Goal: Information Seeking & Learning: Learn about a topic

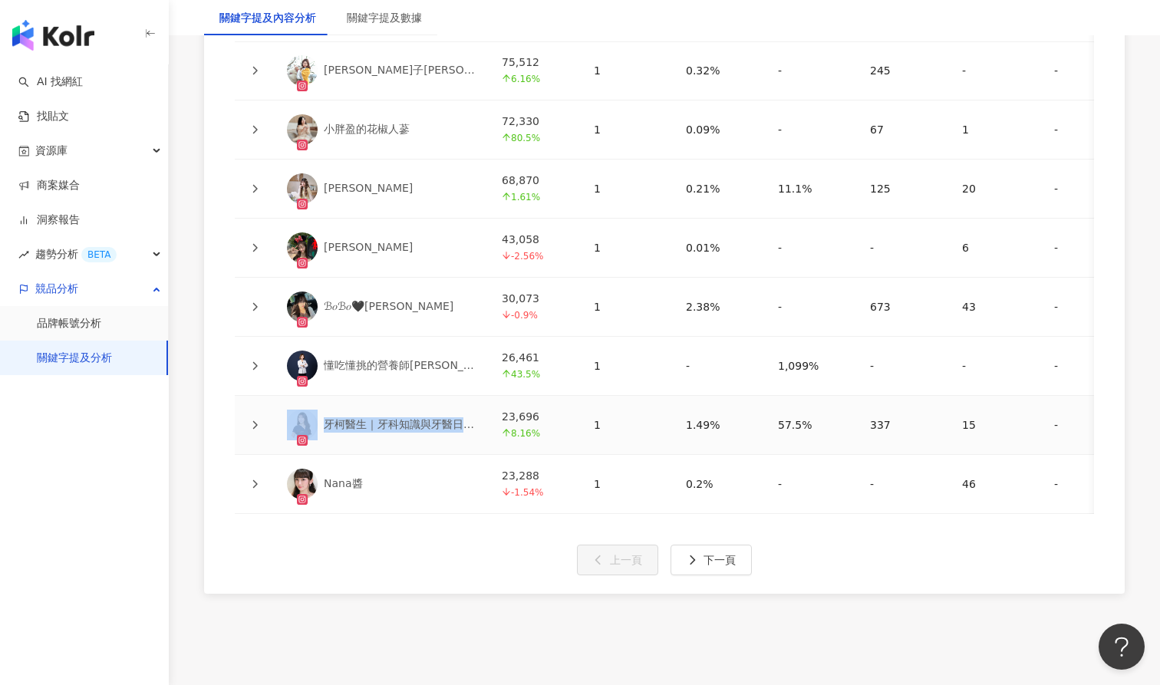
scroll to position [3706, 0]
click at [470, 519] on div "名稱 追蹤數 提及內容數 互動率 觀看率 平均按讚數 平均留言數 平均分享數 平均互動數 平均觀看數 操作 黃小柔 179,354 2.31% 1 0.69%…" at bounding box center [664, 222] width 921 height 744
click at [703, 550] on button "下一頁" at bounding box center [711, 560] width 81 height 31
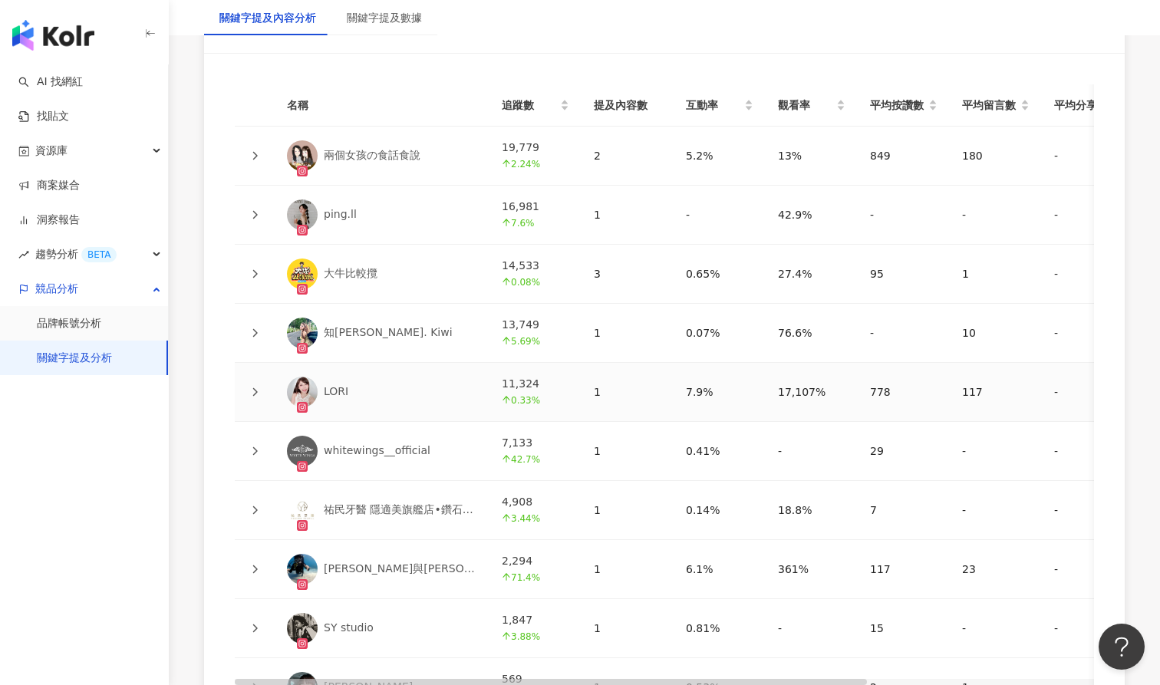
scroll to position [3517, 0]
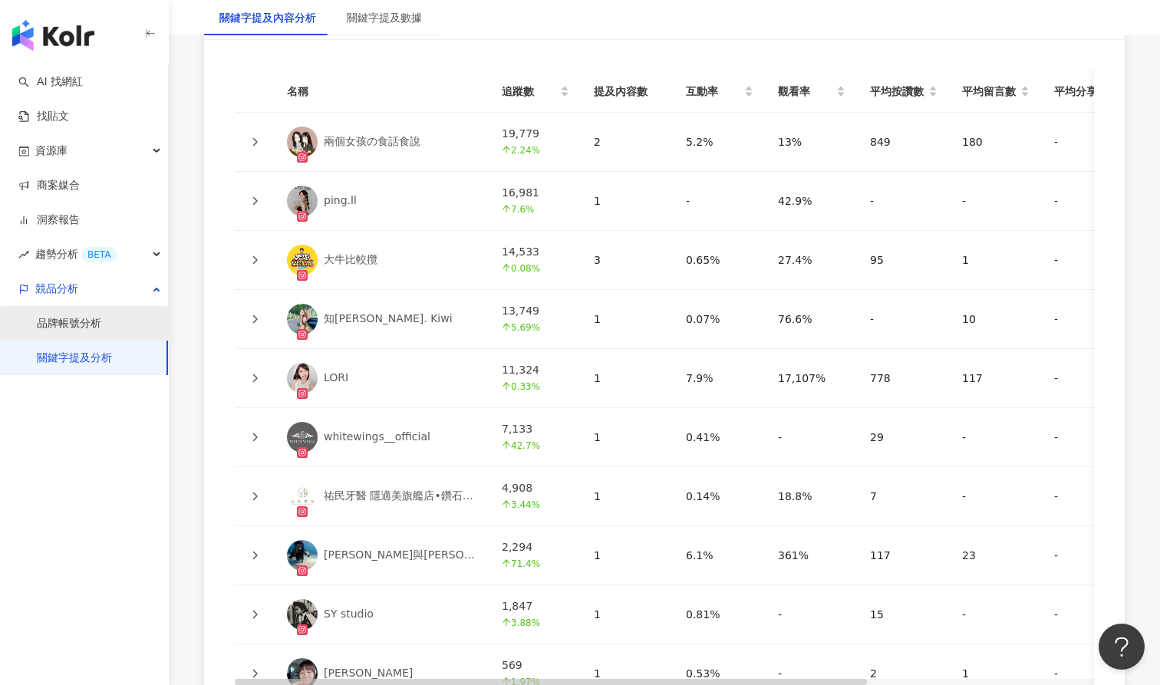
click at [101, 323] on link "品牌帳號分析" at bounding box center [69, 323] width 64 height 15
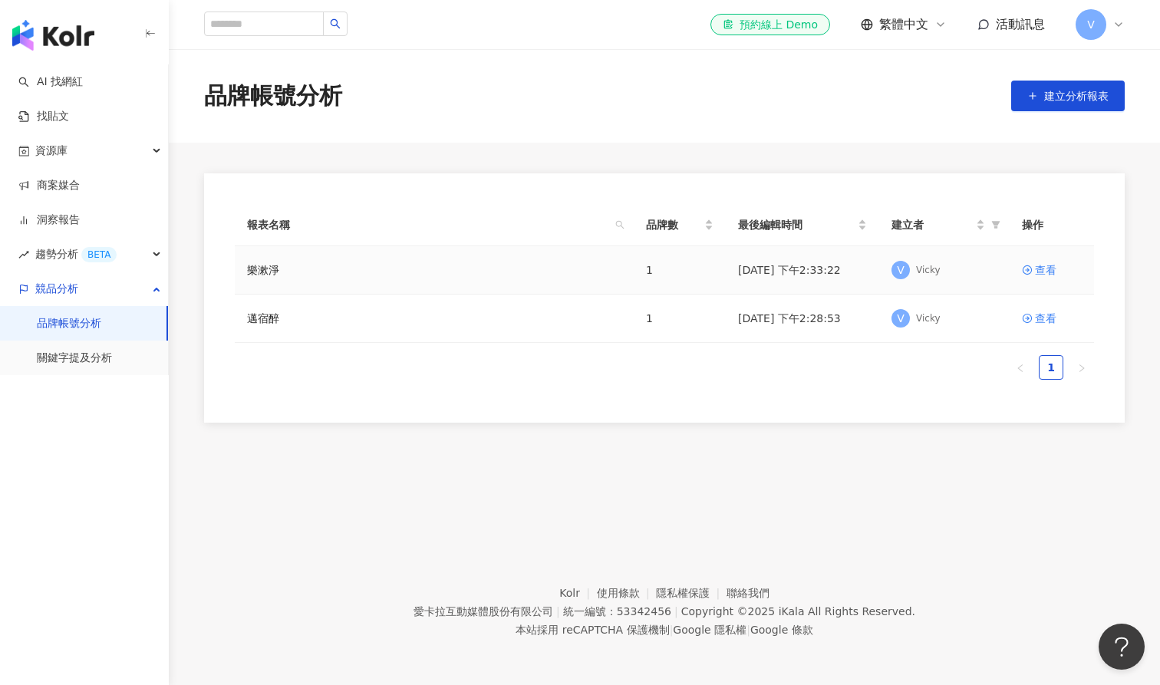
click at [292, 276] on div "樂漱淨" at bounding box center [434, 270] width 375 height 17
click at [261, 268] on link "樂漱淨" at bounding box center [263, 270] width 32 height 17
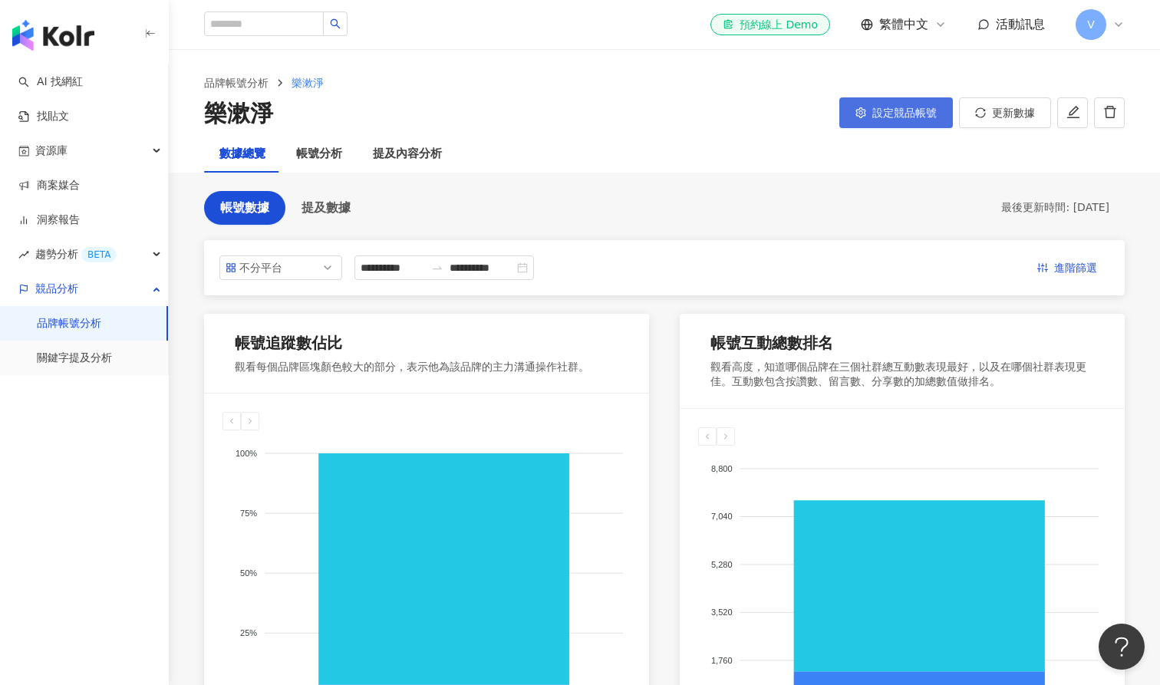
click at [910, 116] on span "設定競品帳號" at bounding box center [905, 113] width 64 height 12
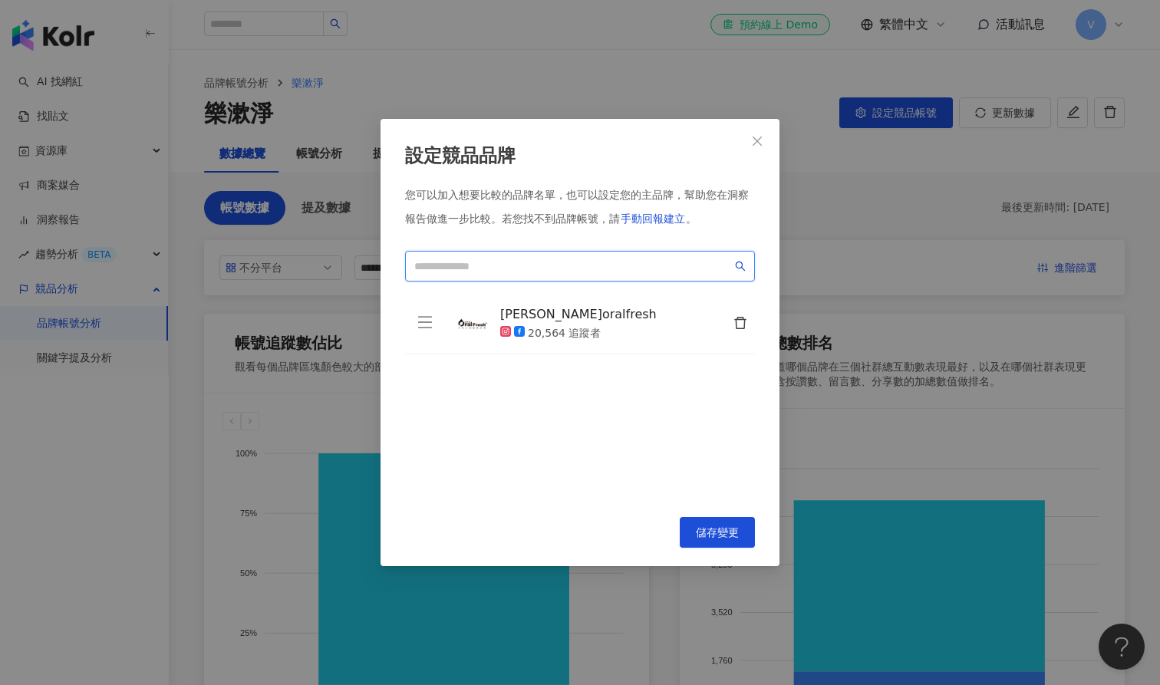
click at [527, 268] on input "search" at bounding box center [573, 266] width 318 height 17
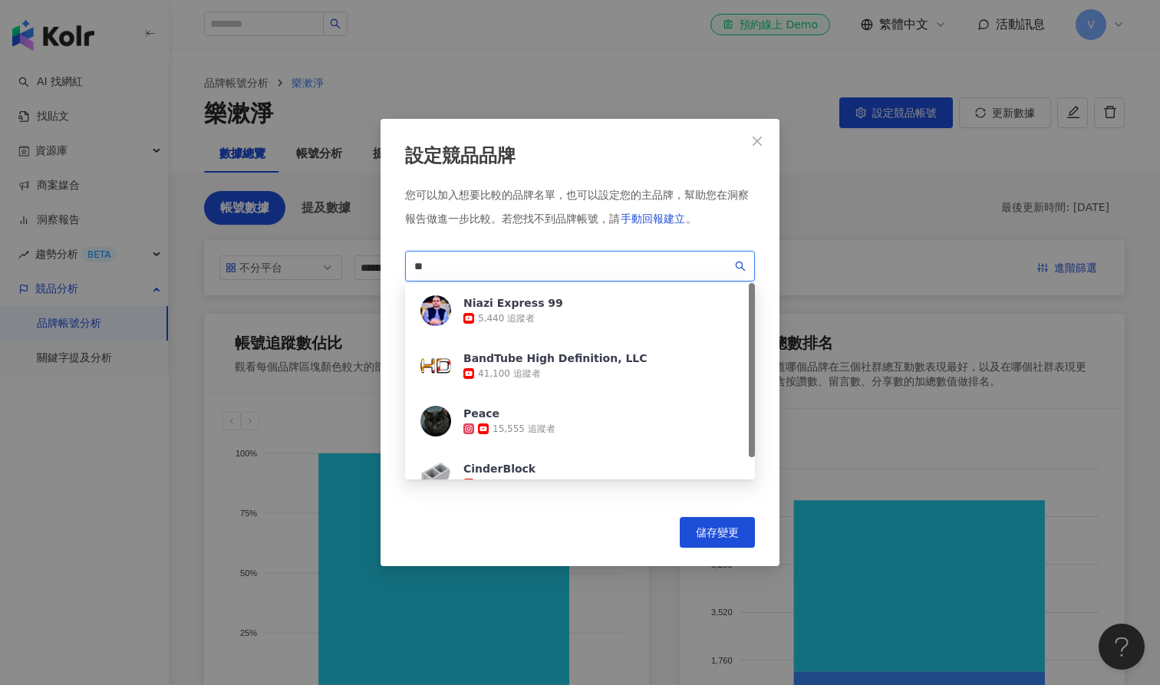
type input "*"
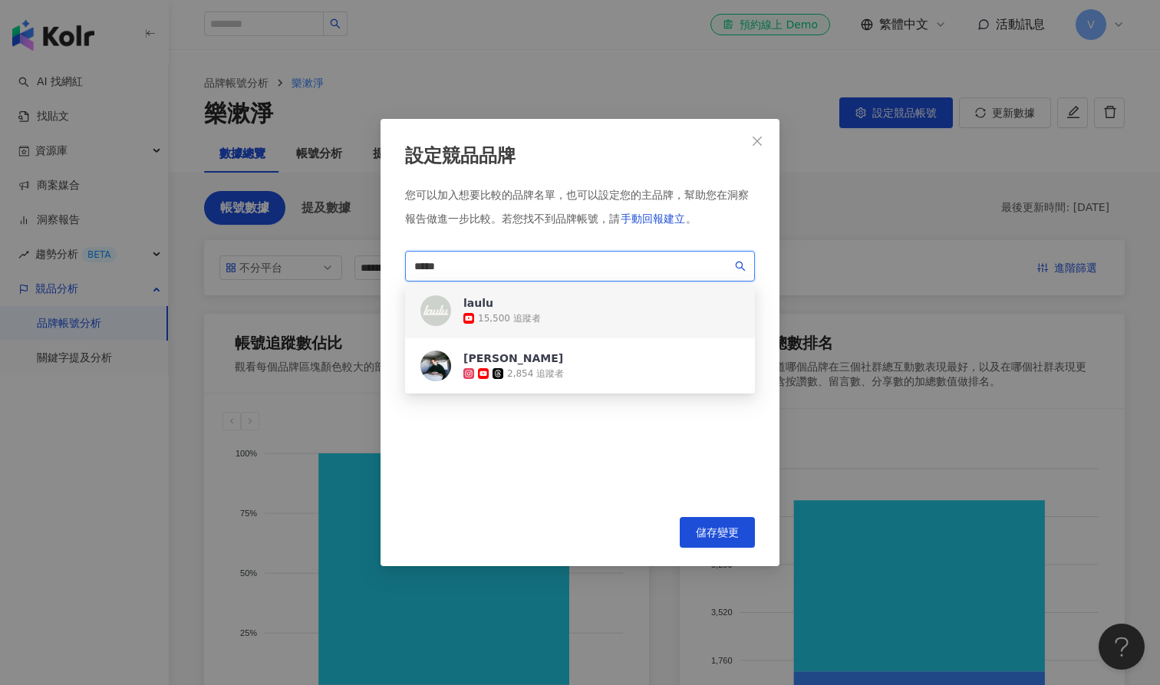
click at [566, 311] on div "laulu 15,500 追蹤者" at bounding box center [580, 310] width 350 height 55
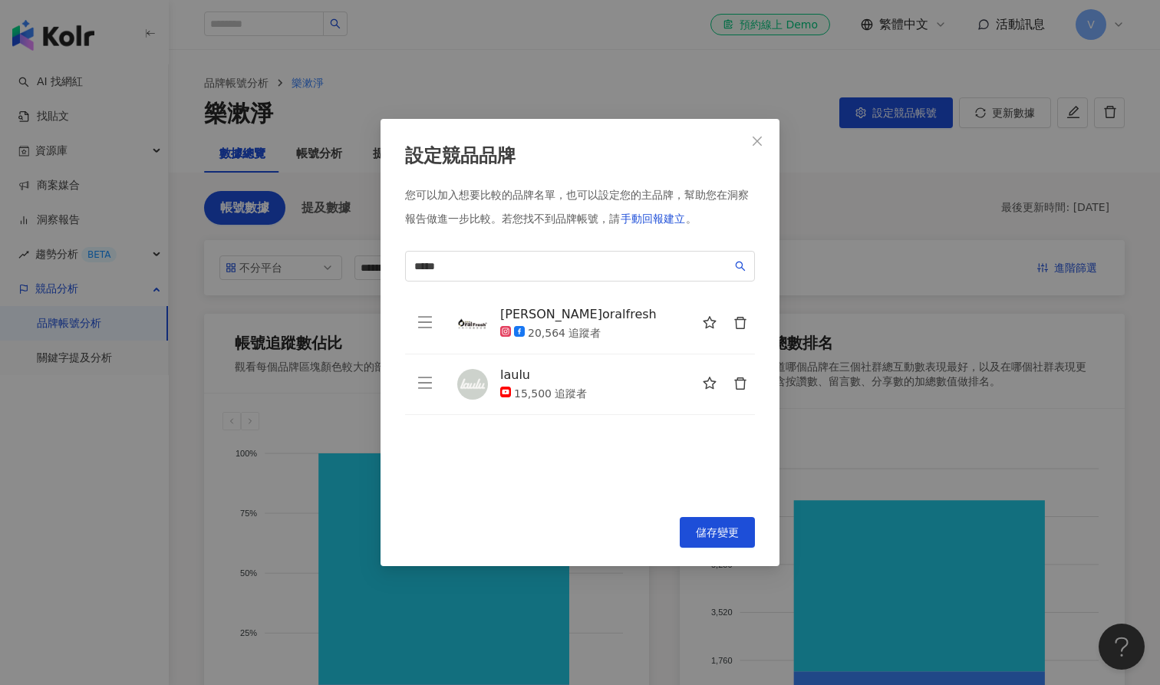
click at [747, 377] on icon "delete" at bounding box center [741, 384] width 14 height 14
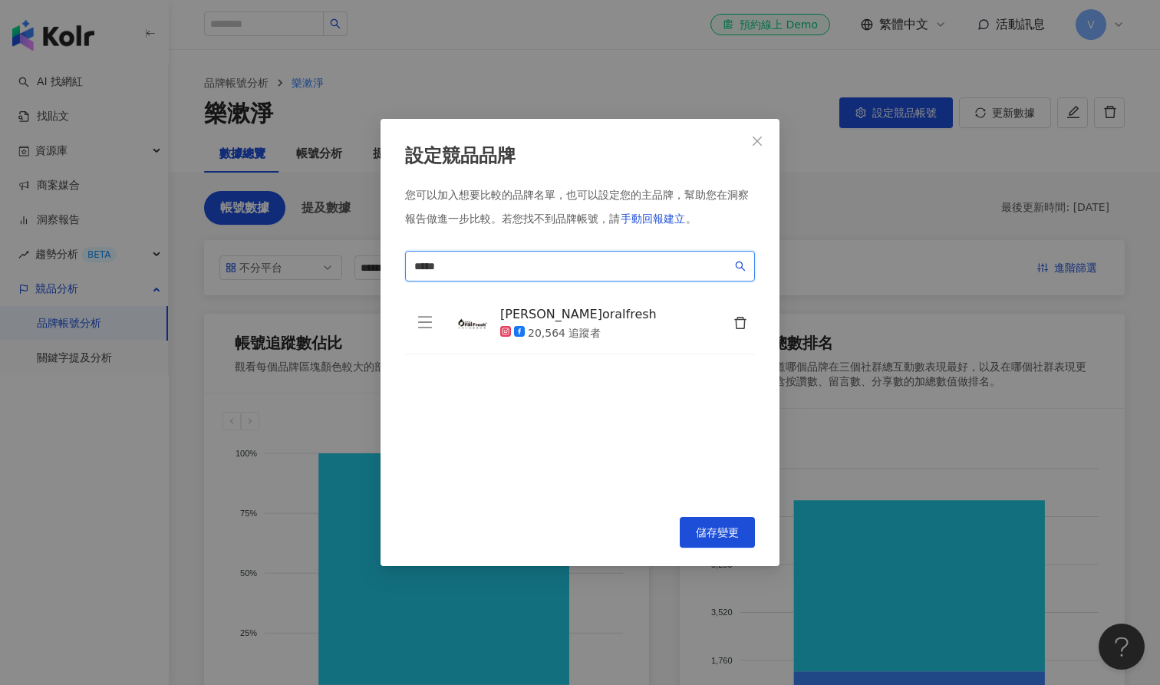
click at [550, 266] on input "*****" at bounding box center [573, 266] width 318 height 17
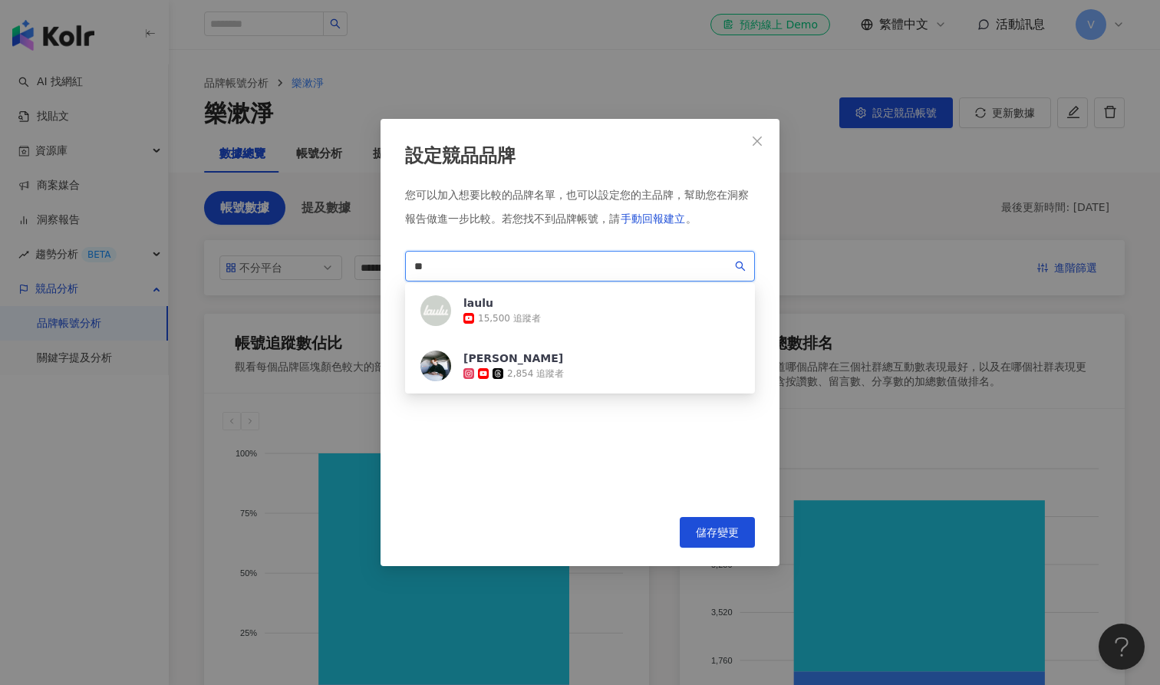
type input "*"
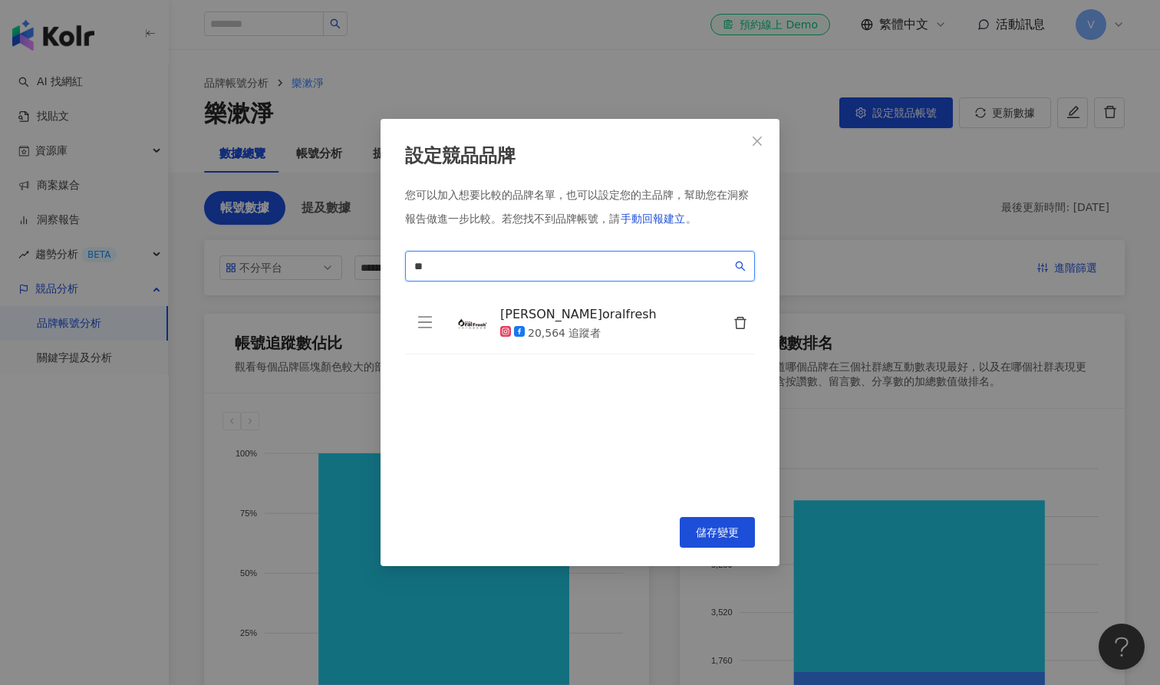
type input "*"
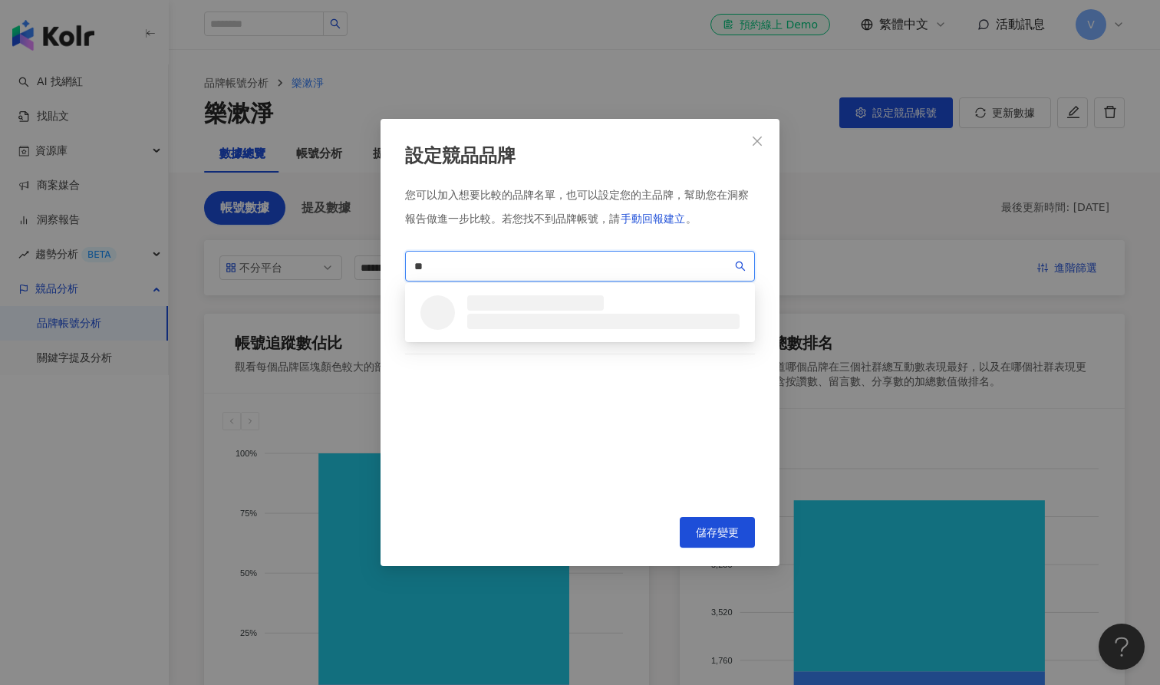
type input "*"
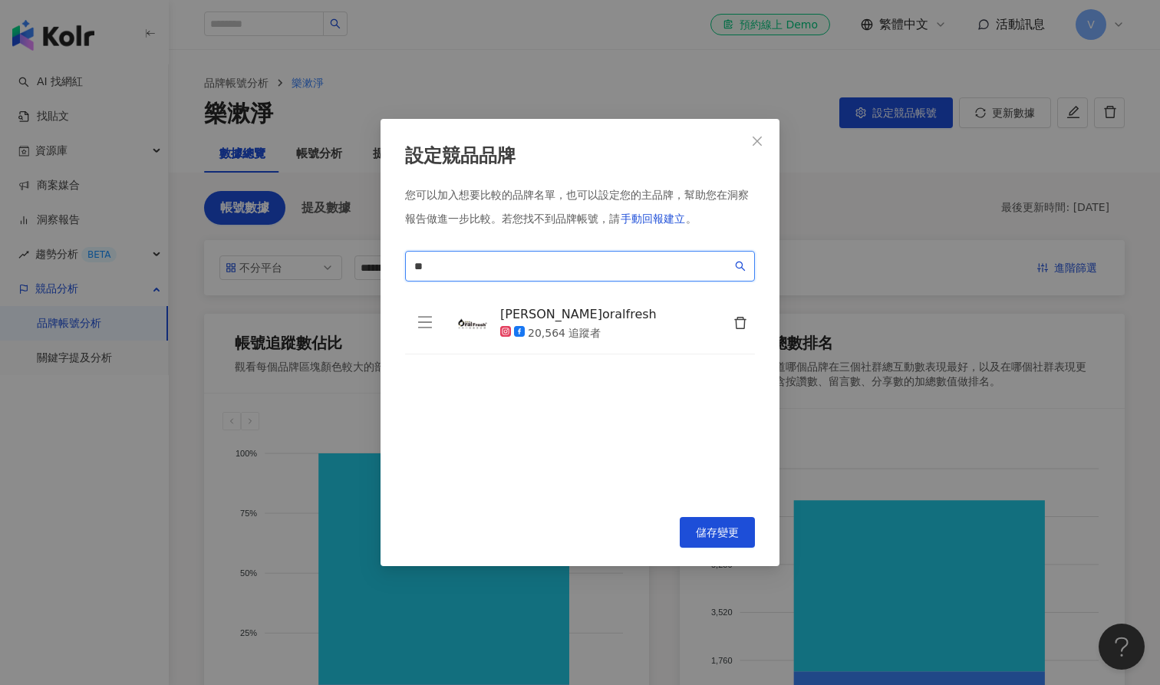
type input "*"
click at [552, 263] on input "***" at bounding box center [573, 266] width 318 height 17
type input "*"
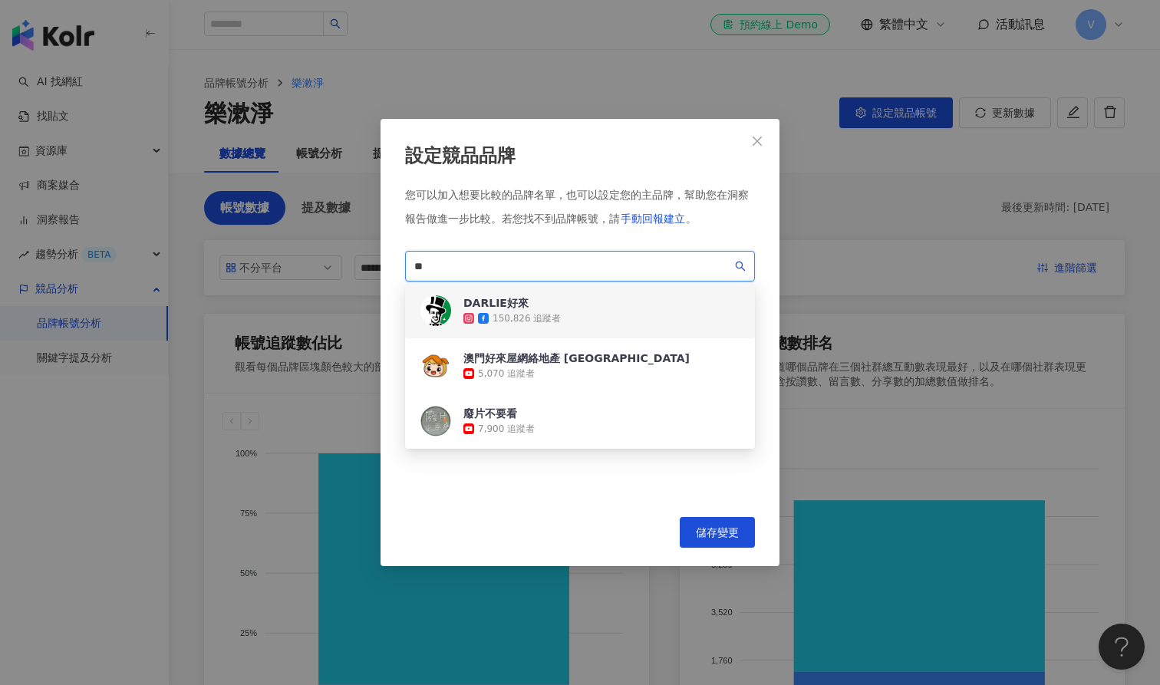
click at [524, 309] on div "DARLIE好來" at bounding box center [512, 302] width 97 height 15
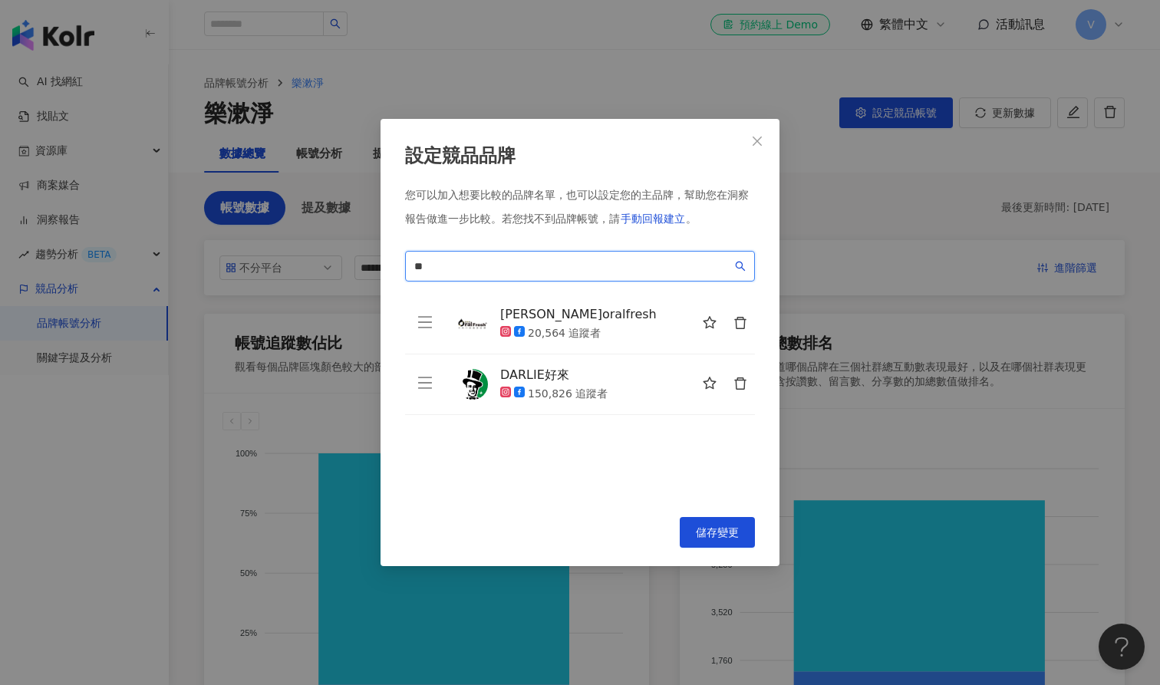
click at [531, 269] on input "**" at bounding box center [573, 266] width 318 height 17
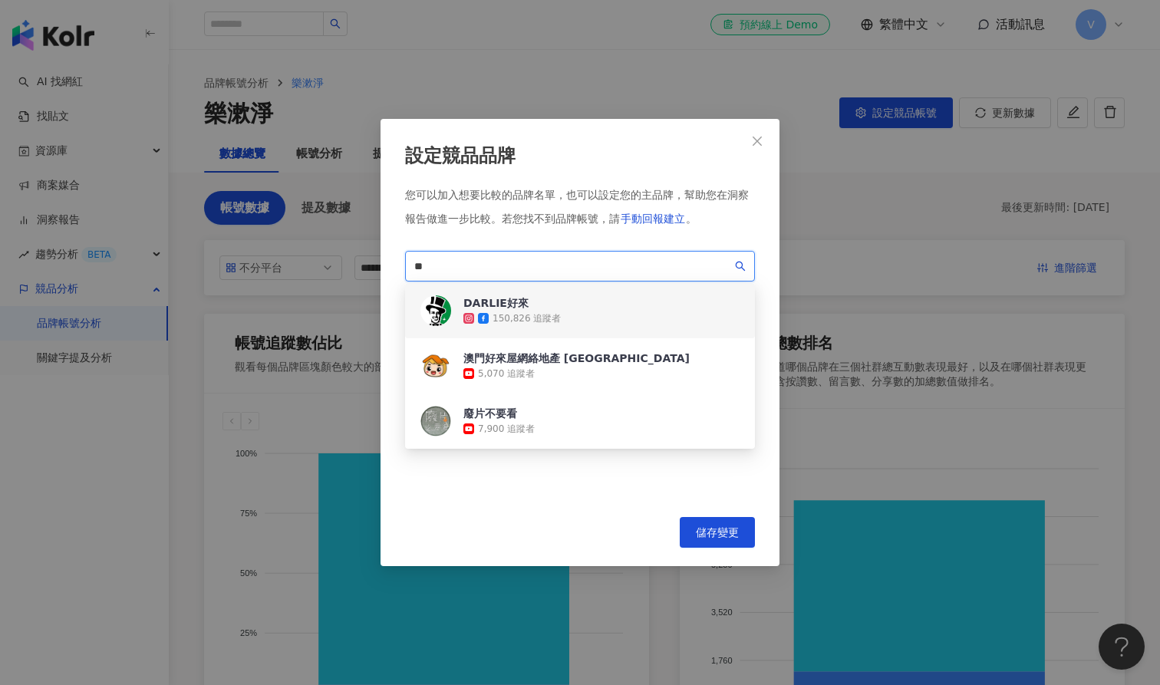
type input "*"
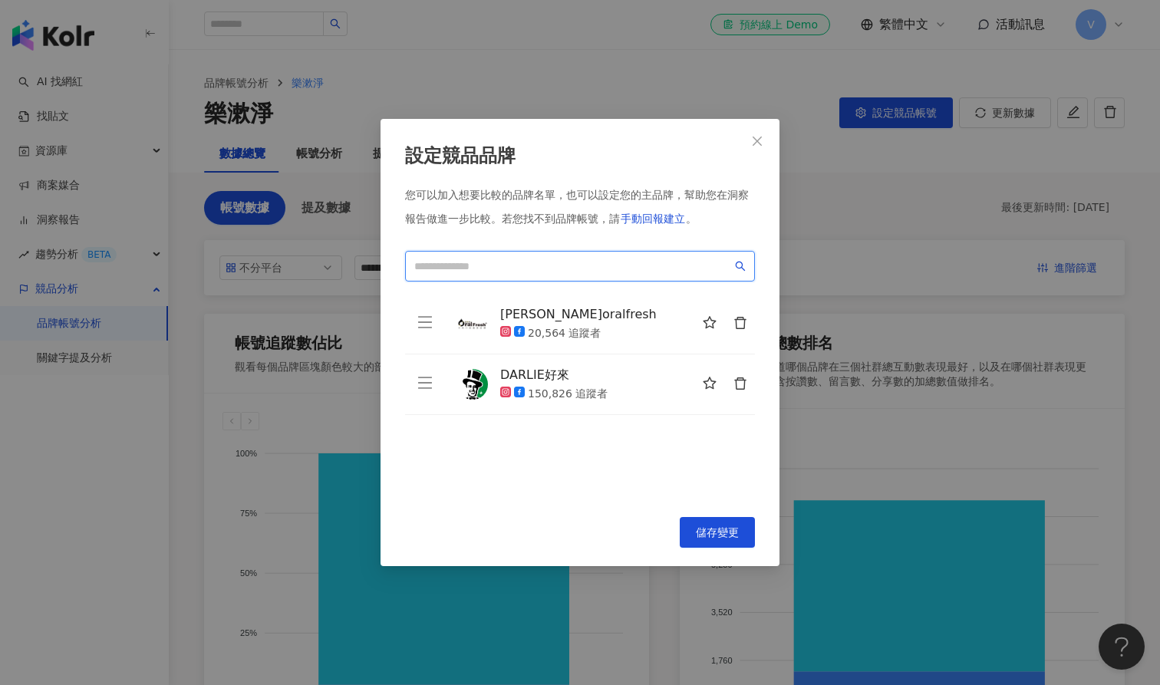
type input "*"
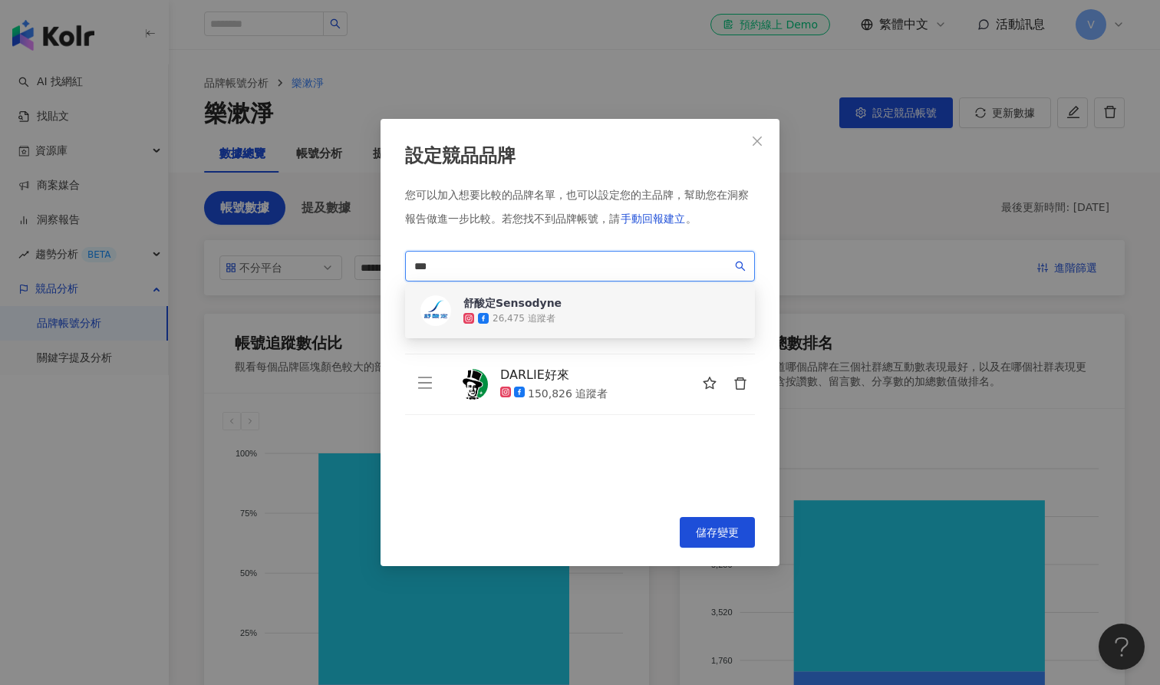
click at [609, 305] on div "舒酸定Sensodyne 26,475 追蹤者" at bounding box center [580, 310] width 350 height 55
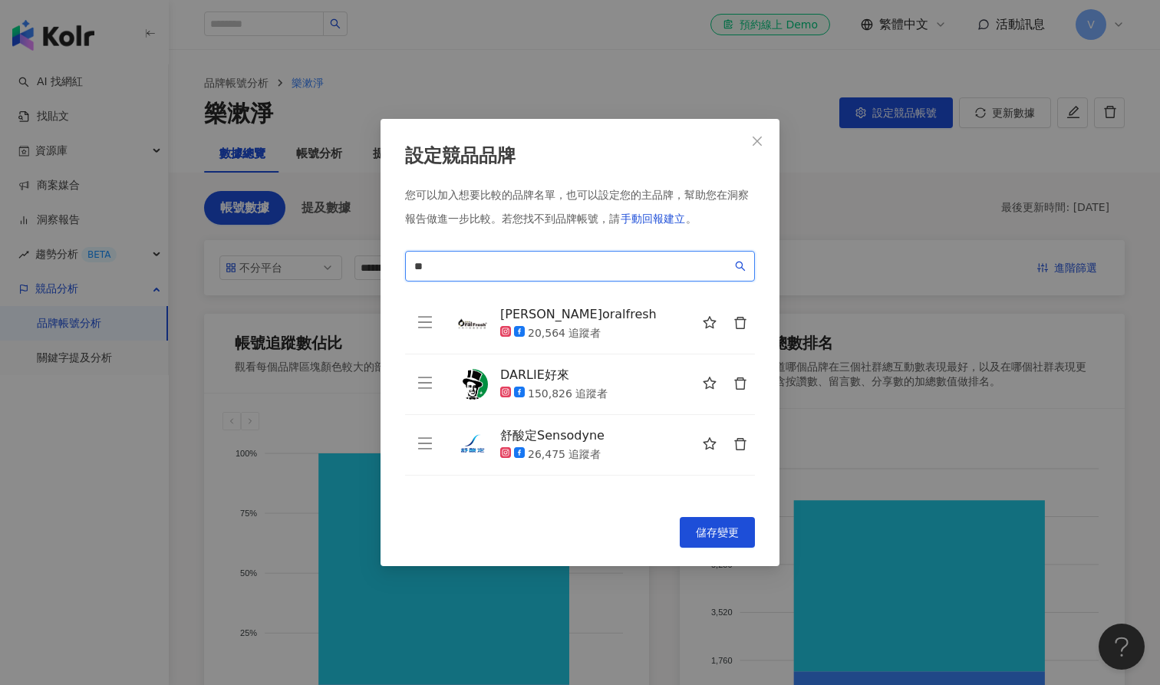
type input "*"
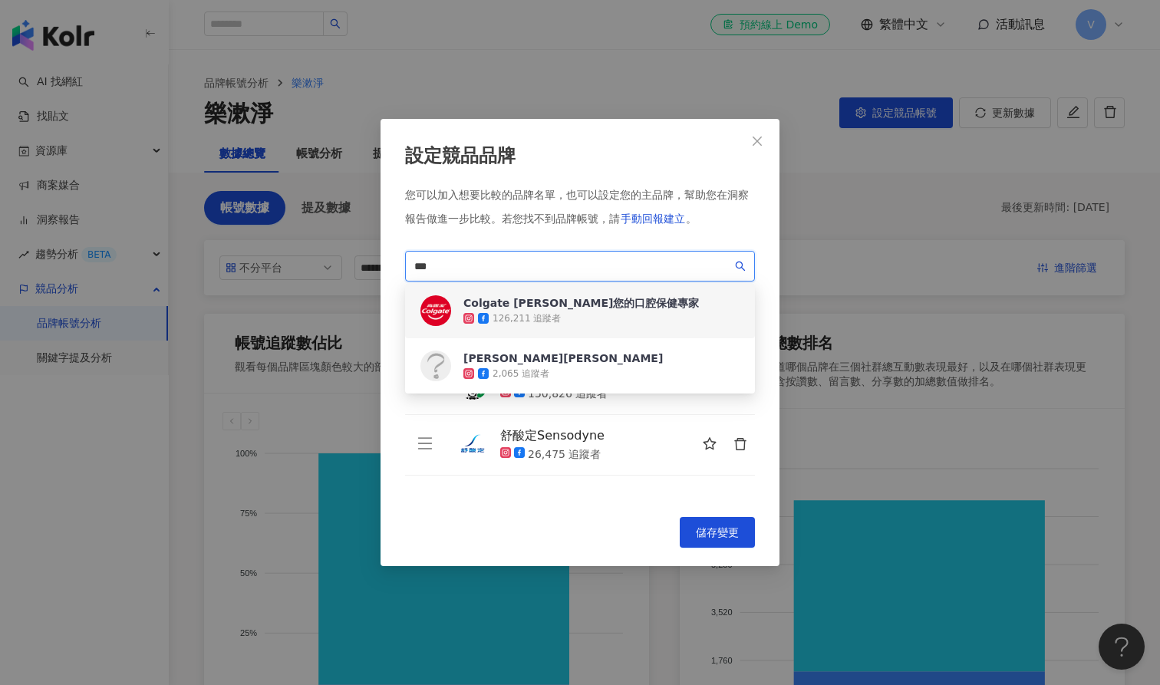
click at [566, 316] on div "126,211 追蹤者" at bounding box center [582, 318] width 236 height 15
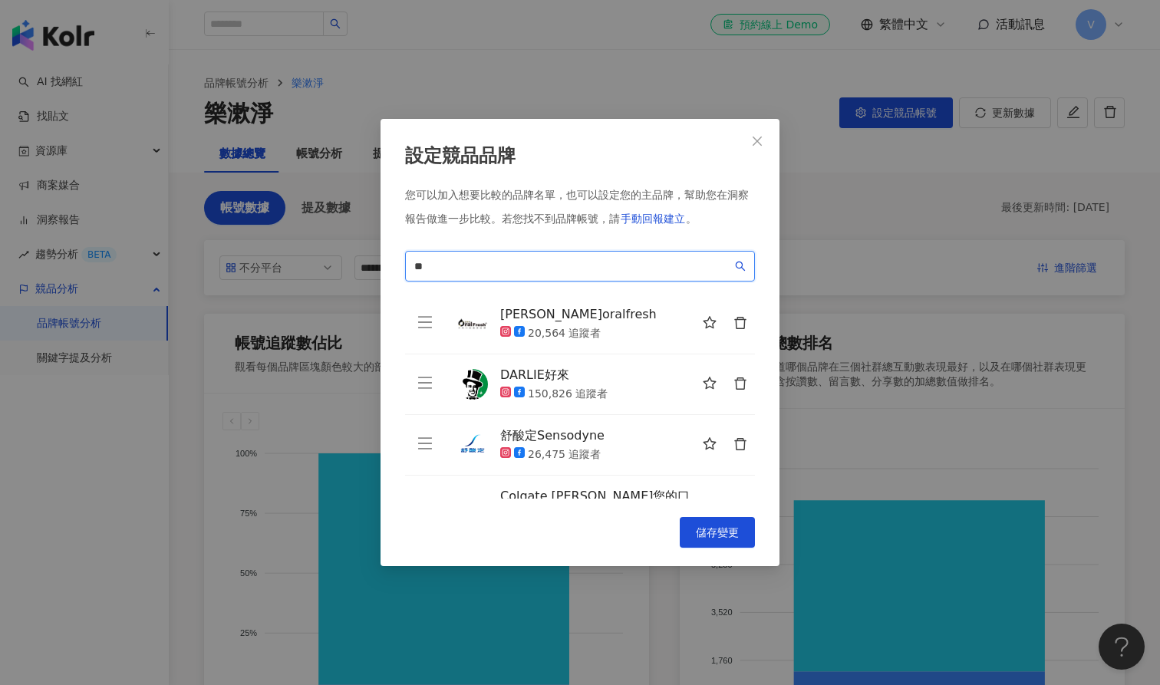
type input "*"
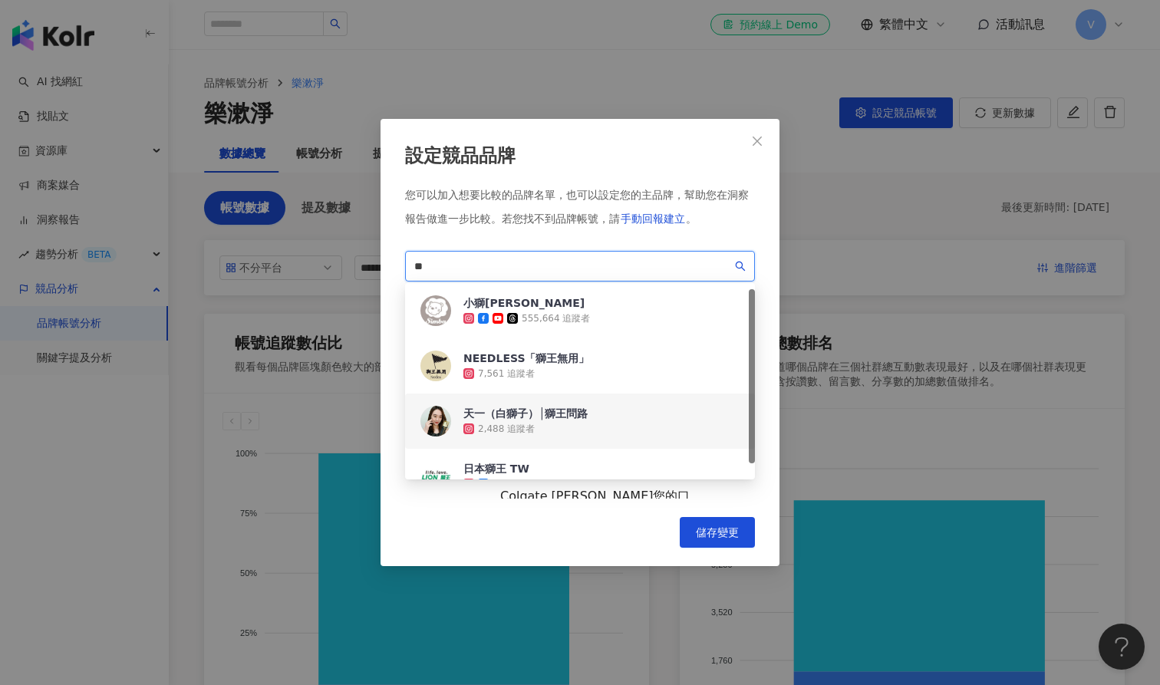
scroll to position [25, 0]
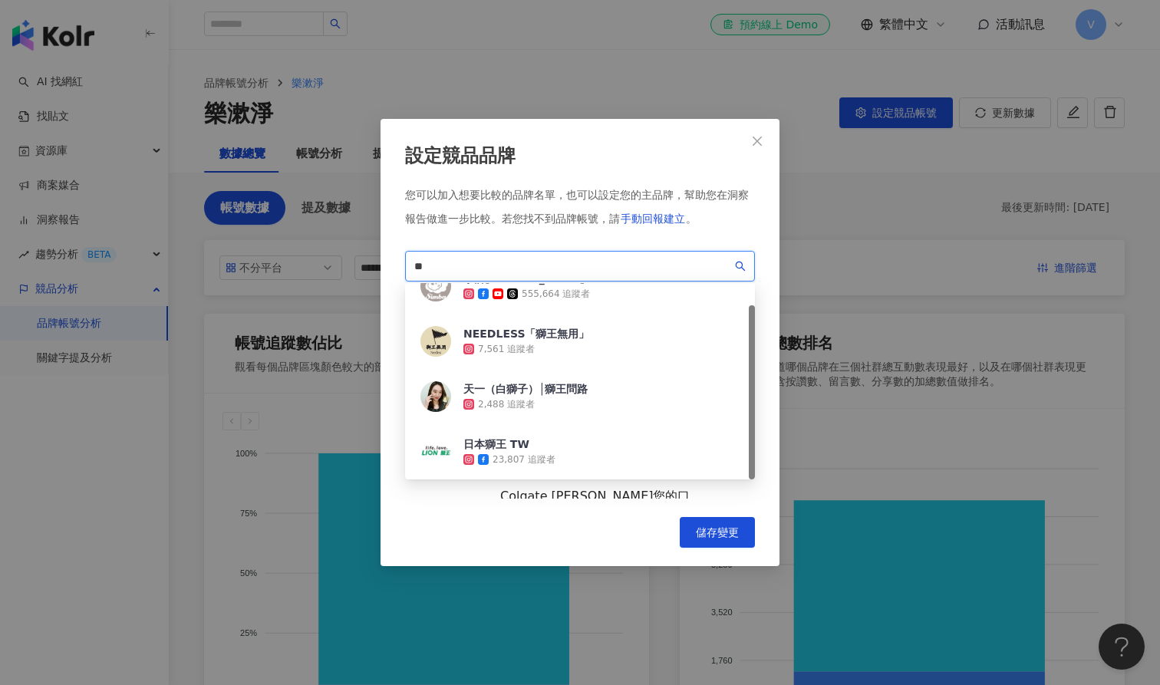
click at [551, 446] on div "日本獅王 TW" at bounding box center [510, 444] width 92 height 15
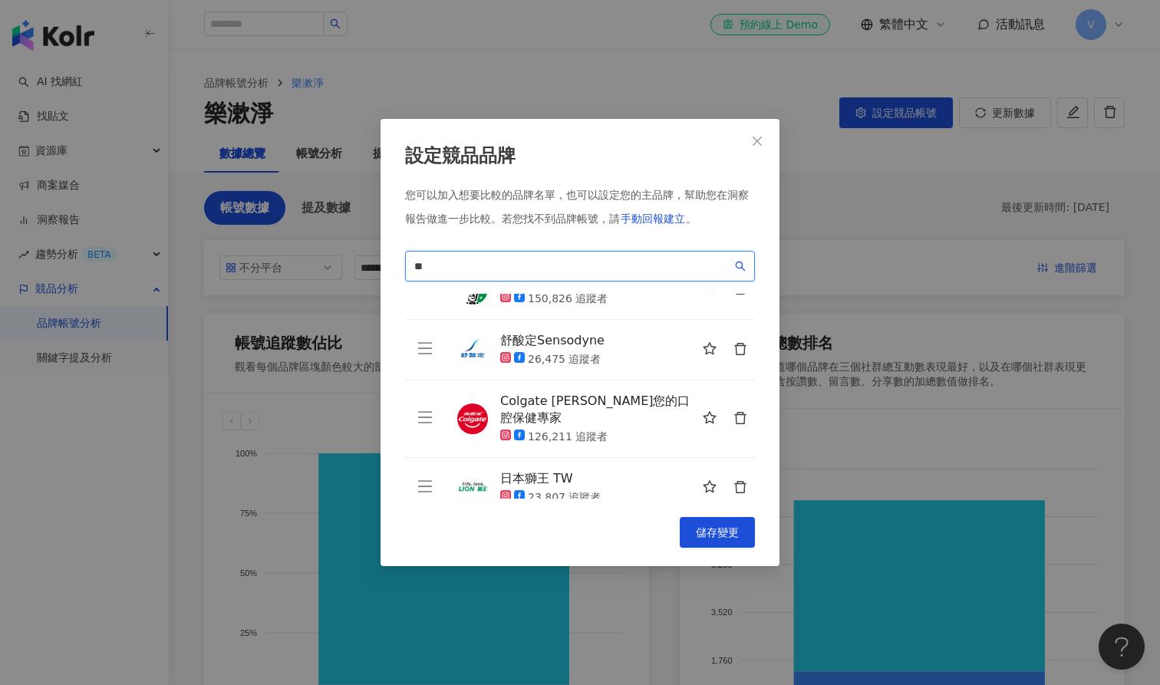
scroll to position [94, 0]
type input "*"
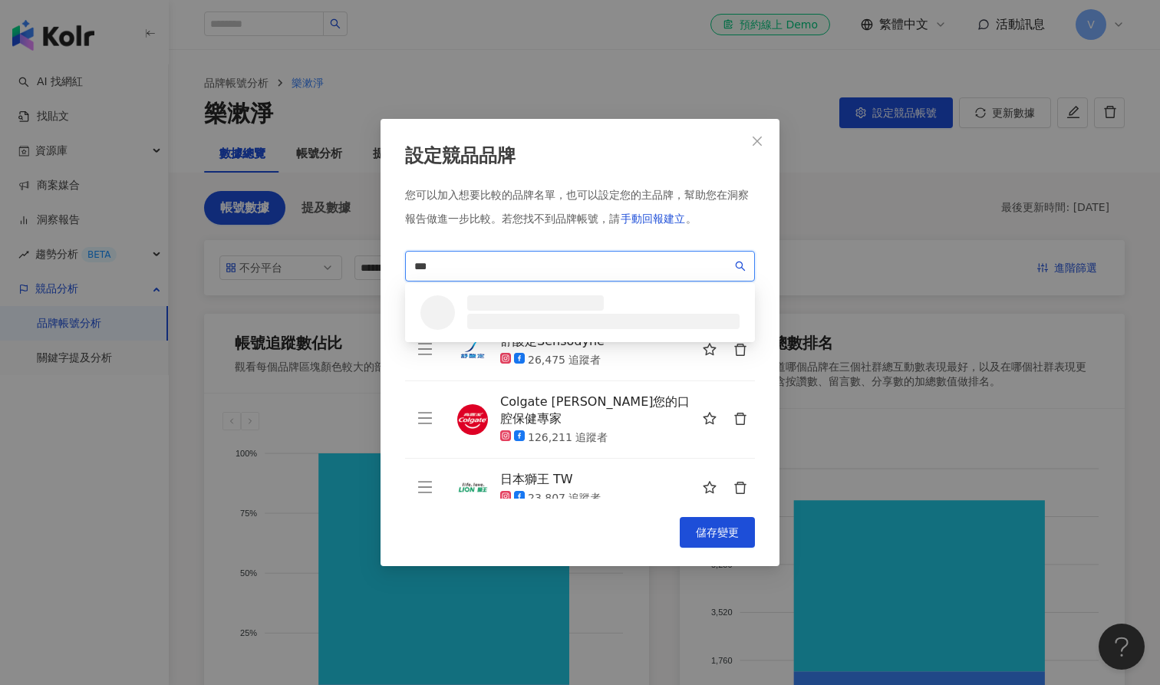
scroll to position [0, 0]
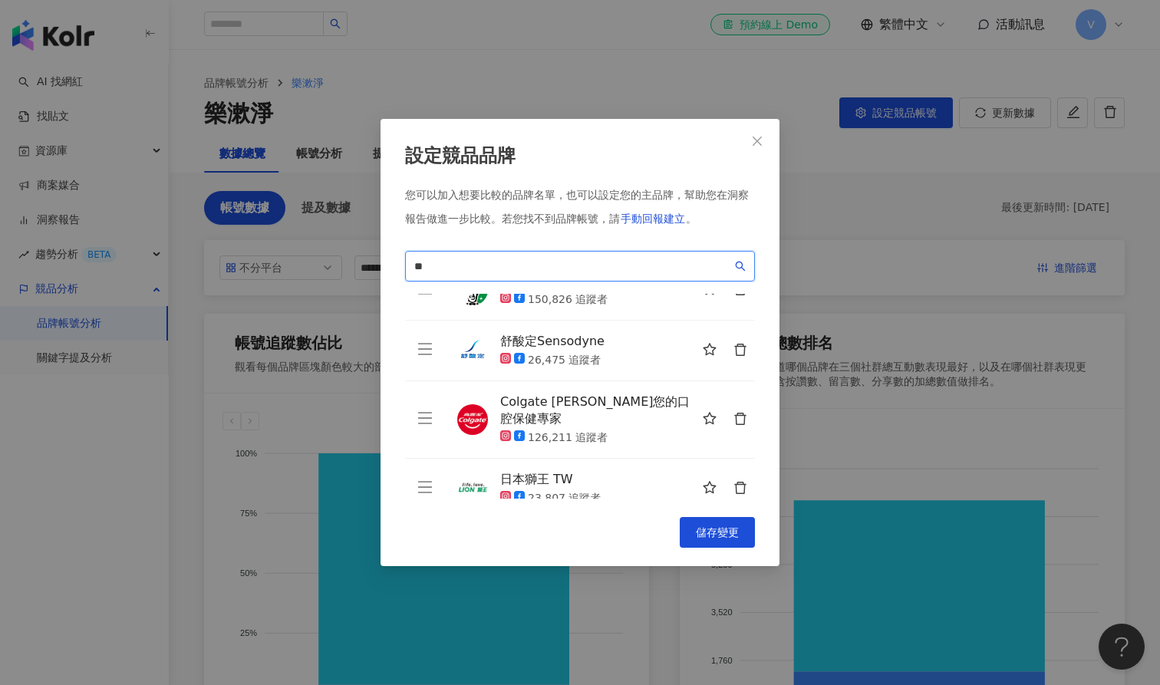
type input "*"
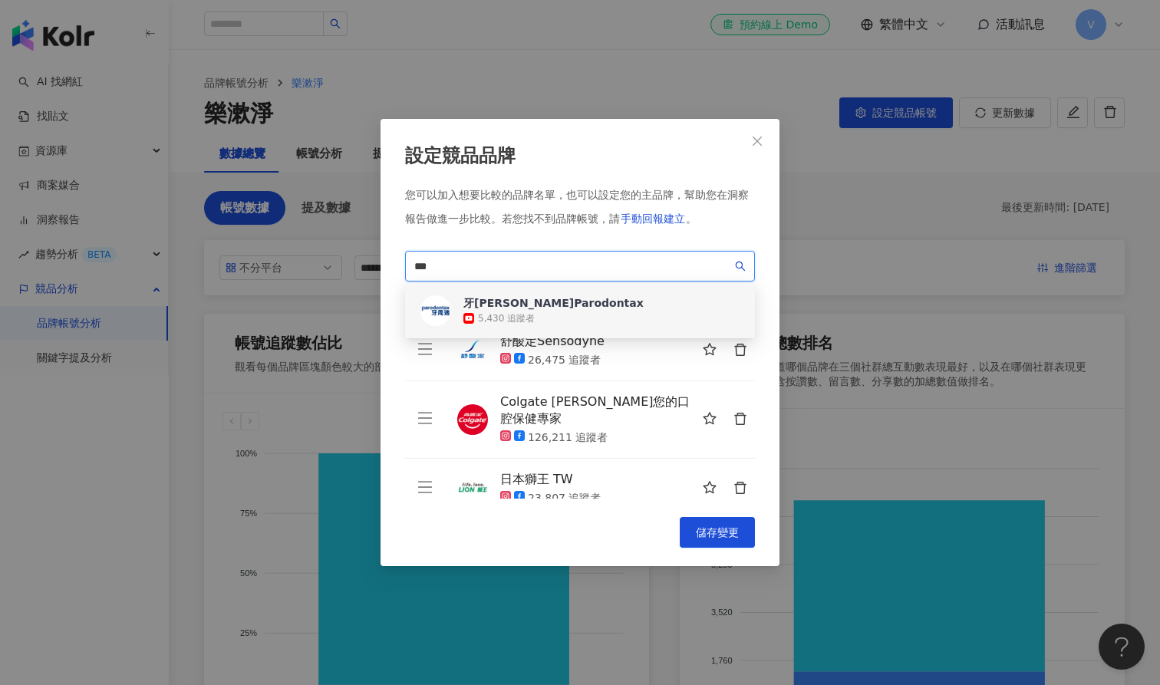
click at [523, 305] on div "牙周適Parodontax" at bounding box center [554, 302] width 180 height 15
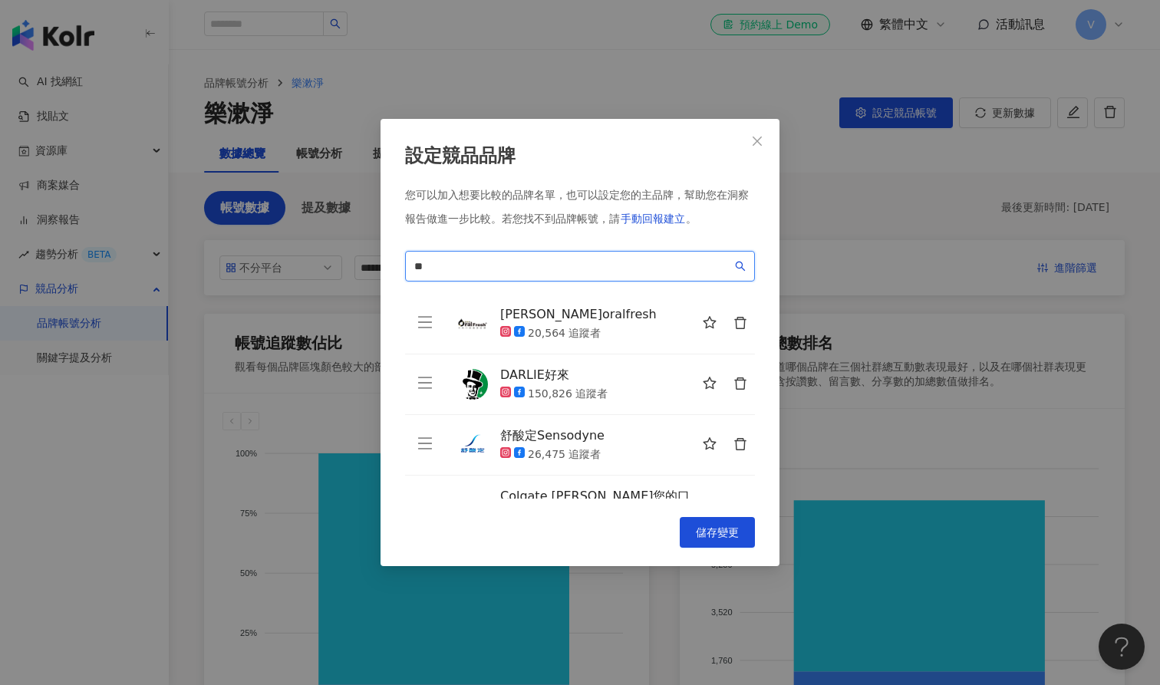
type input "*"
click at [537, 268] on input "search" at bounding box center [573, 266] width 318 height 17
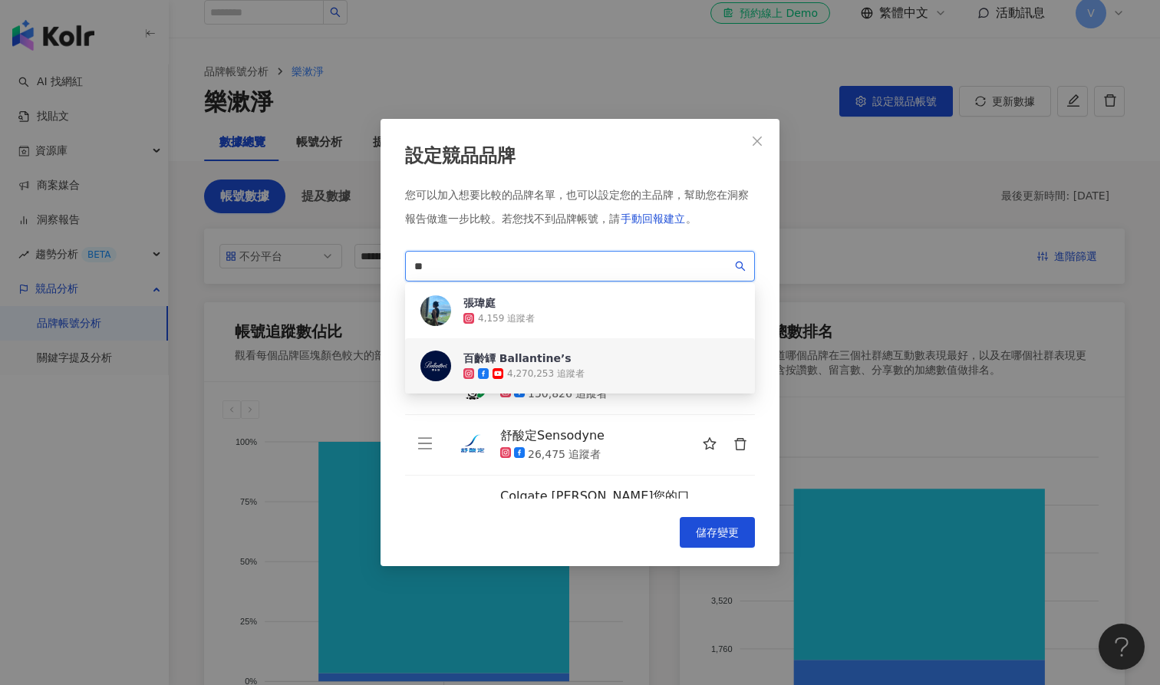
scroll to position [10, 0]
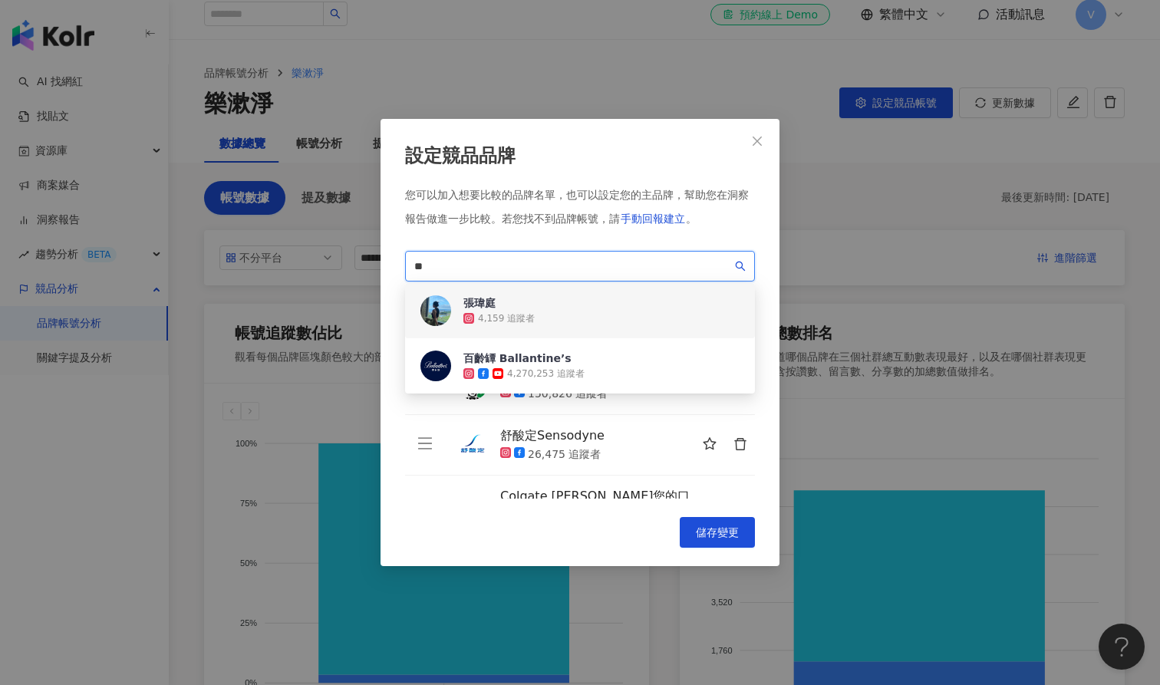
type input "*"
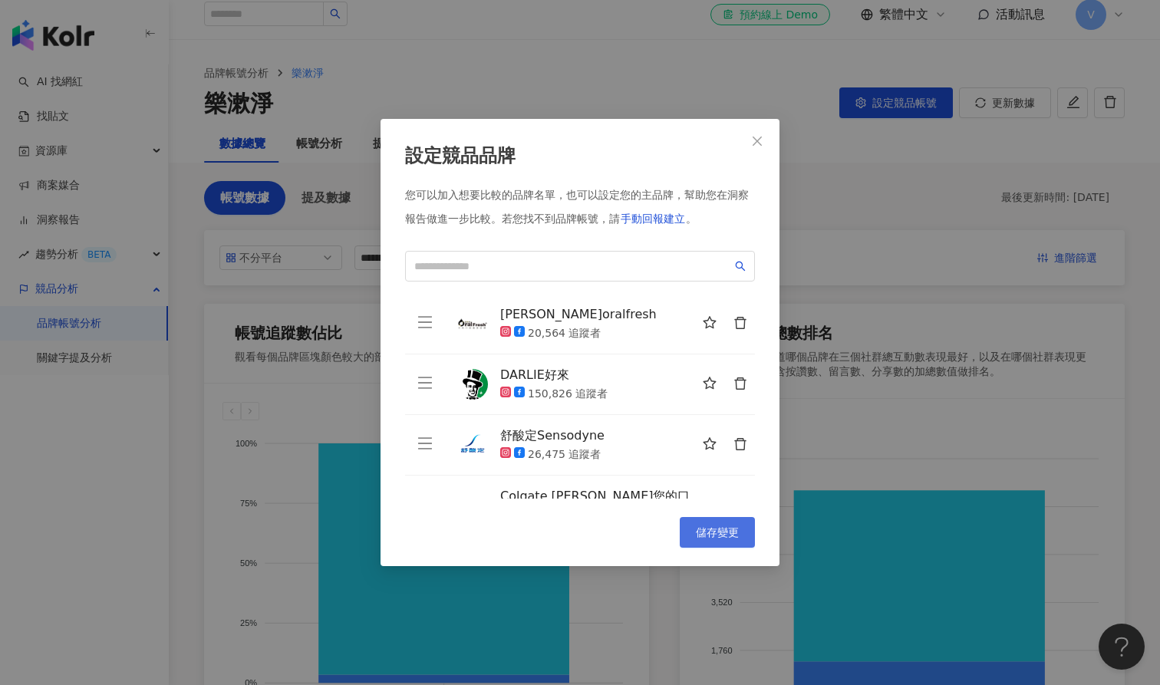
click at [696, 533] on button "儲存變更" at bounding box center [717, 532] width 75 height 31
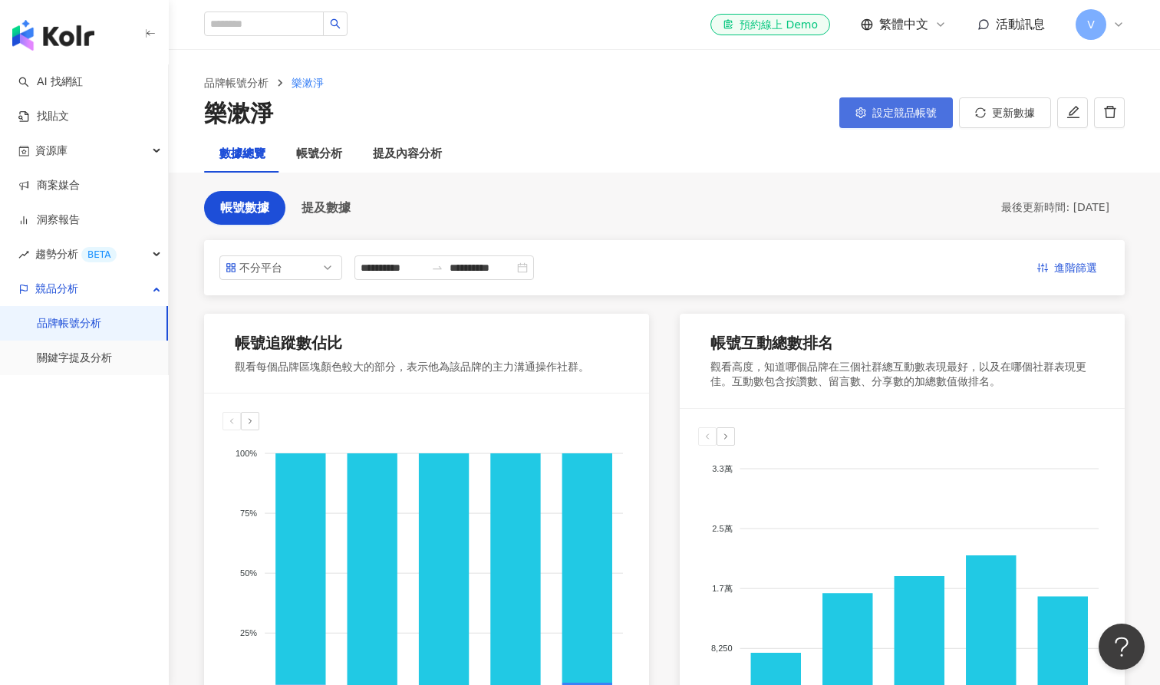
scroll to position [0, 0]
click at [901, 114] on span "設定競品帳號" at bounding box center [905, 113] width 64 height 12
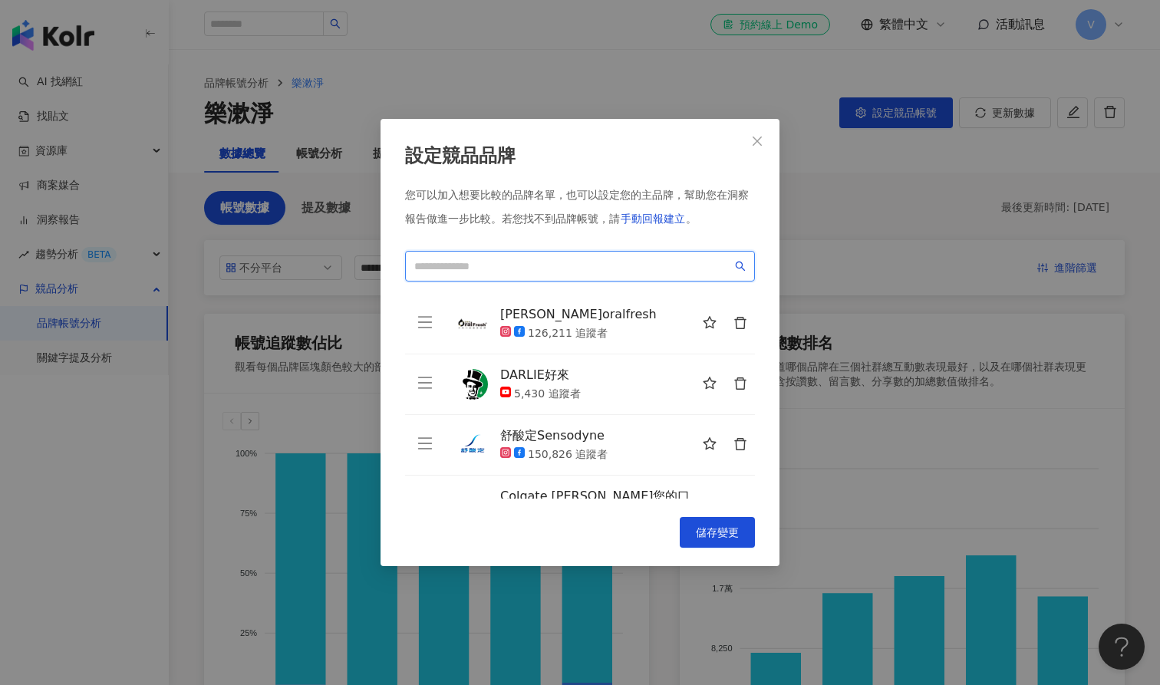
click at [439, 265] on input "search" at bounding box center [573, 266] width 318 height 17
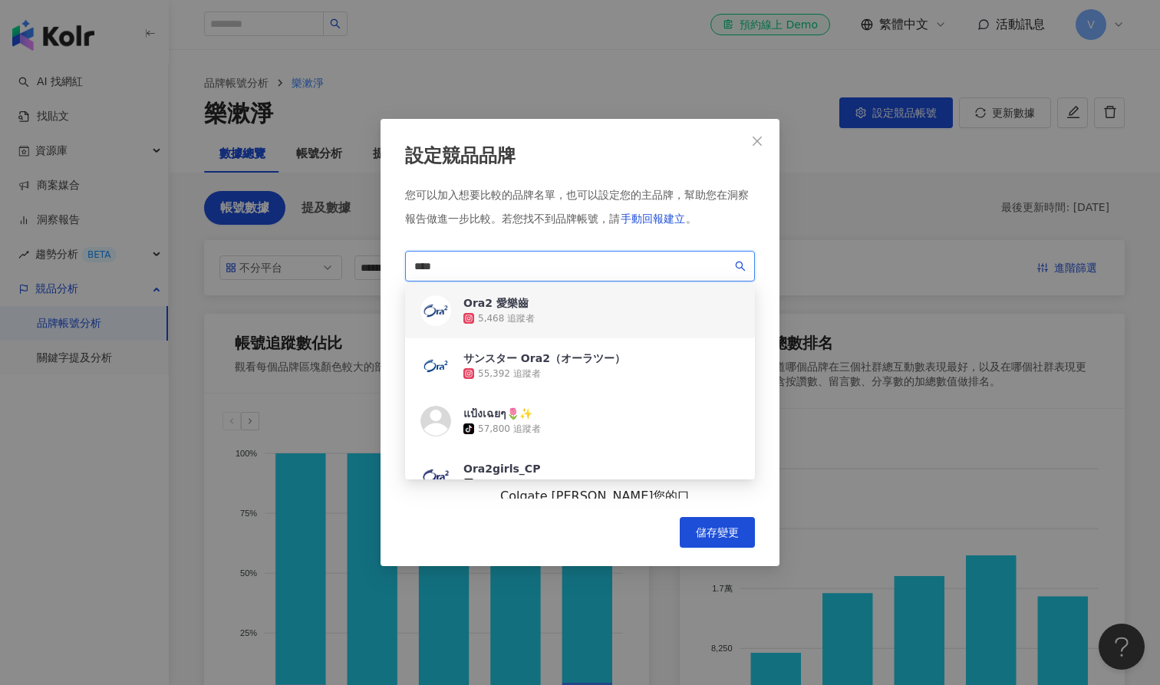
click at [569, 313] on div "Ora2 愛樂齒 5,468 追蹤者" at bounding box center [580, 310] width 350 height 55
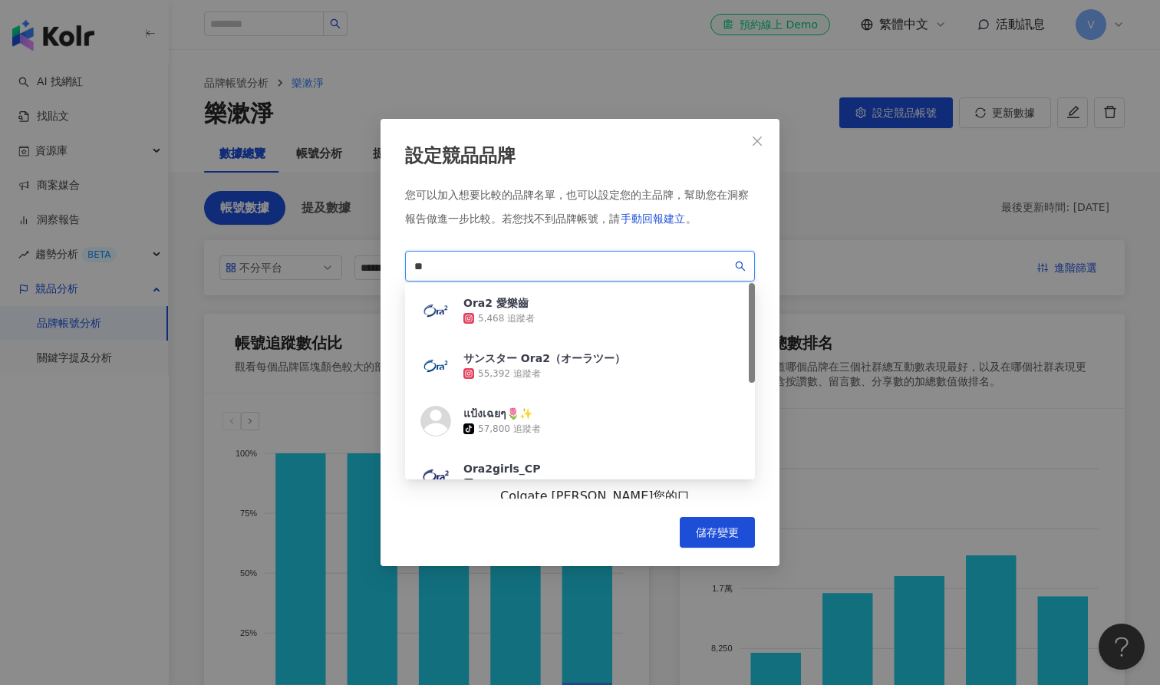
type input "*"
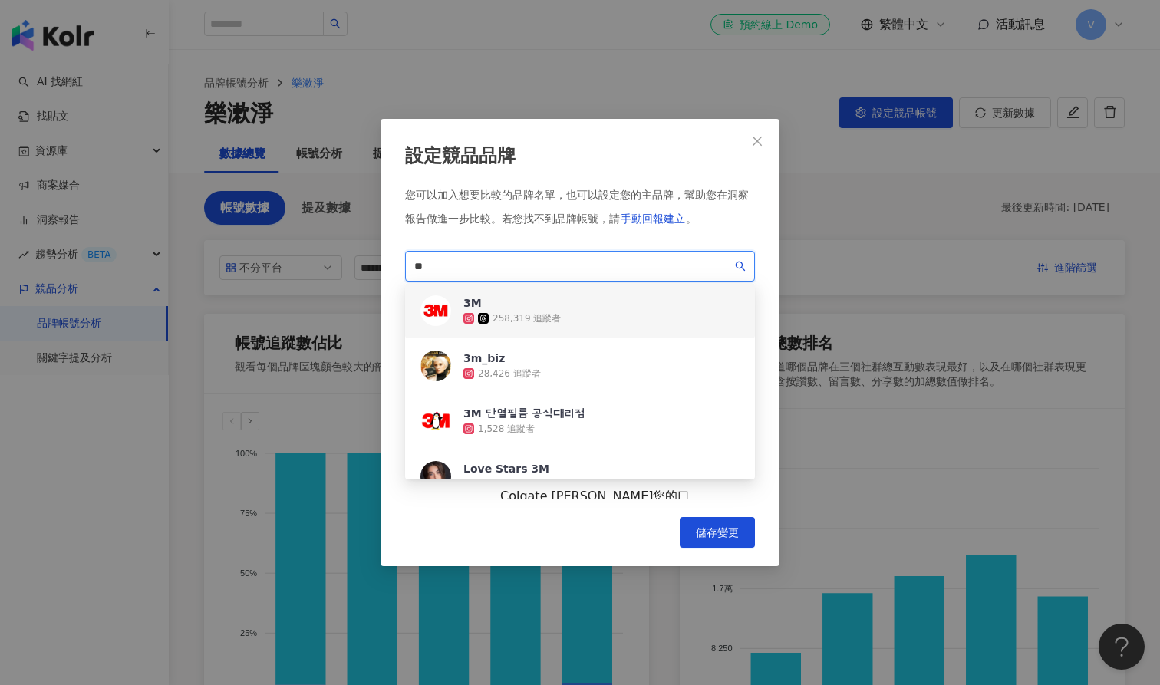
click at [641, 316] on div "3M 258,319 追蹤者" at bounding box center [580, 310] width 350 height 55
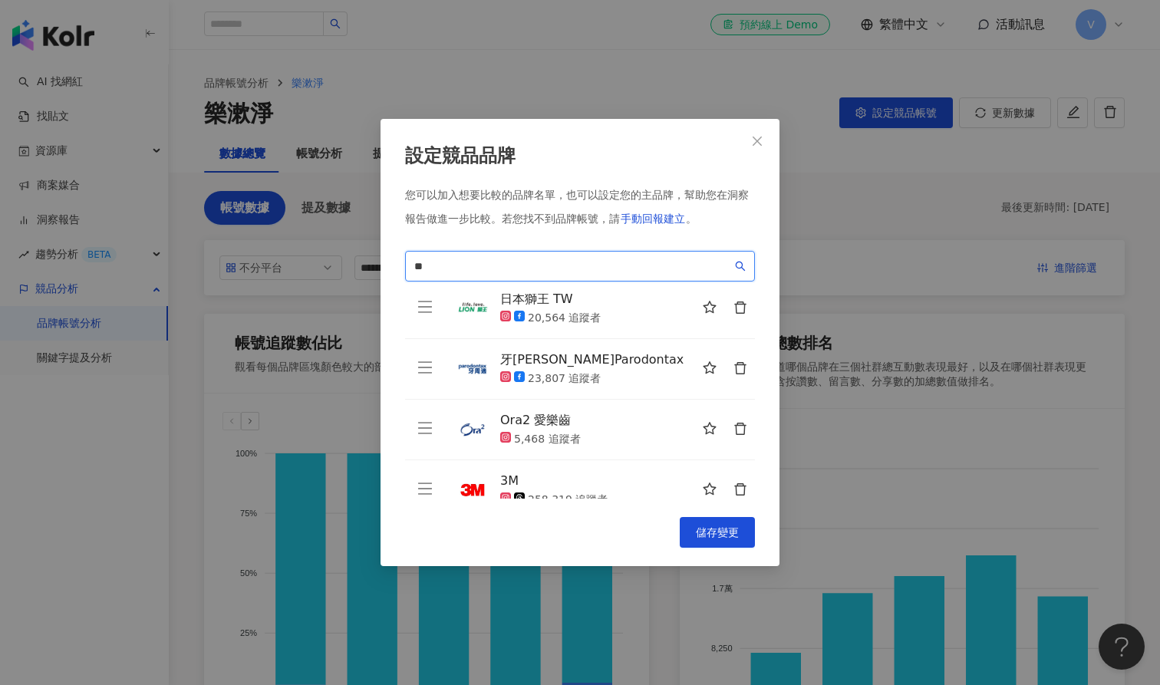
scroll to position [274, 0]
type input "**"
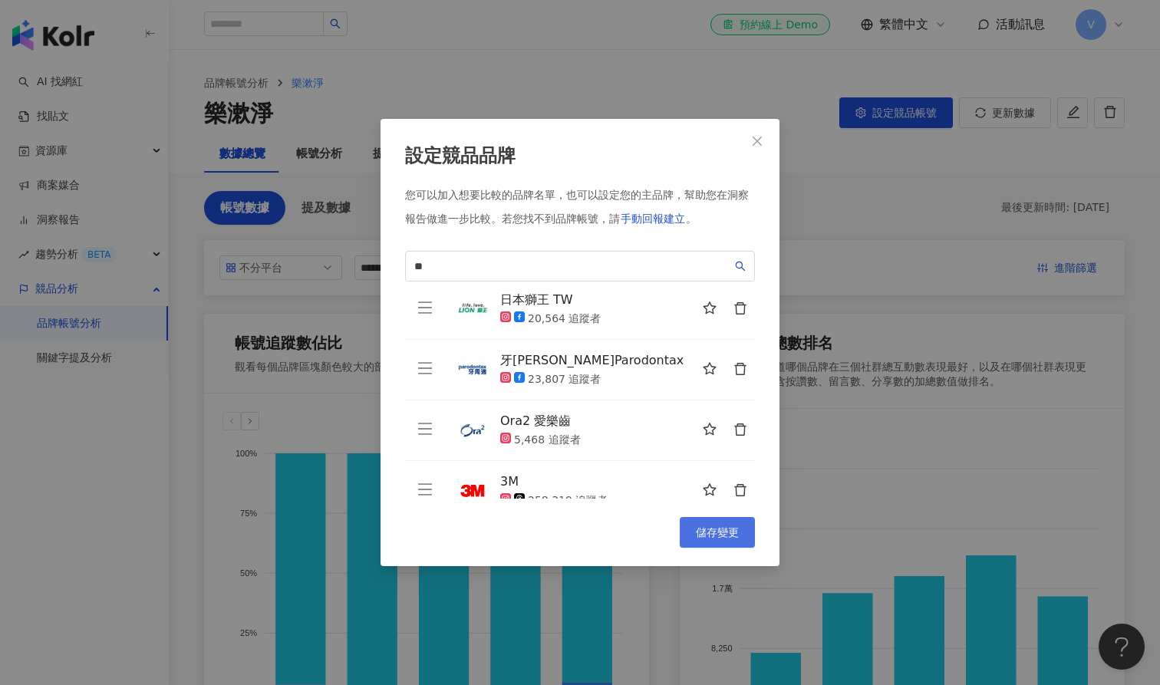
click at [700, 537] on span "儲存變更" at bounding box center [717, 533] width 43 height 12
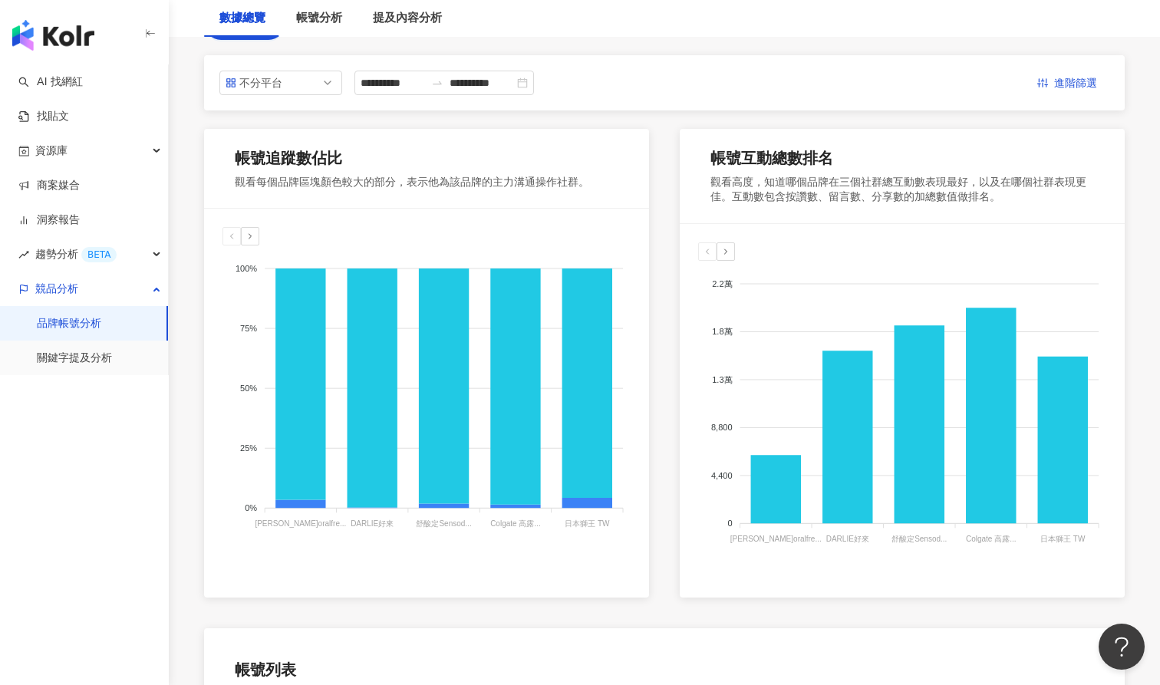
scroll to position [180, 0]
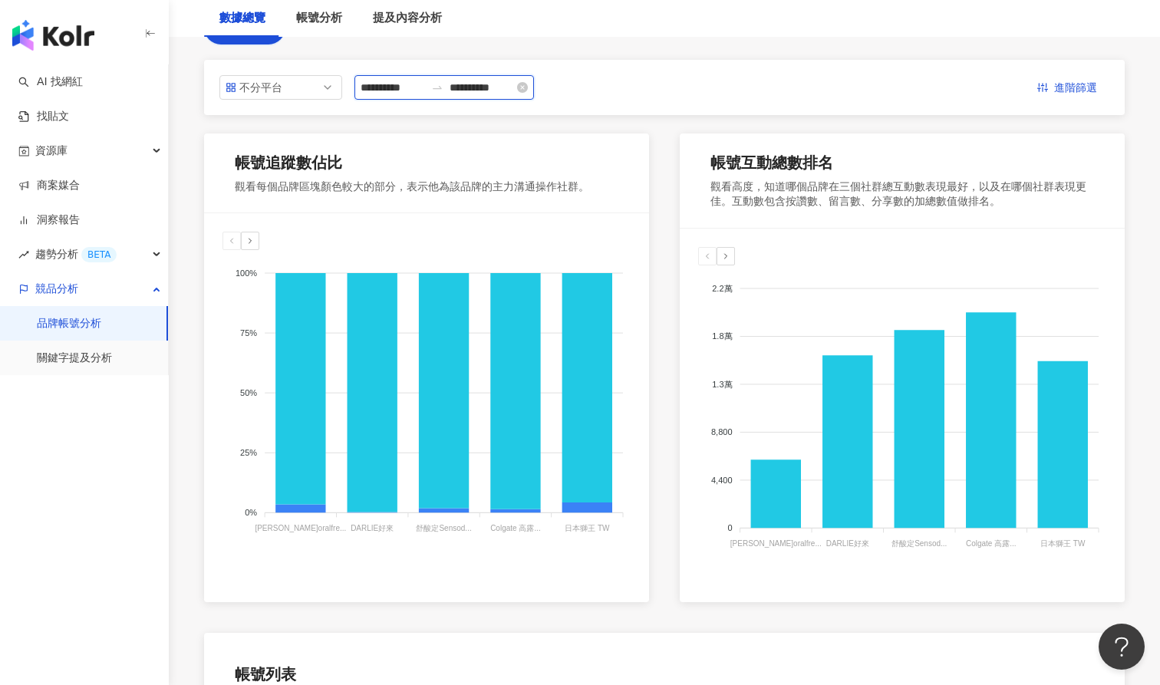
click at [409, 87] on input "**********" at bounding box center [393, 87] width 64 height 17
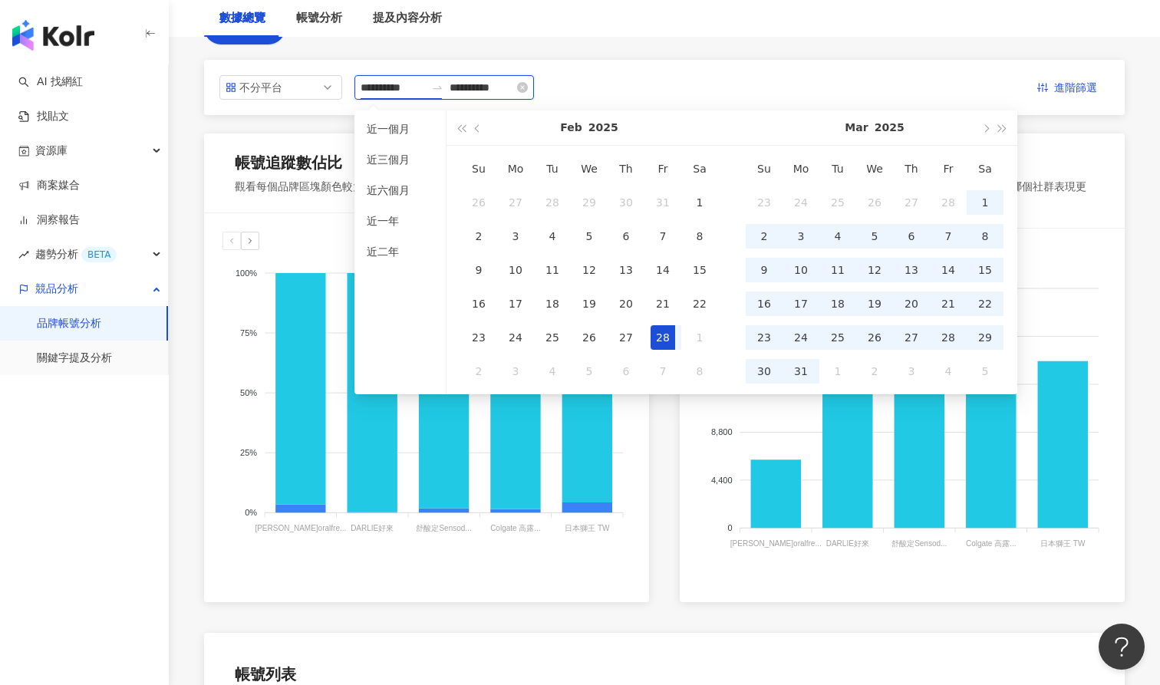
click at [424, 87] on input "**********" at bounding box center [393, 87] width 64 height 17
click at [477, 129] on span "button" at bounding box center [479, 128] width 8 height 8
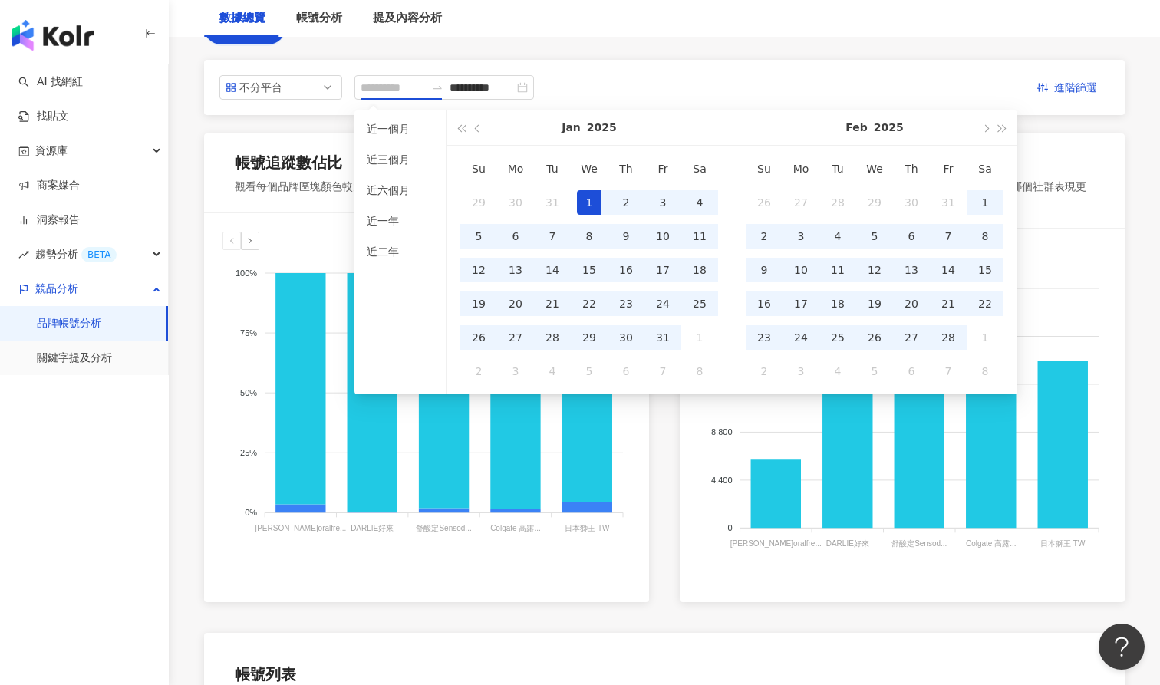
click at [589, 198] on div "1" at bounding box center [589, 202] width 25 height 25
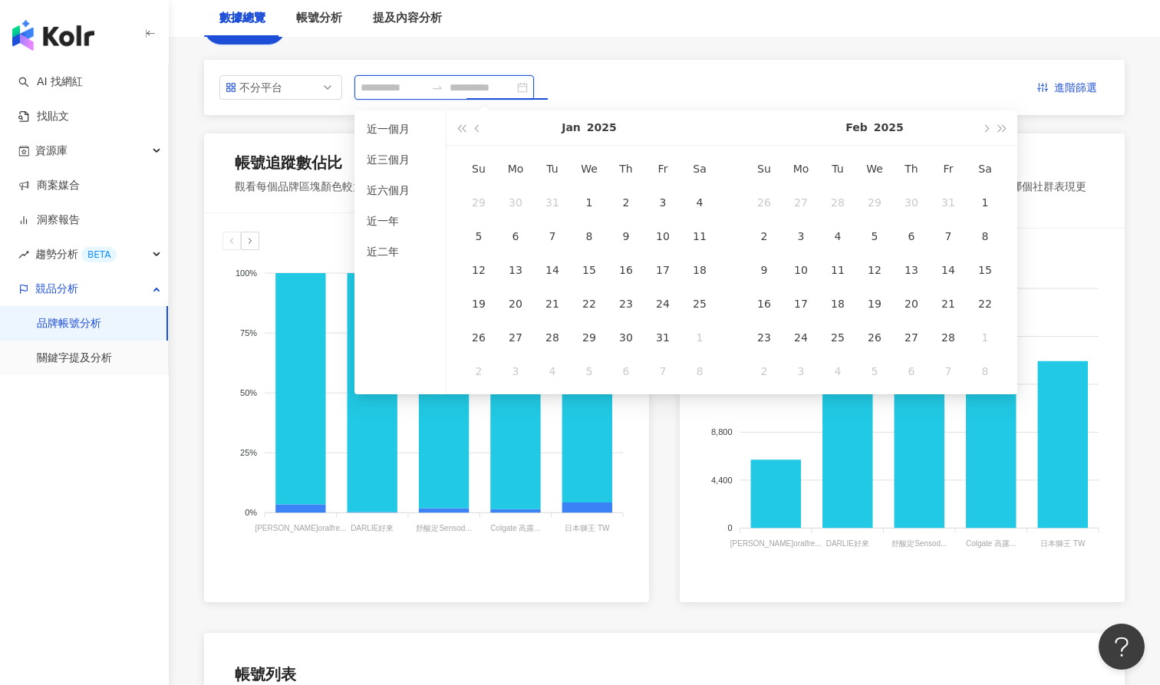
type input "**********"
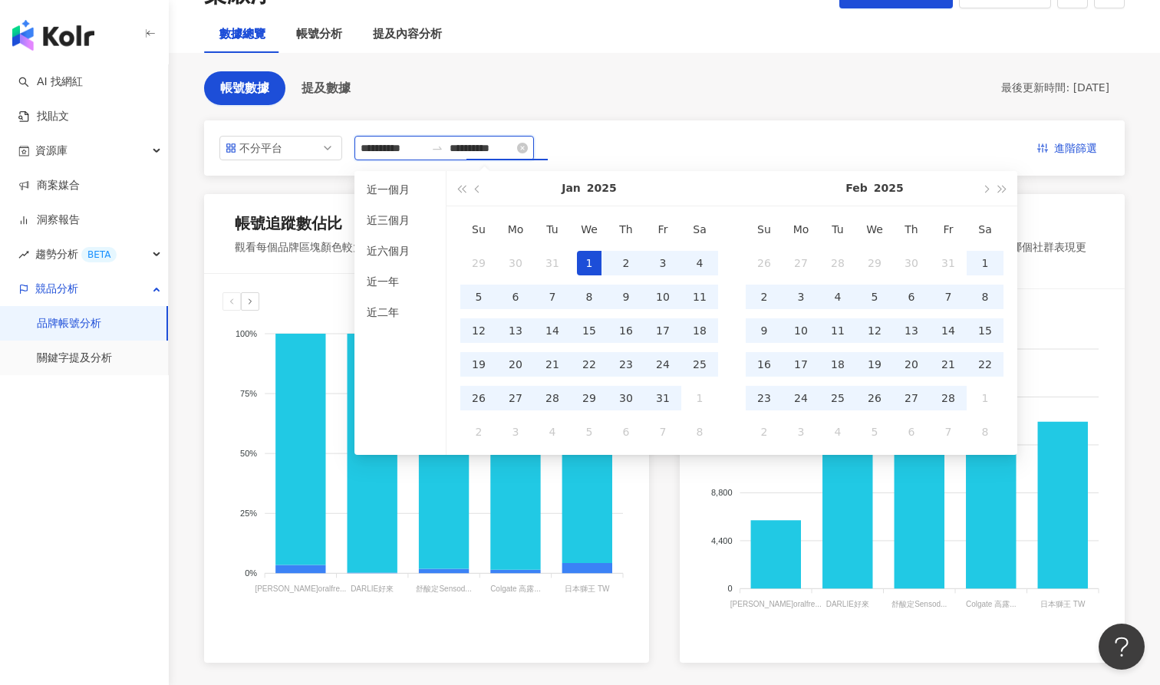
scroll to position [104, 0]
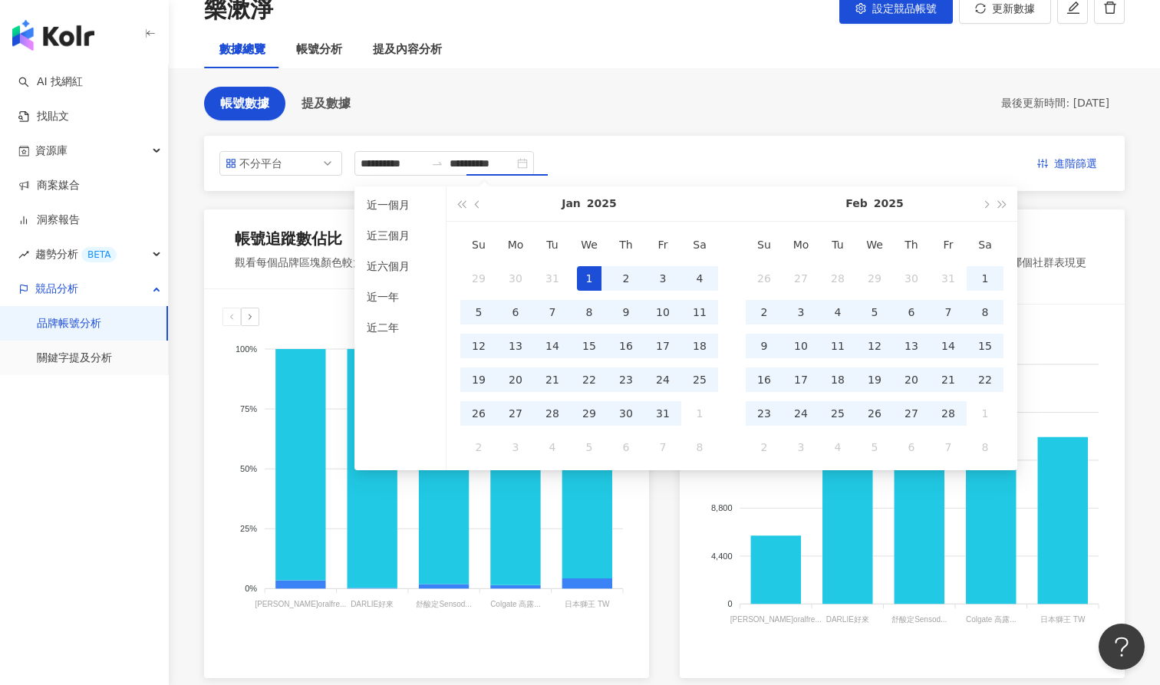
click at [634, 167] on div "**********" at bounding box center [665, 163] width 890 height 25
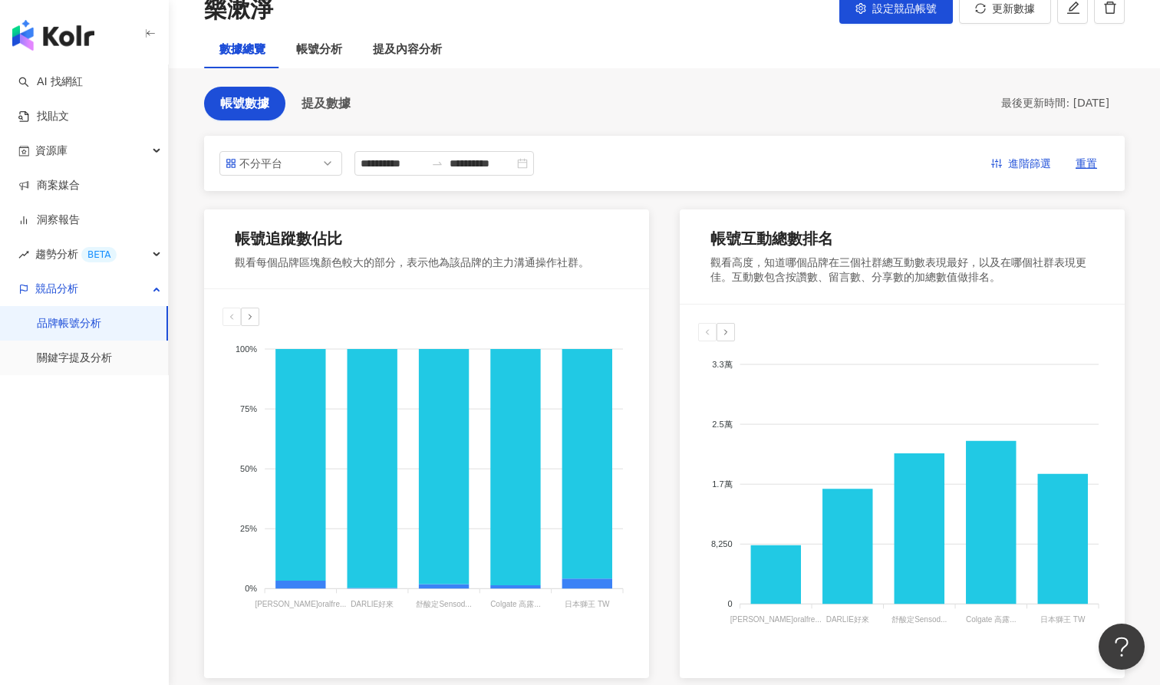
click at [725, 329] on icon at bounding box center [725, 332] width 9 height 9
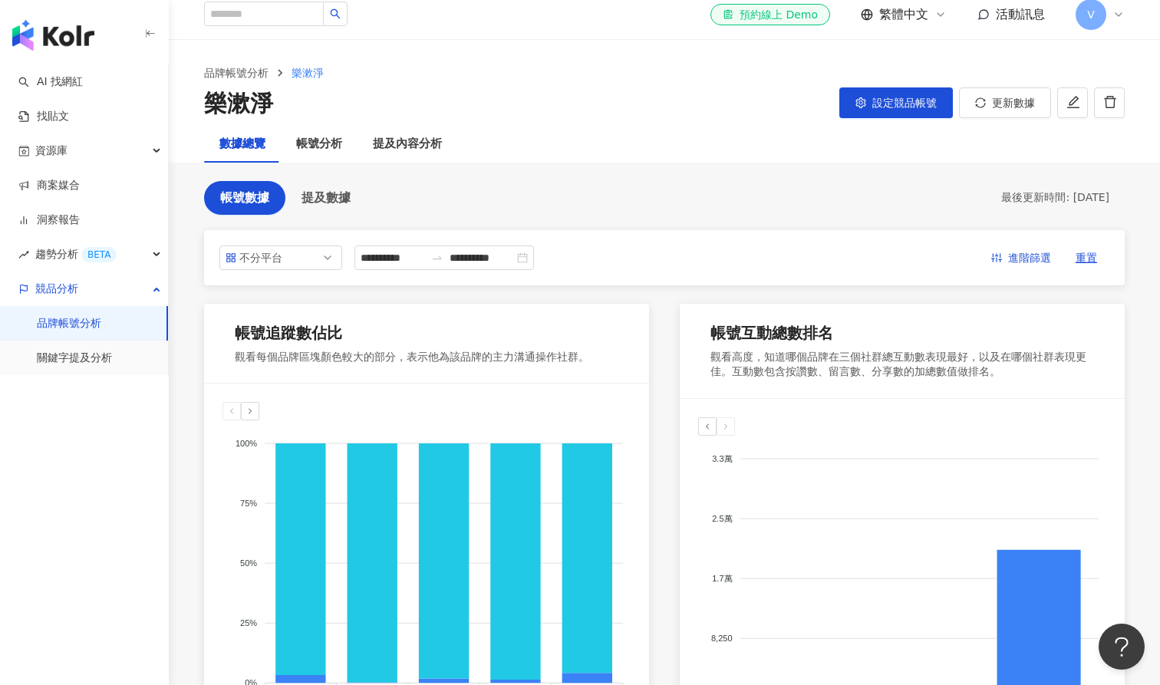
scroll to position [9, 0]
click at [321, 148] on div "帳號分析" at bounding box center [319, 145] width 46 height 18
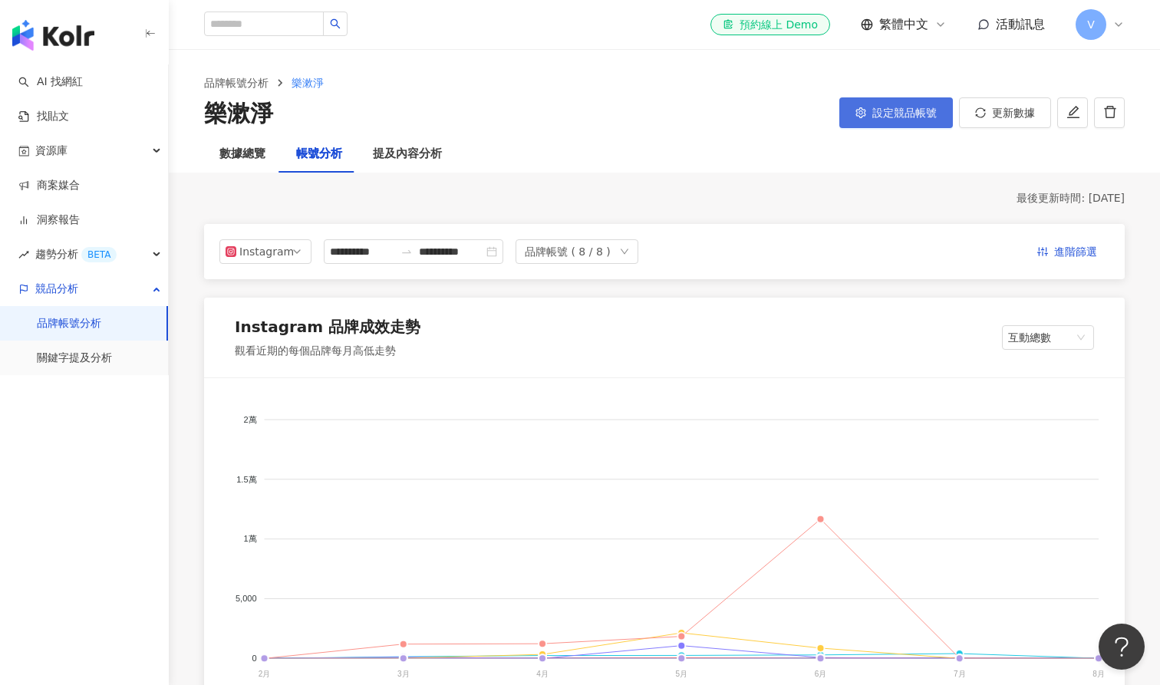
click at [917, 105] on button "設定競品帳號" at bounding box center [897, 112] width 114 height 31
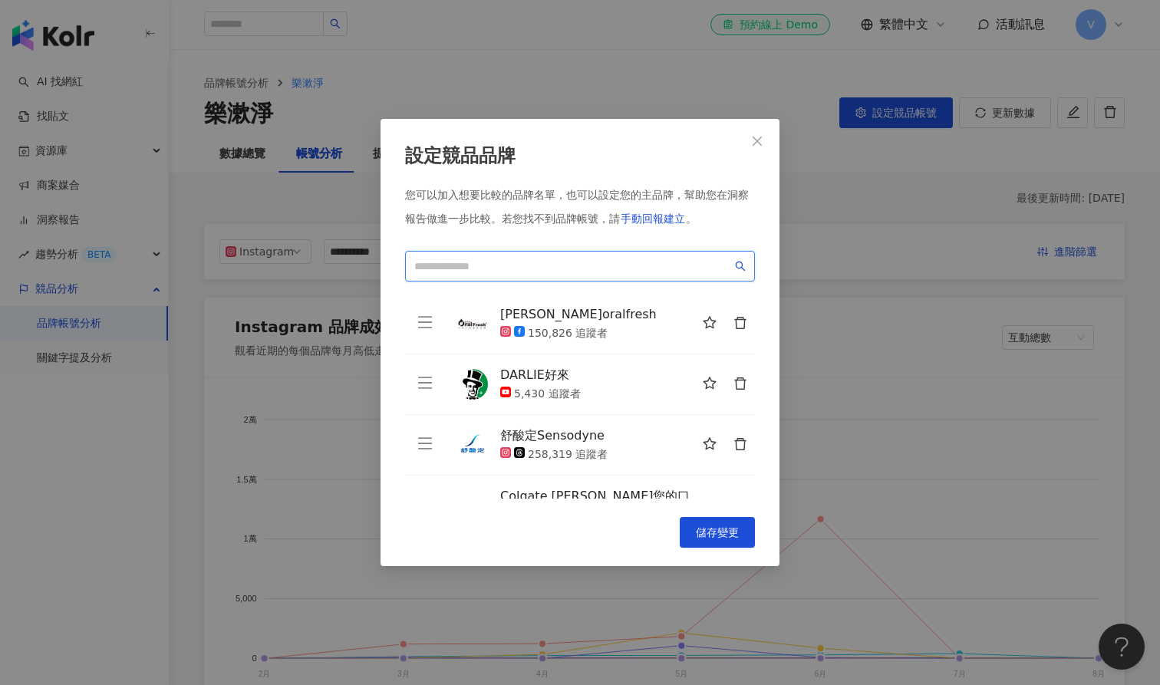
click at [627, 271] on input "search" at bounding box center [573, 266] width 318 height 17
type input "*"
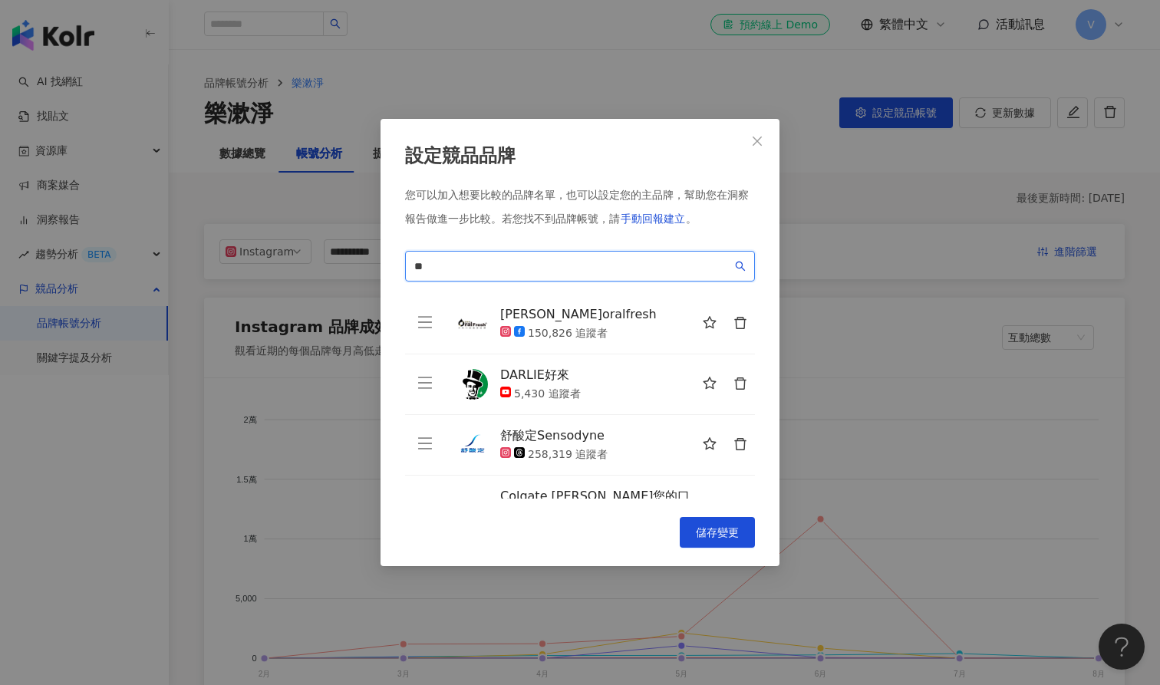
type input "*"
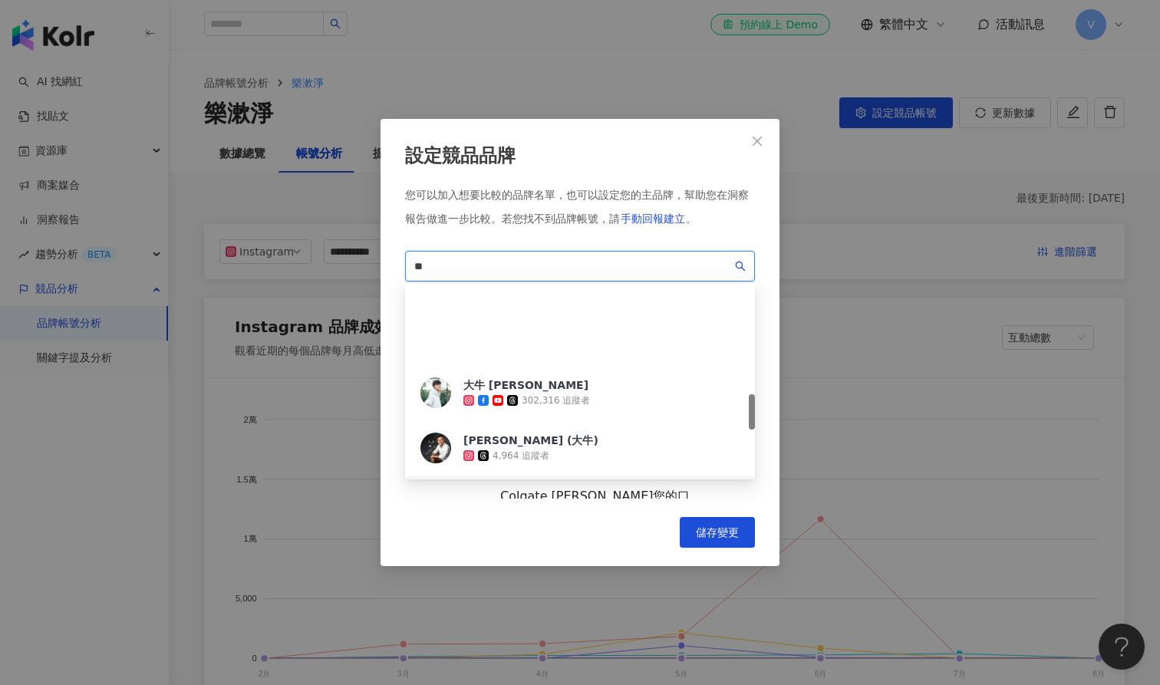
scroll to position [608, 0]
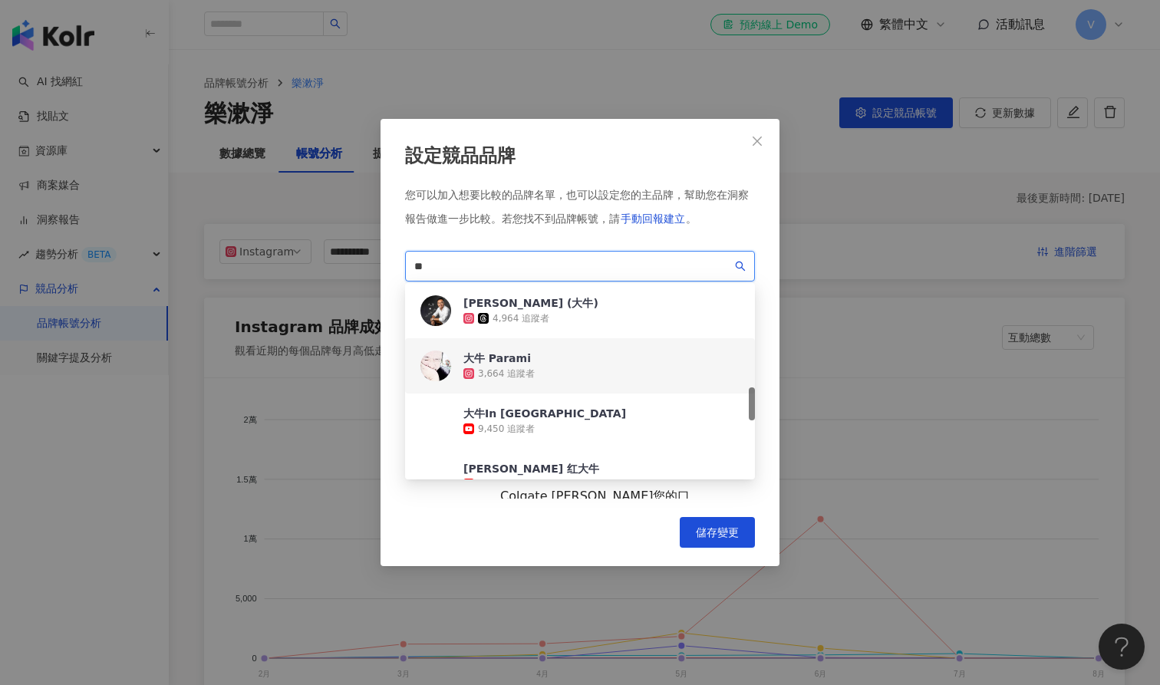
type input "*"
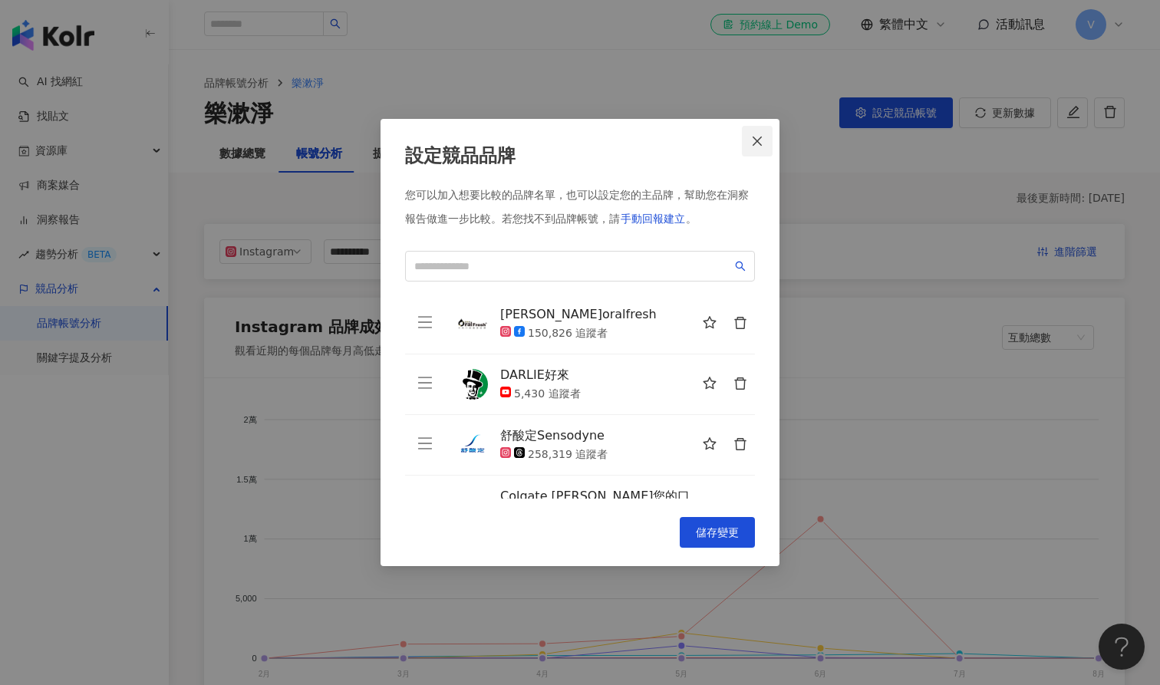
click at [752, 144] on icon "close" at bounding box center [757, 141] width 12 height 12
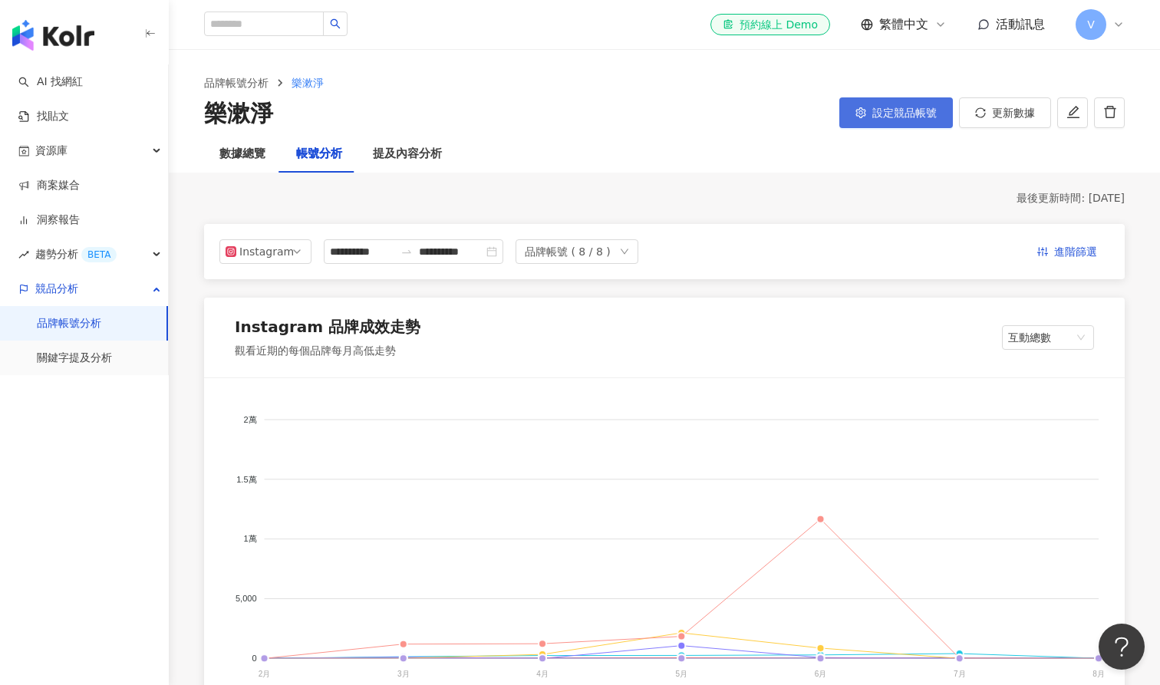
scroll to position [0, 0]
click at [900, 107] on span "設定競品帳號" at bounding box center [905, 113] width 64 height 12
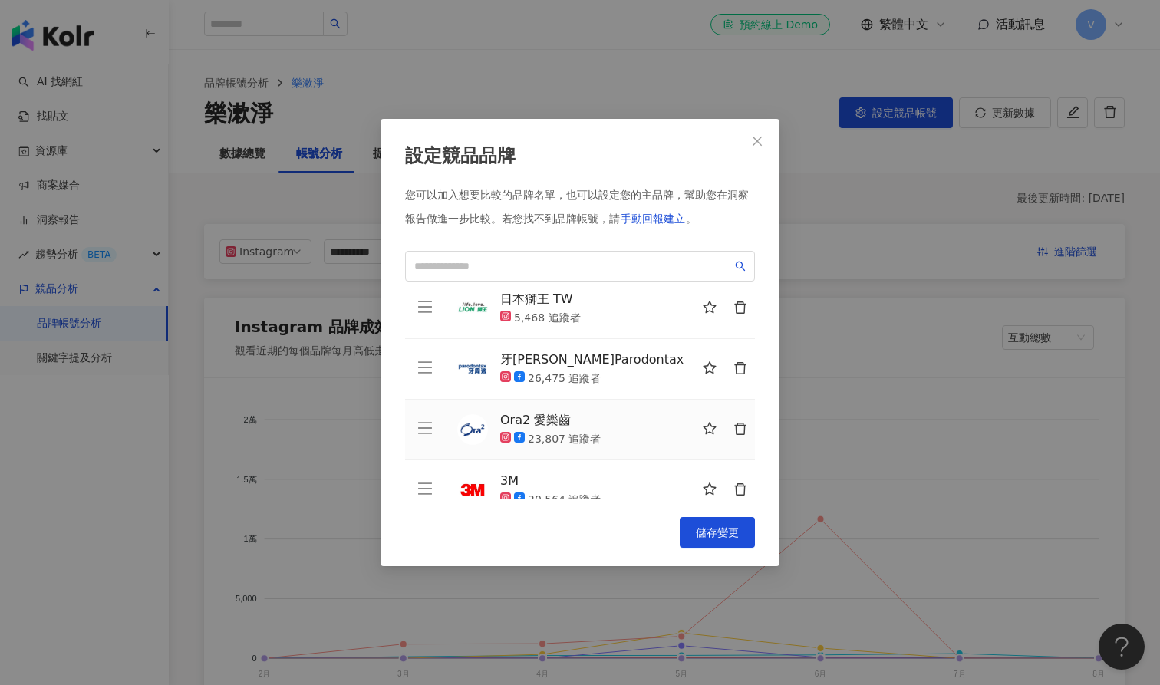
scroll to position [274, 0]
click at [736, 484] on icon "delete" at bounding box center [740, 490] width 12 height 12
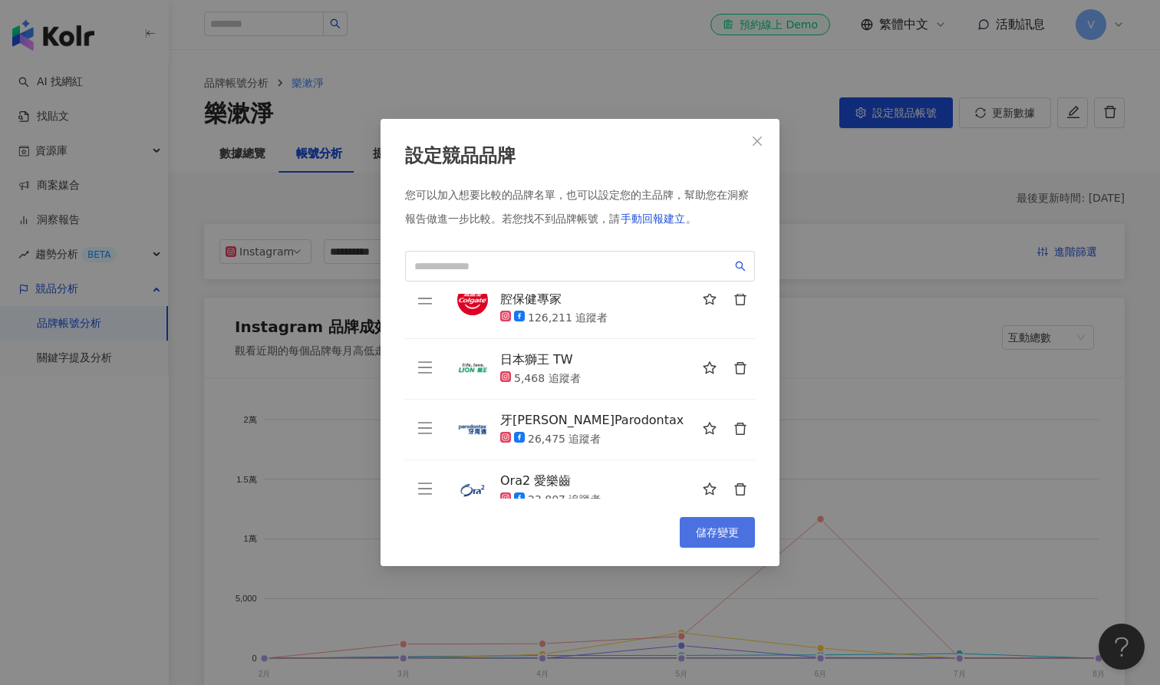
click at [708, 527] on span "儲存變更" at bounding box center [717, 533] width 43 height 12
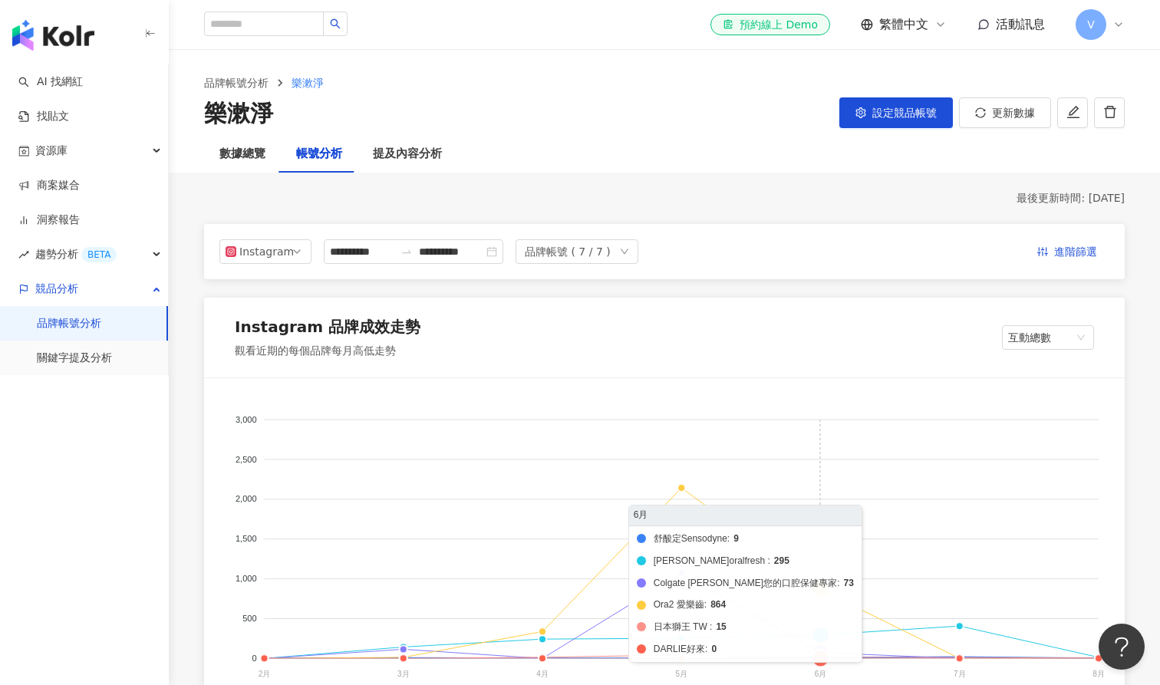
scroll to position [117, 0]
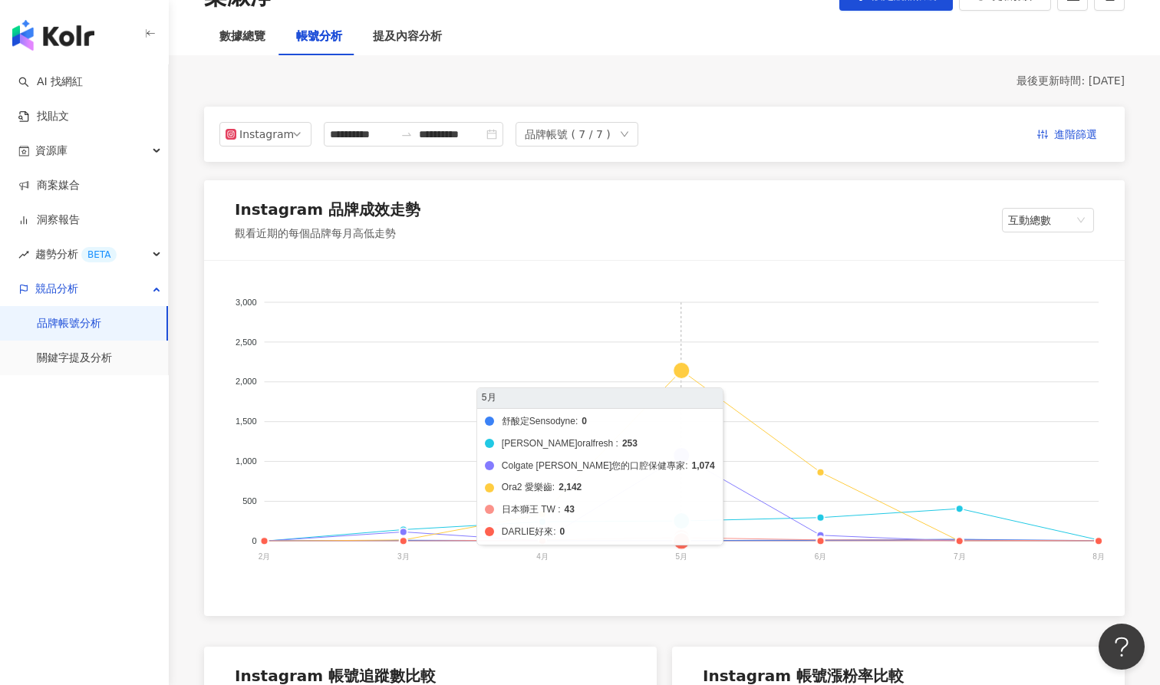
click at [684, 366] on icon "舒酸定Sensodyne 歐樂芬 oralfresh Colgate 高露潔您的口腔保健專家 Ora2 愛樂齒 日本獅王 TW DARLIE好來 3,000 …" at bounding box center [665, 432] width 884 height 307
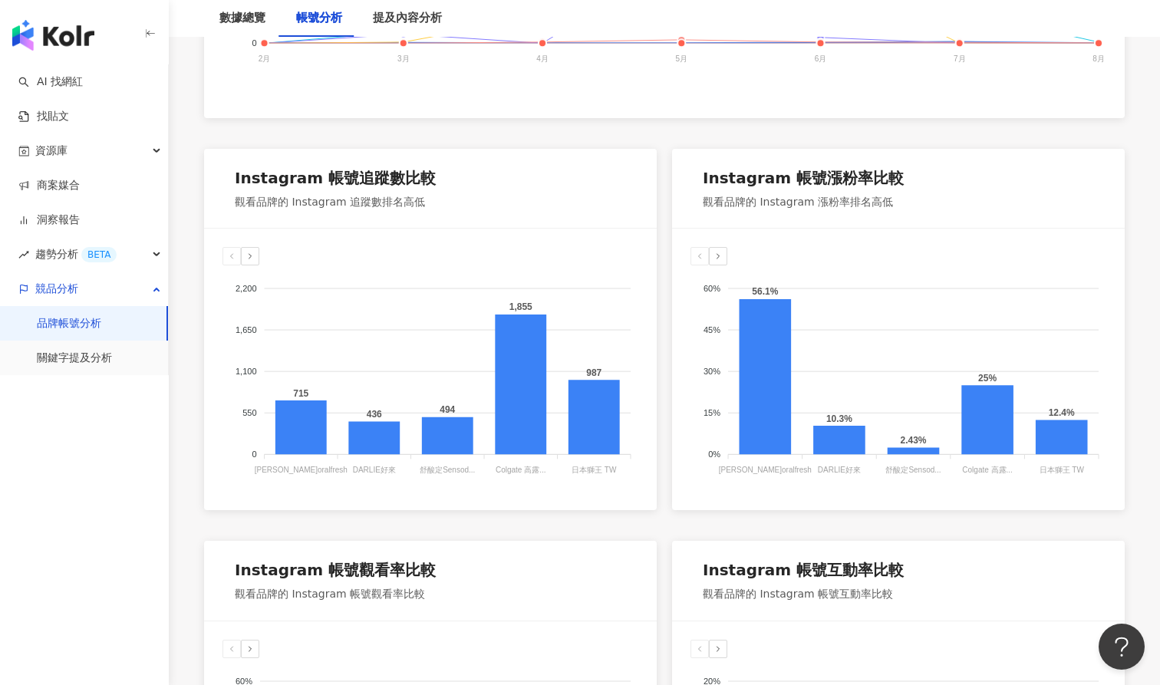
scroll to position [623, 0]
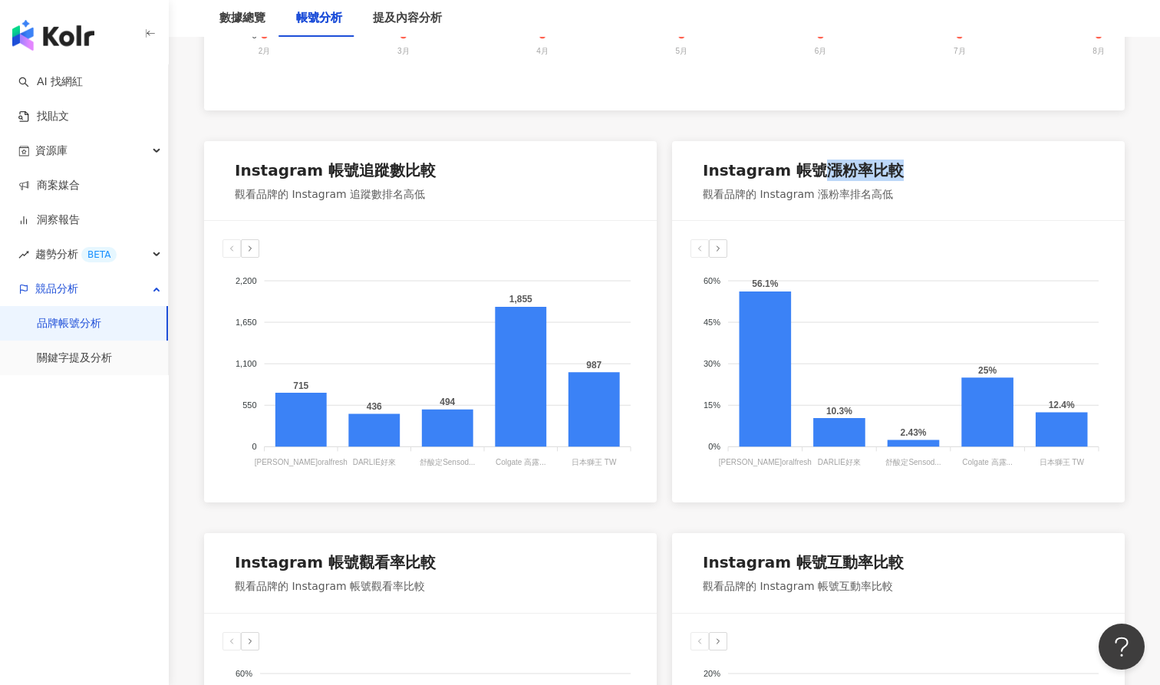
drag, startPoint x: 815, startPoint y: 166, endPoint x: 889, endPoint y: 168, distance: 73.7
click at [889, 168] on div "Instagram 帳號漲粉率比較 觀看品牌的 Instagram 漲粉率排名高低" at bounding box center [898, 181] width 453 height 80
click at [830, 236] on div "60% 60% 45% 45% 30% 30% 15% 15% 0% 0% 56.1% 10.3% 2.43% 25% 12.4% 歐樂芬 oralfresh…" at bounding box center [898, 362] width 453 height 282
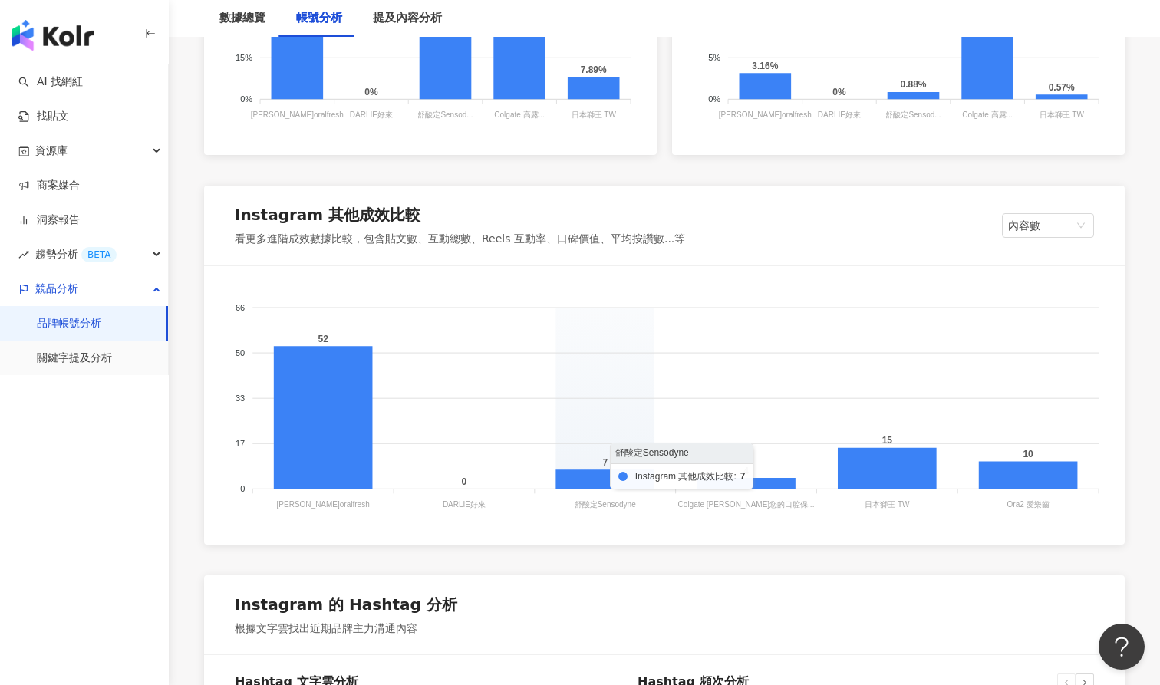
scroll to position [1378, 0]
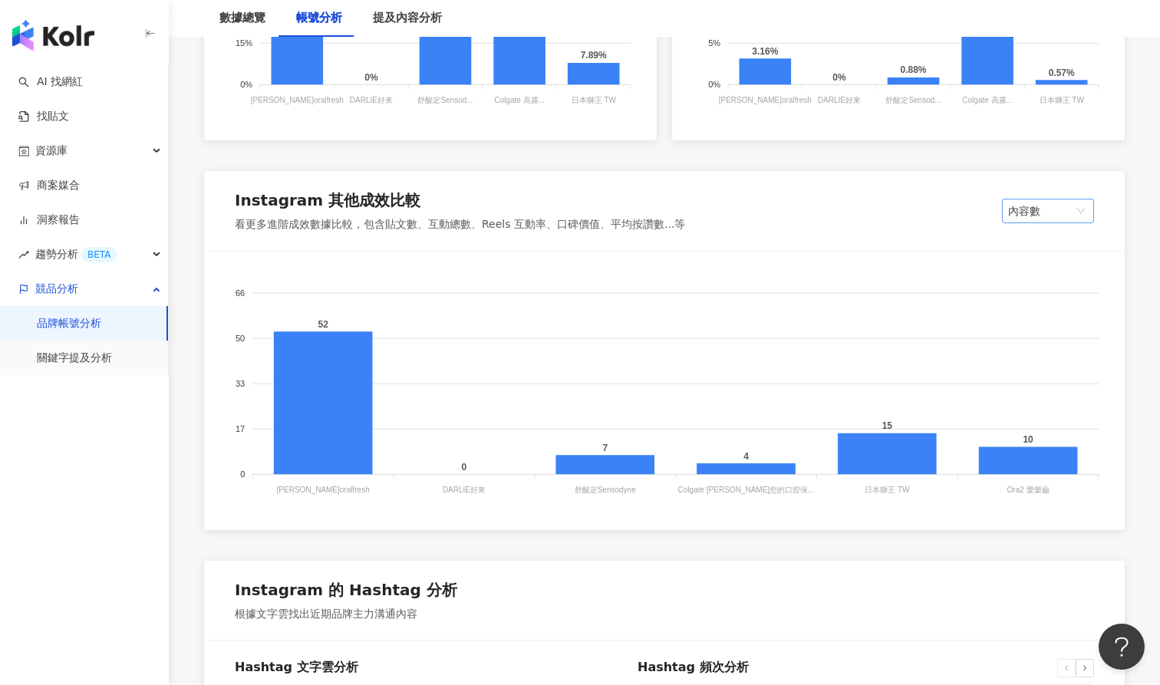
click at [1079, 205] on span "內容數" at bounding box center [1048, 211] width 80 height 23
click at [1054, 270] on div "互動總數" at bounding box center [1049, 266] width 68 height 17
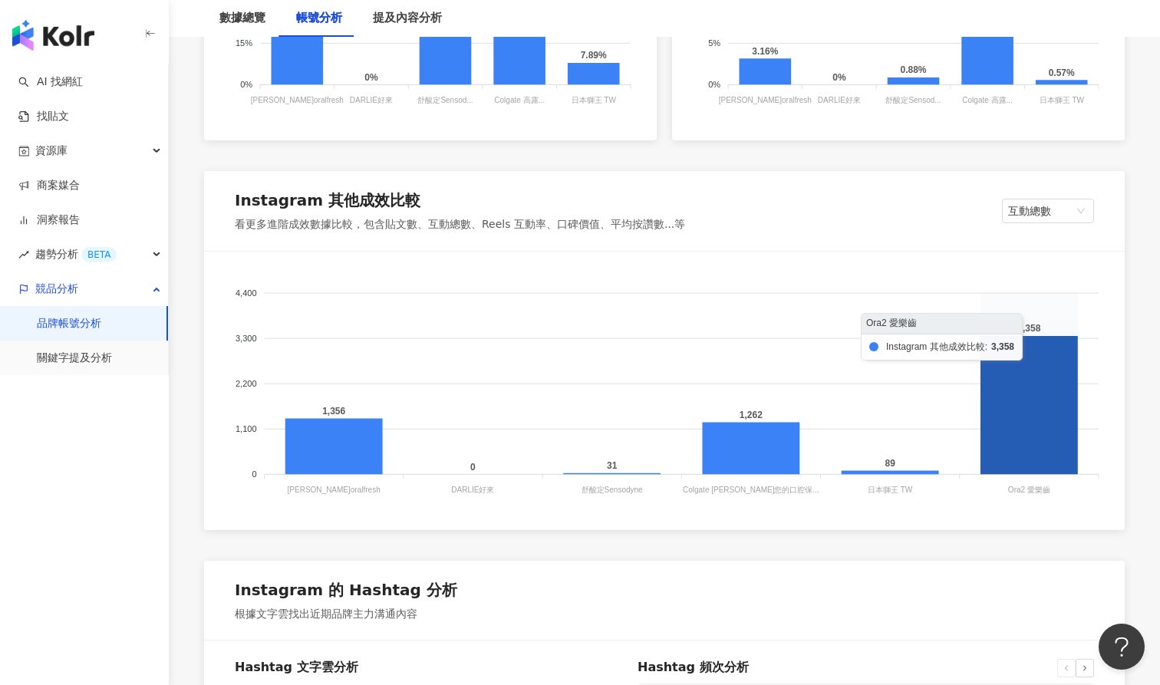
click at [1050, 386] on icon at bounding box center [1029, 405] width 97 height 138
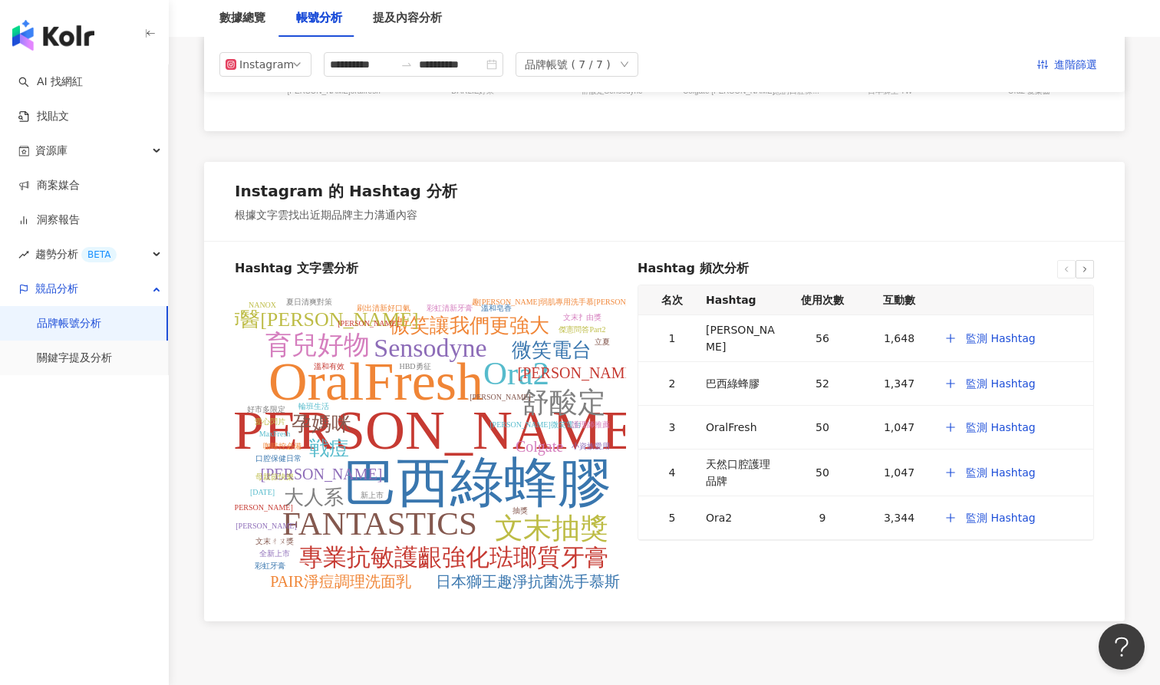
scroll to position [1780, 0]
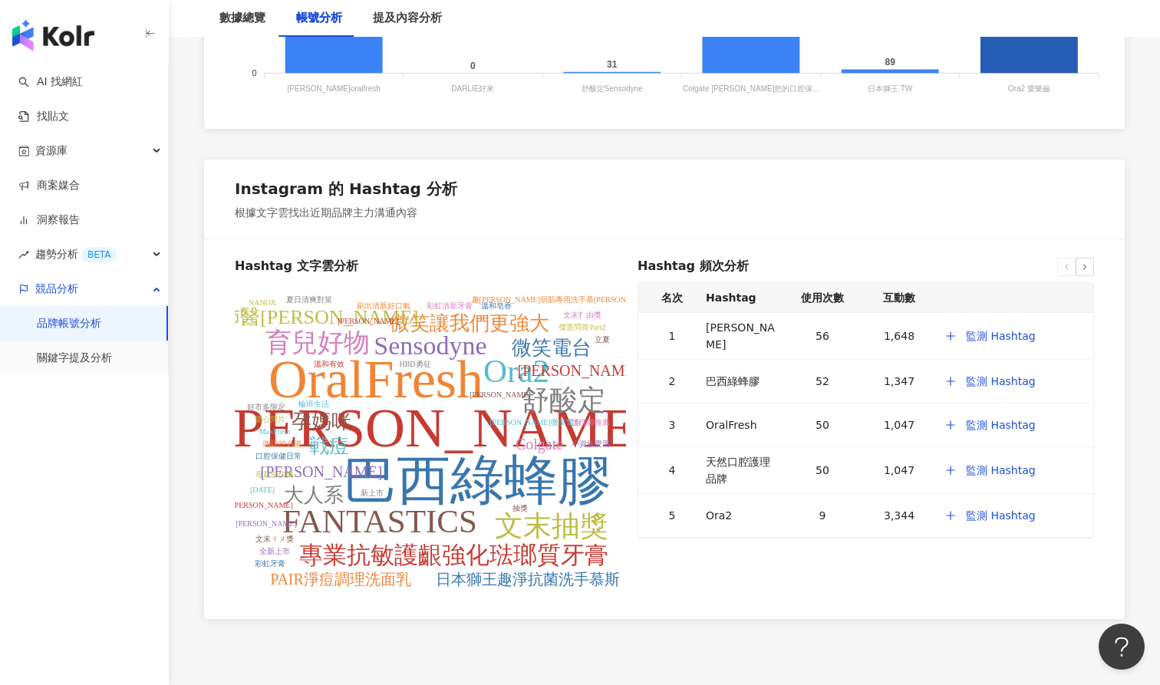
click at [1090, 266] on div at bounding box center [1085, 267] width 18 height 18
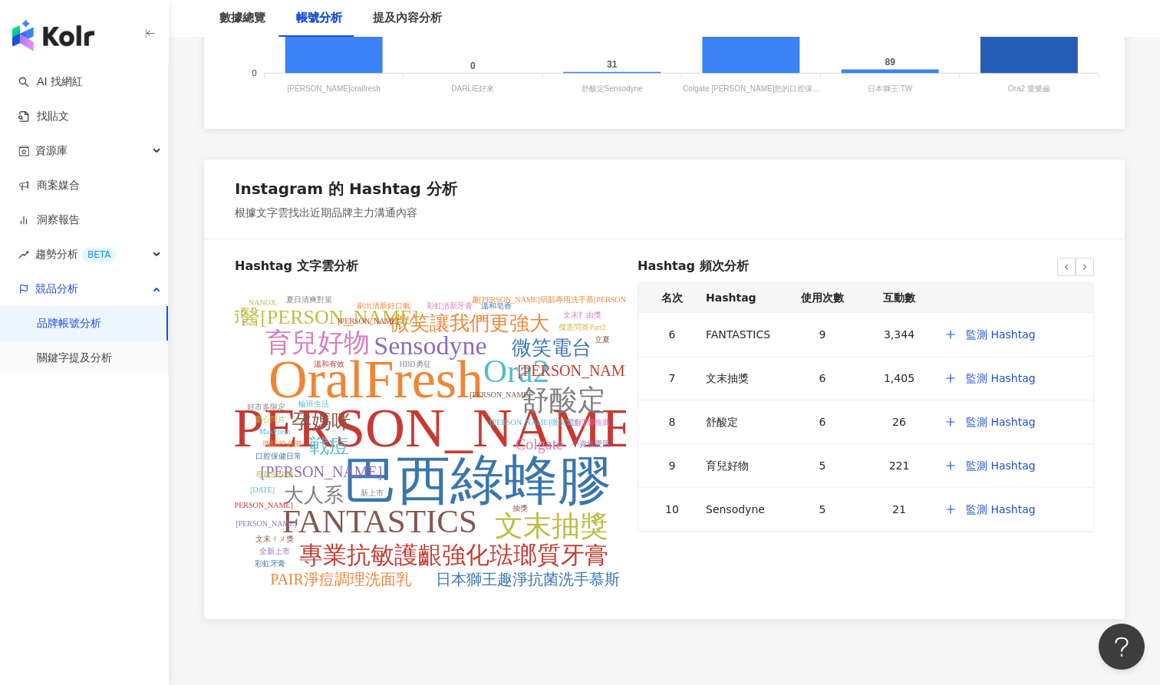
click at [1065, 265] on icon at bounding box center [1066, 266] width 9 height 9
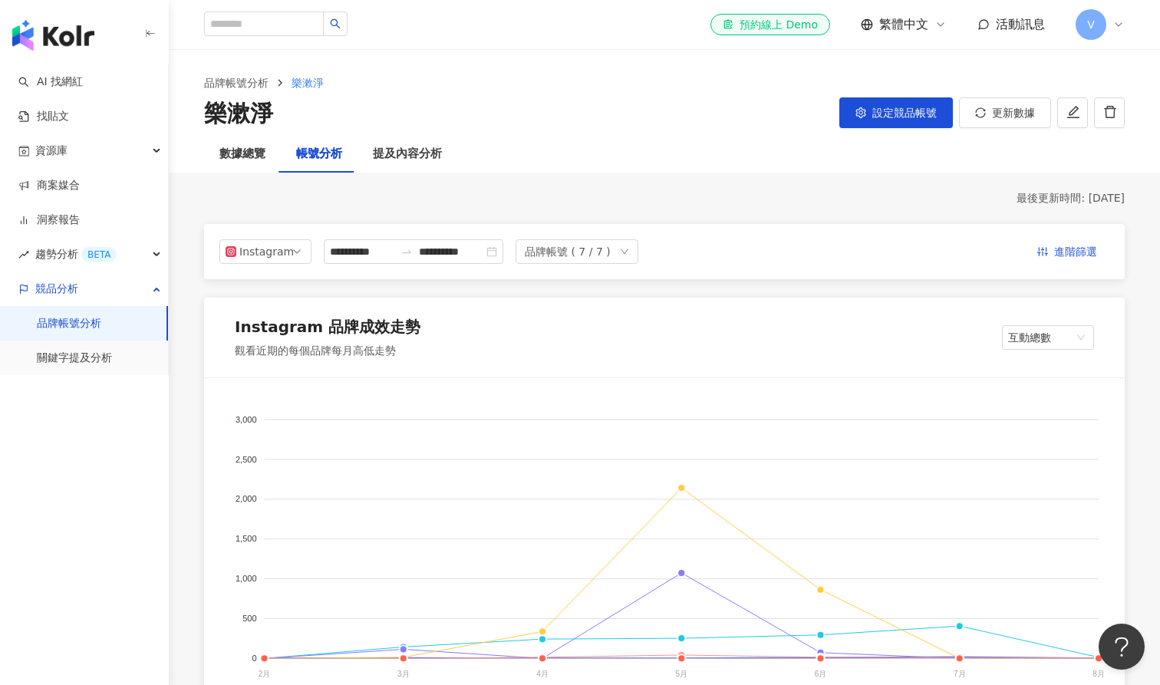
scroll to position [0, 0]
click at [418, 151] on div "提及內容分析" at bounding box center [407, 154] width 69 height 18
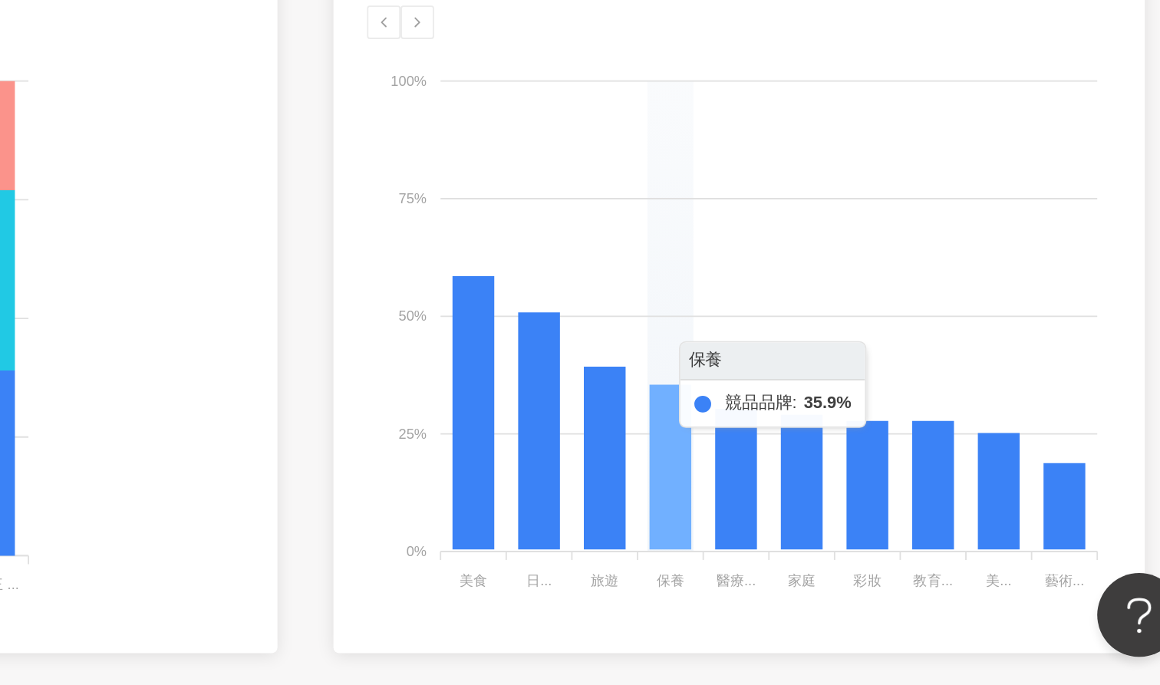
scroll to position [773, 0]
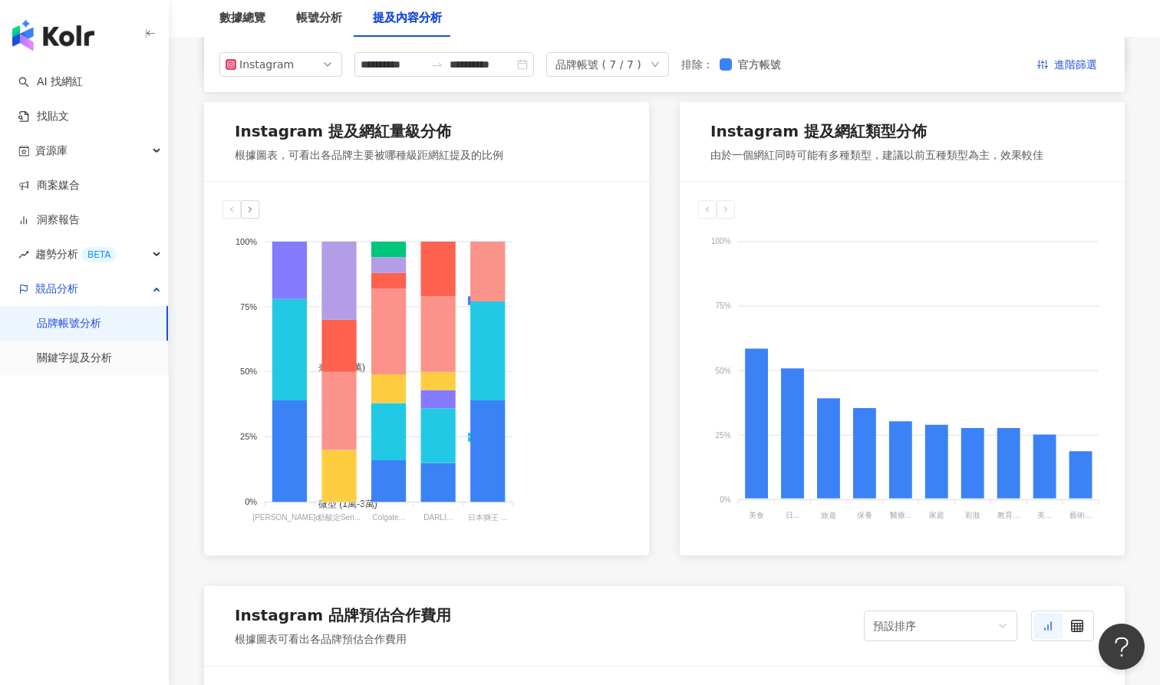
click at [253, 213] on div at bounding box center [250, 209] width 18 height 18
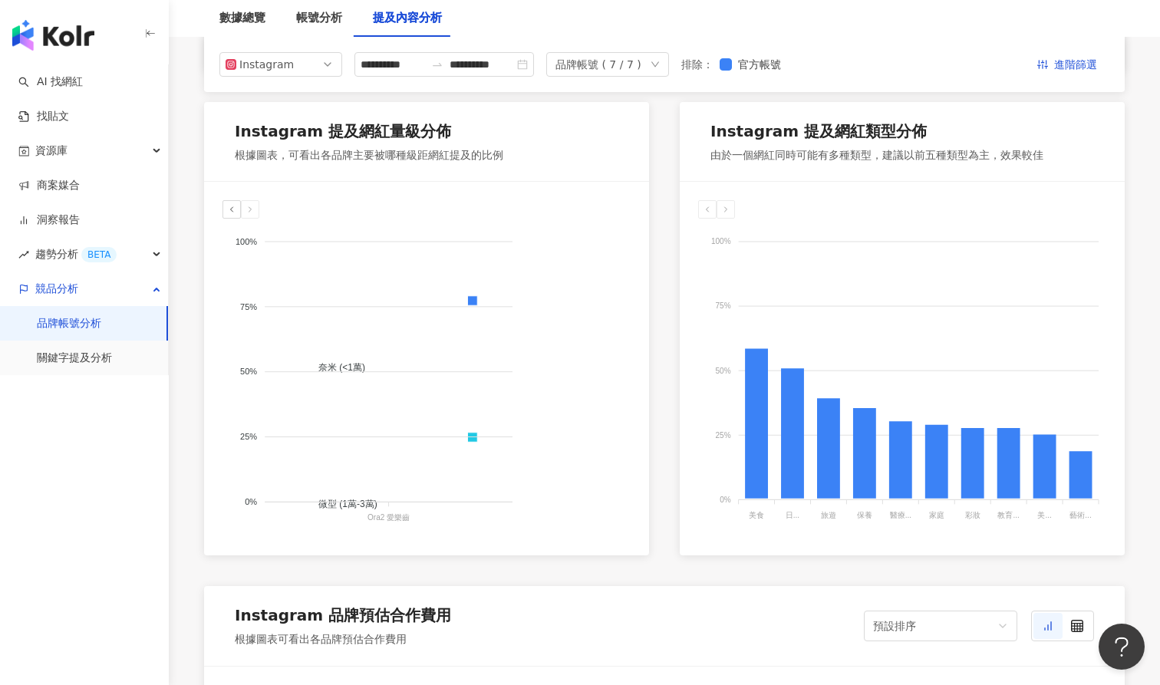
click at [227, 205] on icon at bounding box center [231, 209] width 9 height 9
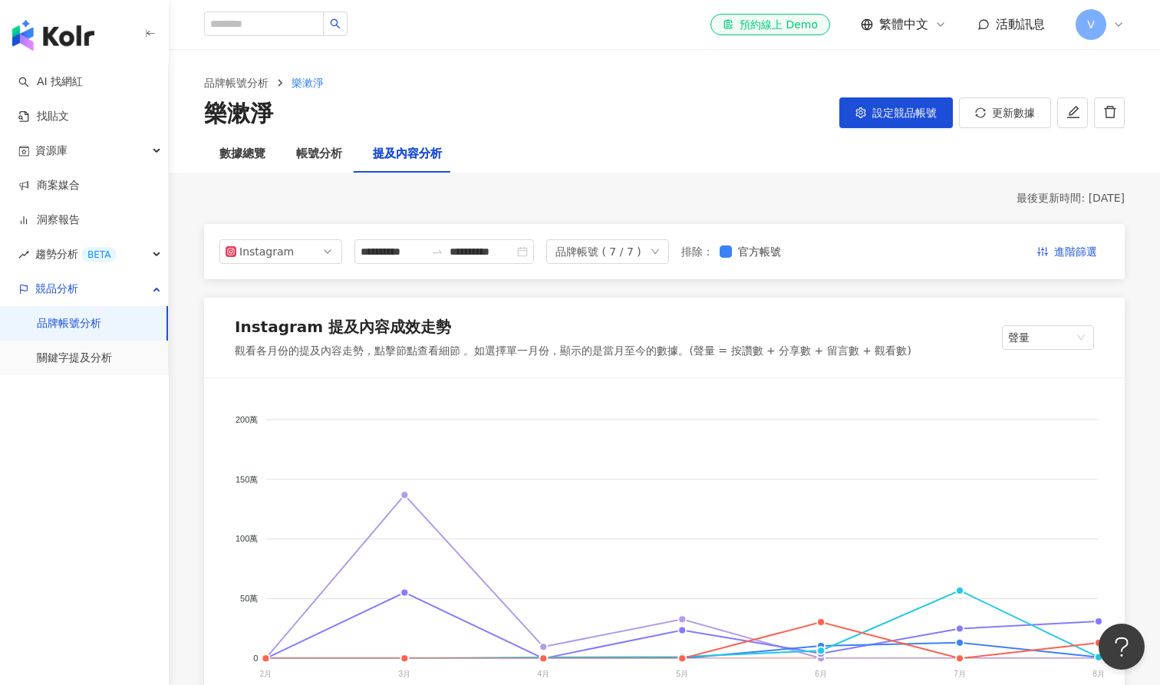
scroll to position [0, 0]
click at [314, 249] on span "Instagram" at bounding box center [281, 251] width 111 height 23
click at [312, 301] on div "Facebook" at bounding box center [281, 313] width 117 height 26
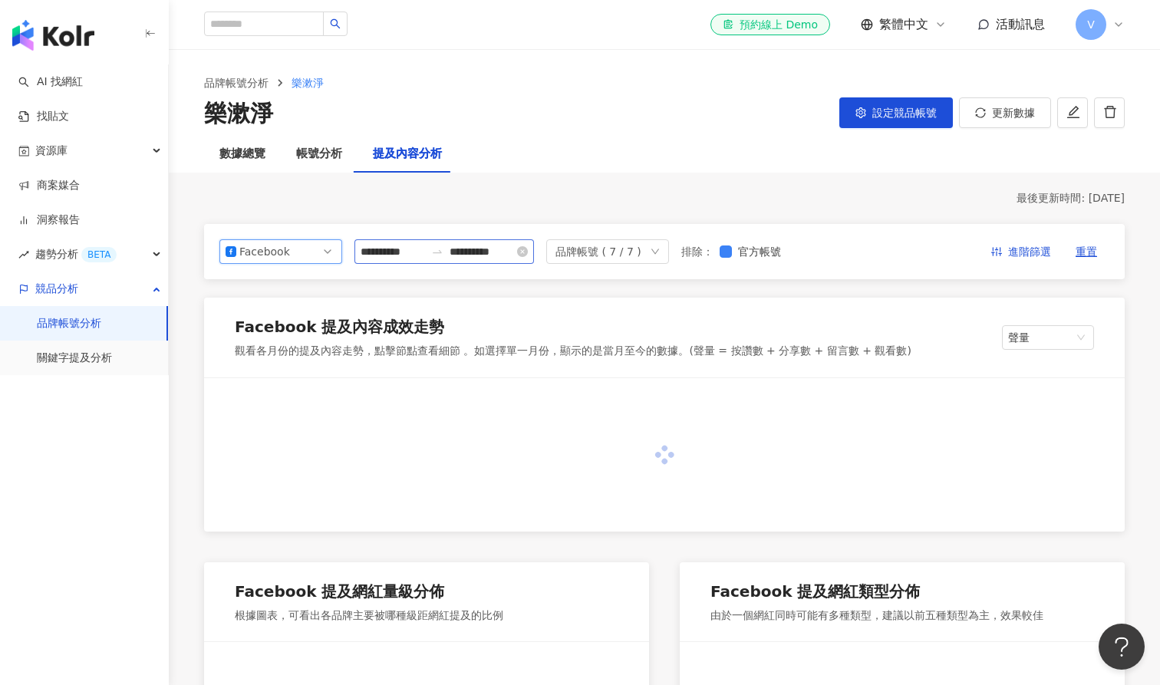
drag, startPoint x: 309, startPoint y: 312, endPoint x: 413, endPoint y: 240, distance: 126.5
click at [309, 312] on div "Facebook 提及內容成效走勢 觀看各月份的提及內容走勢，點擊節點查看細節 。如選擇單一月份，顯示的是當月至今的數據。(聲量 = 按讚數 + 分享數 + …" at bounding box center [664, 338] width 921 height 80
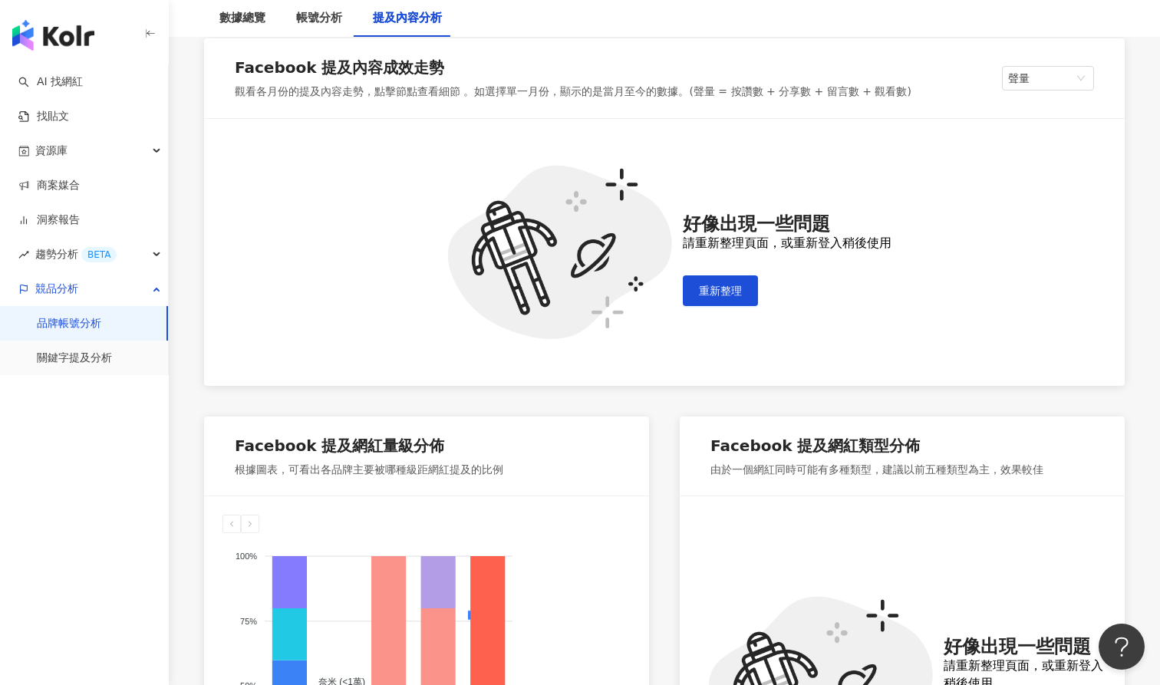
scroll to position [262, 0]
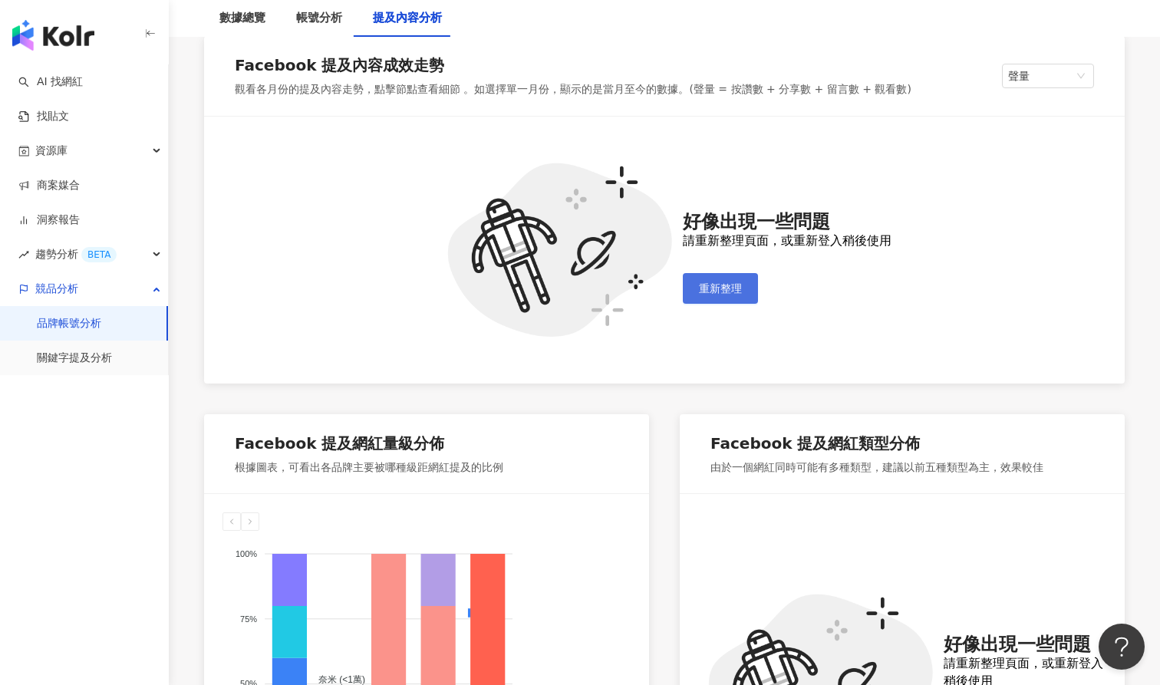
click at [711, 282] on span "重新整理" at bounding box center [720, 288] width 43 height 12
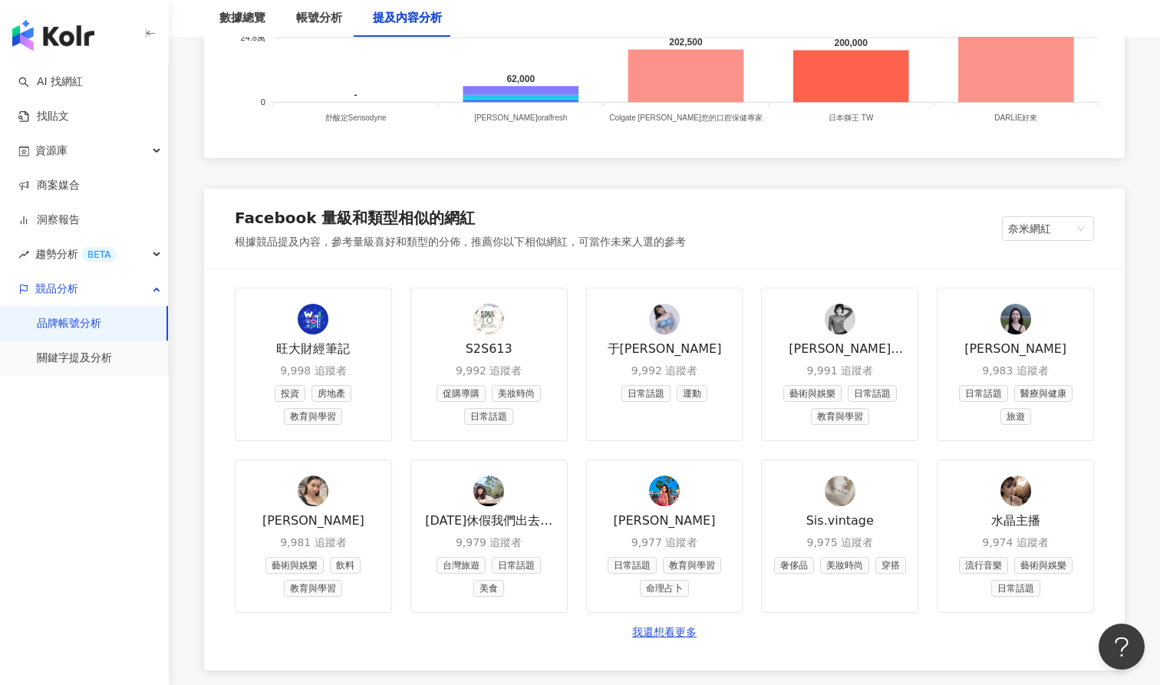
scroll to position [1763, 0]
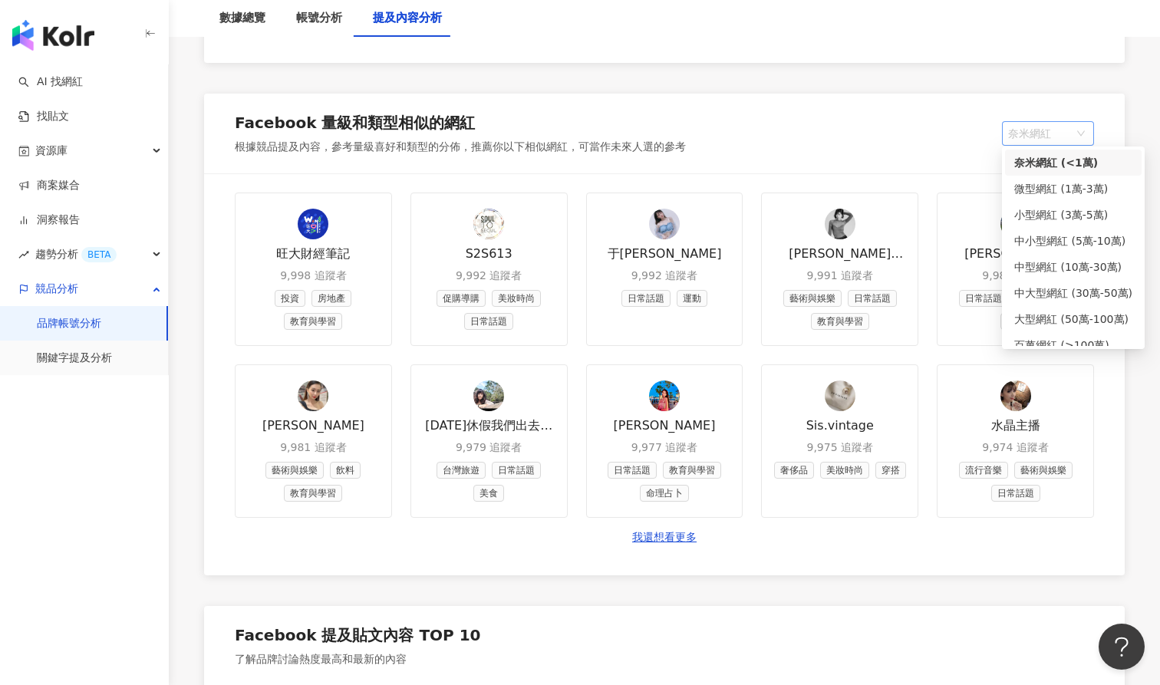
click at [1065, 128] on span "奈米網紅" at bounding box center [1048, 133] width 80 height 23
click at [1057, 189] on div "微型網紅 (1萬-3萬)" at bounding box center [1074, 188] width 118 height 17
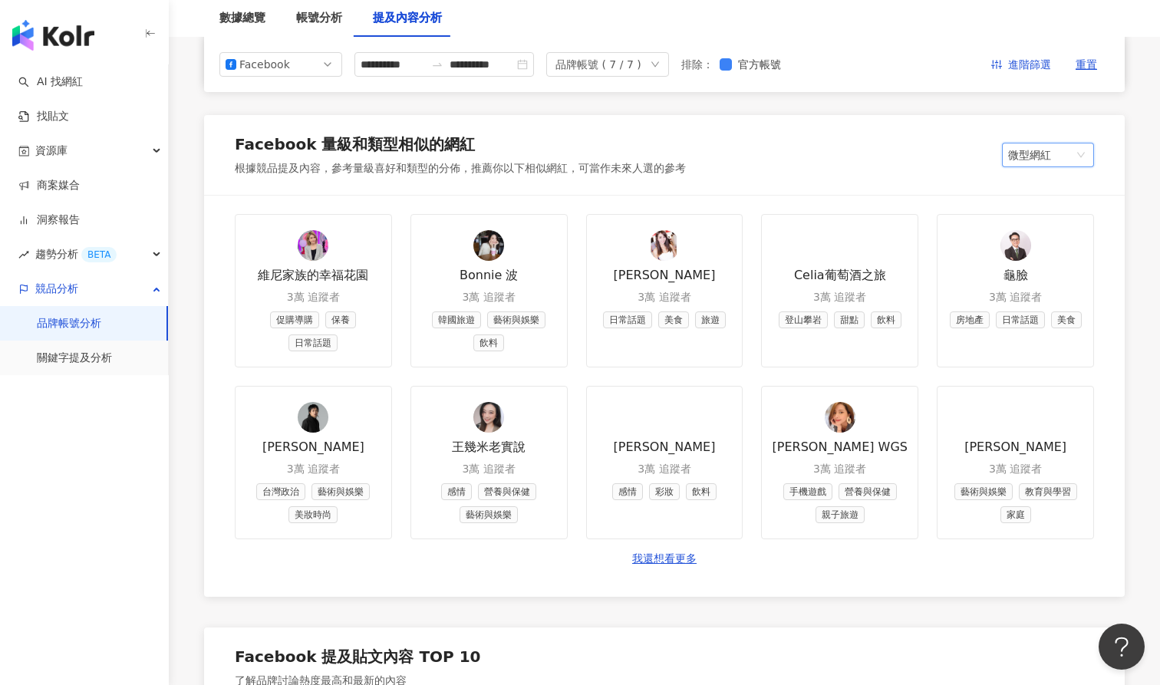
scroll to position [1740, 0]
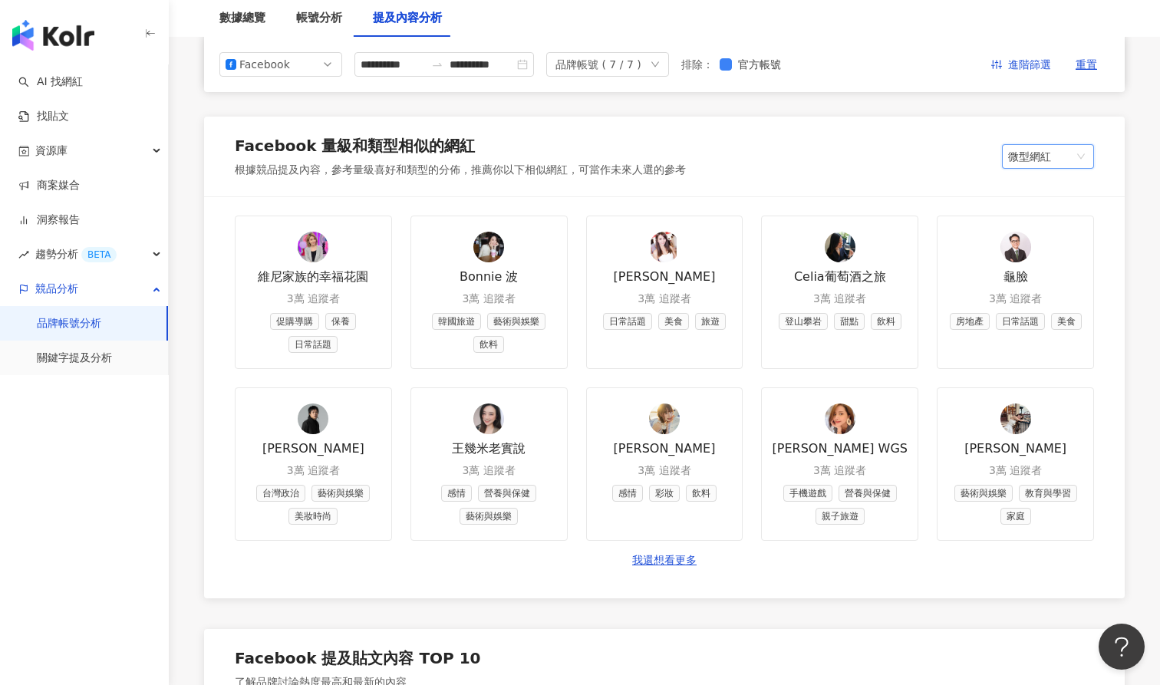
click at [1045, 160] on span "微型網紅" at bounding box center [1048, 156] width 80 height 23
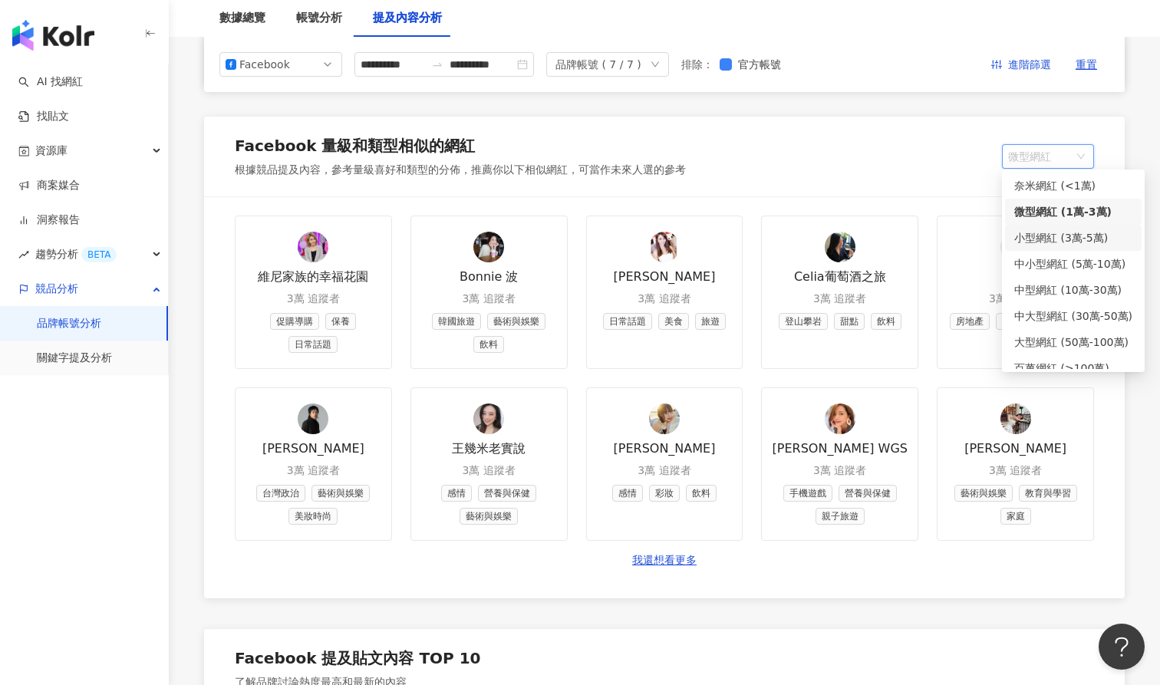
click at [1048, 229] on div "小型網紅 (3萬-5萬)" at bounding box center [1074, 237] width 118 height 17
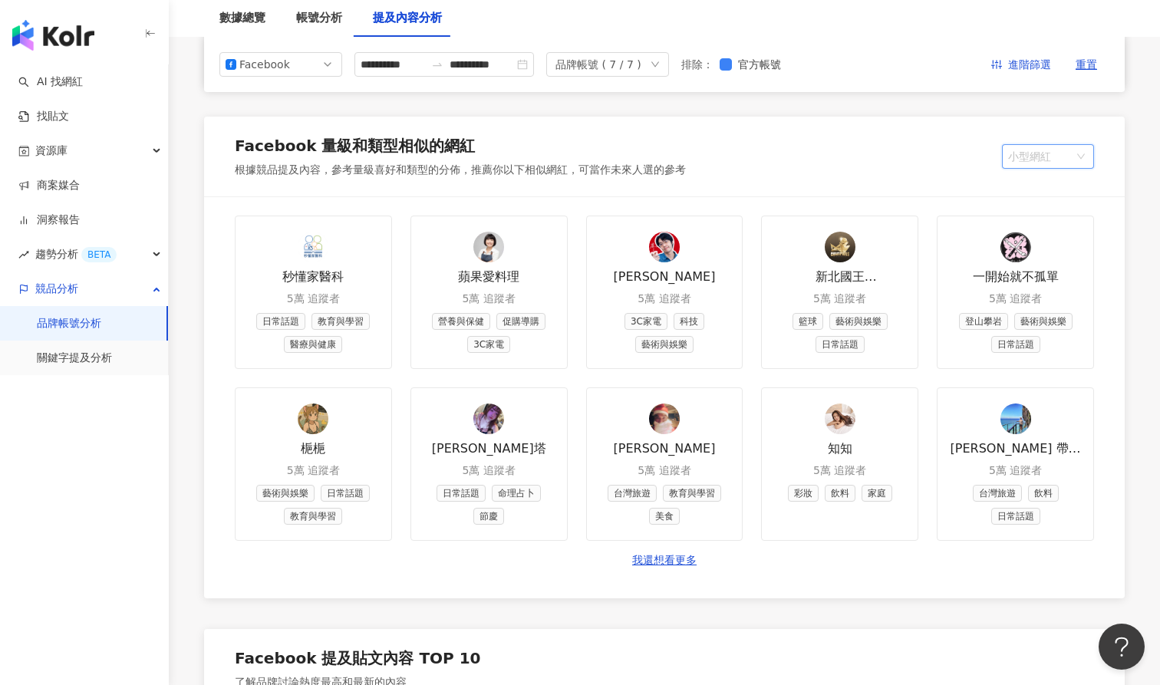
click at [1070, 156] on span "小型網紅" at bounding box center [1048, 156] width 80 height 23
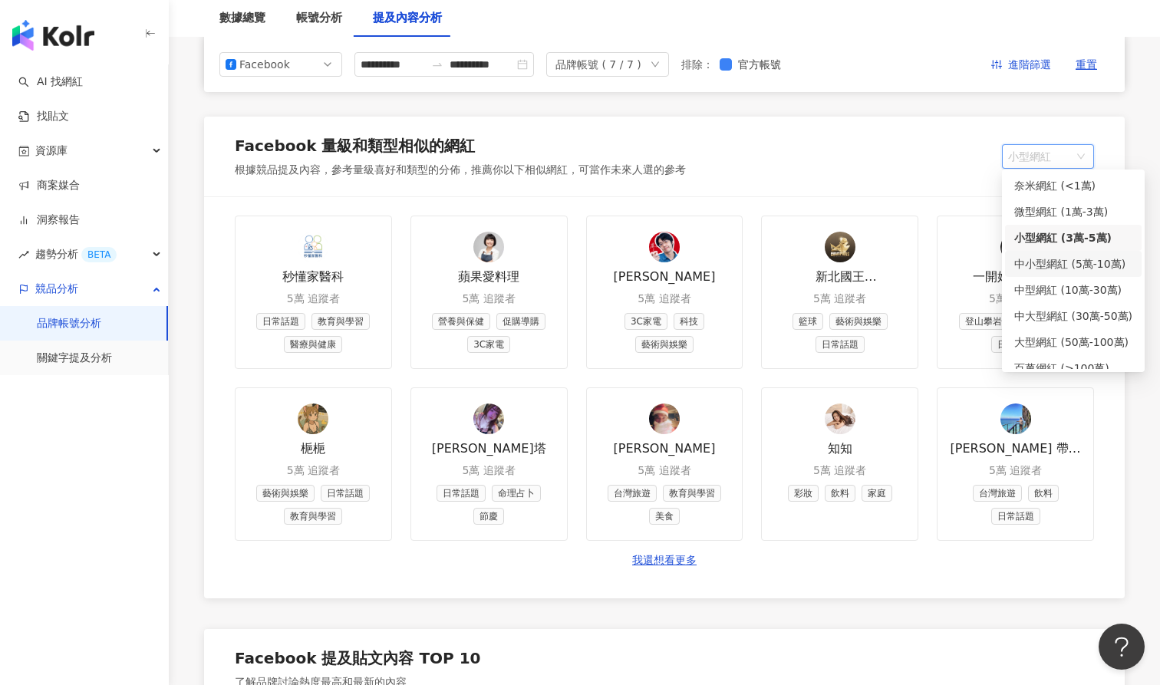
click at [1054, 267] on div "中小型網紅 (5萬-10萬)" at bounding box center [1074, 264] width 118 height 17
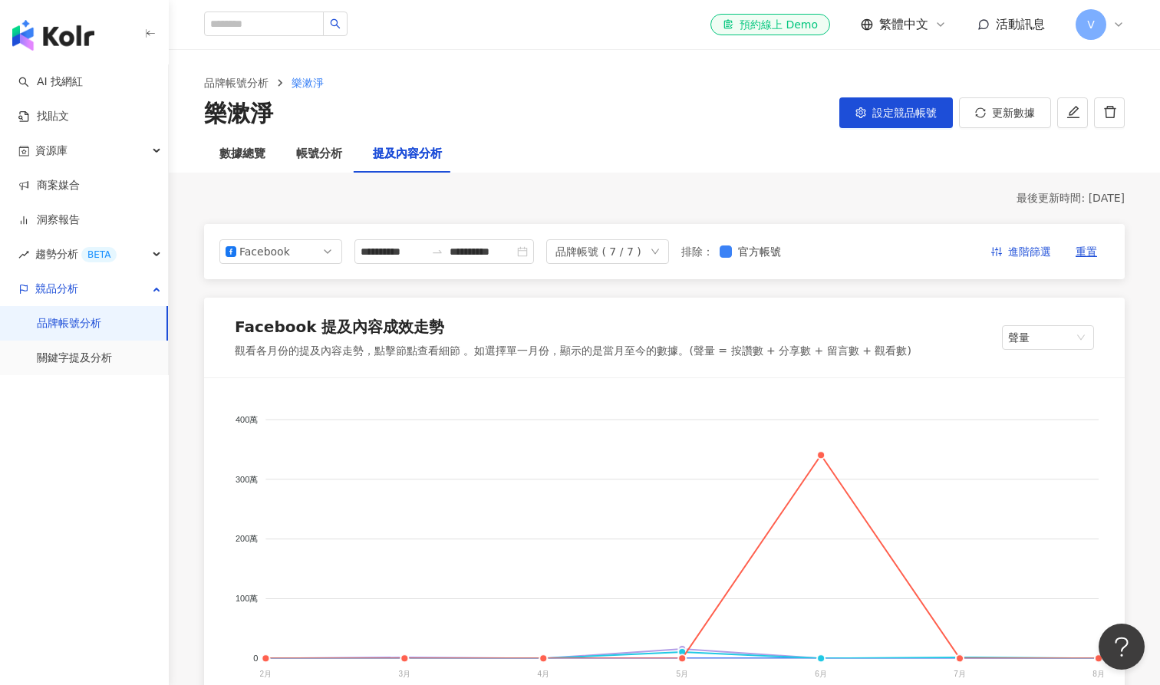
scroll to position [0, 0]
click at [282, 243] on div "Facebook" at bounding box center [264, 251] width 50 height 23
click at [299, 292] on div "Instagram" at bounding box center [281, 287] width 98 height 17
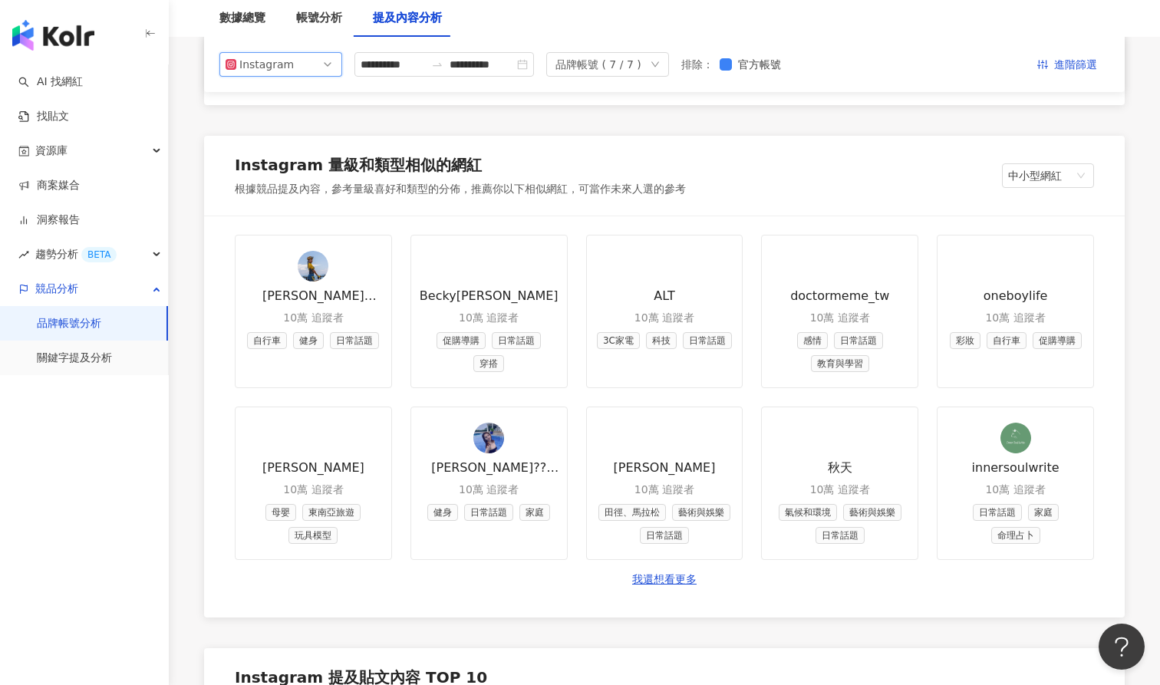
scroll to position [1721, 0]
click at [1032, 166] on span "中小型網紅" at bounding box center [1048, 175] width 80 height 23
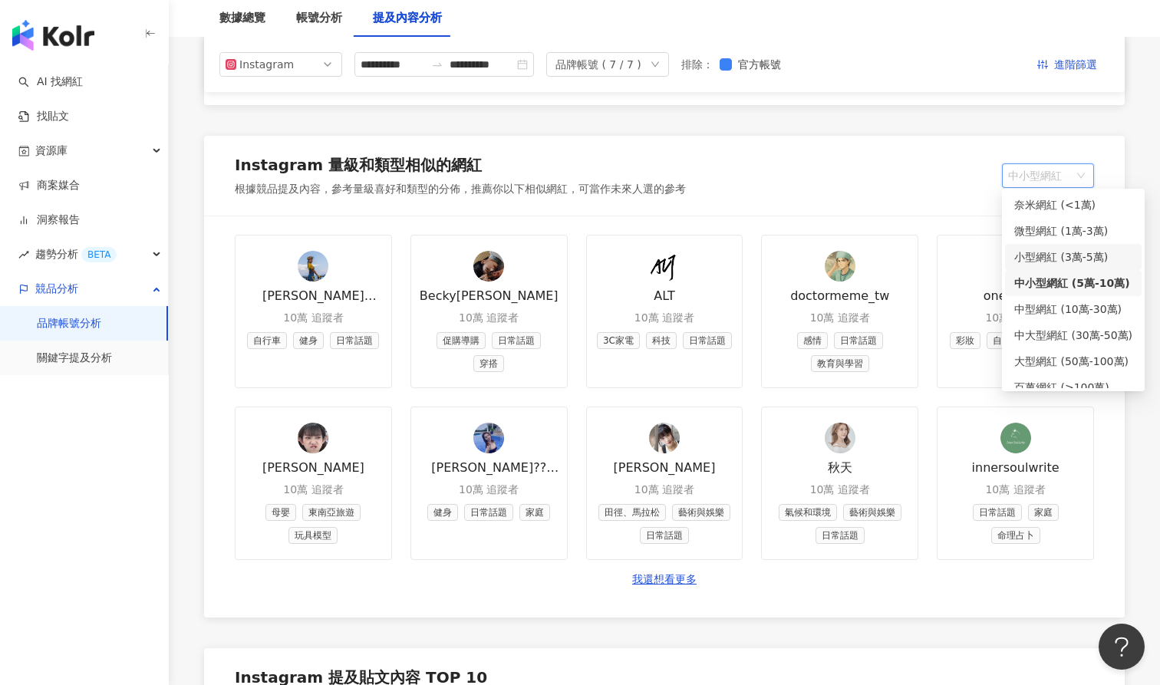
click at [1024, 253] on div "小型網紅 (3萬-5萬)" at bounding box center [1074, 257] width 118 height 17
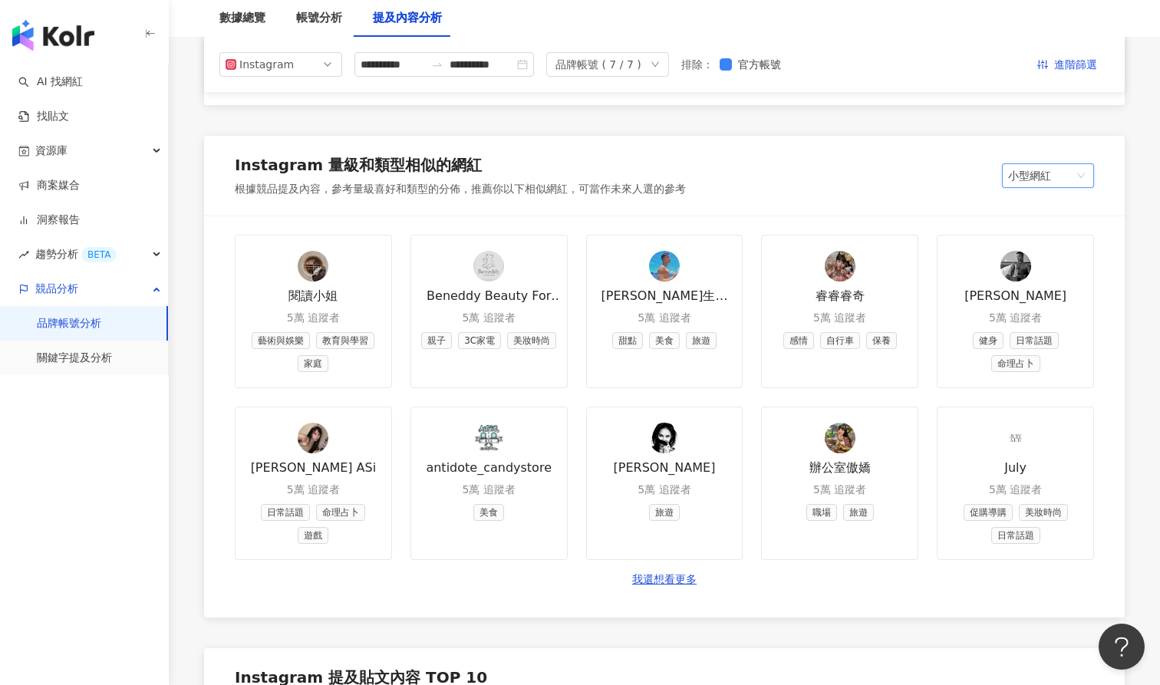
click at [1058, 179] on span "小型網紅" at bounding box center [1048, 175] width 80 height 23
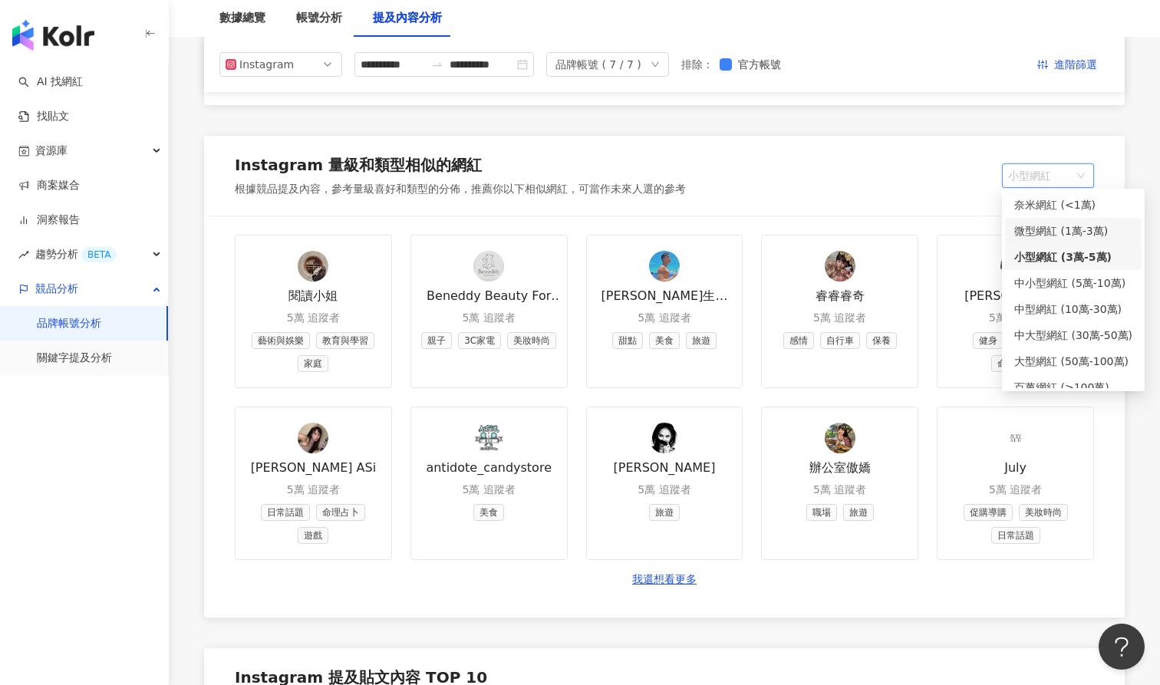
click at [1045, 228] on div "微型網紅 (1萬-3萬)" at bounding box center [1074, 231] width 118 height 17
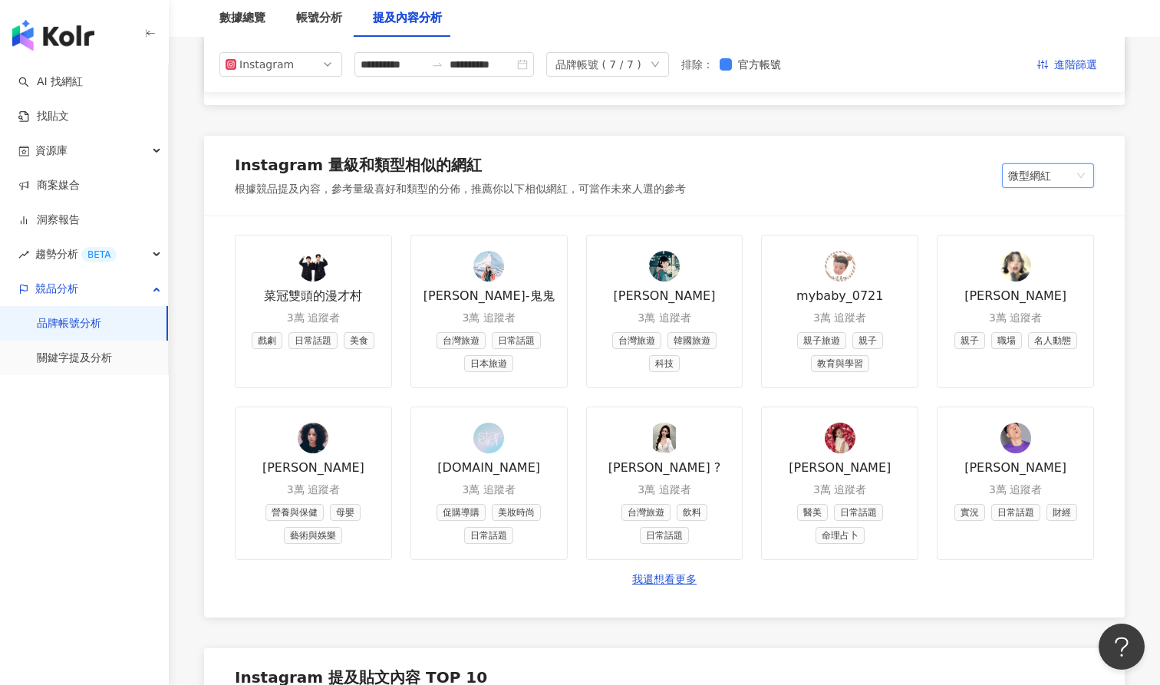
click at [1033, 173] on span "微型網紅" at bounding box center [1048, 175] width 80 height 23
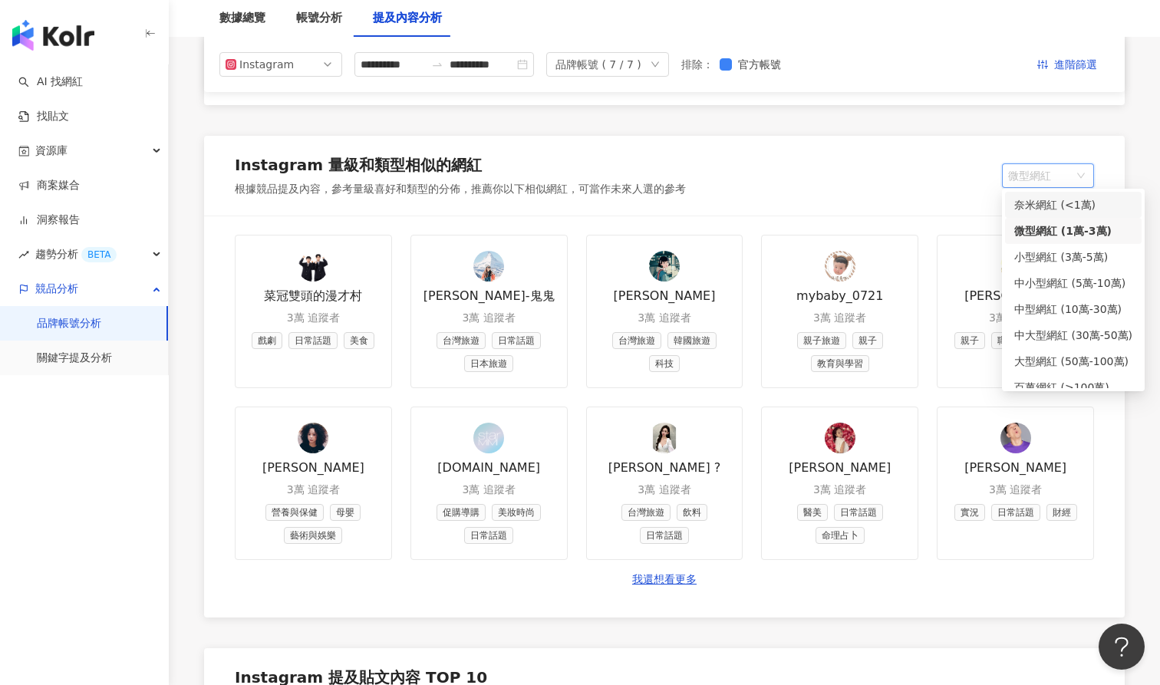
click at [1033, 214] on div "奈米網紅 (<1萬)" at bounding box center [1073, 205] width 137 height 26
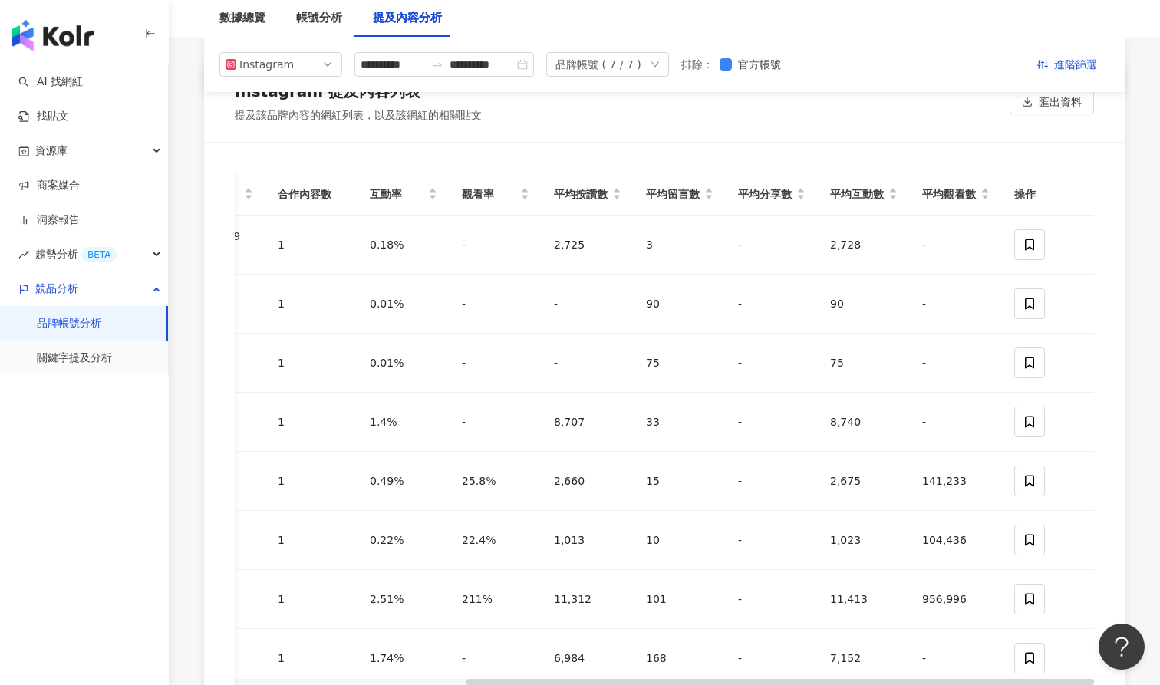
scroll to position [3348, 0]
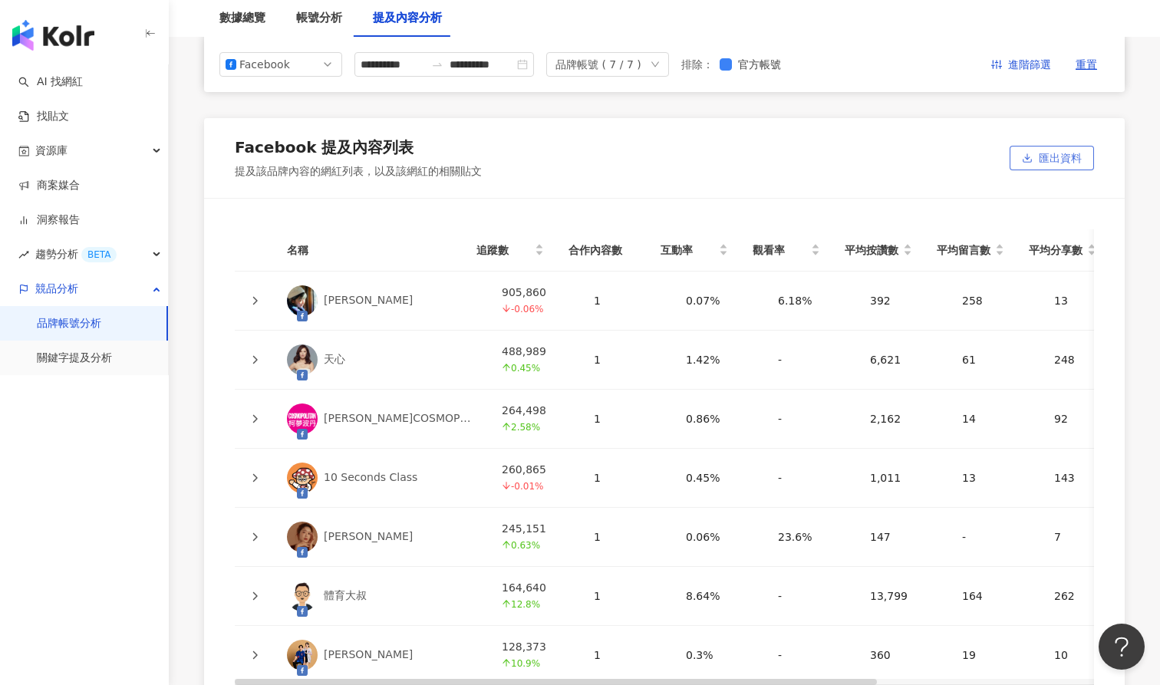
click at [1051, 147] on span "匯出資料" at bounding box center [1060, 159] width 43 height 25
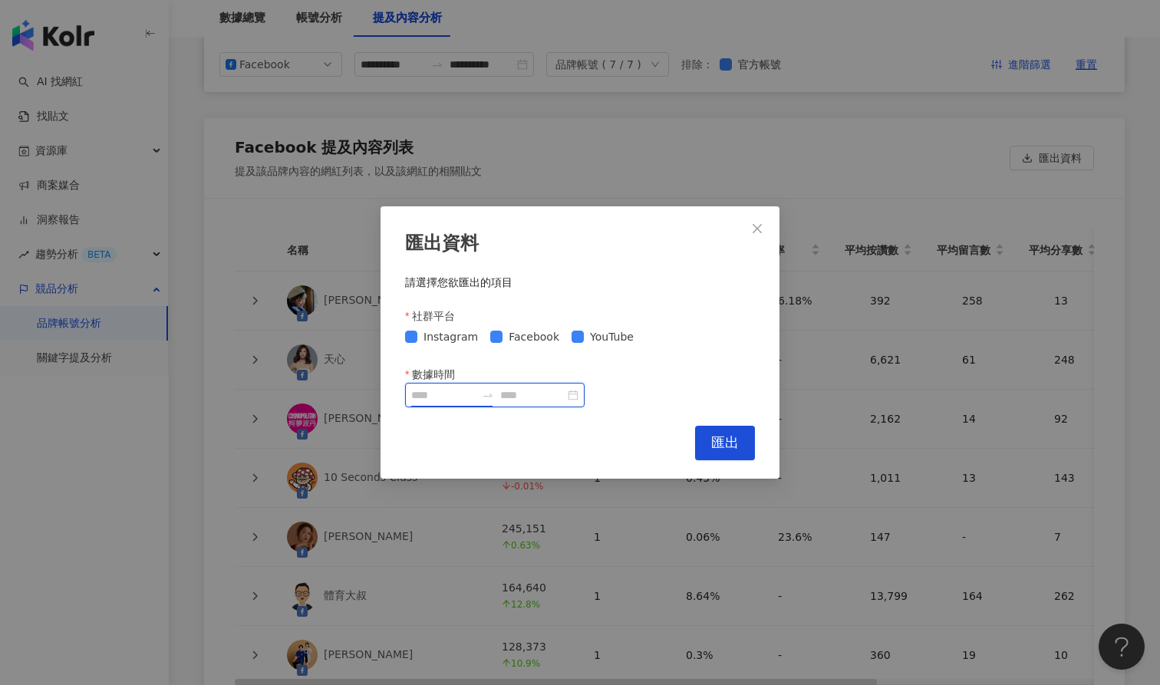
click at [455, 398] on input "數據時間" at bounding box center [443, 395] width 64 height 17
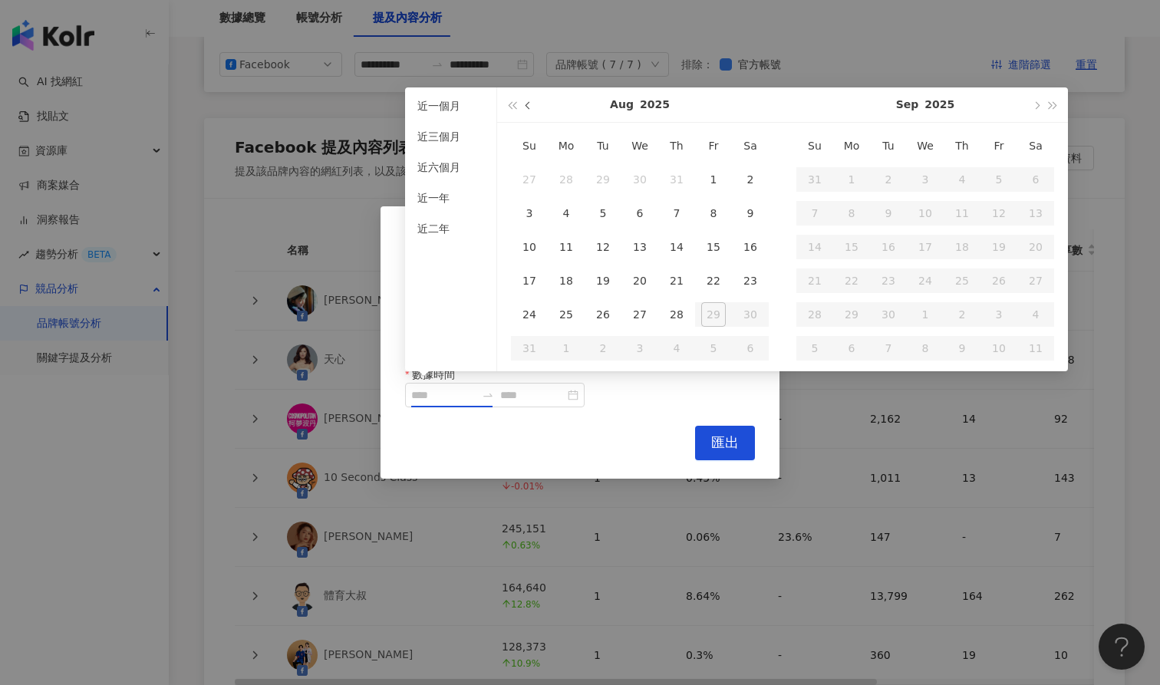
click at [530, 104] on span "button" at bounding box center [530, 105] width 8 height 8
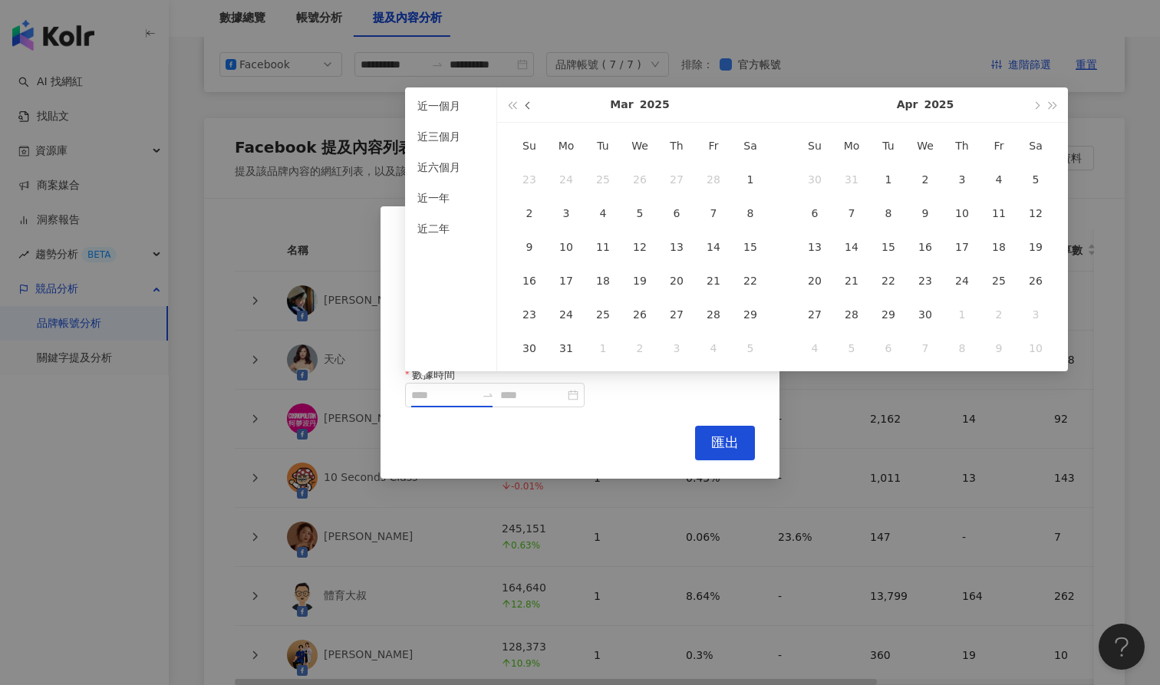
click at [530, 104] on span "button" at bounding box center [530, 105] width 8 height 8
type input "**********"
click at [924, 179] on div "1" at bounding box center [925, 179] width 25 height 25
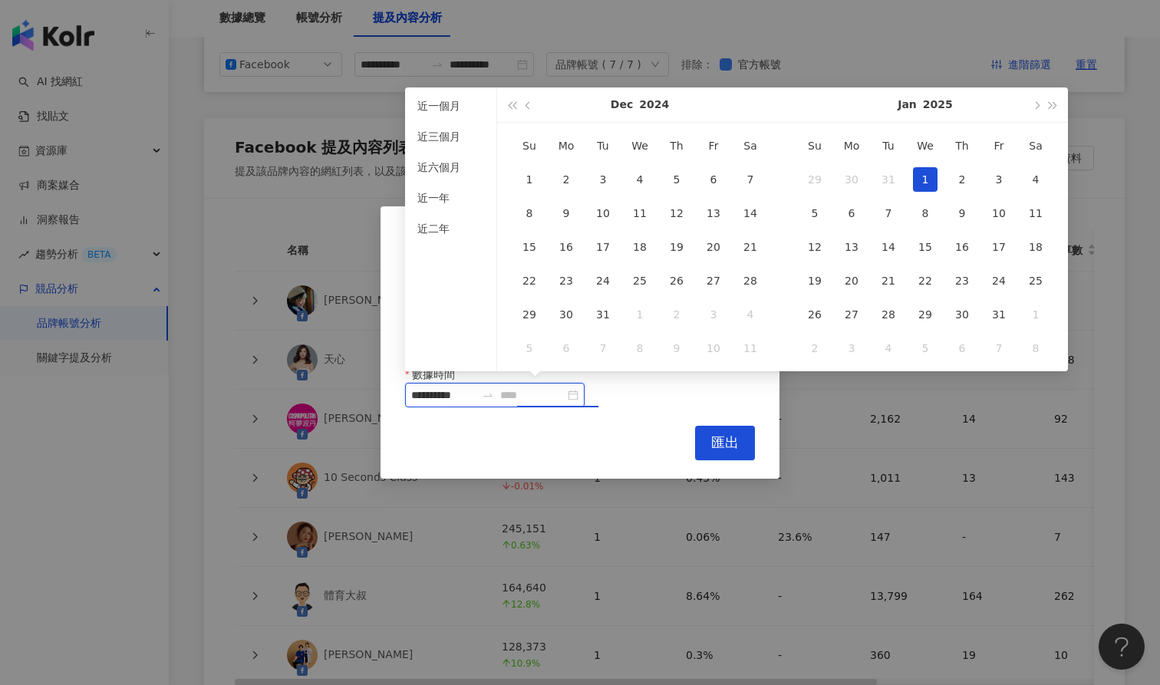
type input "**********"
click at [1039, 110] on button "button" at bounding box center [1036, 104] width 17 height 35
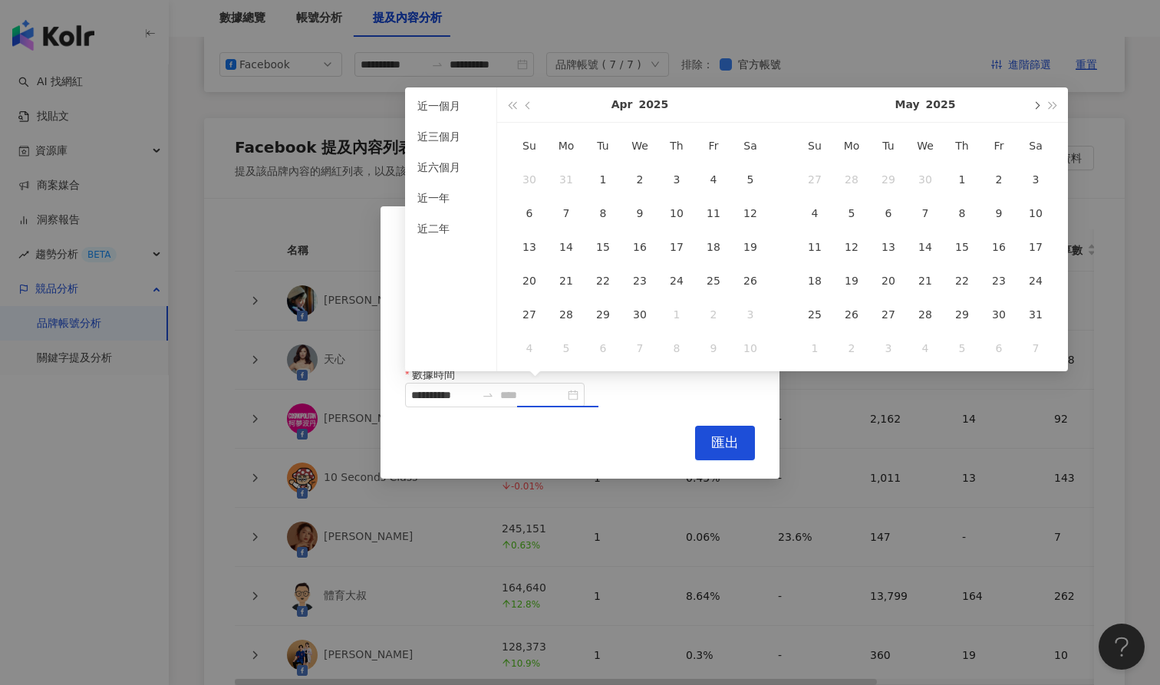
click at [1039, 110] on button "button" at bounding box center [1036, 104] width 17 height 35
click at [1039, 111] on button "button" at bounding box center [1036, 104] width 17 height 35
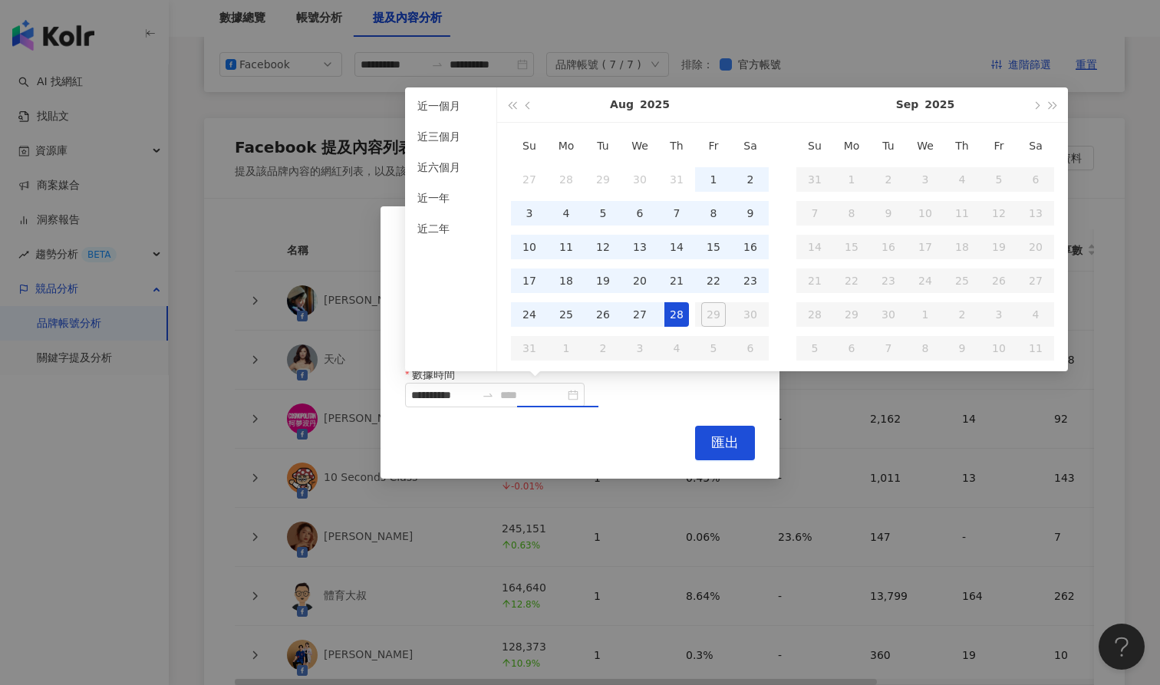
type input "**********"
click at [682, 310] on div "28" at bounding box center [677, 314] width 25 height 25
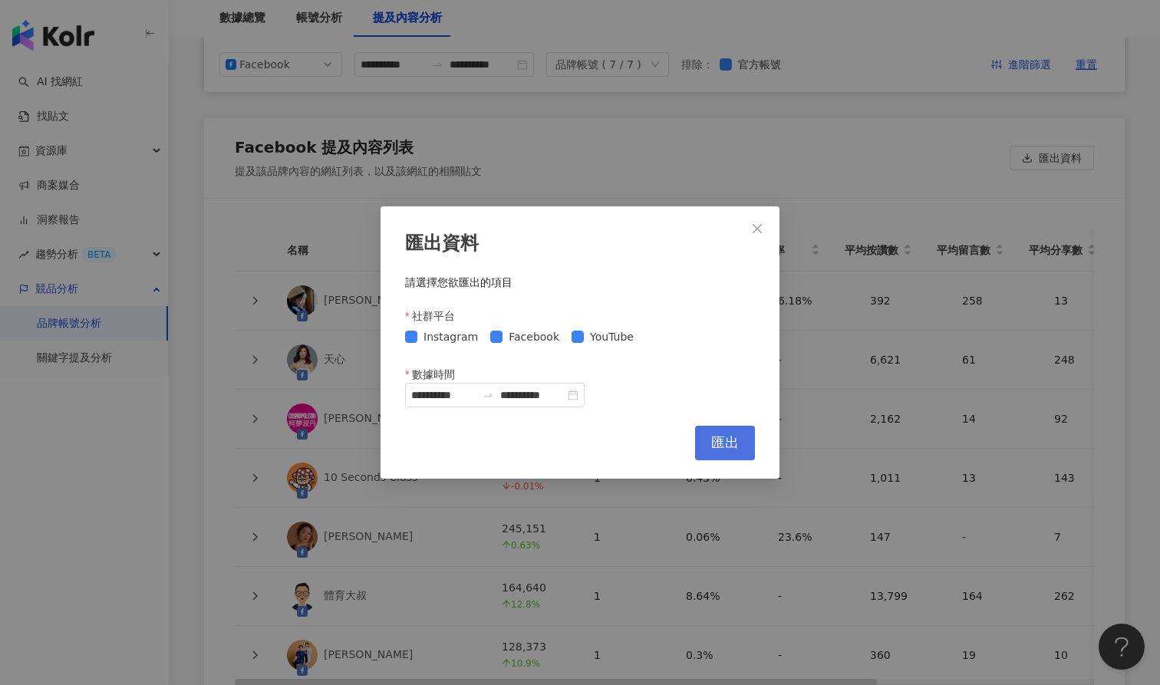
click at [736, 441] on span "匯出" at bounding box center [725, 442] width 28 height 17
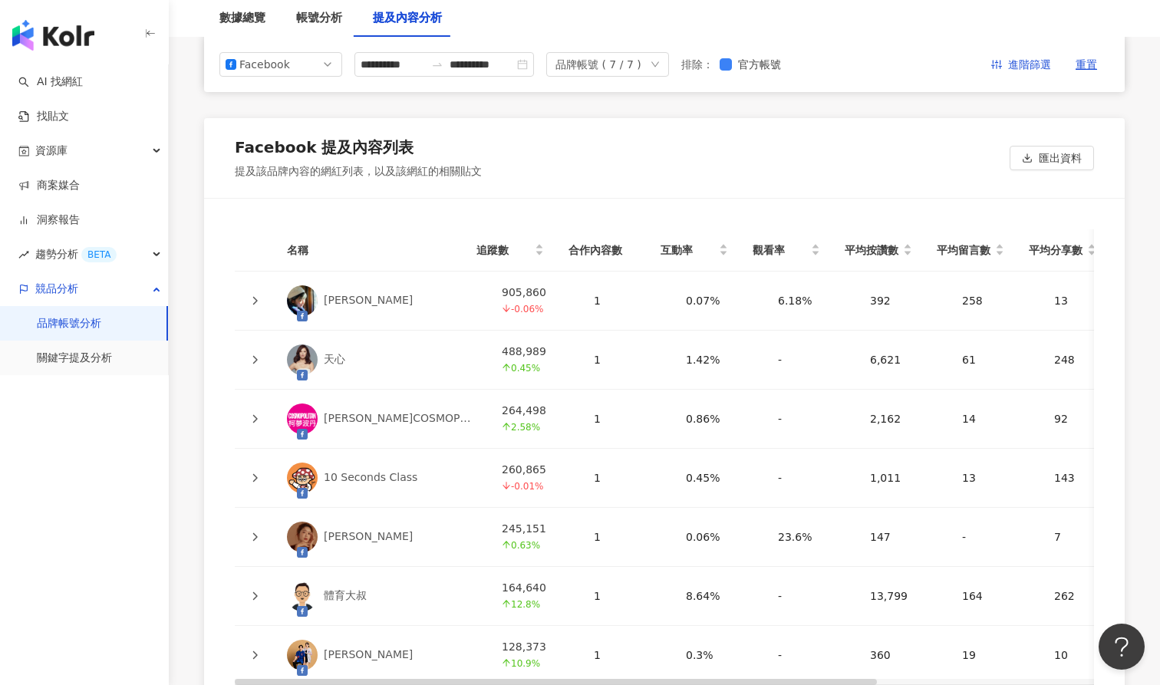
click at [604, 199] on div "名稱 追蹤數 合作內容數 互動率 觀看率 平均按讚數 平均留言數 平均分享數 平均互動數 平均觀看數 操作 邵庭 905,860 -0.06% 1 0.07%…" at bounding box center [664, 574] width 921 height 750
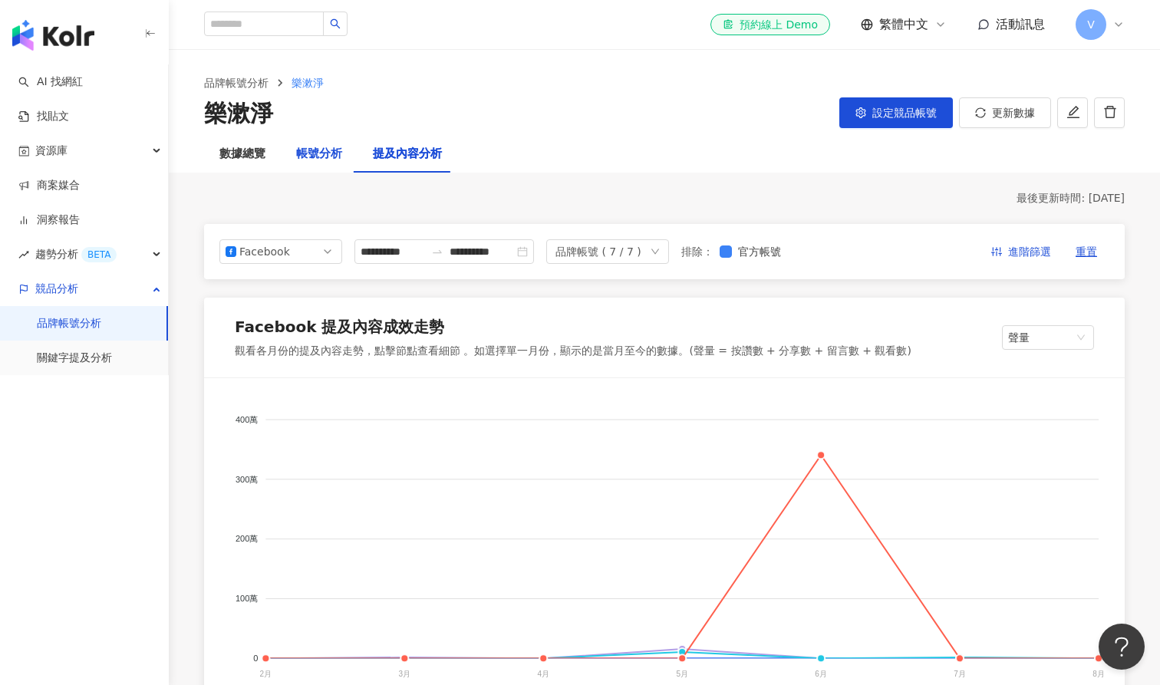
click at [317, 150] on div "帳號分析" at bounding box center [319, 154] width 46 height 18
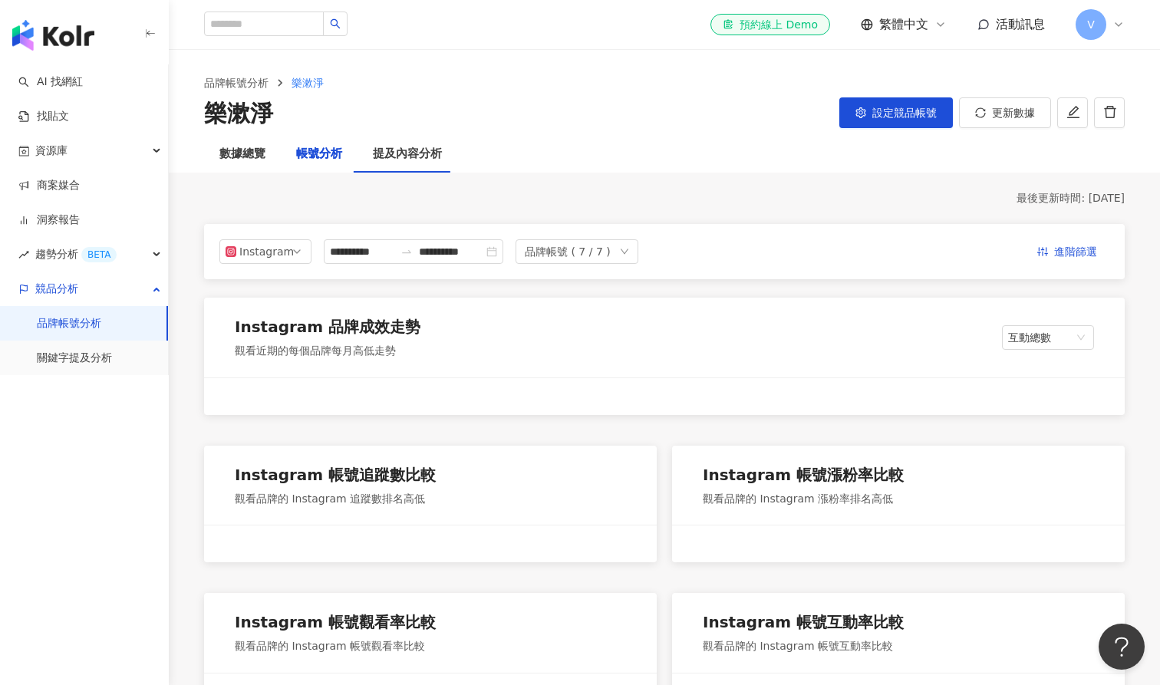
click at [328, 153] on div "帳號分析" at bounding box center [319, 154] width 46 height 18
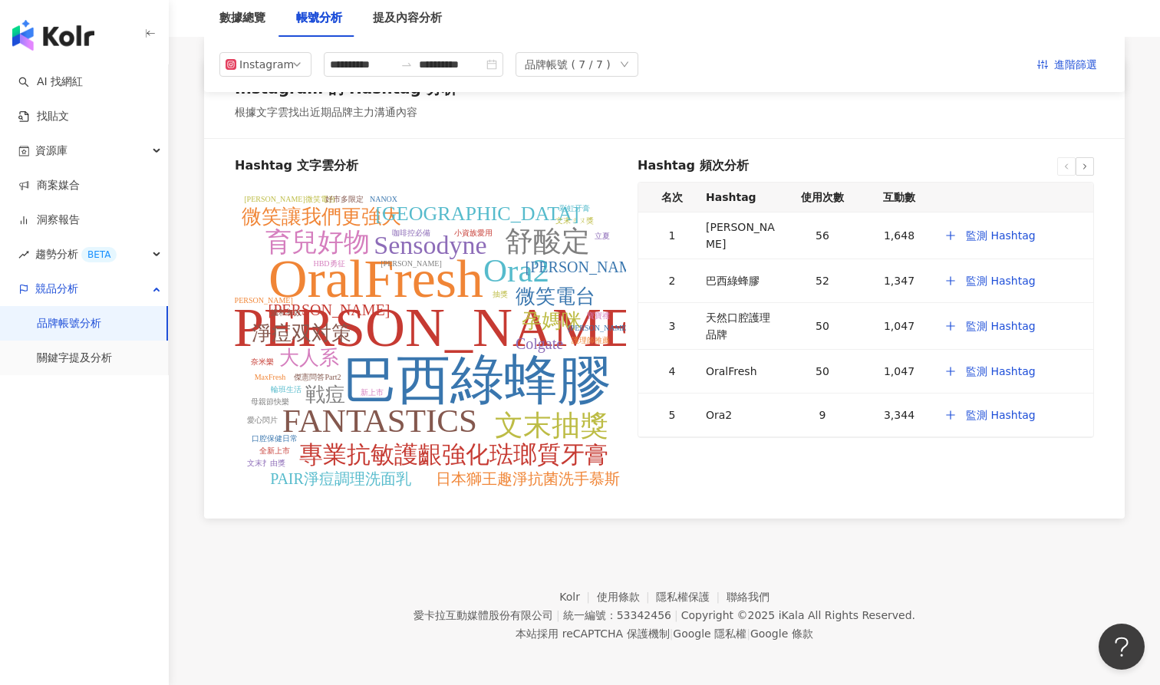
scroll to position [1842, 0]
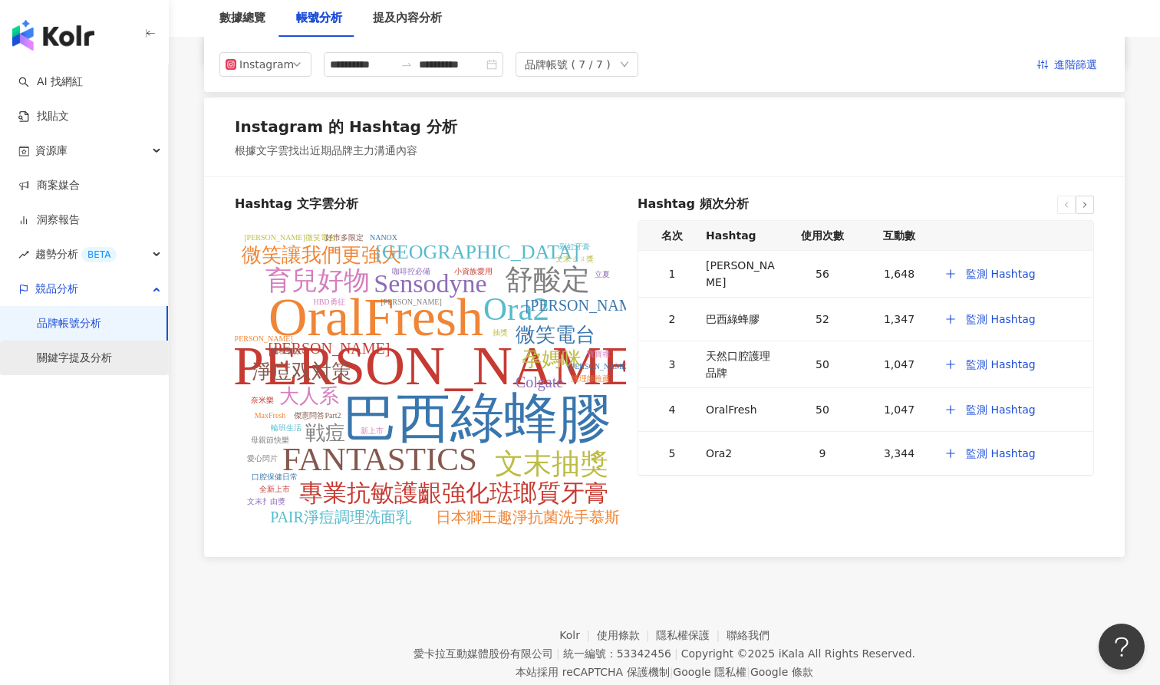
click at [107, 354] on link "關鍵字提及分析" at bounding box center [74, 358] width 75 height 15
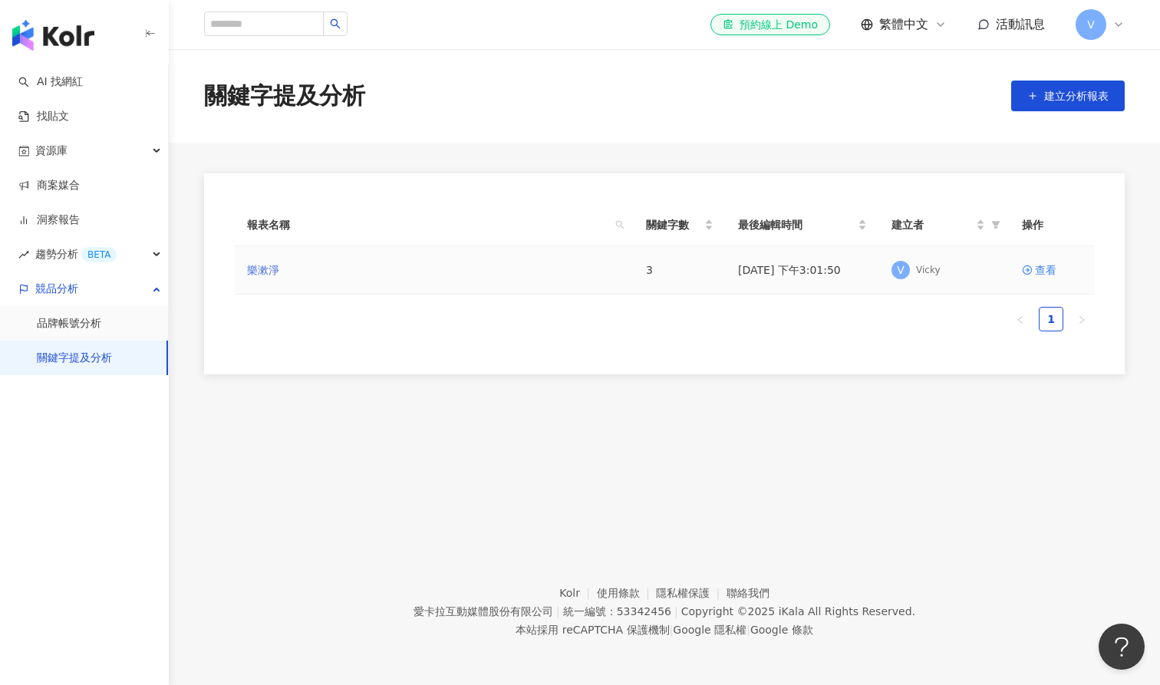
click at [269, 266] on link "樂漱淨" at bounding box center [263, 270] width 32 height 17
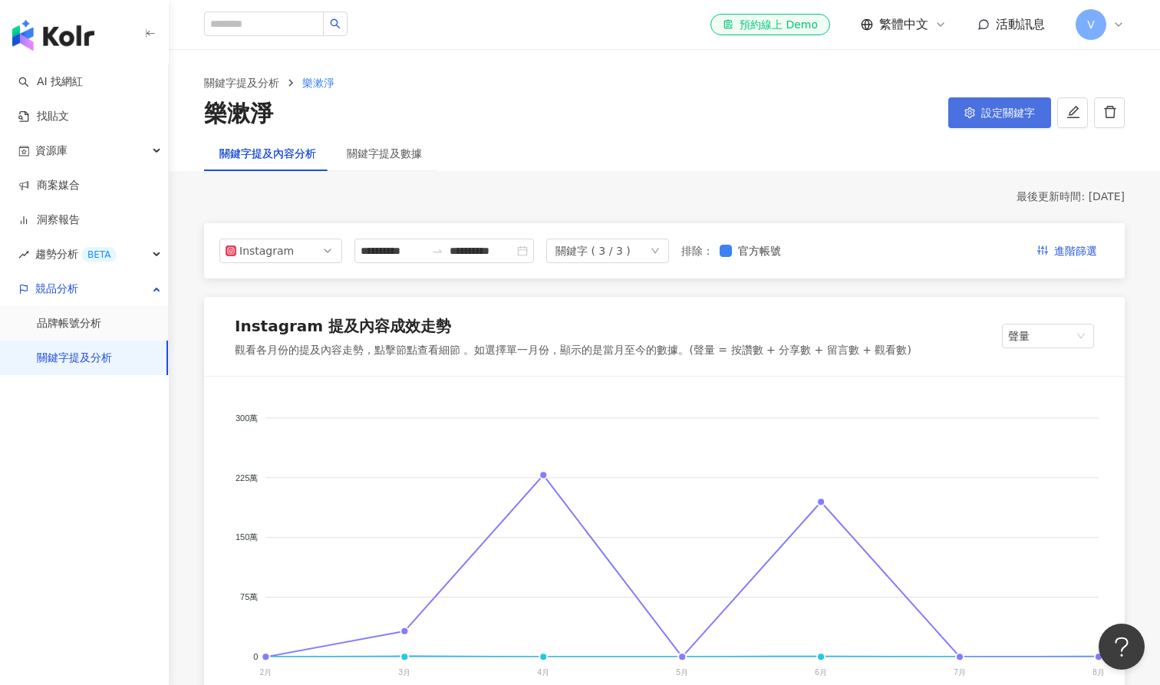
click at [1004, 107] on span "設定關鍵字" at bounding box center [1009, 113] width 54 height 12
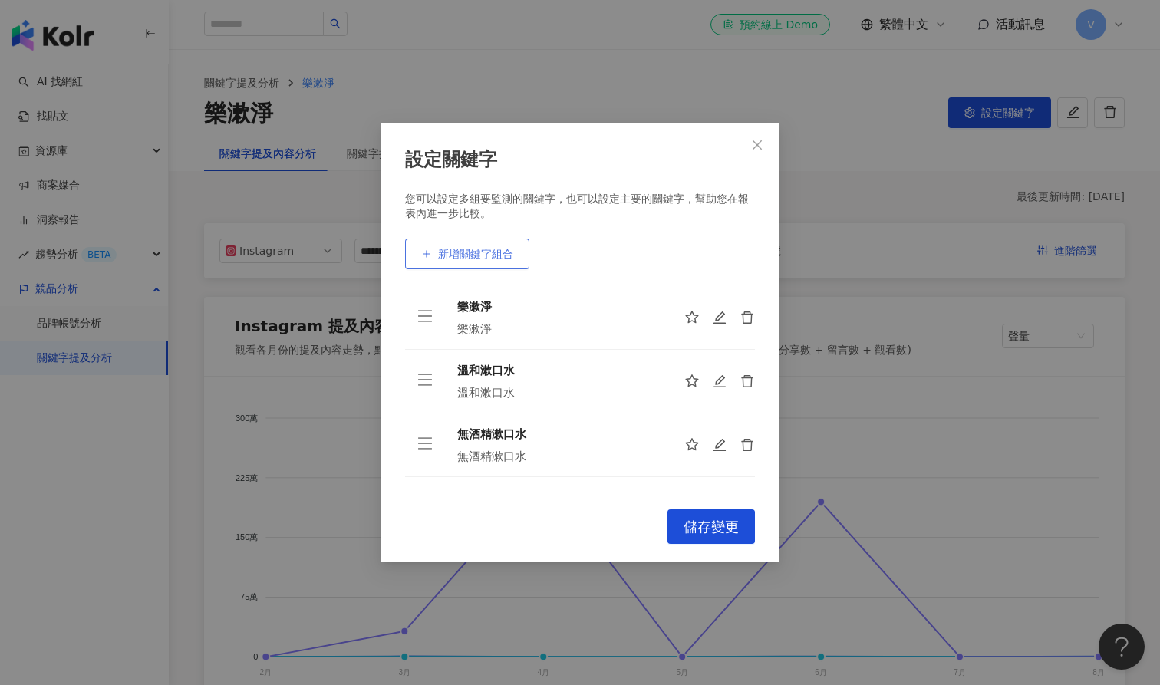
click at [490, 254] on span "新增關鍵字組合" at bounding box center [475, 254] width 75 height 12
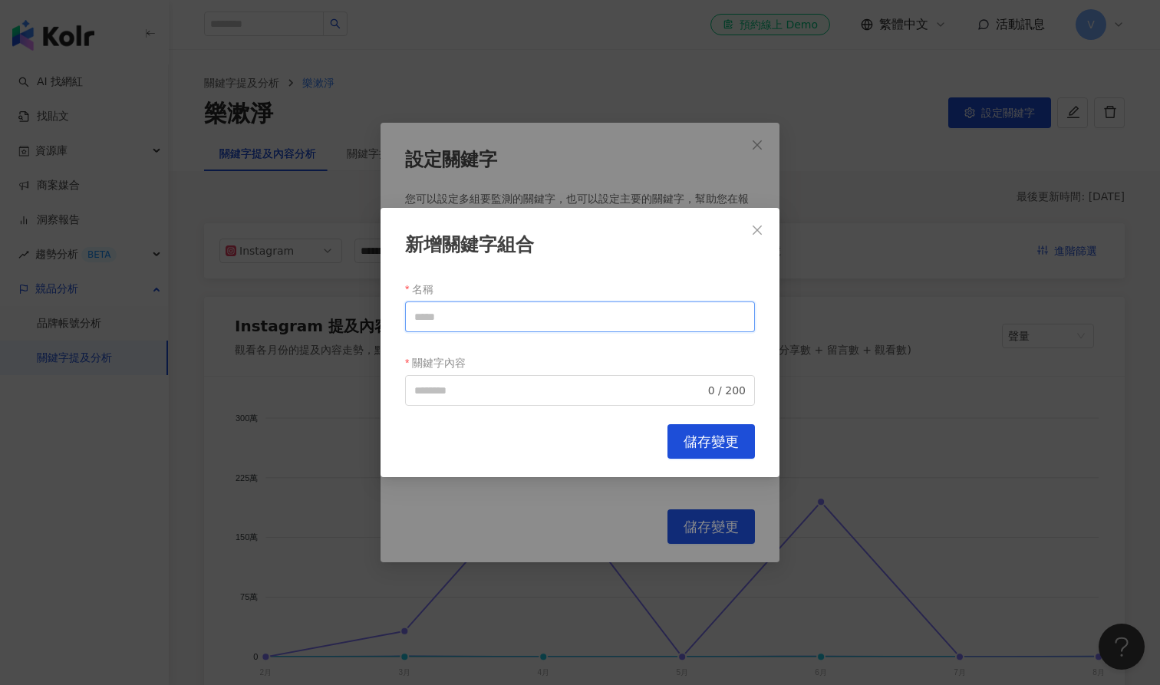
click at [533, 319] on input "名稱" at bounding box center [580, 317] width 350 height 31
type input "******"
click at [503, 398] on input "關鍵字內容" at bounding box center [559, 390] width 291 height 17
type input "******"
click at [707, 439] on span "儲存變更" at bounding box center [711, 442] width 55 height 17
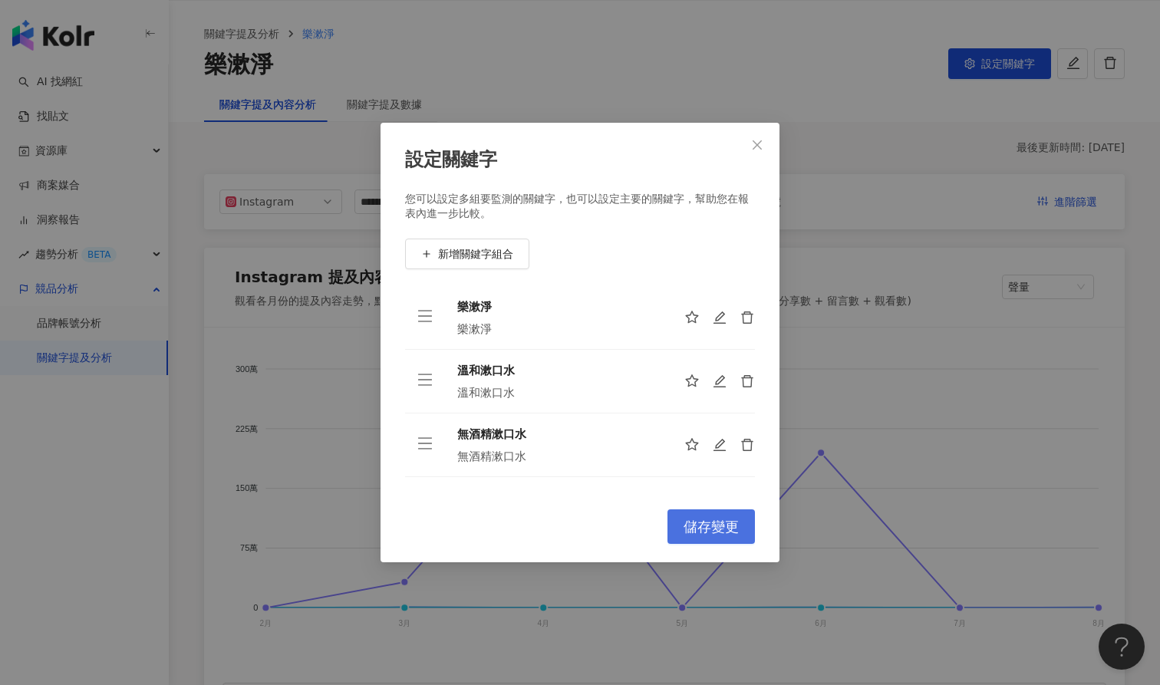
click at [736, 529] on span "儲存變更" at bounding box center [711, 527] width 55 height 17
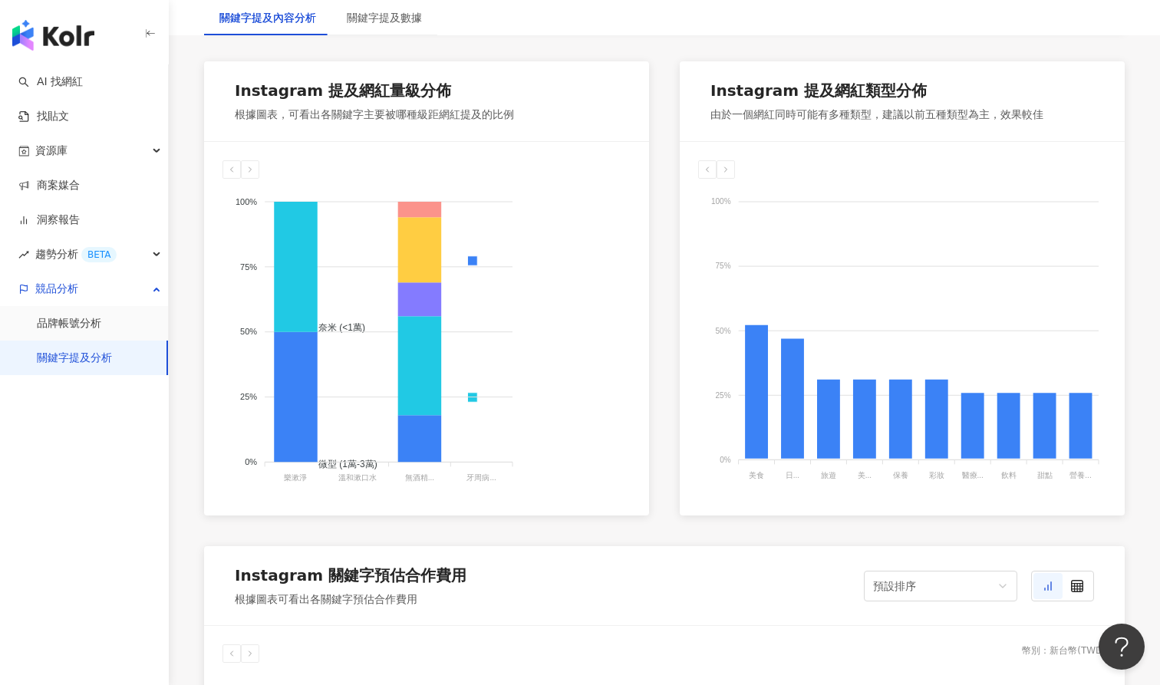
scroll to position [1586, 0]
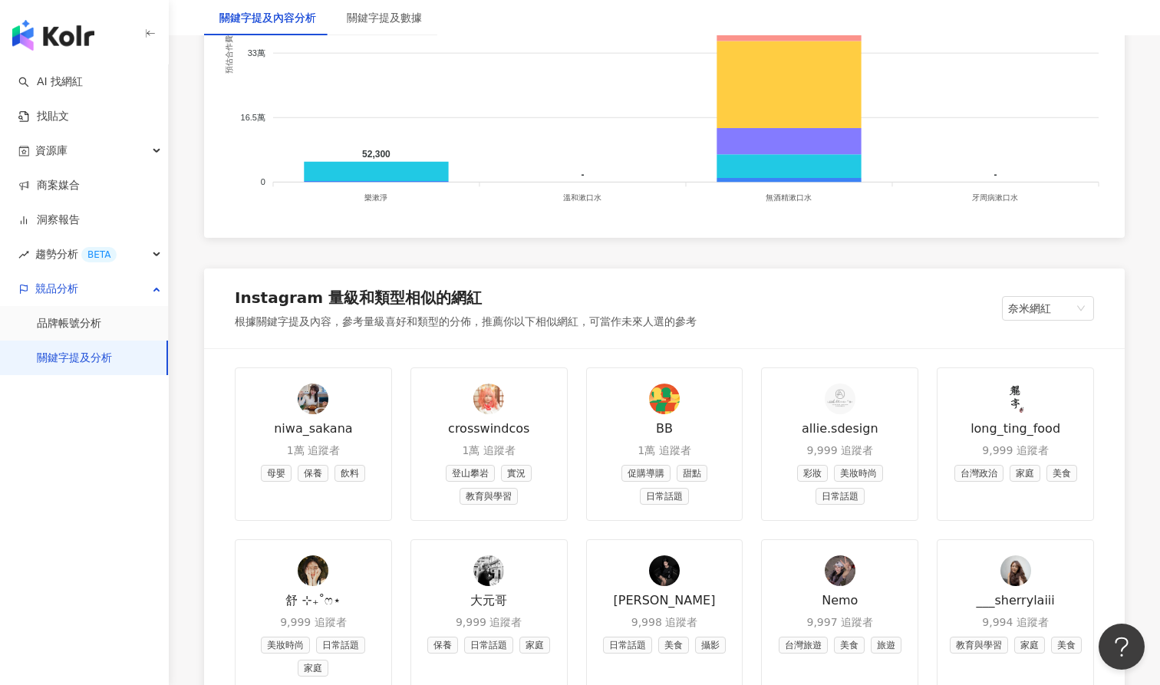
click at [595, 291] on div "Instagram 量級和類型相似的網紅" at bounding box center [466, 301] width 462 height 28
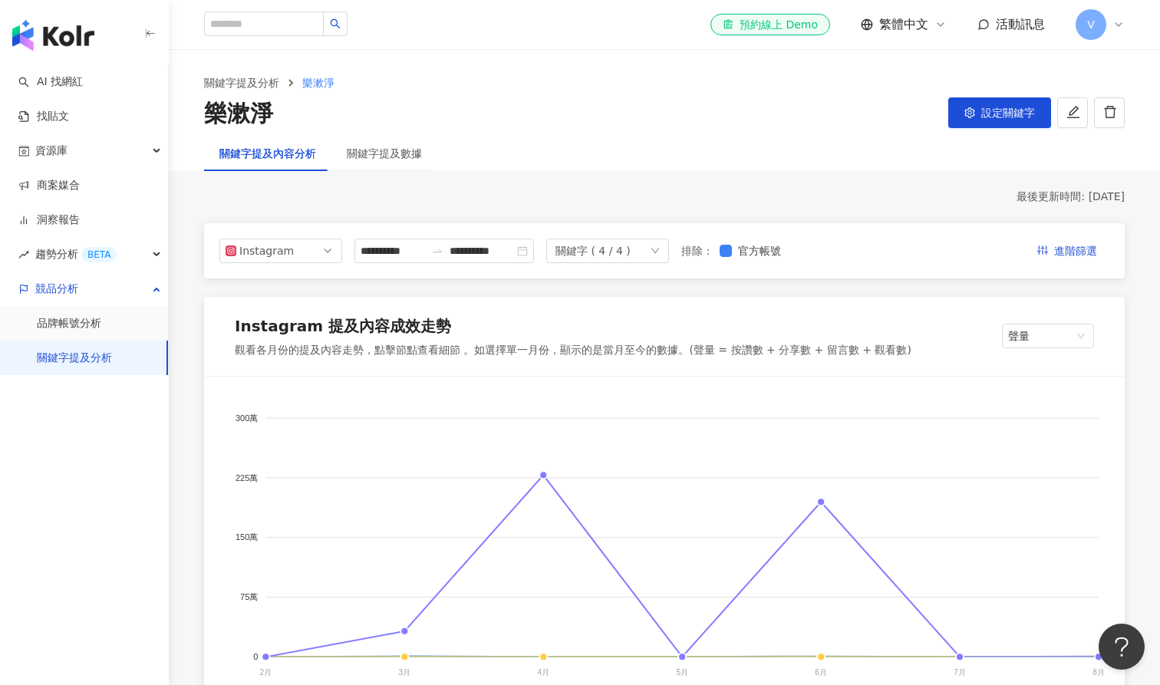
scroll to position [0, 0]
click at [1010, 120] on button "設定關鍵字" at bounding box center [1000, 112] width 103 height 31
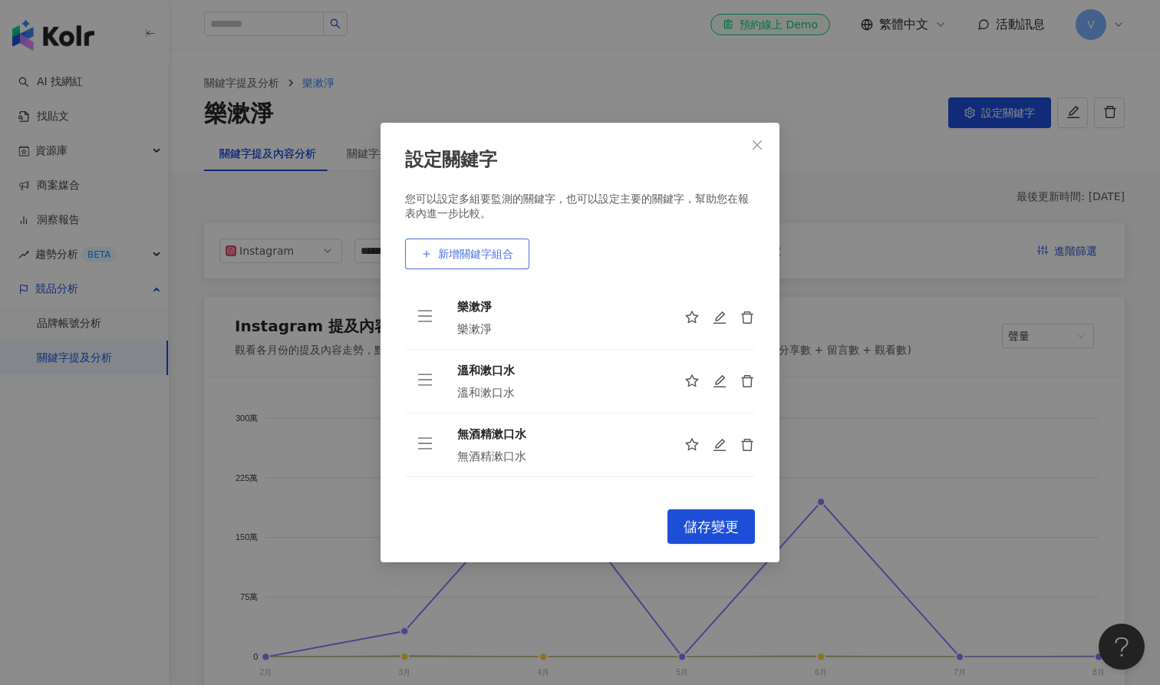
click at [500, 259] on span "新增關鍵字組合" at bounding box center [475, 254] width 75 height 12
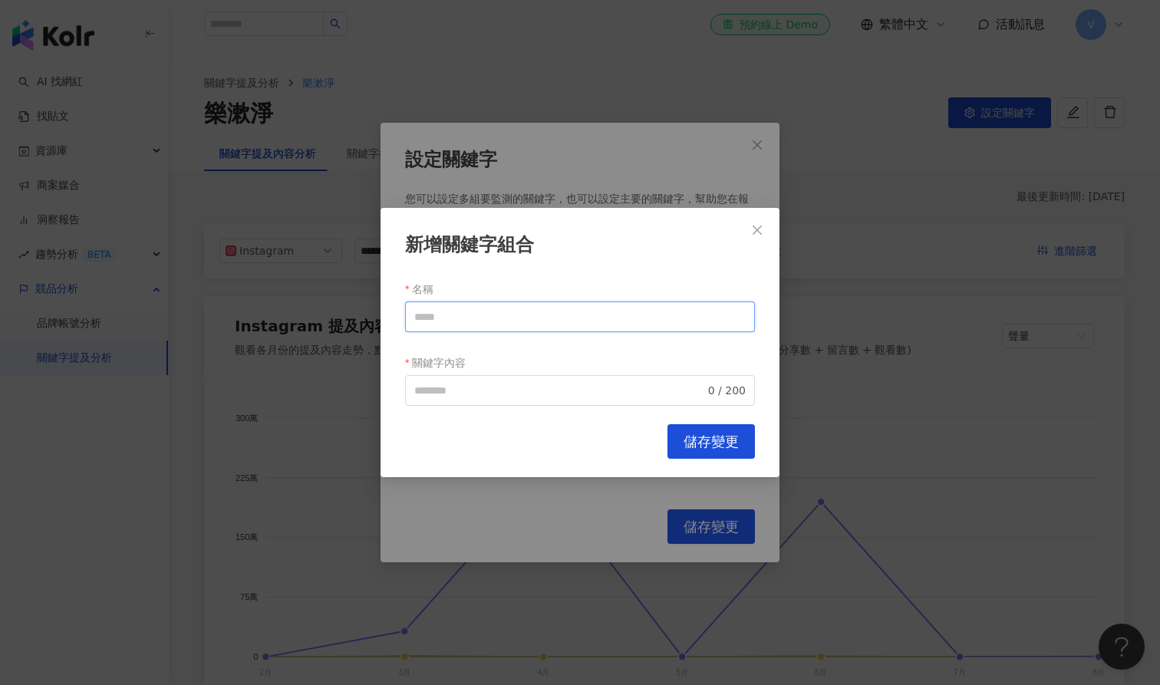
click at [485, 319] on input "名稱" at bounding box center [580, 317] width 350 height 31
drag, startPoint x: 510, startPoint y: 318, endPoint x: 335, endPoint y: 298, distance: 176.1
click at [335, 298] on div "新增關鍵字組合 名稱 ******* 關鍵字內容 0 / 200 Cancel 儲存變更" at bounding box center [580, 342] width 1160 height 685
type input "*******"
click at [420, 383] on input "關鍵字內容" at bounding box center [559, 390] width 291 height 17
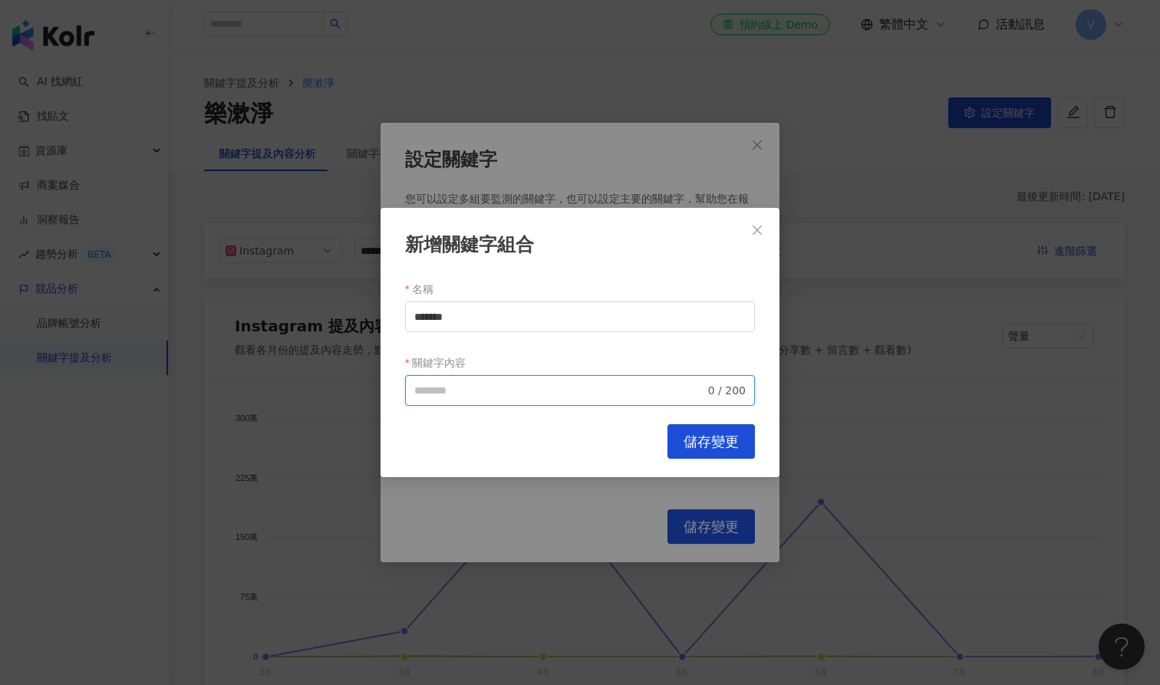
paste input "*******"
type input "*******"
click at [748, 445] on button "儲存變更" at bounding box center [711, 441] width 87 height 35
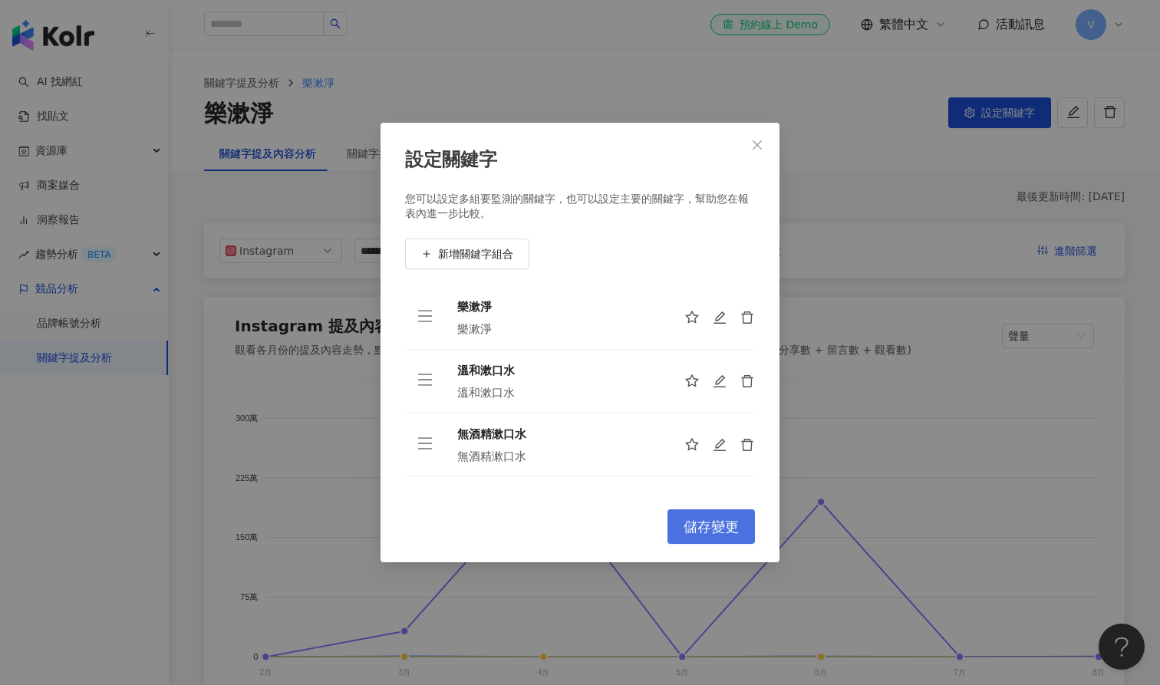
click at [702, 529] on span "儲存變更" at bounding box center [711, 527] width 55 height 17
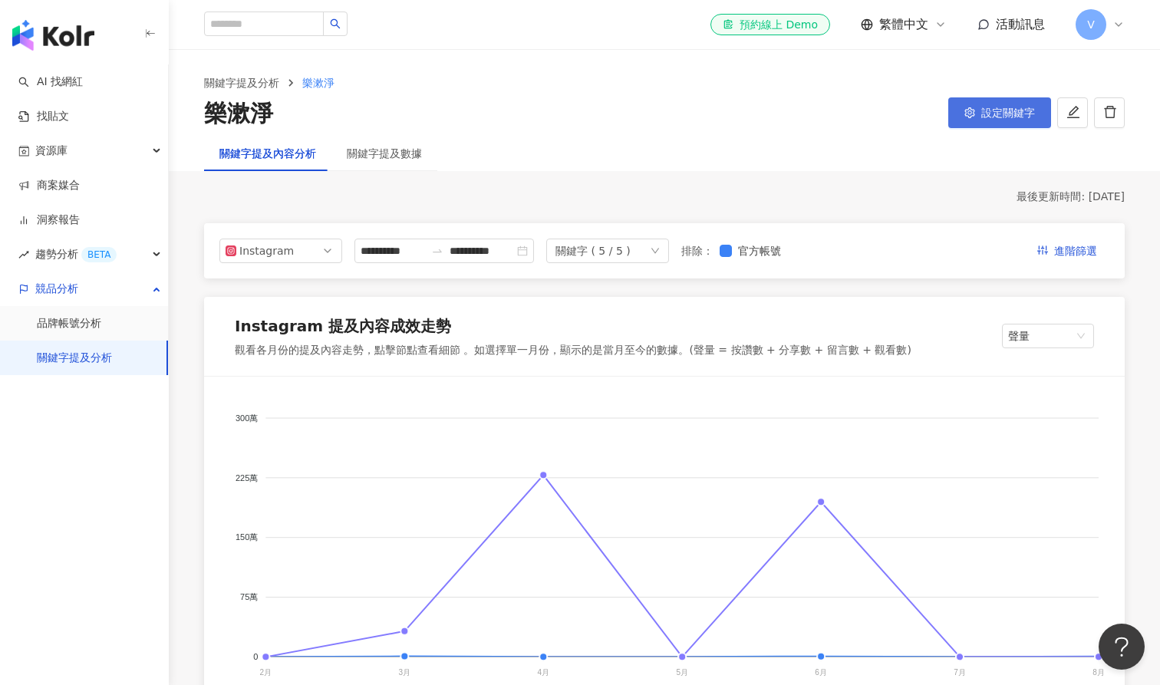
click at [1019, 113] on span "設定關鍵字" at bounding box center [1009, 113] width 54 height 12
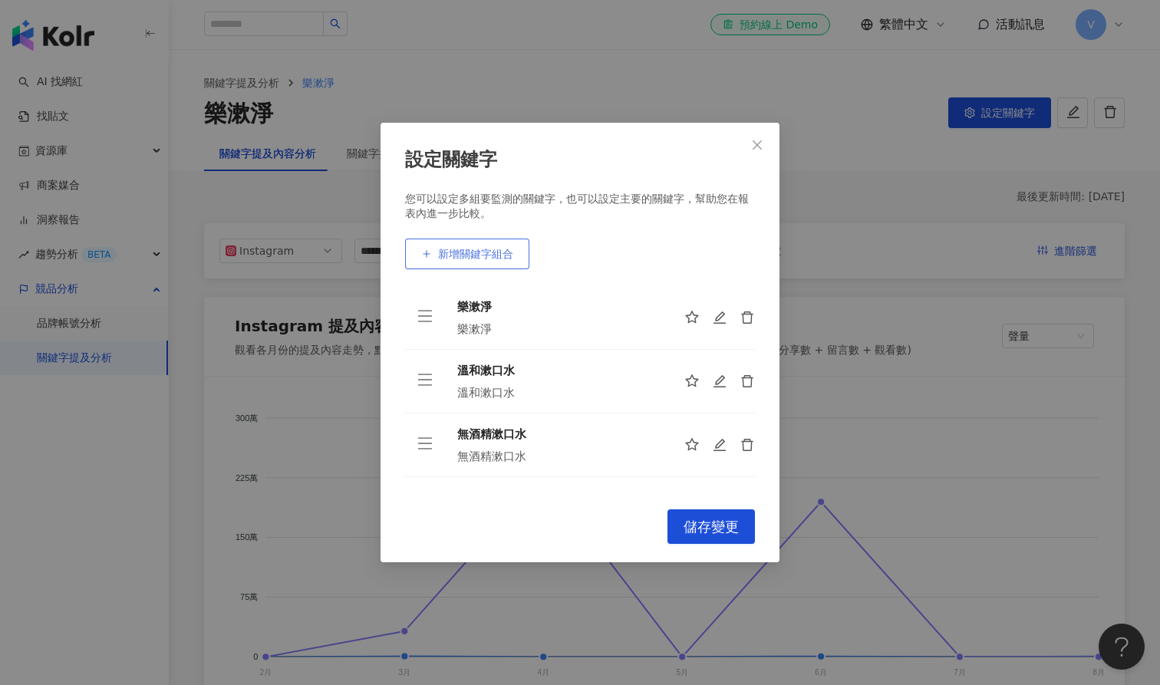
click at [477, 258] on span "新增關鍵字組合" at bounding box center [475, 254] width 75 height 12
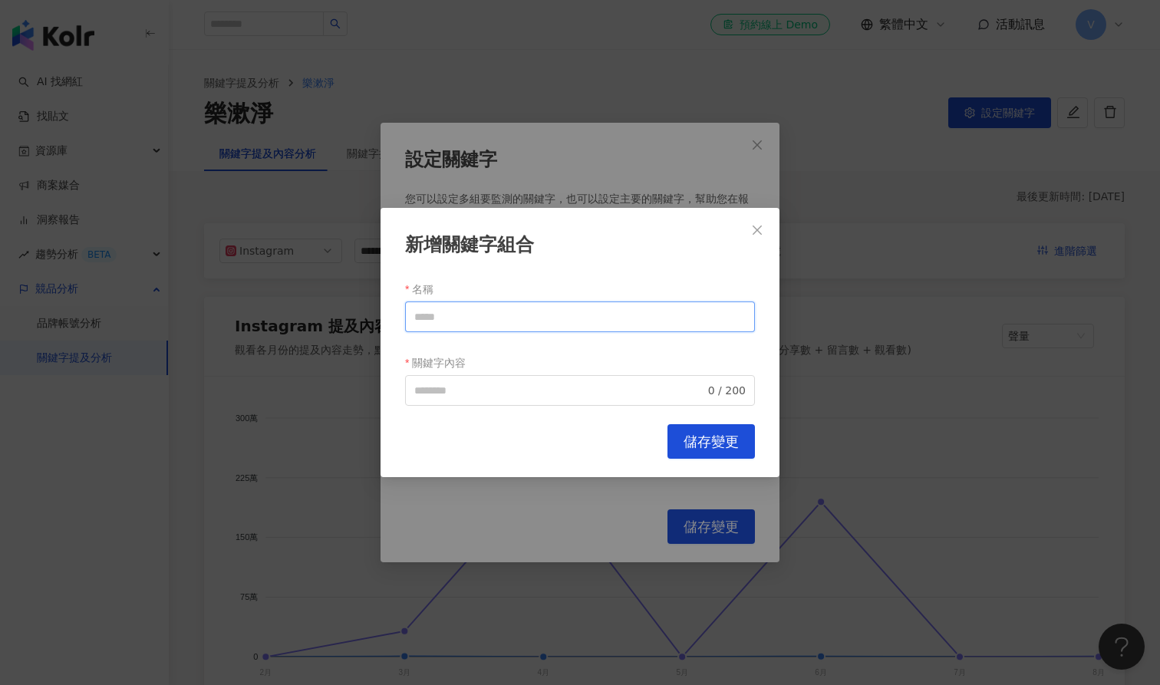
click at [469, 321] on input "名稱" at bounding box center [580, 317] width 350 height 31
drag, startPoint x: 484, startPoint y: 317, endPoint x: 353, endPoint y: 310, distance: 131.4
click at [354, 310] on div "新增關鍵字組合 名稱 ***** 關鍵字內容 0 / 200 Cancel 儲存變更" at bounding box center [580, 342] width 1160 height 685
type input "*****"
click at [504, 386] on input "關鍵字內容" at bounding box center [559, 390] width 291 height 17
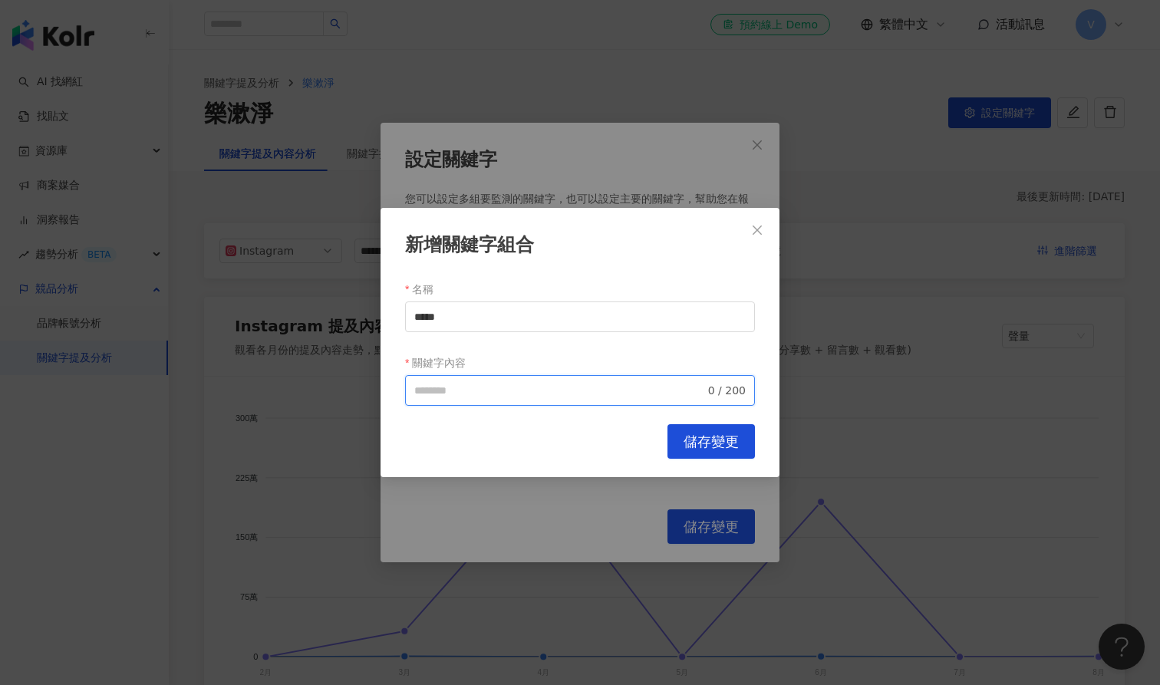
paste input "*****"
type input "*****"
click at [711, 441] on span "儲存變更" at bounding box center [711, 442] width 55 height 17
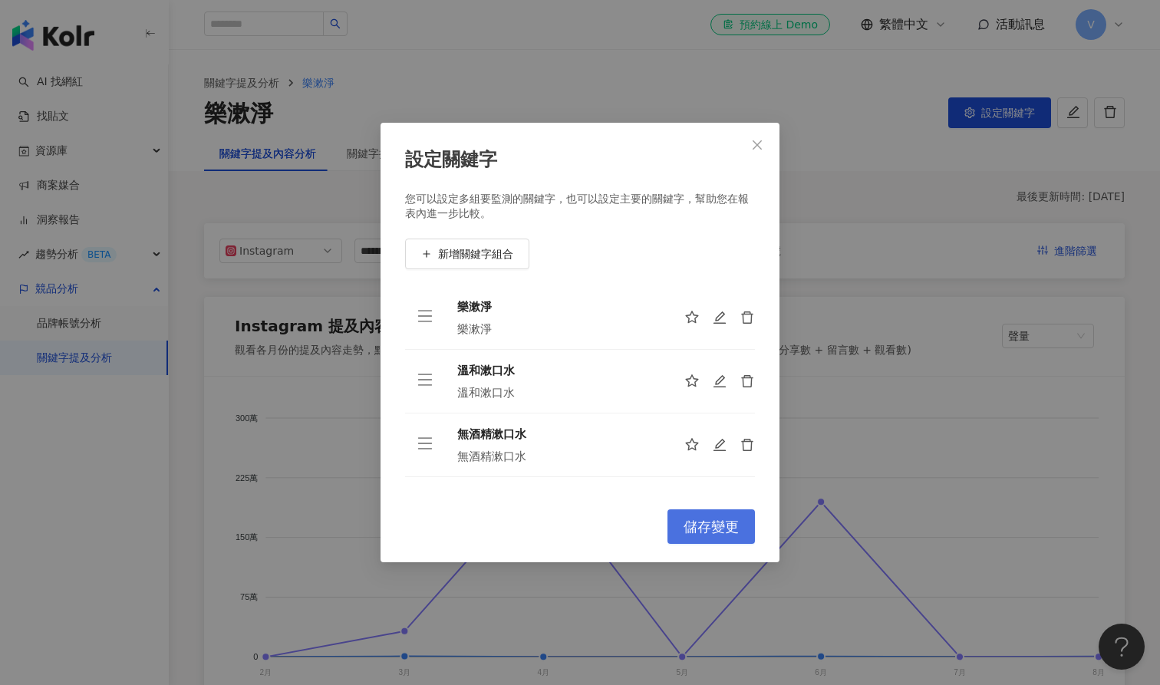
click at [706, 536] on button "儲存變更" at bounding box center [711, 527] width 87 height 35
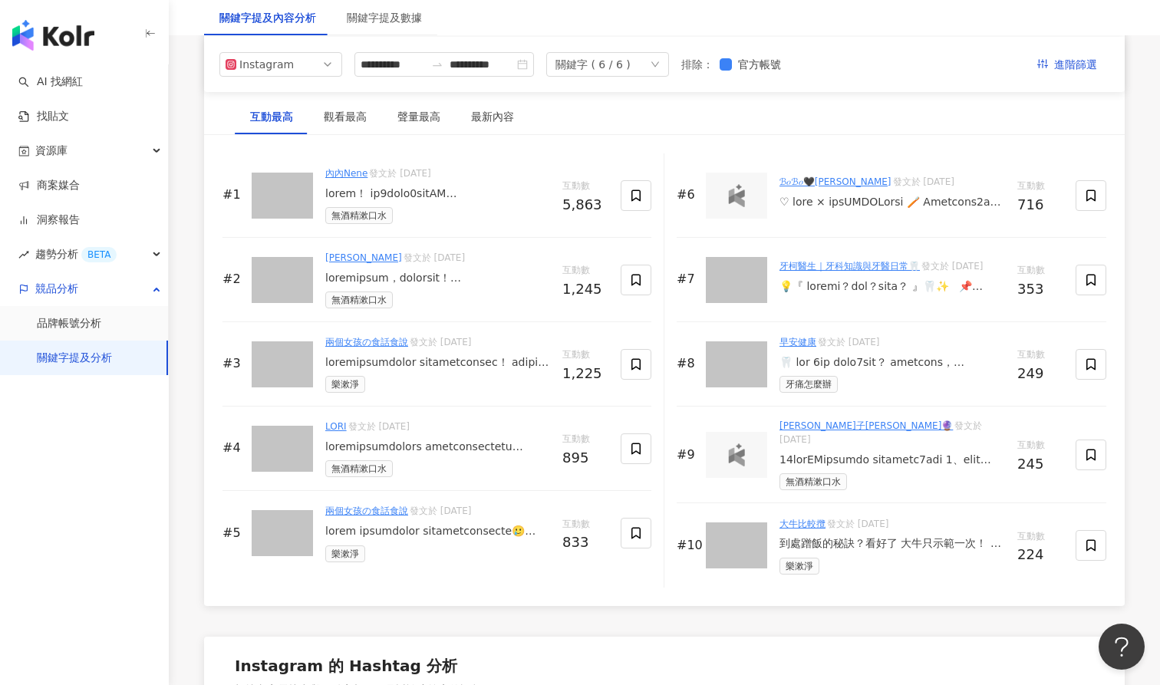
scroll to position [2318, 0]
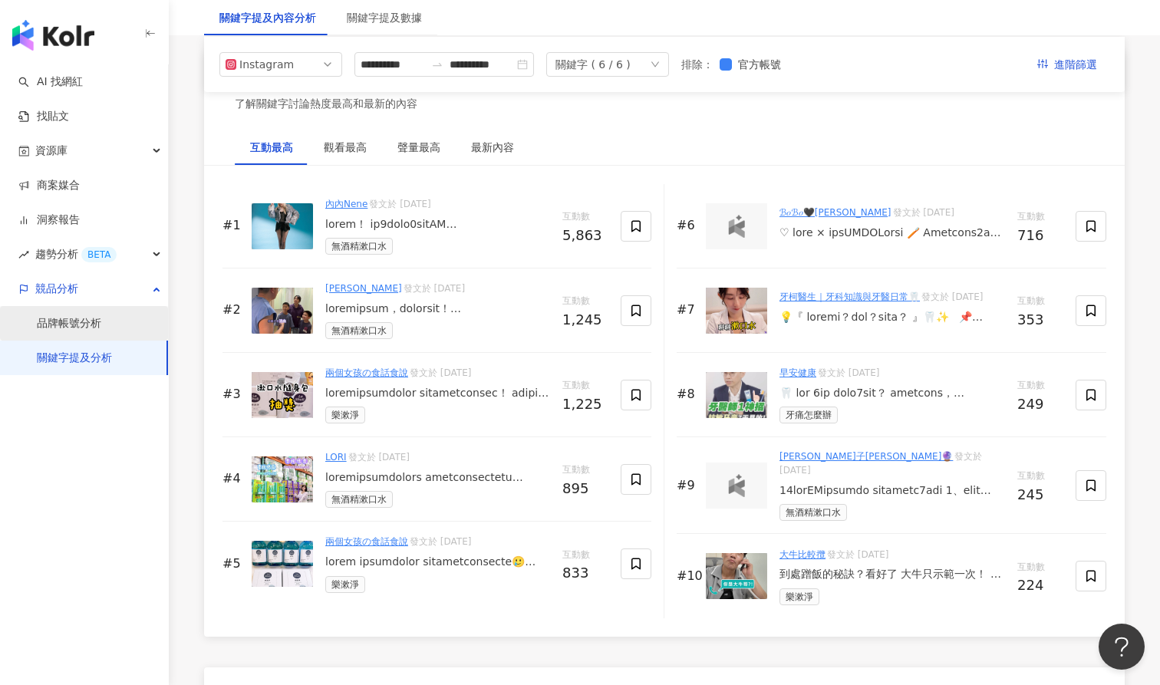
click at [101, 324] on link "品牌帳號分析" at bounding box center [69, 323] width 64 height 15
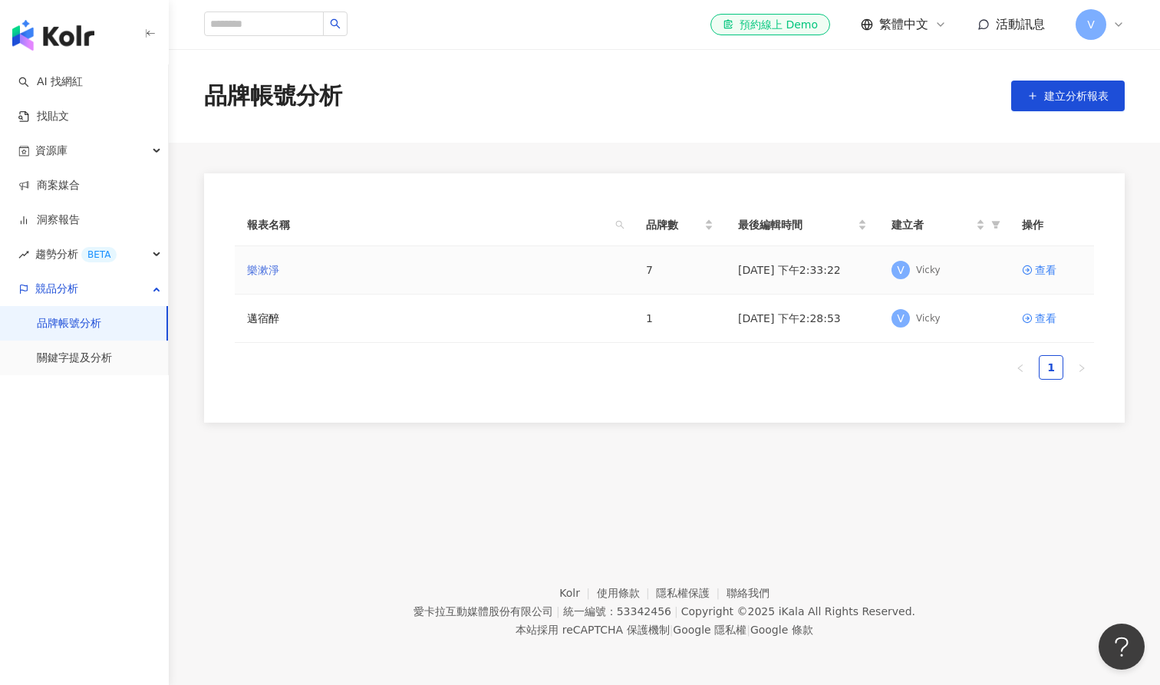
click at [267, 269] on link "樂漱淨" at bounding box center [263, 270] width 32 height 17
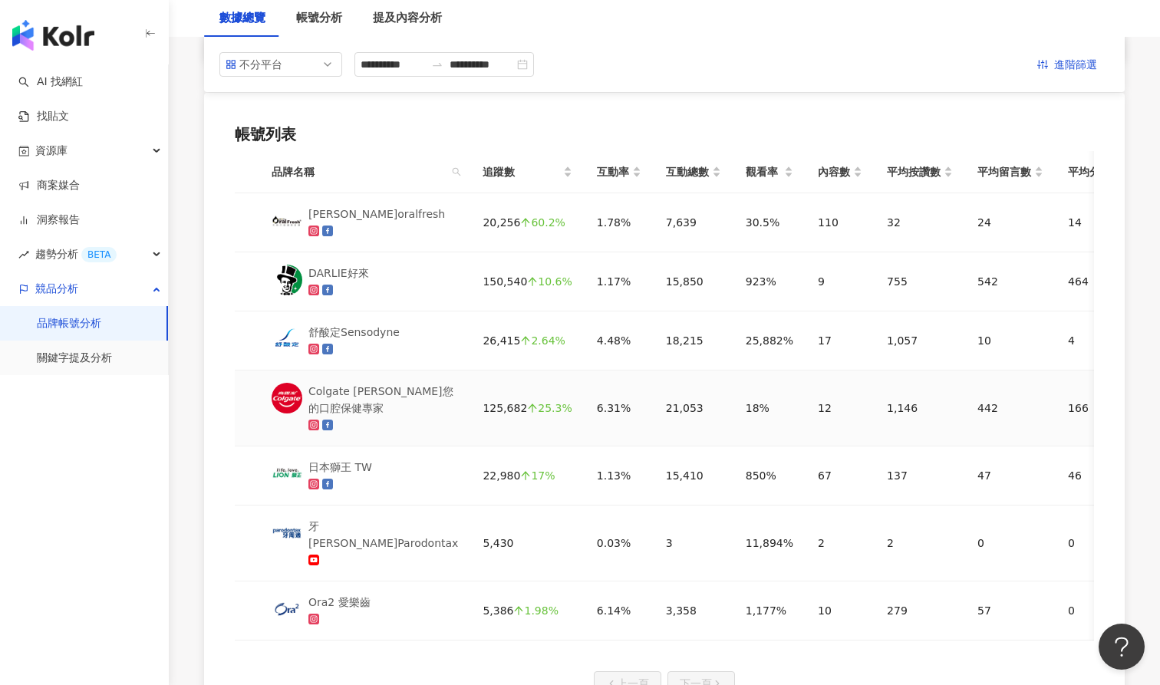
scroll to position [721, 0]
drag, startPoint x: 550, startPoint y: 337, endPoint x: 752, endPoint y: 335, distance: 201.9
click at [752, 335] on tr "舒酸定Sensodyne 26,415 2.64% 4.48% 18,215 25,882% 17 1,057 10 4 1,071 6,719,142" at bounding box center [781, 341] width 1093 height 59
click at [806, 335] on td "17" at bounding box center [840, 341] width 69 height 59
click at [350, 215] on div "歐樂芬 oralfresh" at bounding box center [377, 214] width 137 height 17
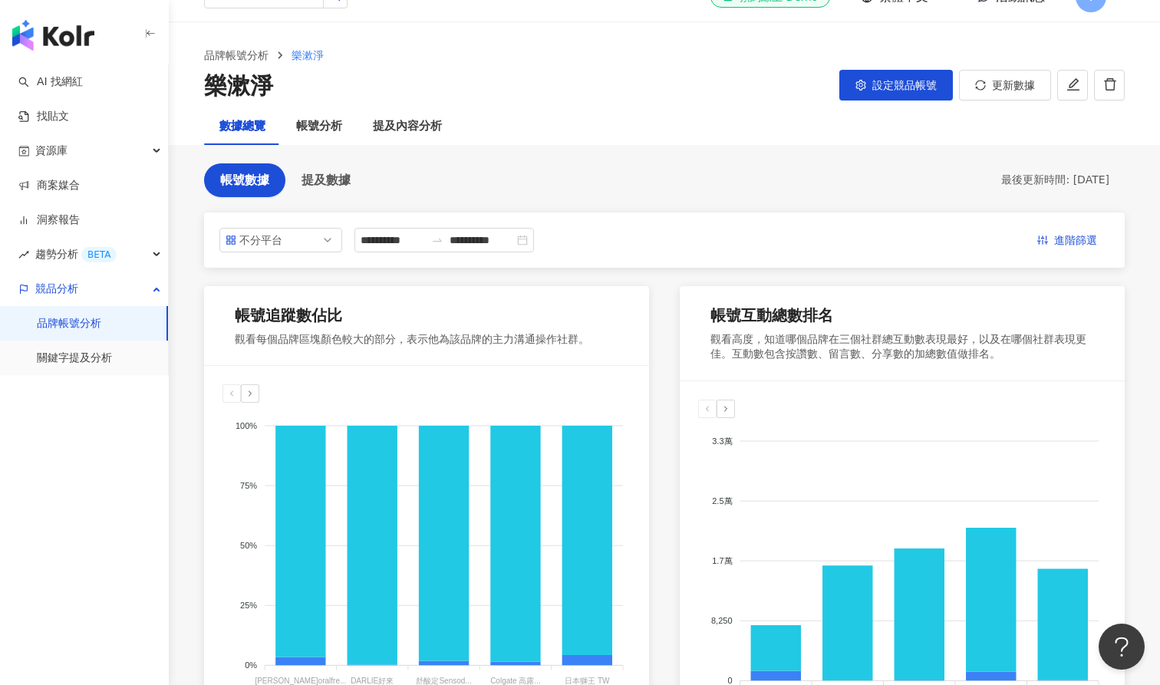
scroll to position [44, 0]
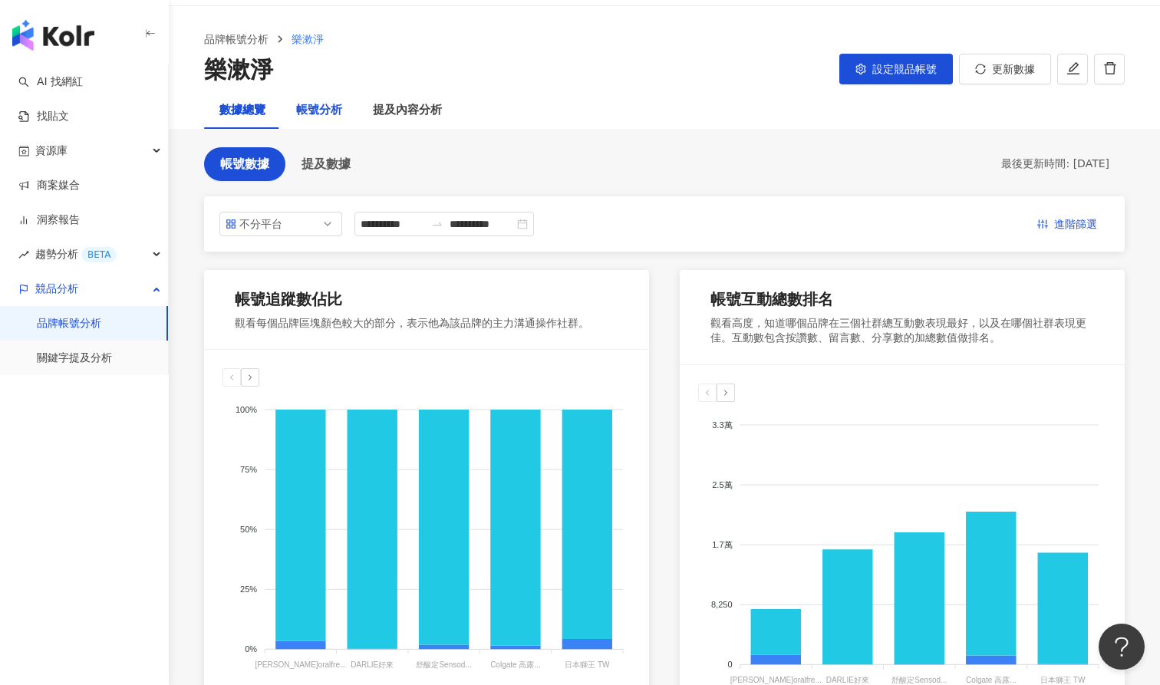
click at [322, 111] on div "帳號分析" at bounding box center [319, 110] width 46 height 18
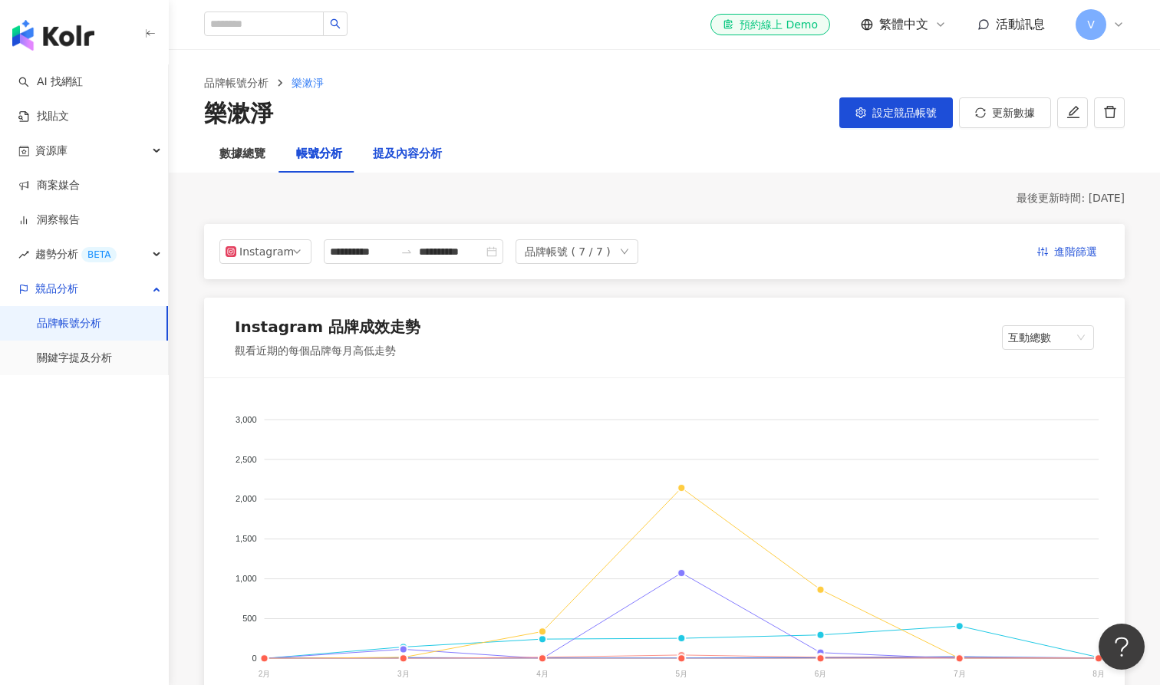
click at [388, 157] on div "提及內容分析" at bounding box center [407, 154] width 69 height 18
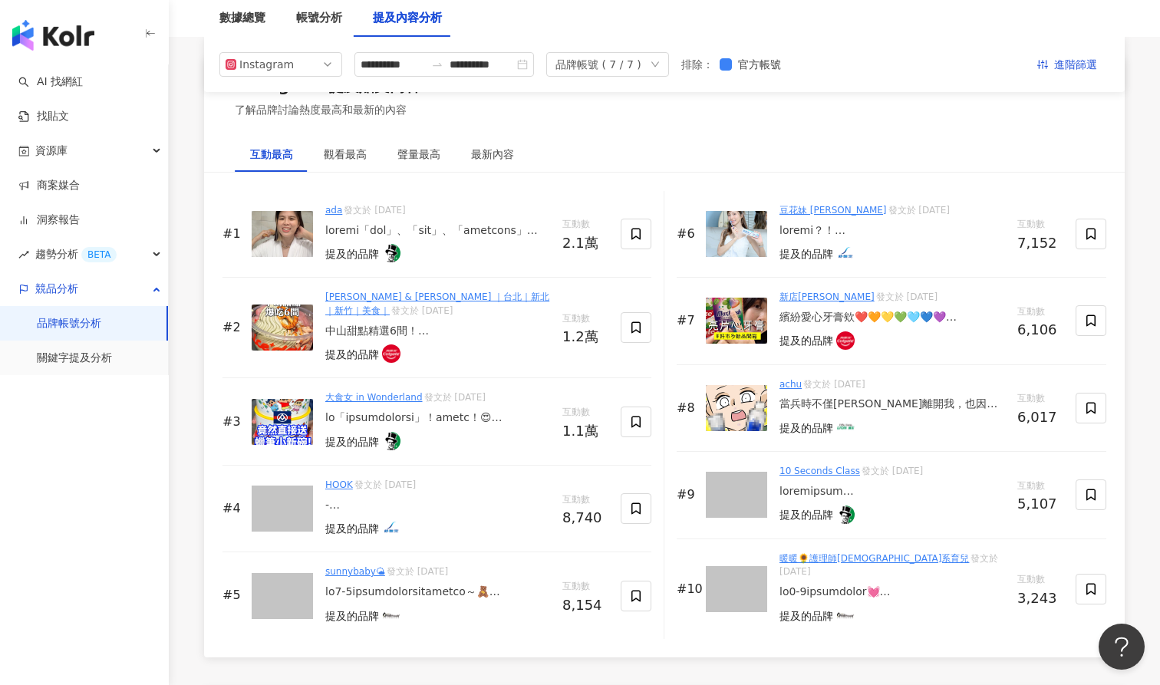
scroll to position [2312, 0]
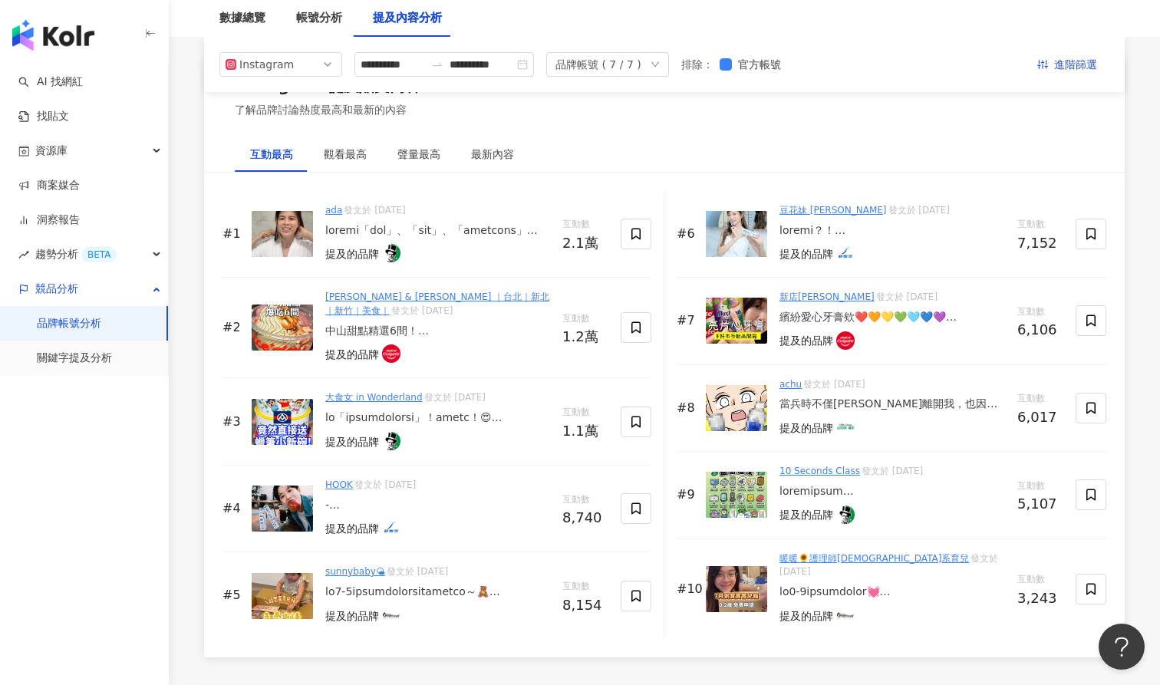
click at [792, 585] on div at bounding box center [893, 592] width 226 height 15
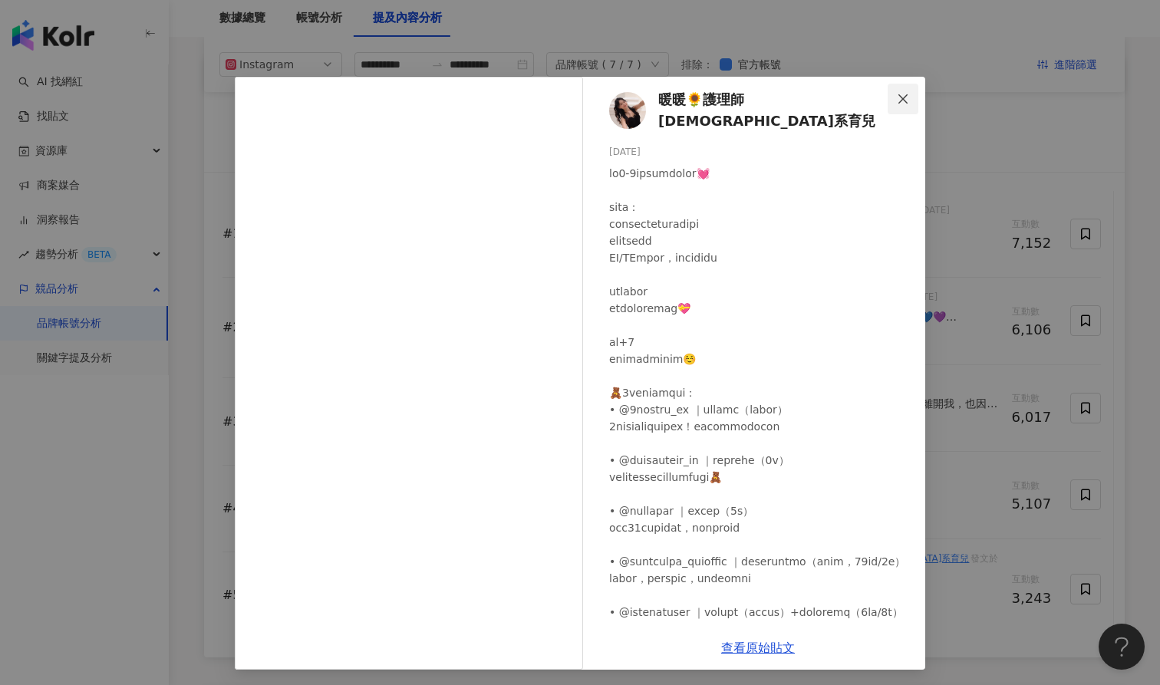
click at [906, 99] on icon "close" at bounding box center [903, 99] width 12 height 12
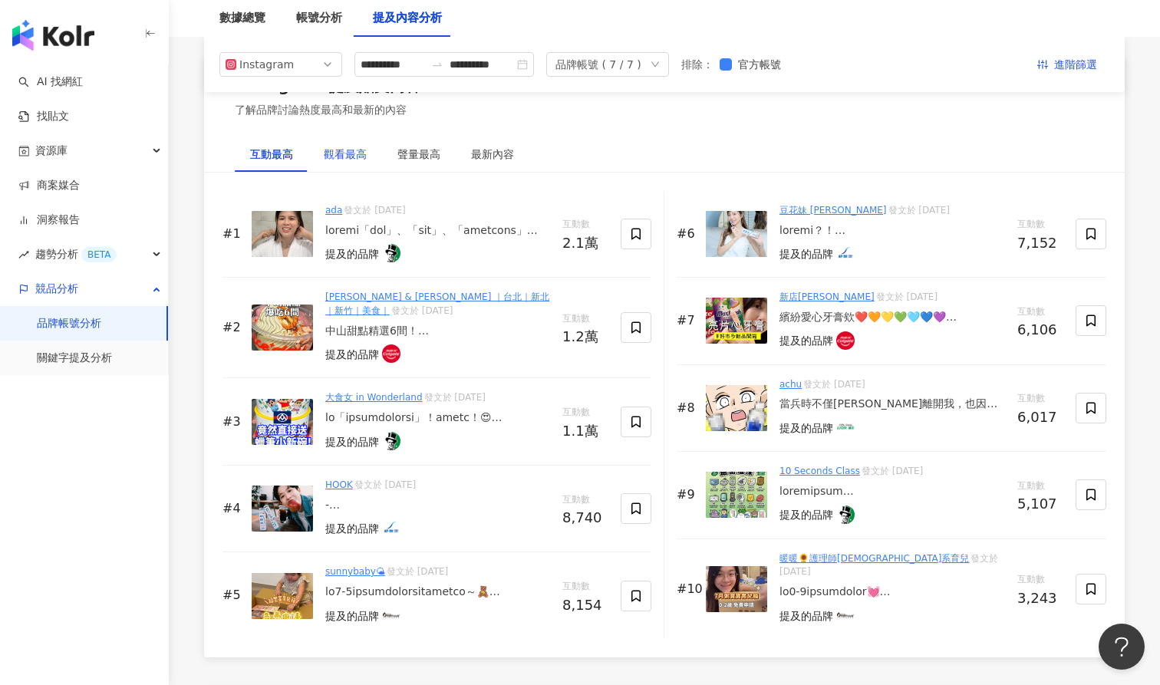
click at [342, 147] on div "觀看最高" at bounding box center [345, 154] width 43 height 17
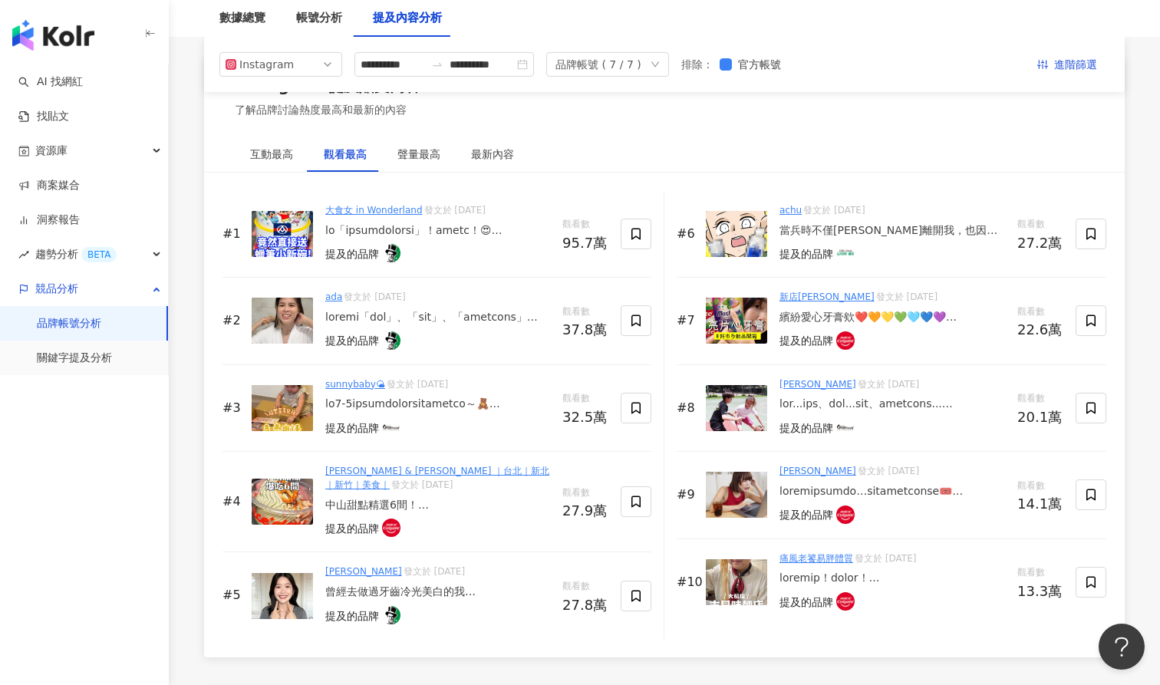
click at [853, 399] on div at bounding box center [893, 404] width 226 height 15
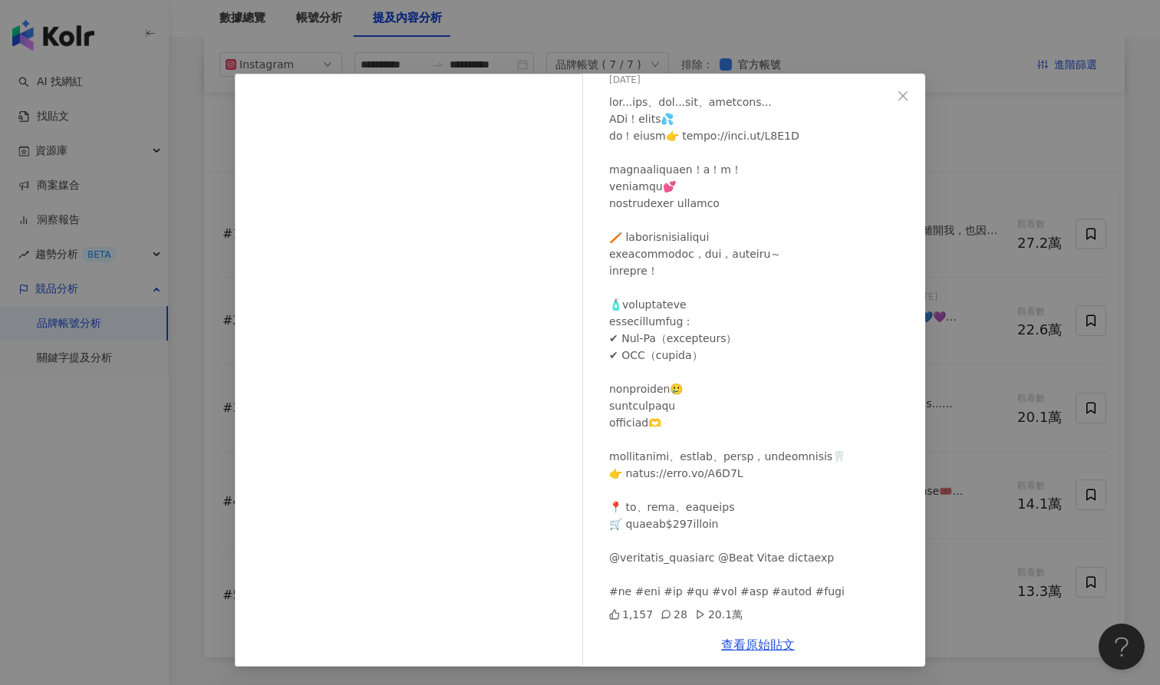
scroll to position [3, 0]
click at [900, 93] on icon "close" at bounding box center [903, 96] width 12 height 12
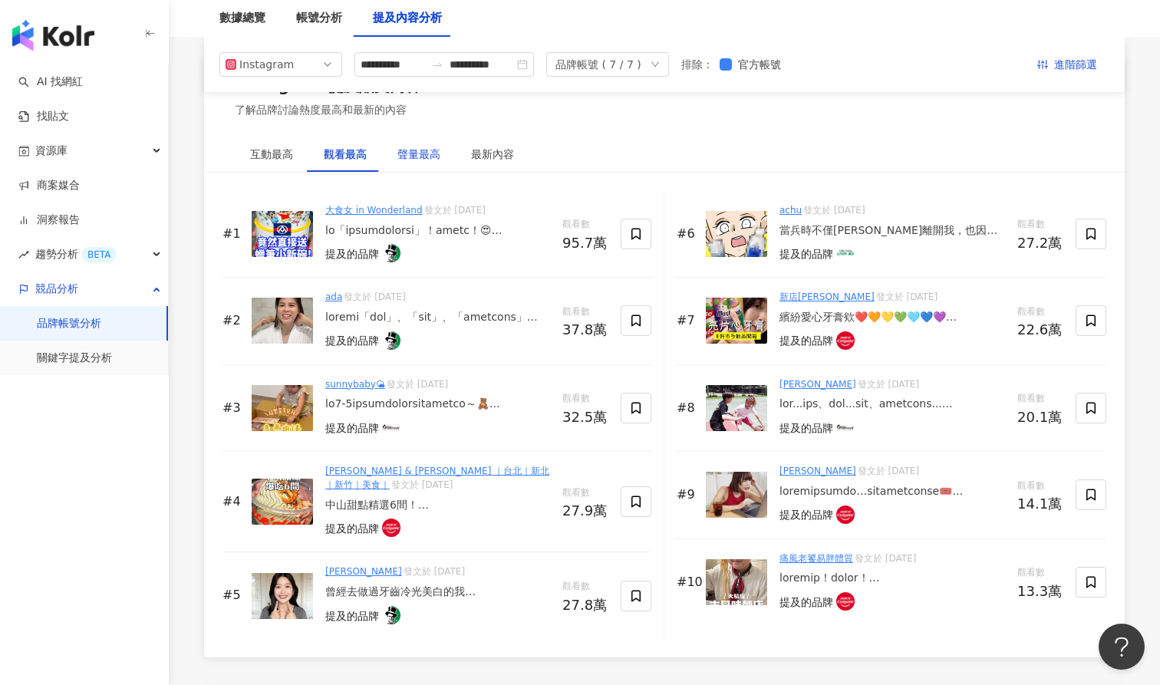
click at [424, 150] on div "聲量最高" at bounding box center [419, 154] width 43 height 17
click at [480, 148] on div "最新內容" at bounding box center [492, 154] width 43 height 17
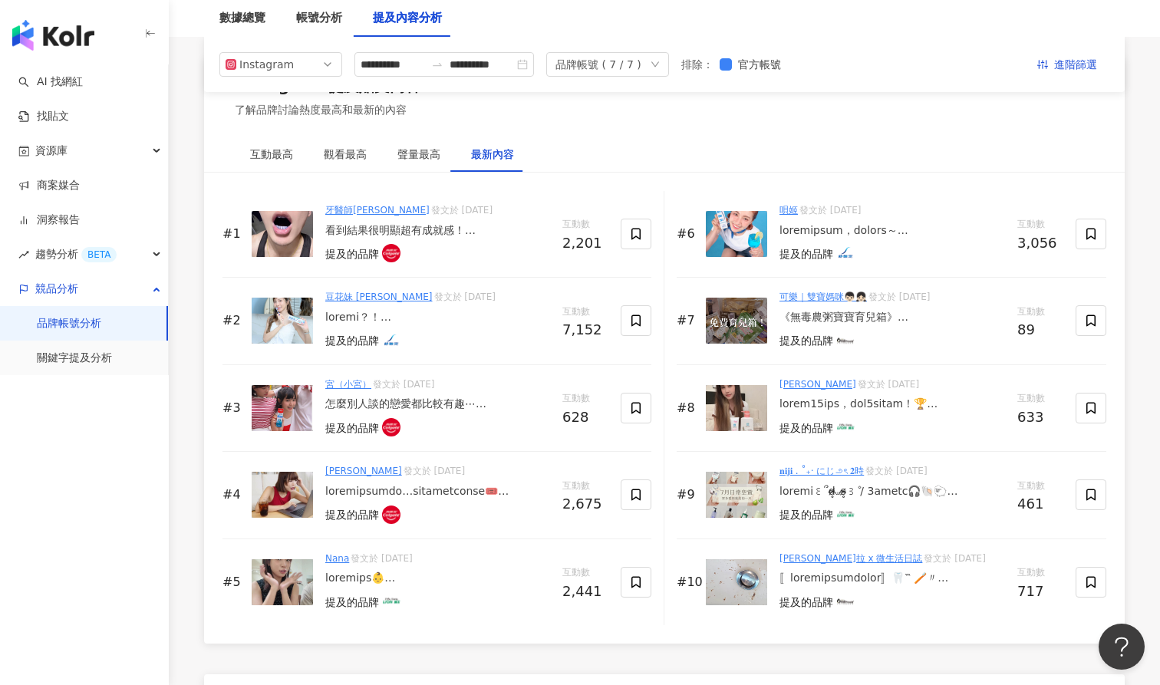
click at [860, 229] on div at bounding box center [893, 230] width 226 height 15
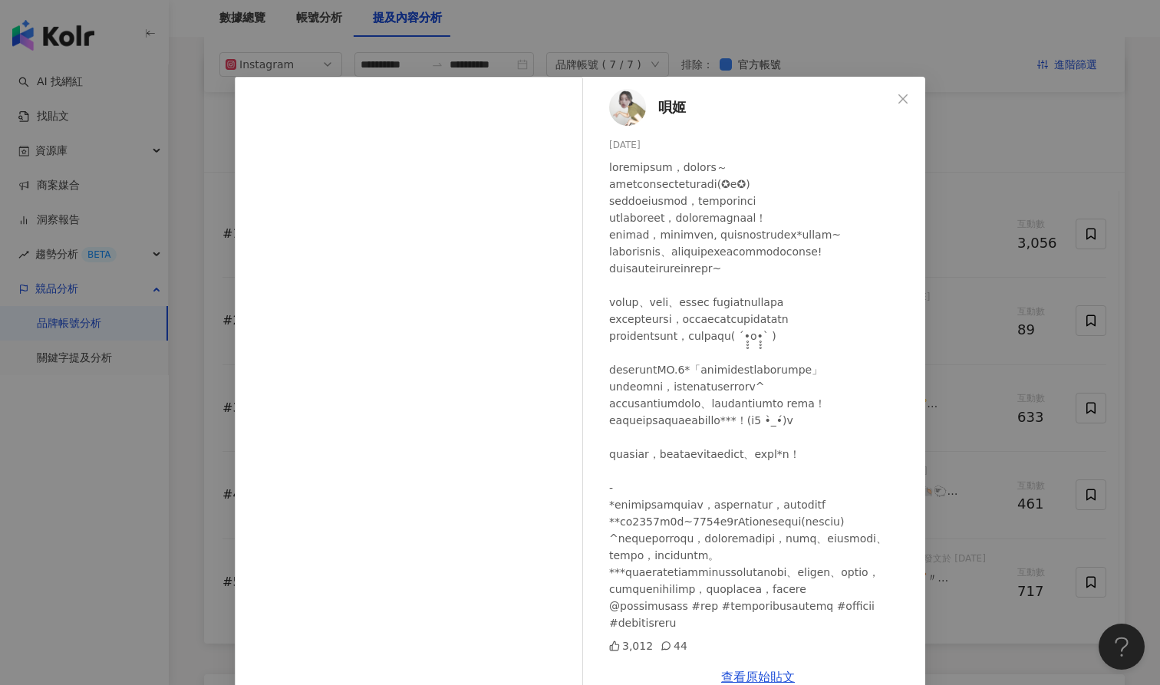
click at [199, 276] on div "唄姬 2025/8/18 3,012 44 查看原始貼文" at bounding box center [580, 342] width 1160 height 685
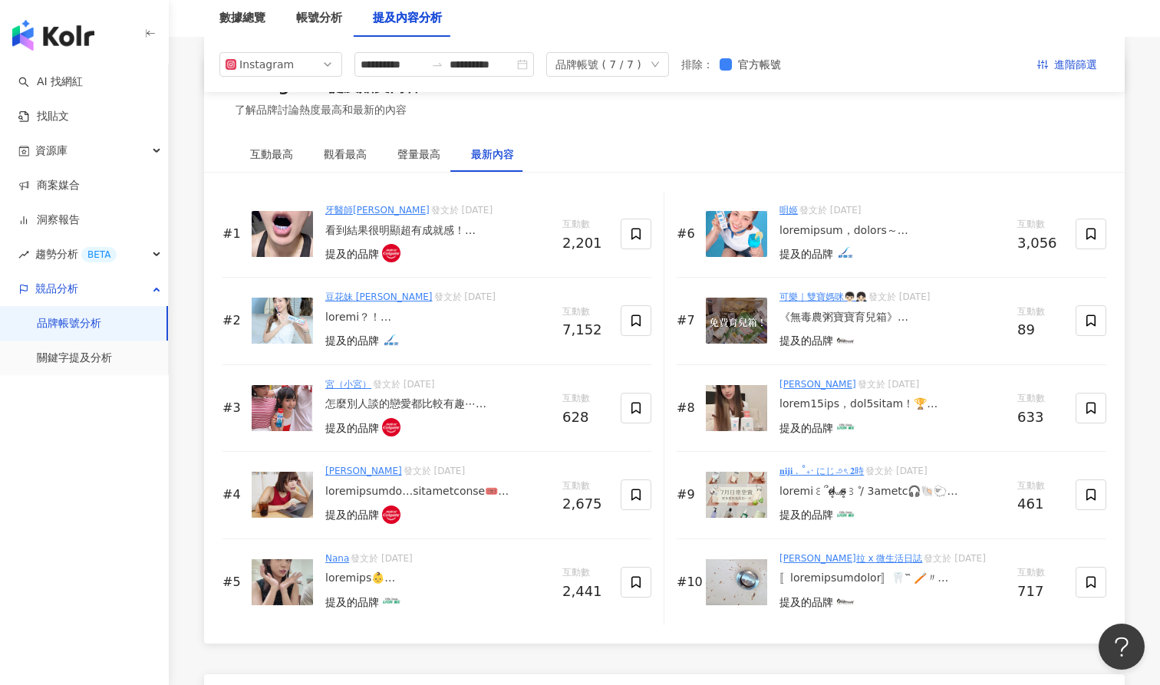
click at [362, 228] on div "看到結果很明顯超有成就感！ 氟化亞錫真的可以減少牙菌斑堆積😍 就算不是業配也推薦得心甘情願！ （就算業配我也都會親身試用 好用才推薦😎) . 口腔研究的spl…" at bounding box center [437, 230] width 225 height 15
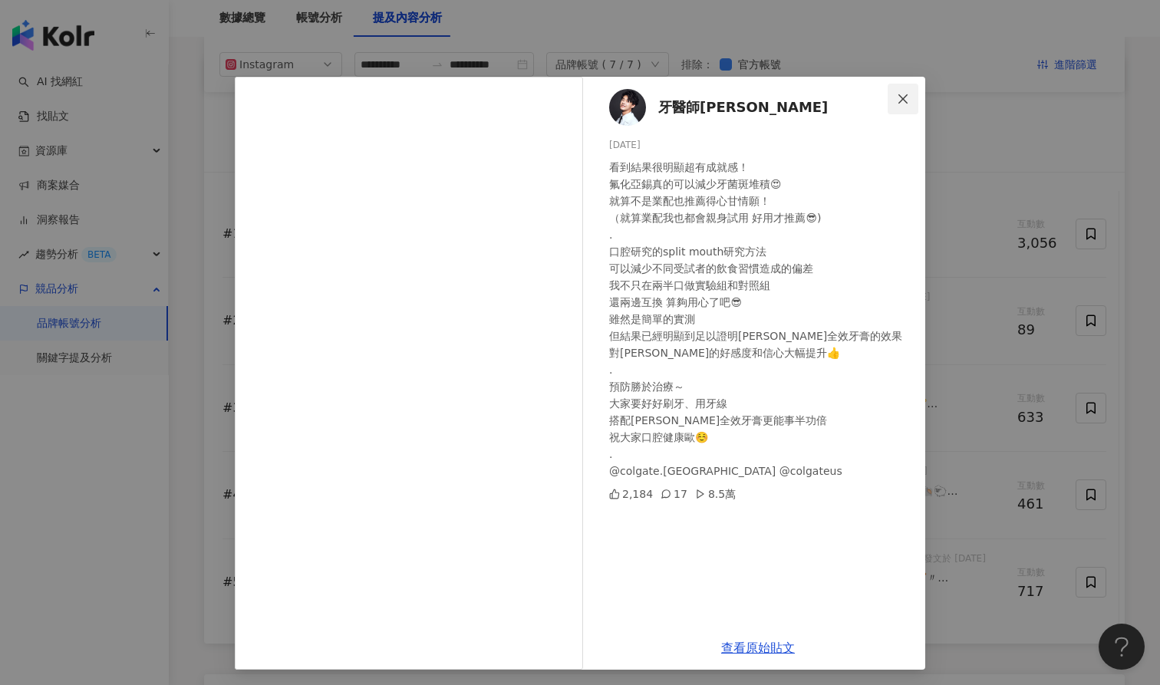
click at [904, 97] on icon "close" at bounding box center [903, 98] width 9 height 9
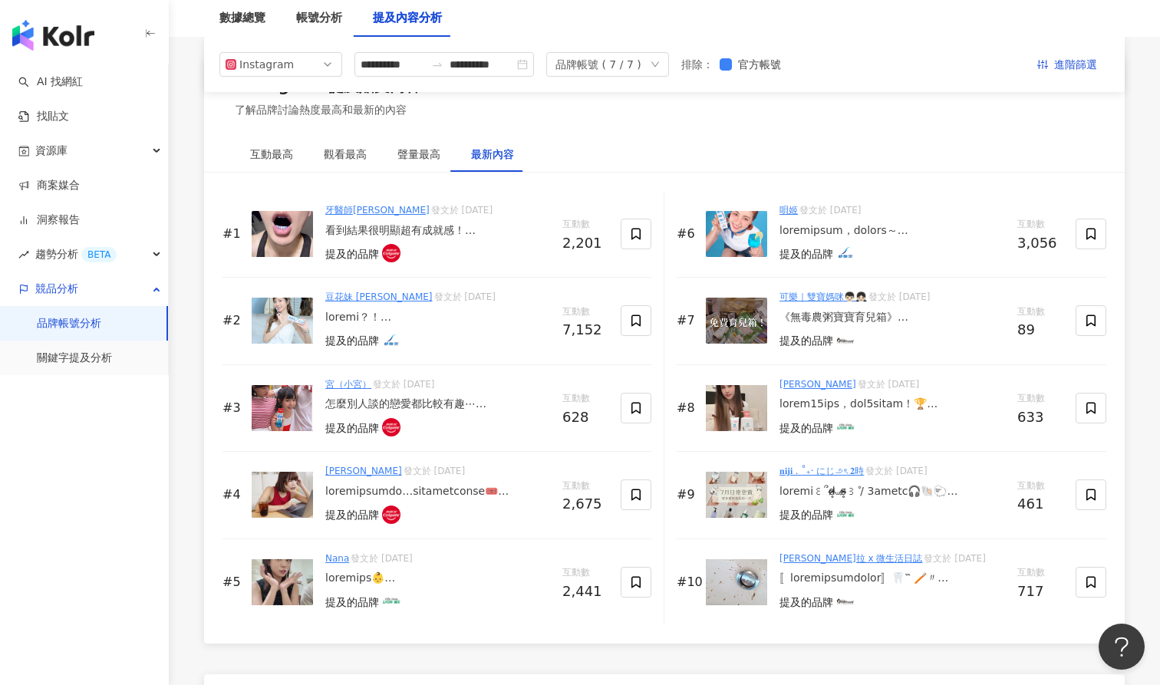
click at [342, 310] on div at bounding box center [437, 317] width 225 height 15
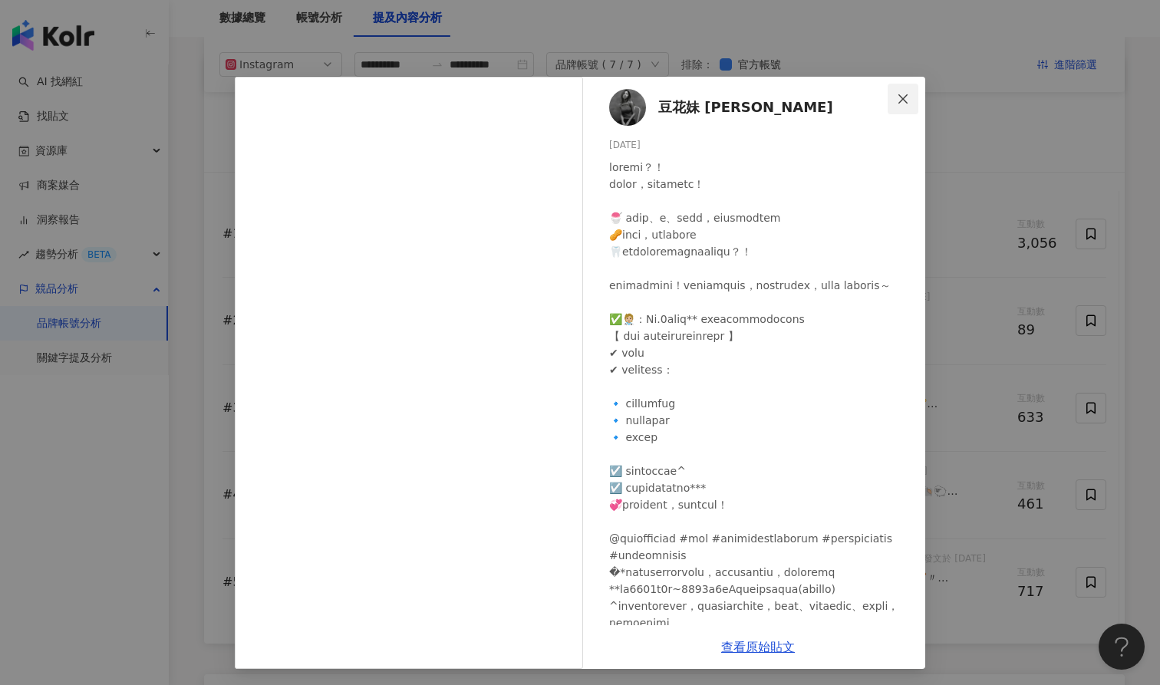
click at [904, 93] on icon "close" at bounding box center [903, 99] width 12 height 12
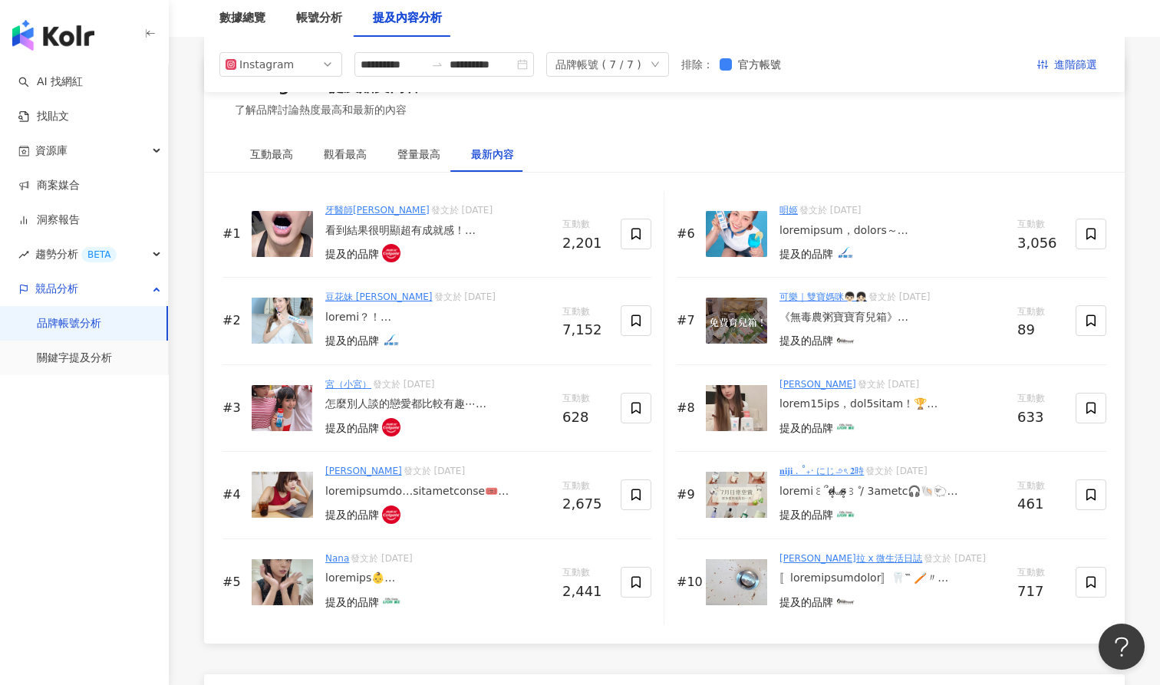
click at [292, 398] on img at bounding box center [282, 408] width 61 height 46
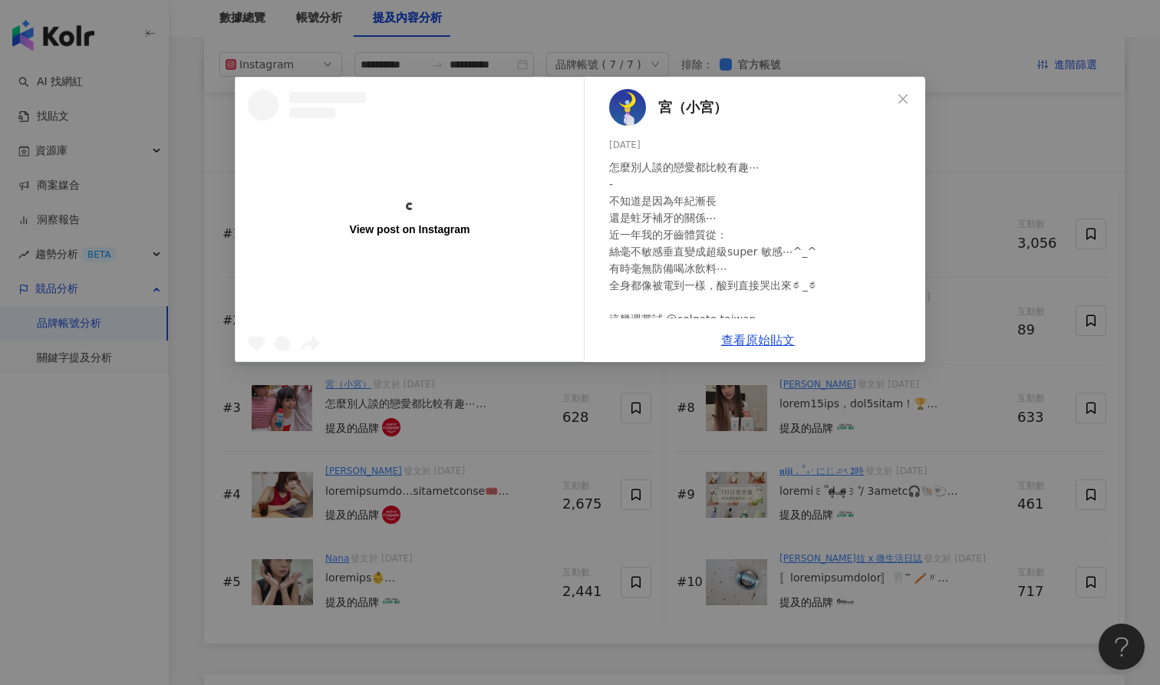
click at [351, 393] on div "View post on Instagram 宮（小宮） 2025/8/20 怎麼別人談的戀愛都比較有趣⋯ - 不知道是因為年紀漸長 還是蛀牙補牙的關係⋯ 近…" at bounding box center [580, 342] width 1160 height 685
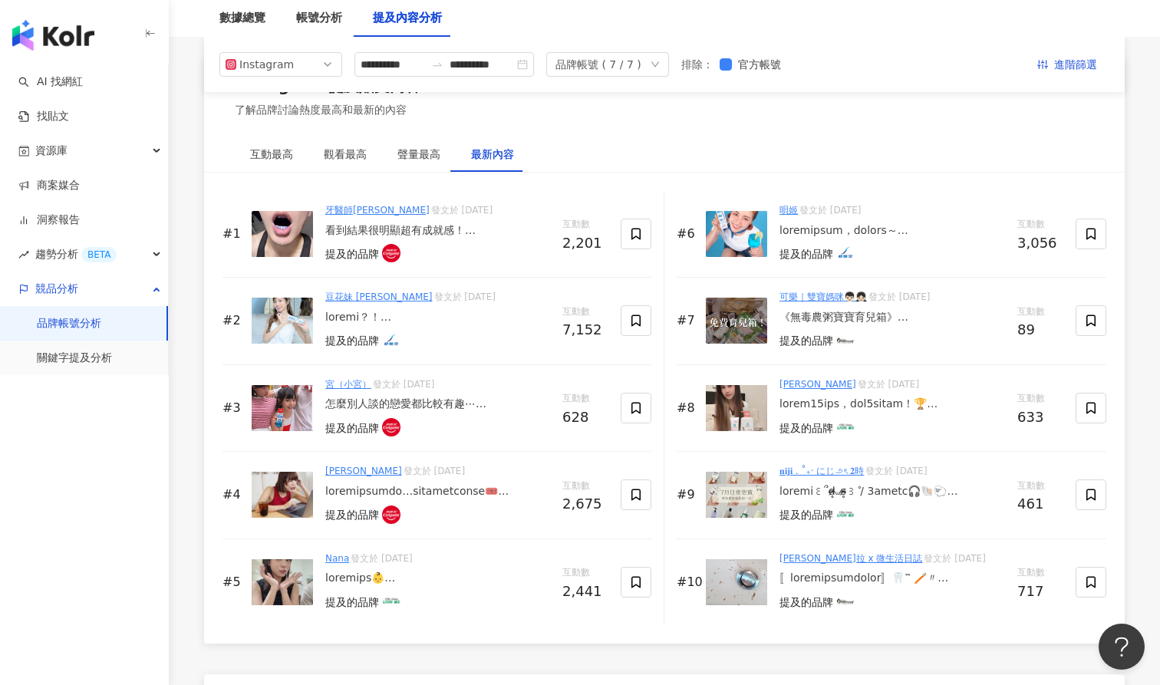
click at [369, 397] on div "怎麼別人談的戀愛都比較有趣⋯ - 不知道是因為年紀漸長 還是蛀牙補牙的關係⋯ 近一年我的牙齒體質從： 絲毫不敏感垂直變成超級super 敏感⋯^_^ 有時毫無…" at bounding box center [437, 404] width 225 height 15
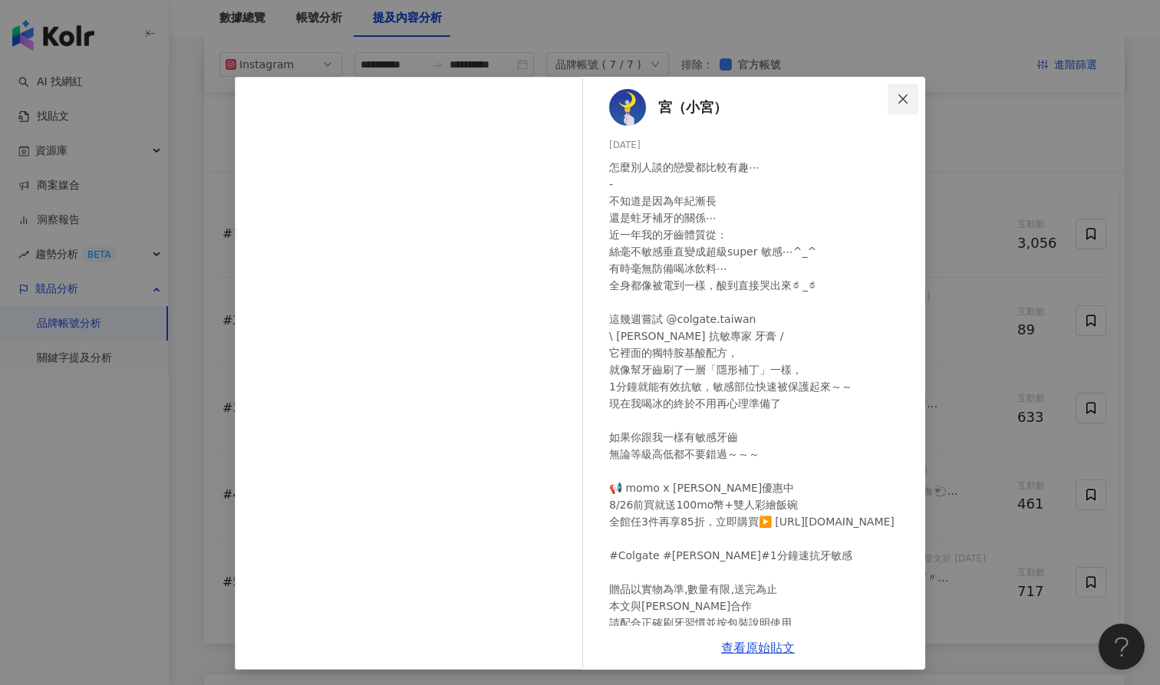
click at [905, 106] on button "Close" at bounding box center [903, 99] width 31 height 31
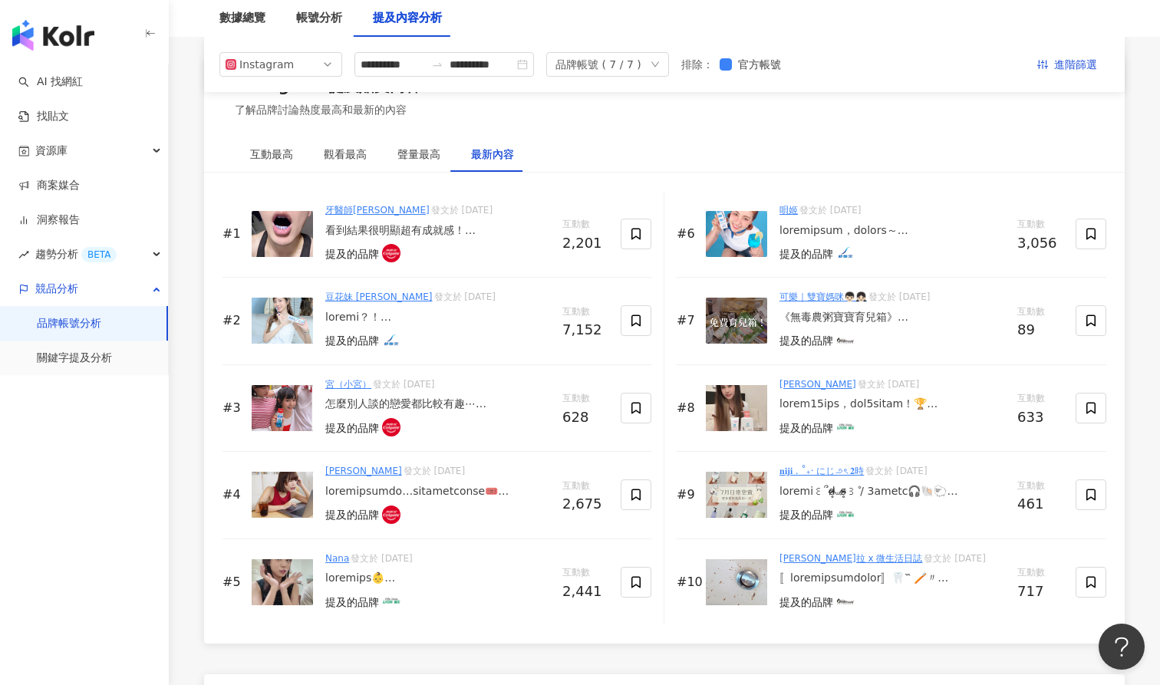
click at [299, 472] on img at bounding box center [282, 495] width 61 height 46
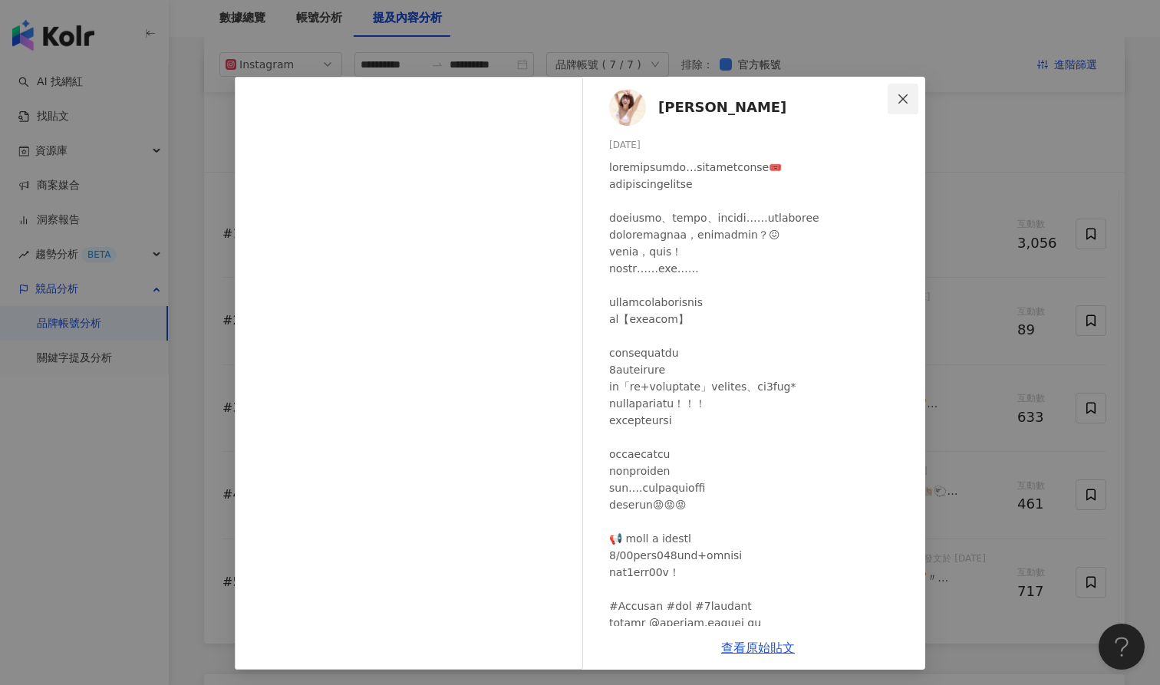
click at [907, 101] on icon "close" at bounding box center [903, 99] width 12 height 12
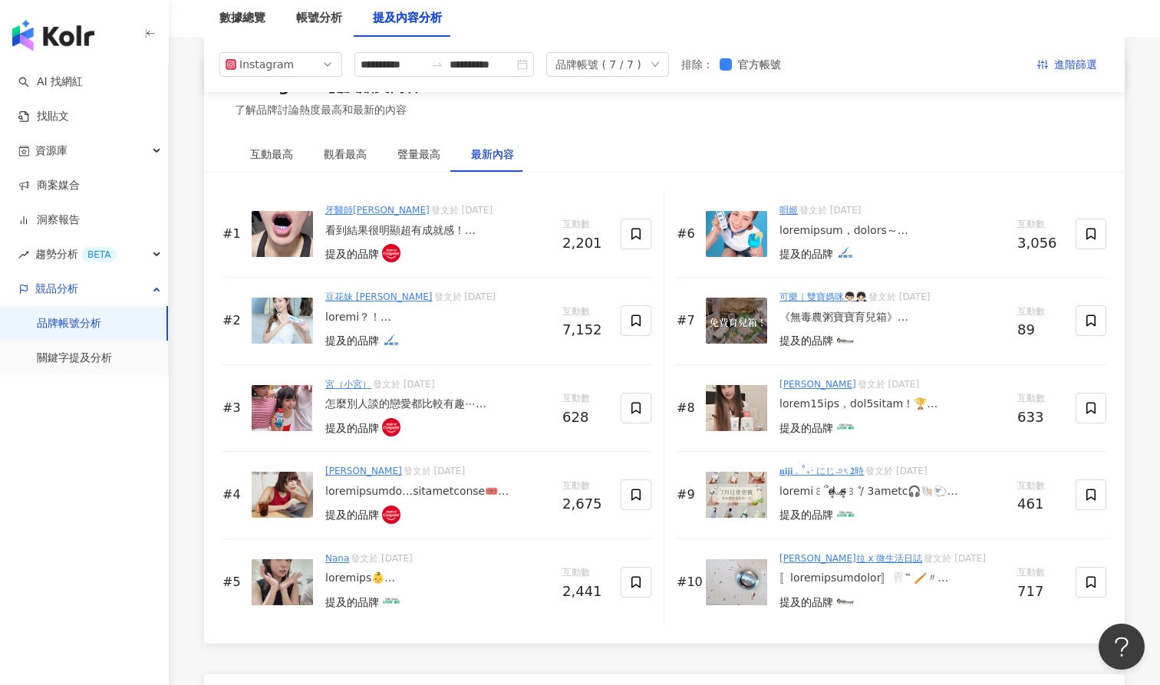
click at [355, 571] on div at bounding box center [437, 578] width 225 height 15
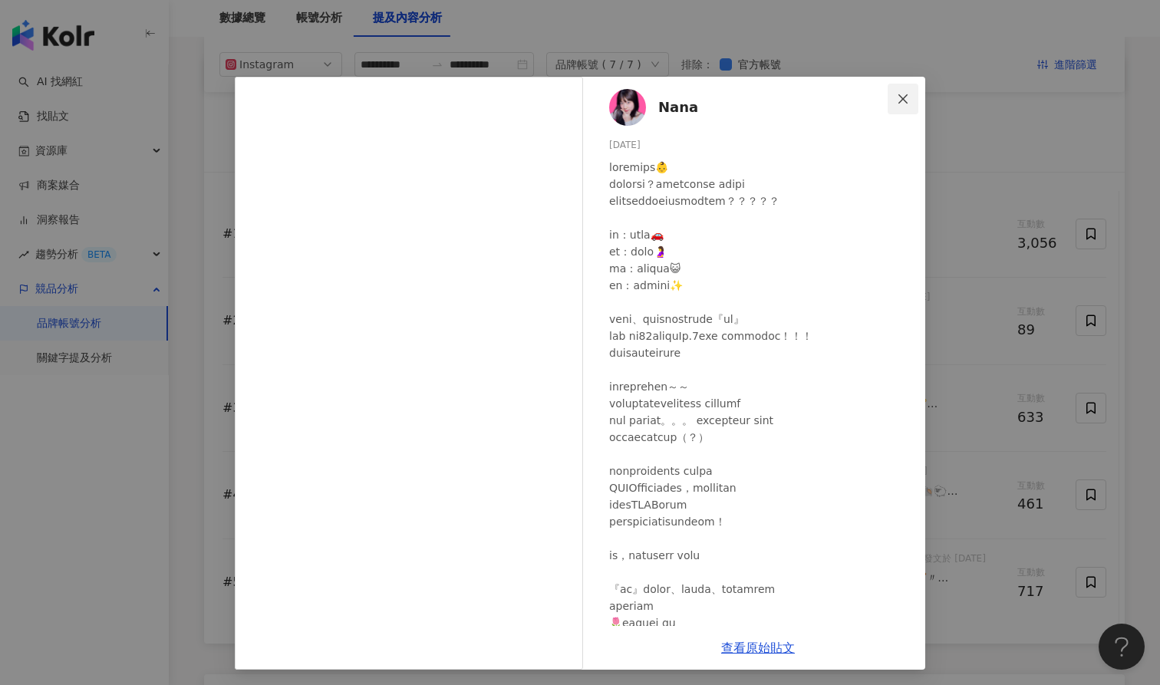
click at [900, 104] on icon "close" at bounding box center [903, 99] width 12 height 12
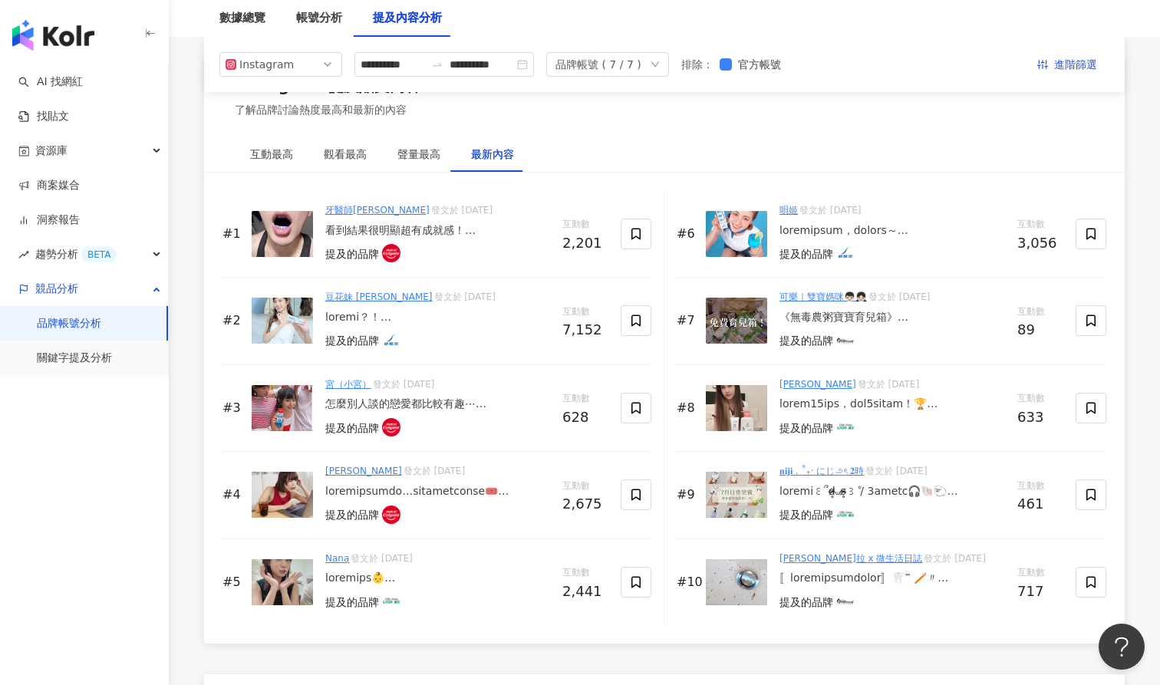
click at [823, 397] on div at bounding box center [893, 404] width 226 height 15
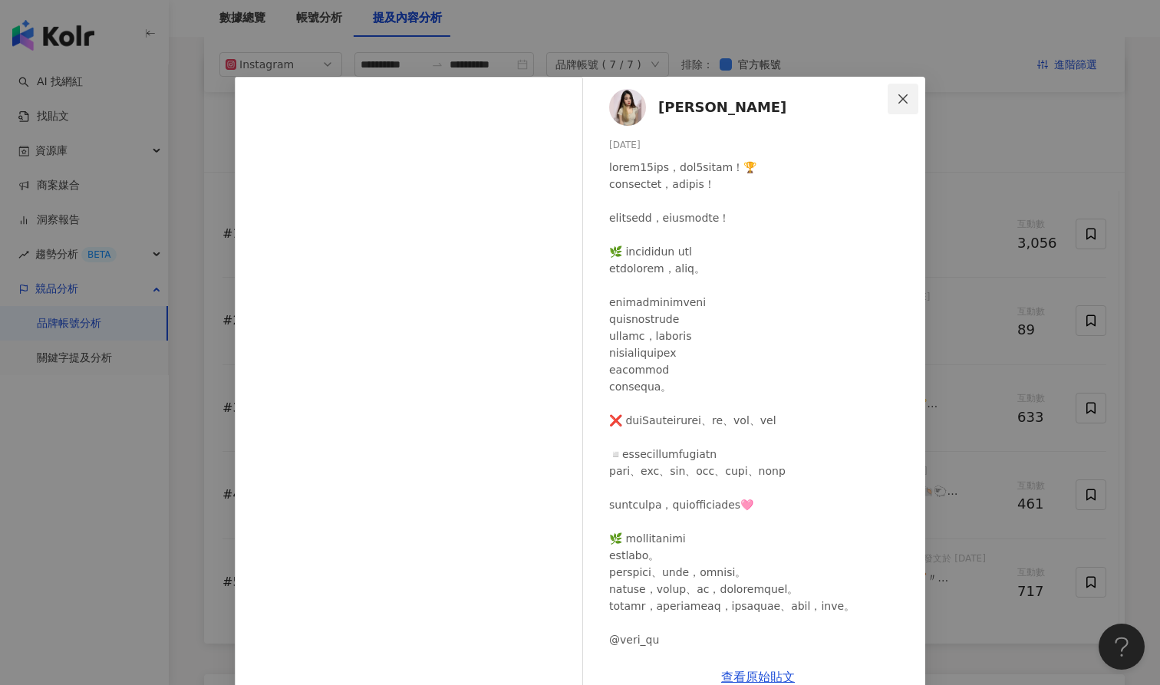
click at [906, 88] on button "Close" at bounding box center [903, 99] width 31 height 31
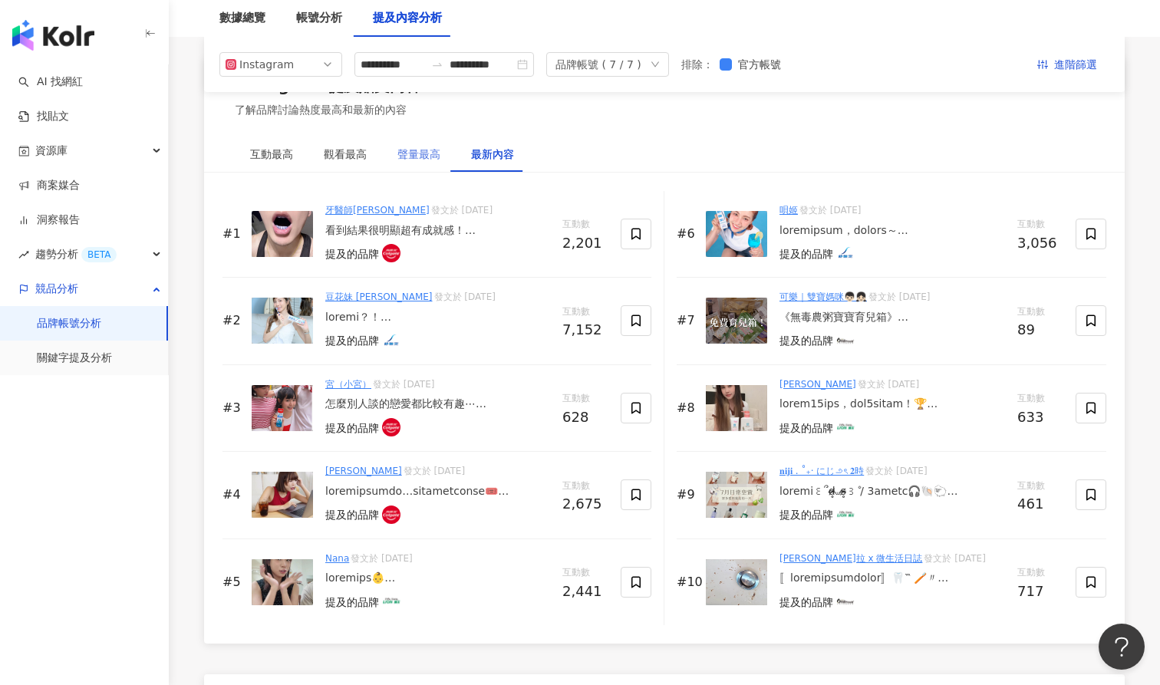
click at [392, 145] on div "聲量最高" at bounding box center [419, 154] width 74 height 35
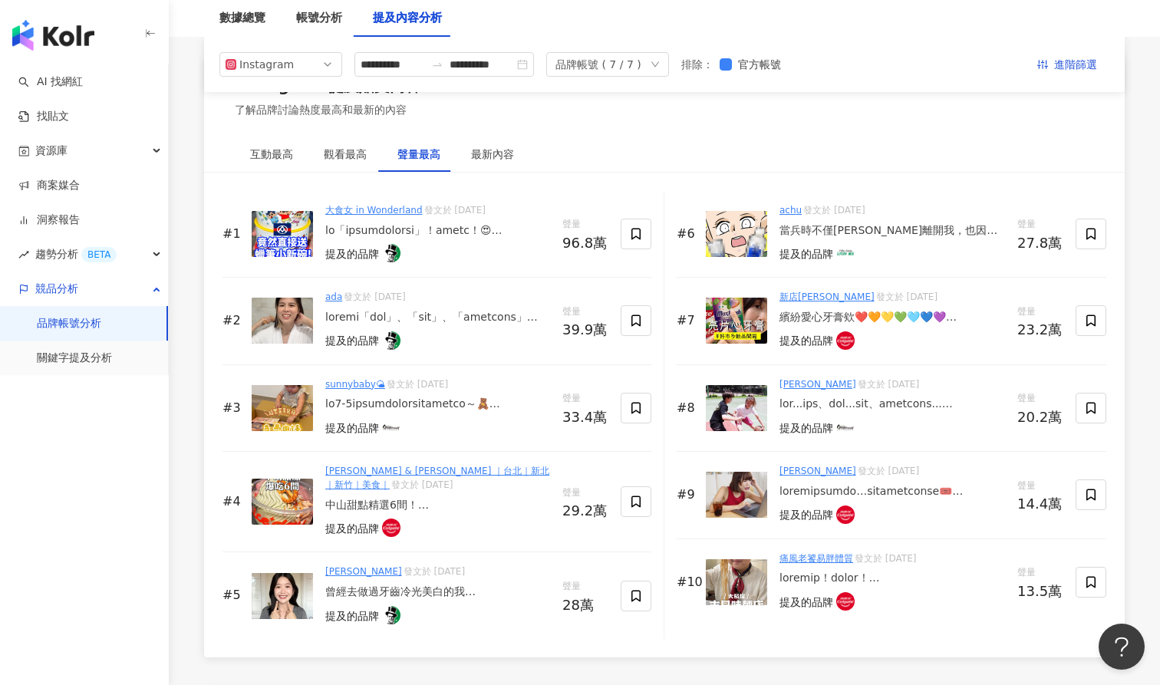
click at [328, 312] on div at bounding box center [437, 317] width 225 height 15
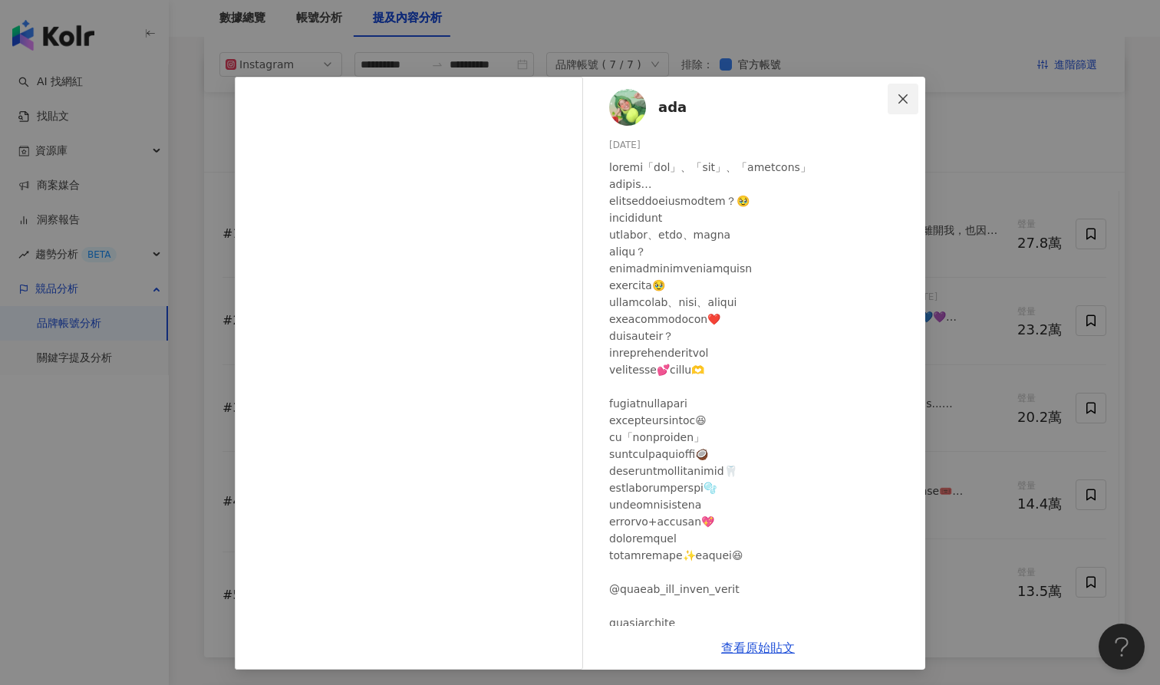
click at [911, 94] on span "Close" at bounding box center [903, 99] width 31 height 12
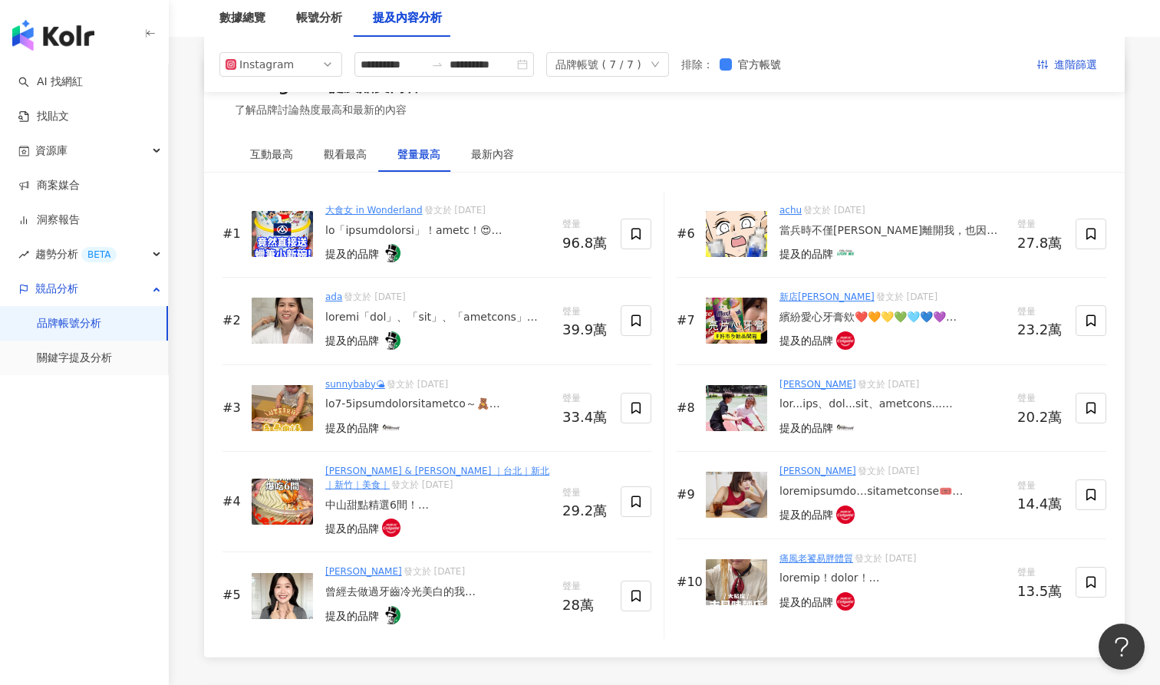
click at [449, 314] on div at bounding box center [437, 317] width 225 height 15
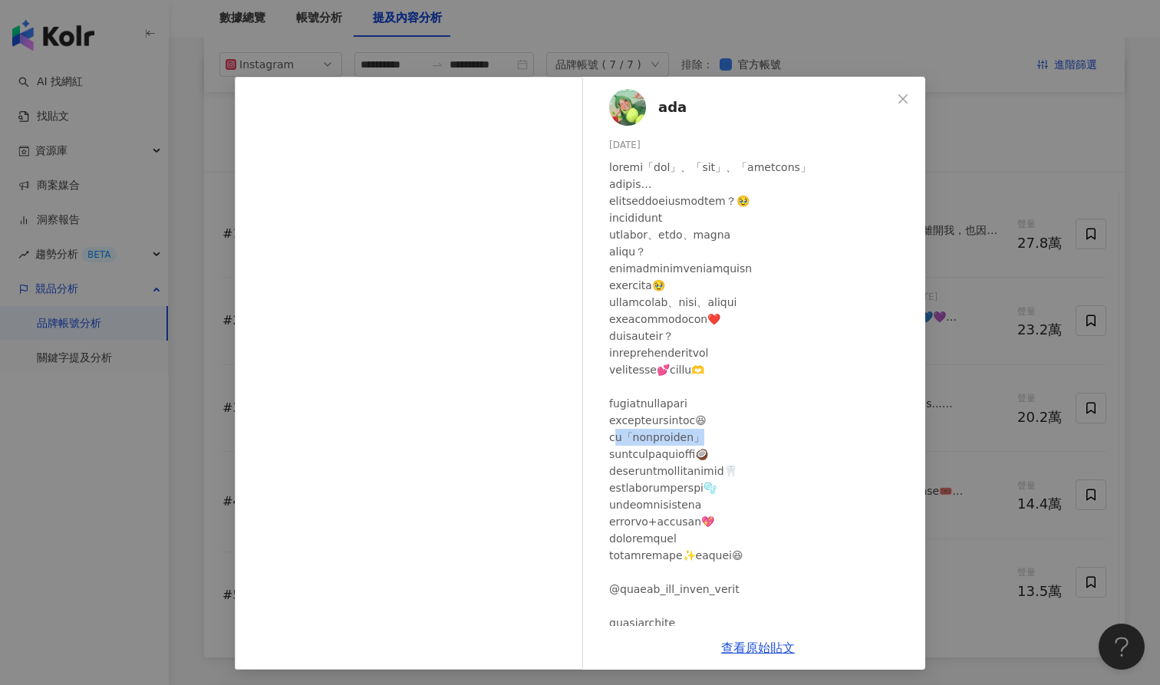
drag, startPoint x: 621, startPoint y: 427, endPoint x: 753, endPoint y: 431, distance: 132.1
click at [753, 431] on div at bounding box center [761, 429] width 304 height 540
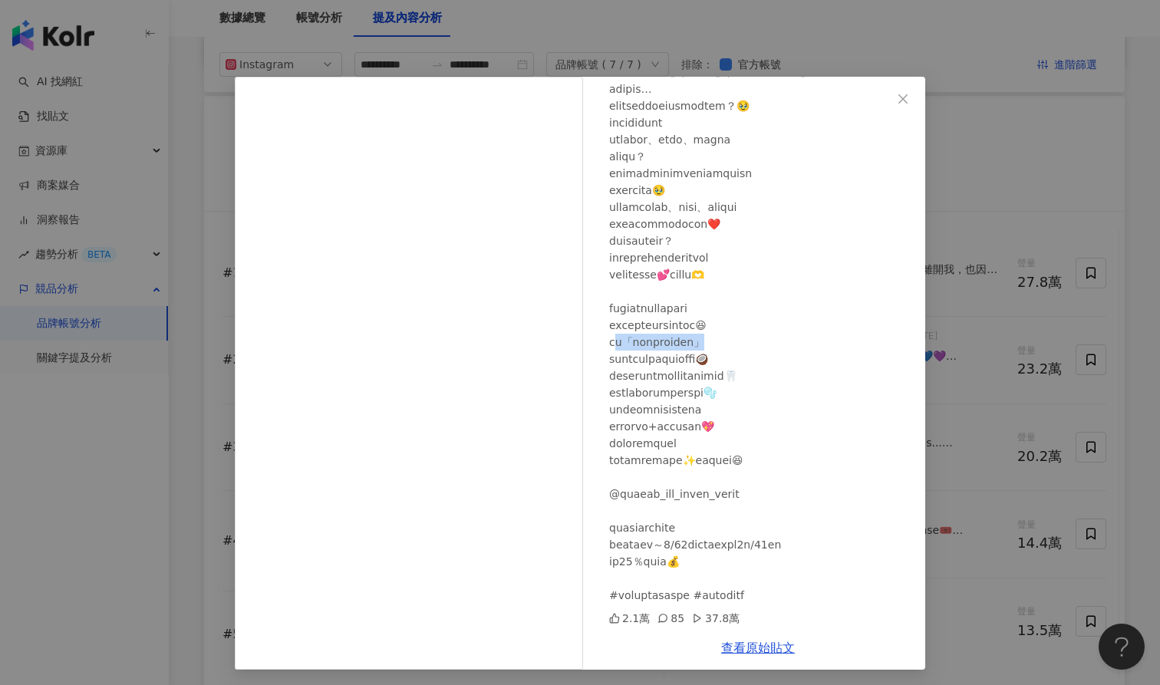
scroll to position [2273, 0]
click at [902, 100] on icon "close" at bounding box center [903, 98] width 9 height 9
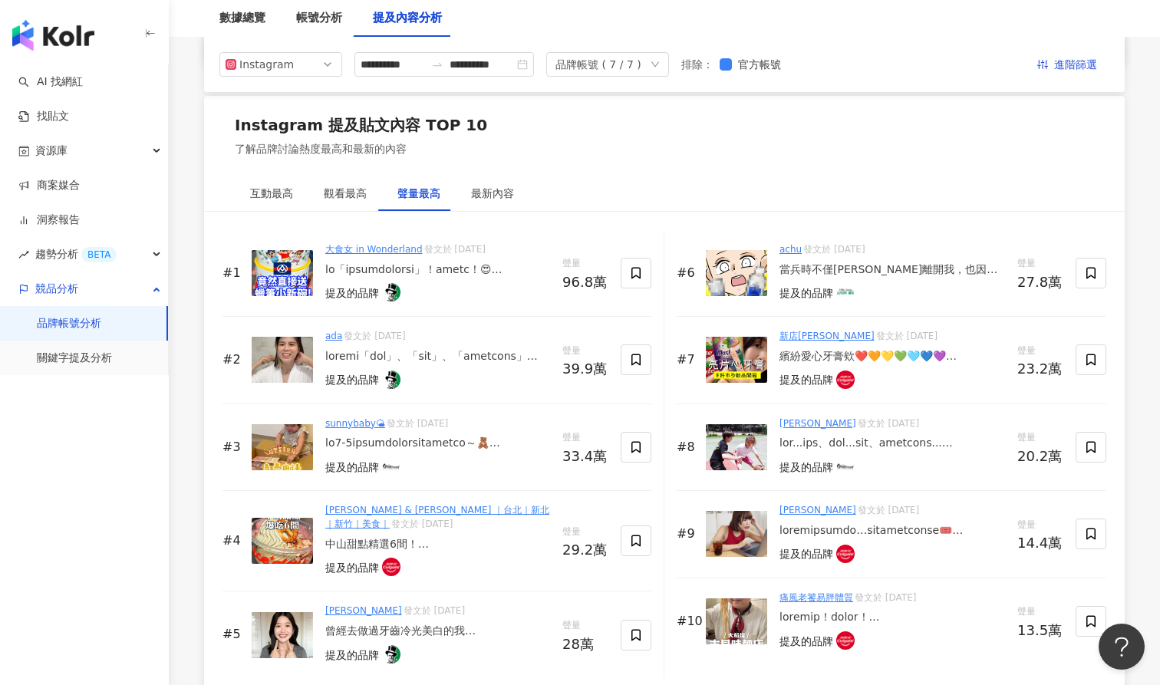
click at [391, 542] on div "𝐸𝑟𝑖𝑐 & 𝑆ℎ𝑎𝑟𝑜𝑛 ｜台北｜新北｜新竹｜美食｜ 發文於 2025/3/19 中山甜點精選6間！ 每家都是我們在這逛街散步吃甜點的愛店💗 ① ABCD …" at bounding box center [437, 540] width 225 height 75
click at [394, 624] on div "曾經去做過牙齒冷光美白的我 也算是有PTSD了 做完以後牙齒敏感到不行 只要ㄧ張嘴牙齒就超～～～冷🥶 所以我後來再也不敢做 乖乖地用美白牙膏就好😬 讓我連用3…" at bounding box center [437, 631] width 225 height 15
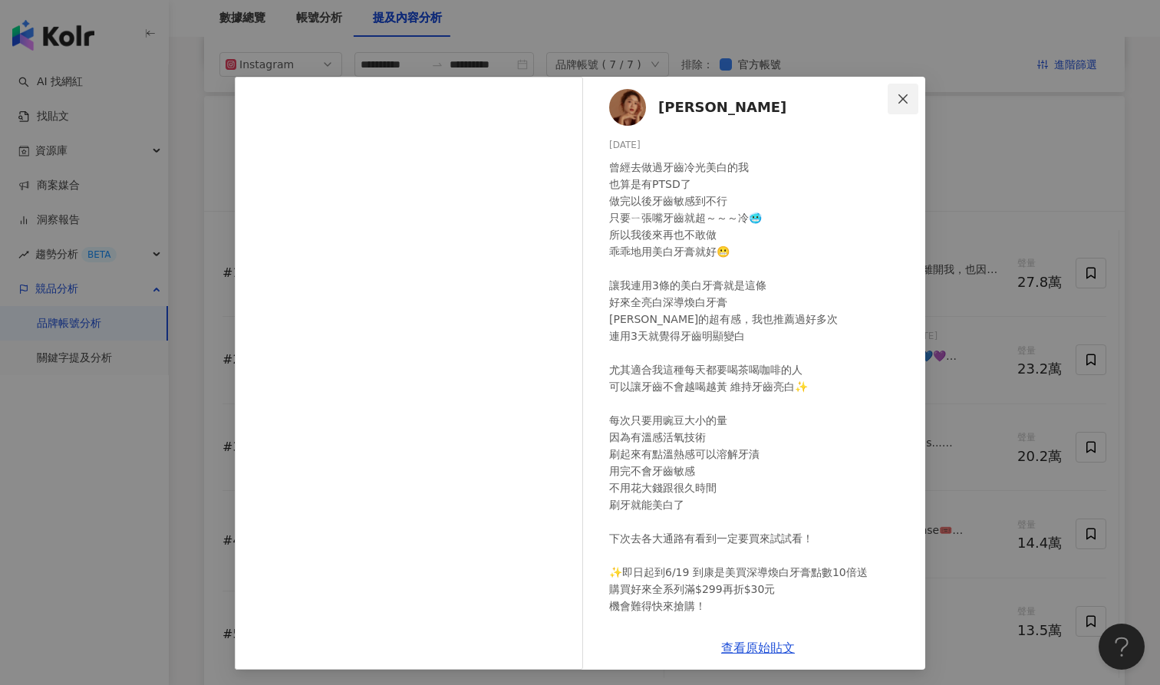
click at [908, 93] on icon "close" at bounding box center [903, 99] width 12 height 12
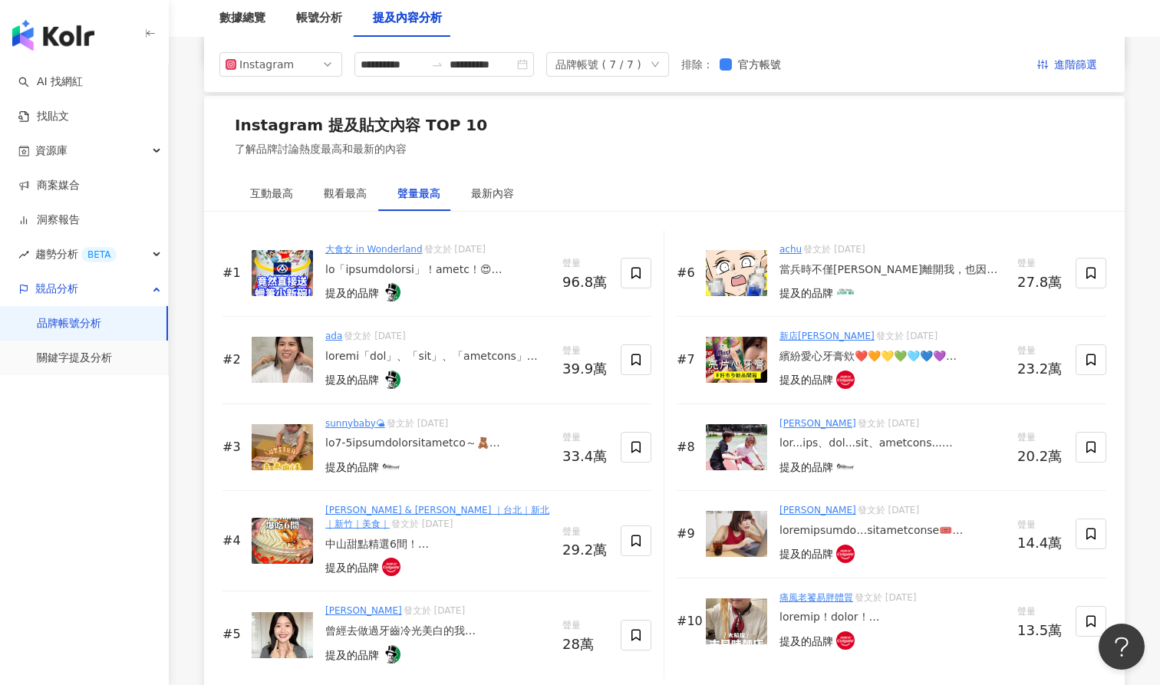
click at [882, 371] on div "提及的品牌" at bounding box center [893, 381] width 226 height 21
click at [828, 352] on div "繽紛愛心牙膏欸❤️🧡💛💚🩵💙💜 沒想到可以在好市多買到這麼酷的東東～ 高露潔本來就是我們家也會買的品牌， 當然也要試試看！ 味道跟你想像的一樣不會不敢刷， 就…" at bounding box center [893, 356] width 226 height 15
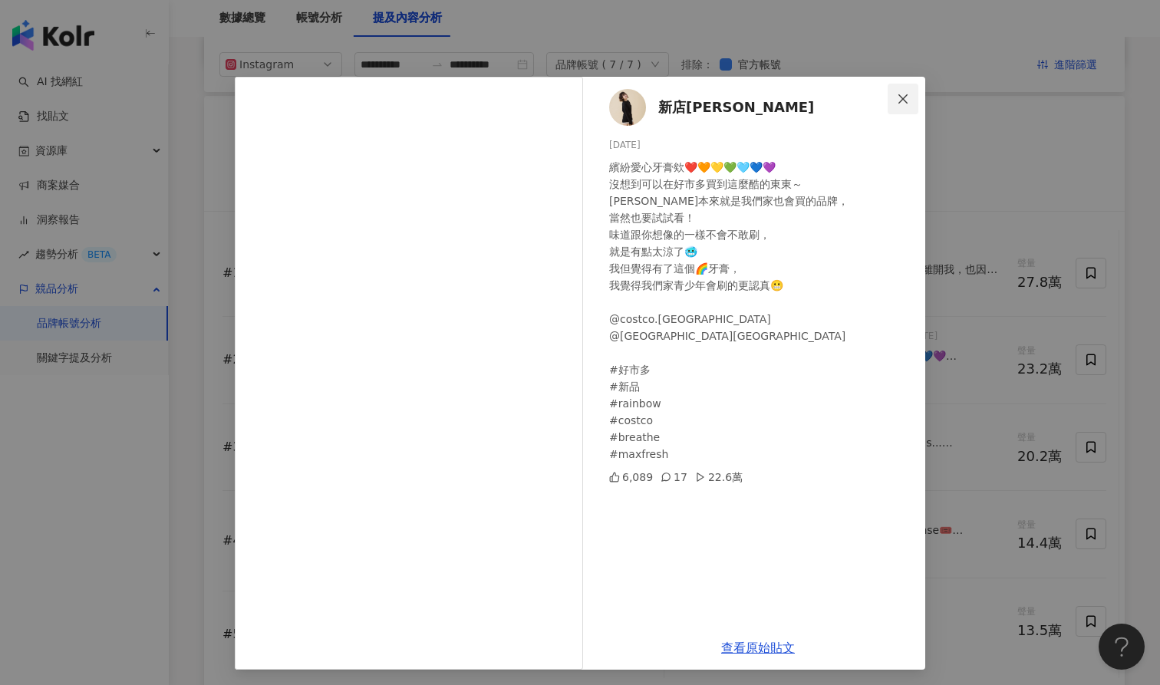
click at [903, 107] on button "Close" at bounding box center [903, 99] width 31 height 31
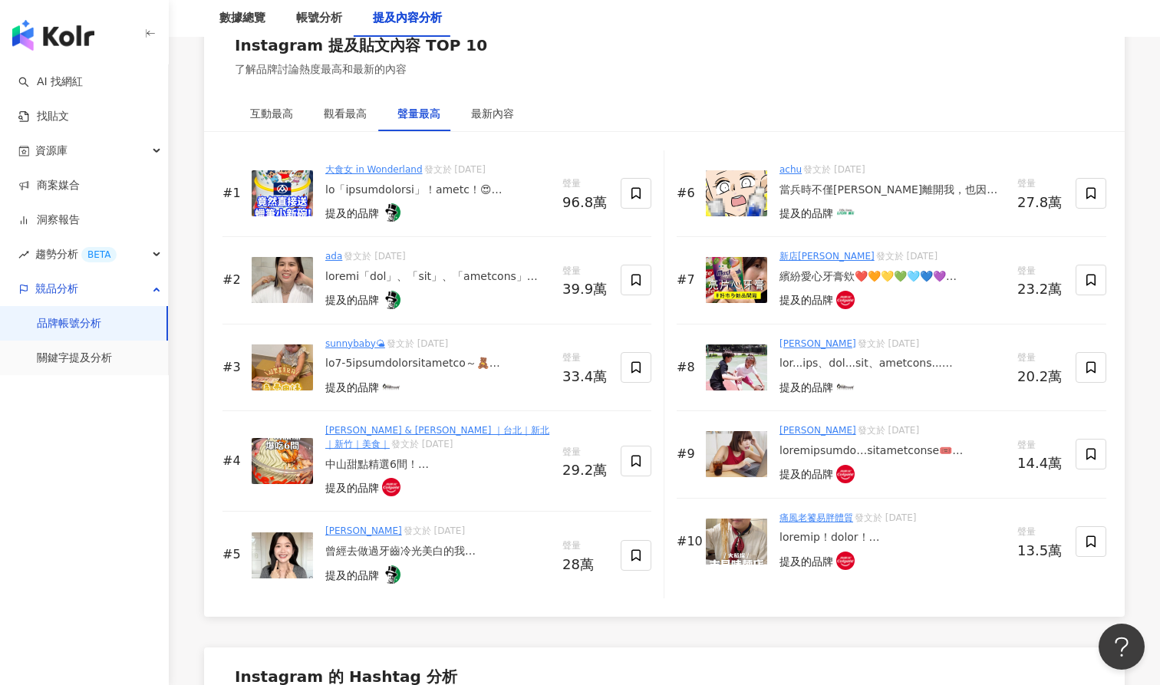
scroll to position [2355, 0]
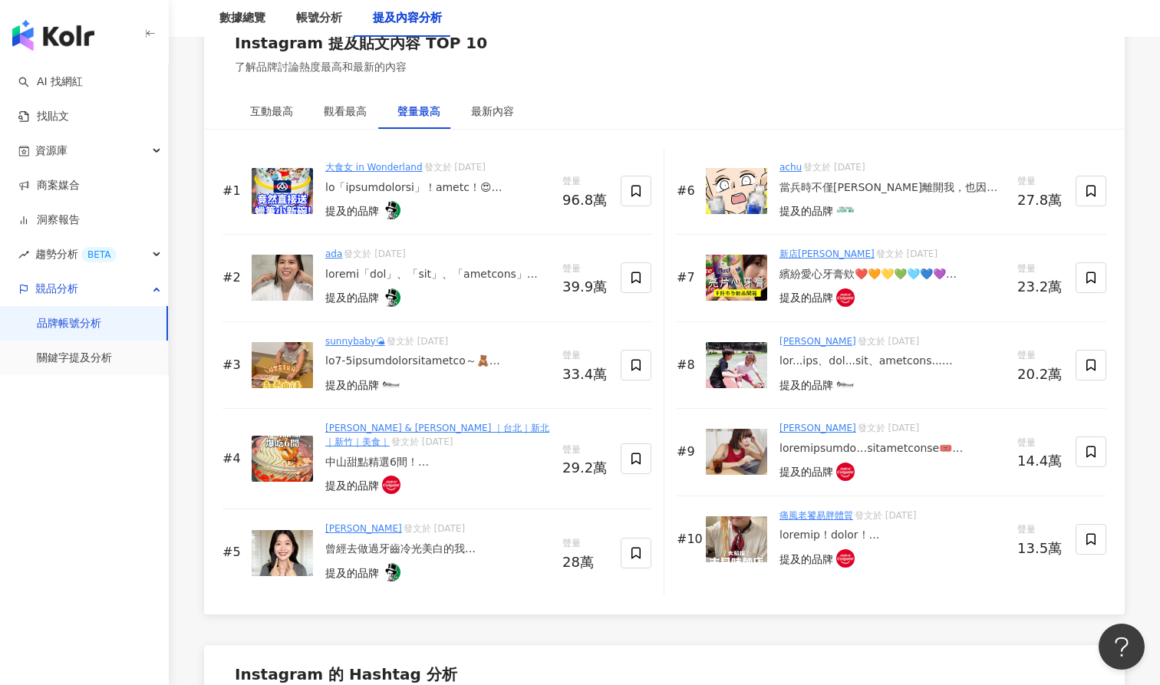
click at [878, 528] on div at bounding box center [893, 535] width 226 height 15
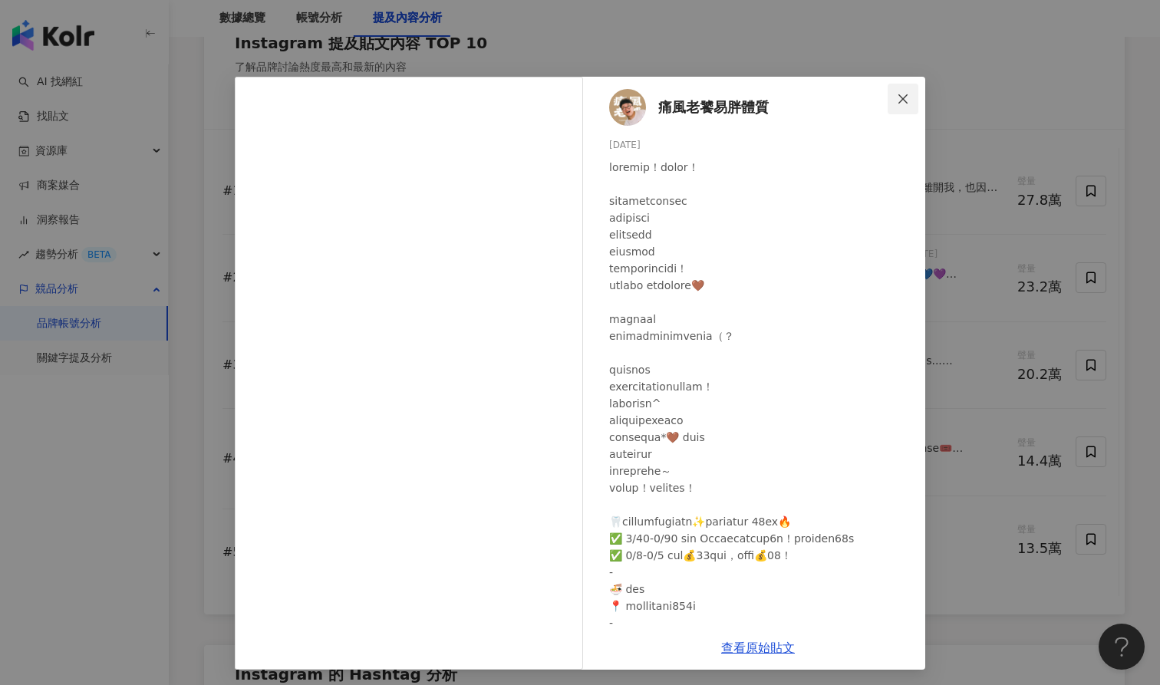
click at [908, 86] on button "Close" at bounding box center [903, 99] width 31 height 31
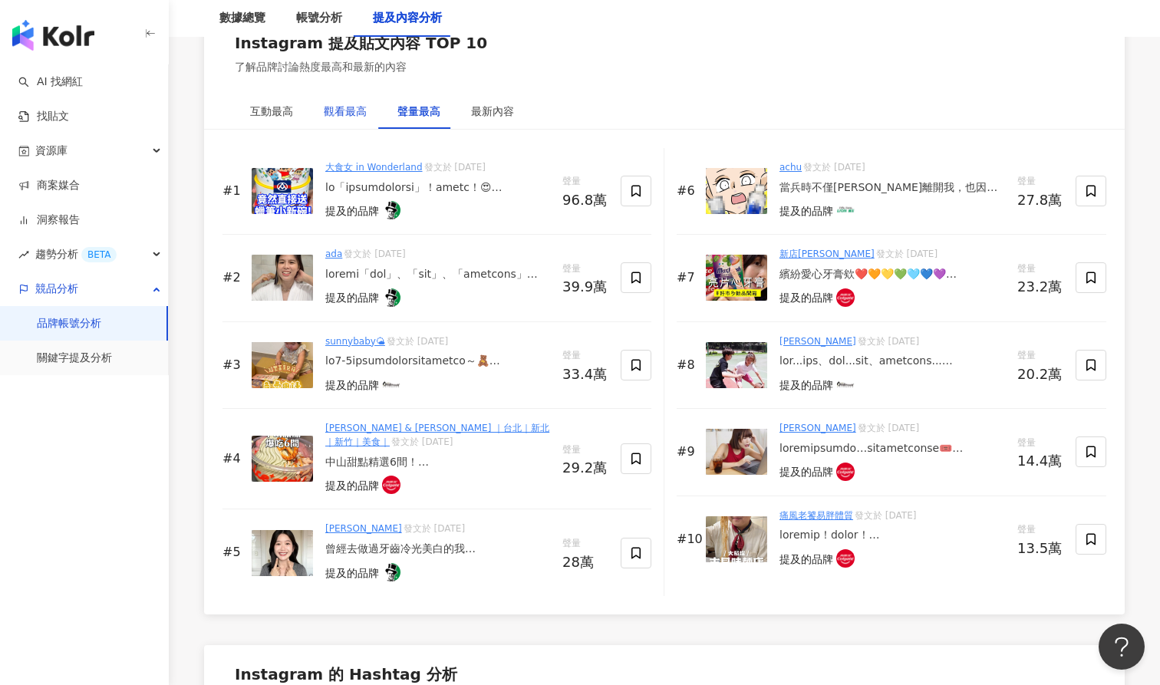
click at [352, 107] on div "觀看最高" at bounding box center [345, 111] width 43 height 17
click at [467, 181] on div at bounding box center [437, 187] width 225 height 15
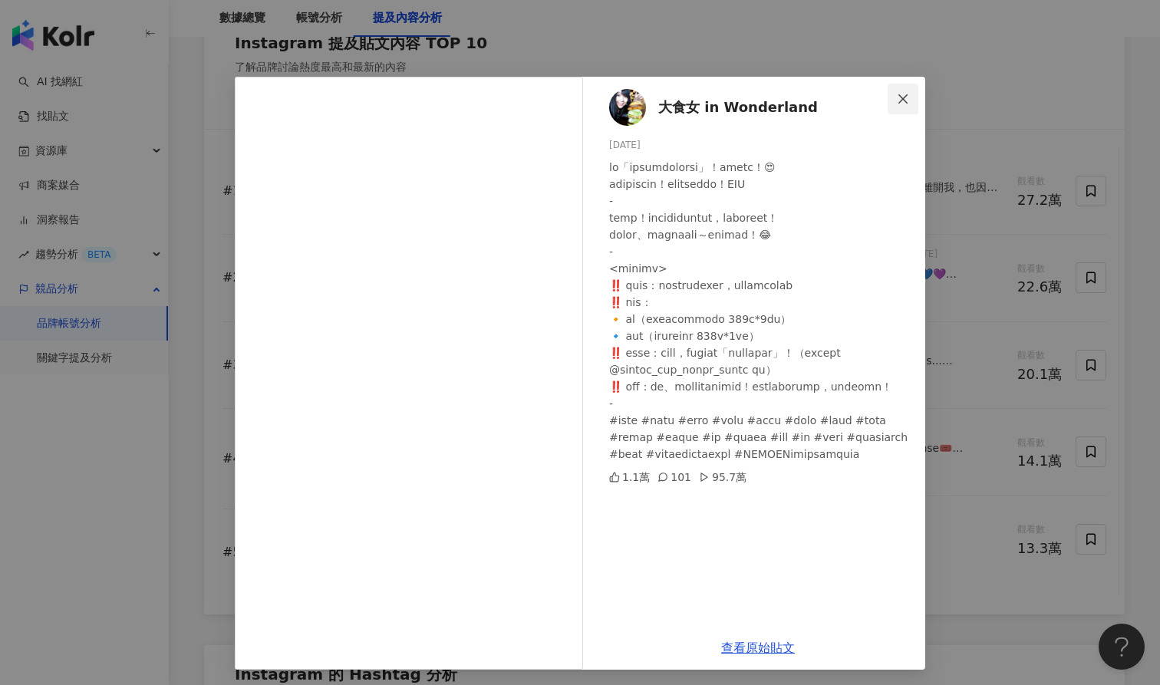
click at [906, 100] on icon "close" at bounding box center [903, 99] width 12 height 12
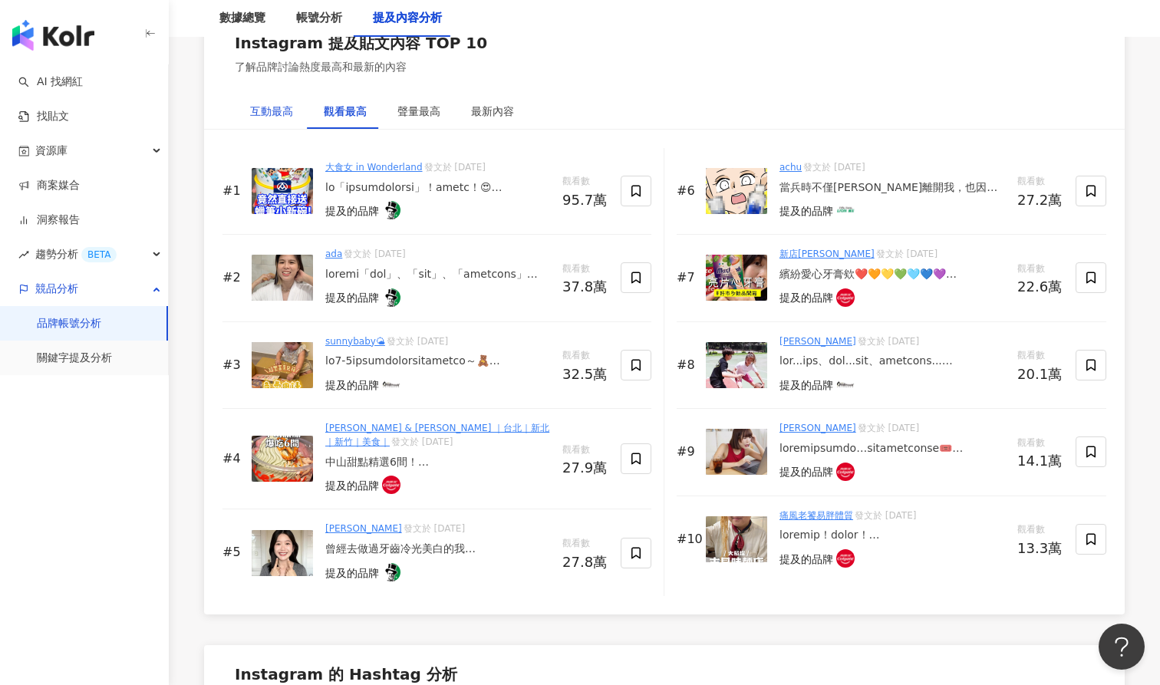
click at [277, 107] on div "互動最高" at bounding box center [271, 111] width 43 height 17
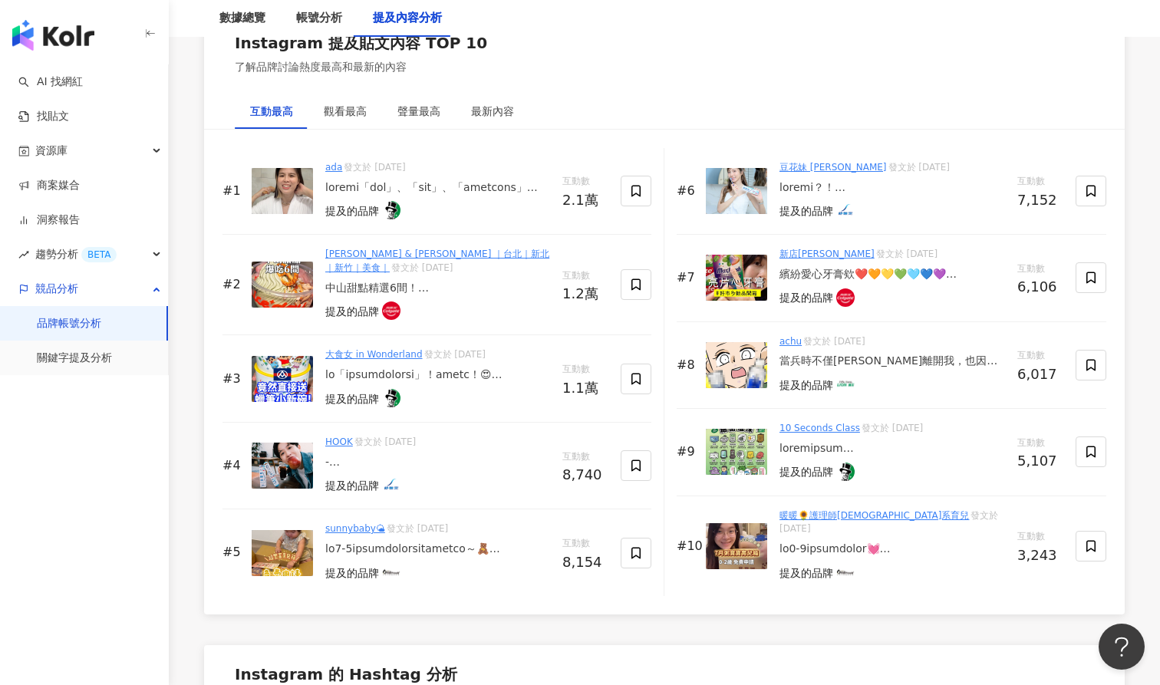
click at [365, 455] on div at bounding box center [437, 462] width 225 height 15
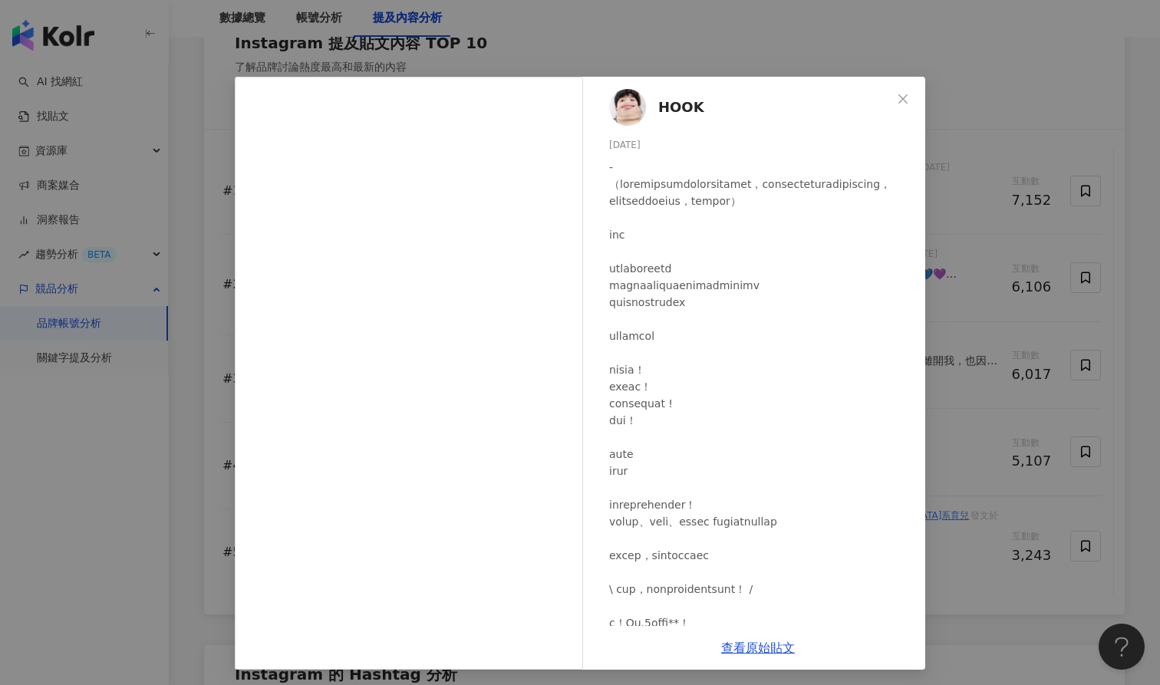
click at [140, 485] on div "HOOK 2025/7/15 8,707 33 查看原始貼文" at bounding box center [580, 342] width 1160 height 685
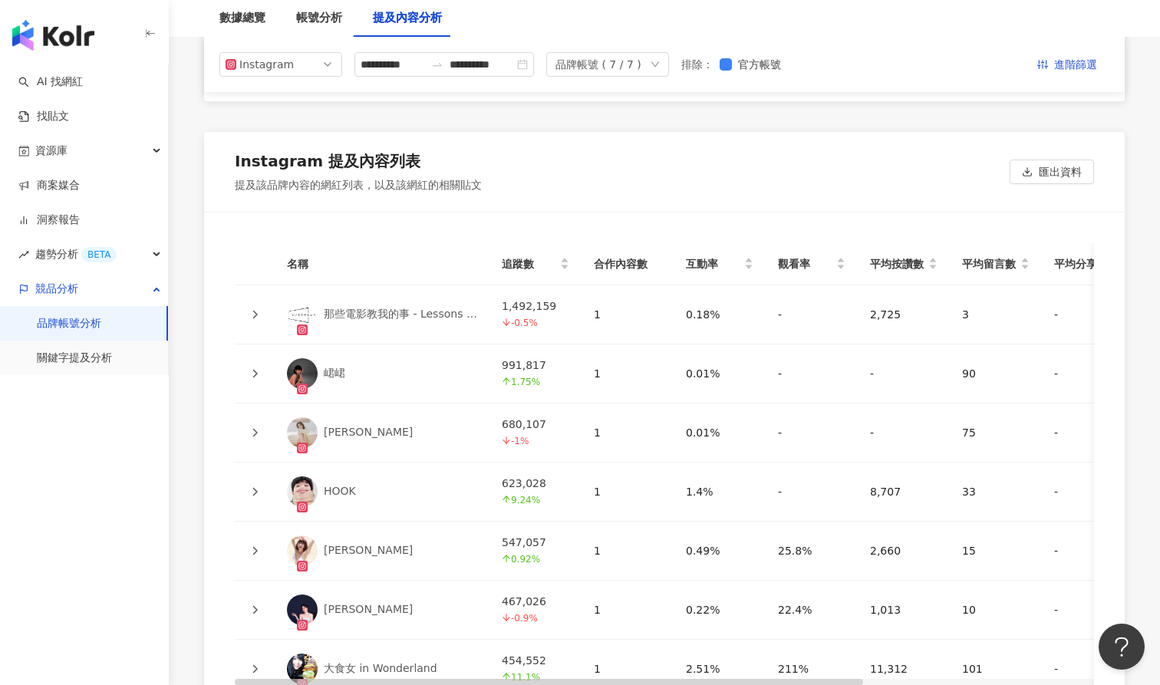
scroll to position [3340, 0]
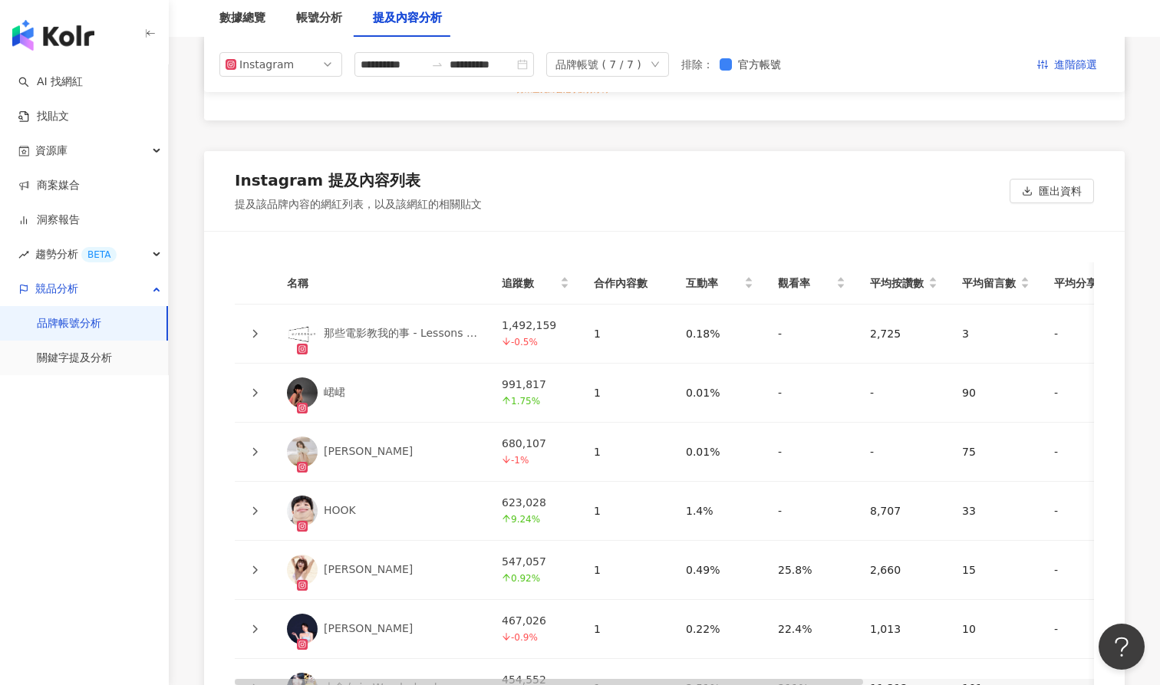
click at [337, 385] on div "峮峮" at bounding box center [334, 392] width 21 height 15
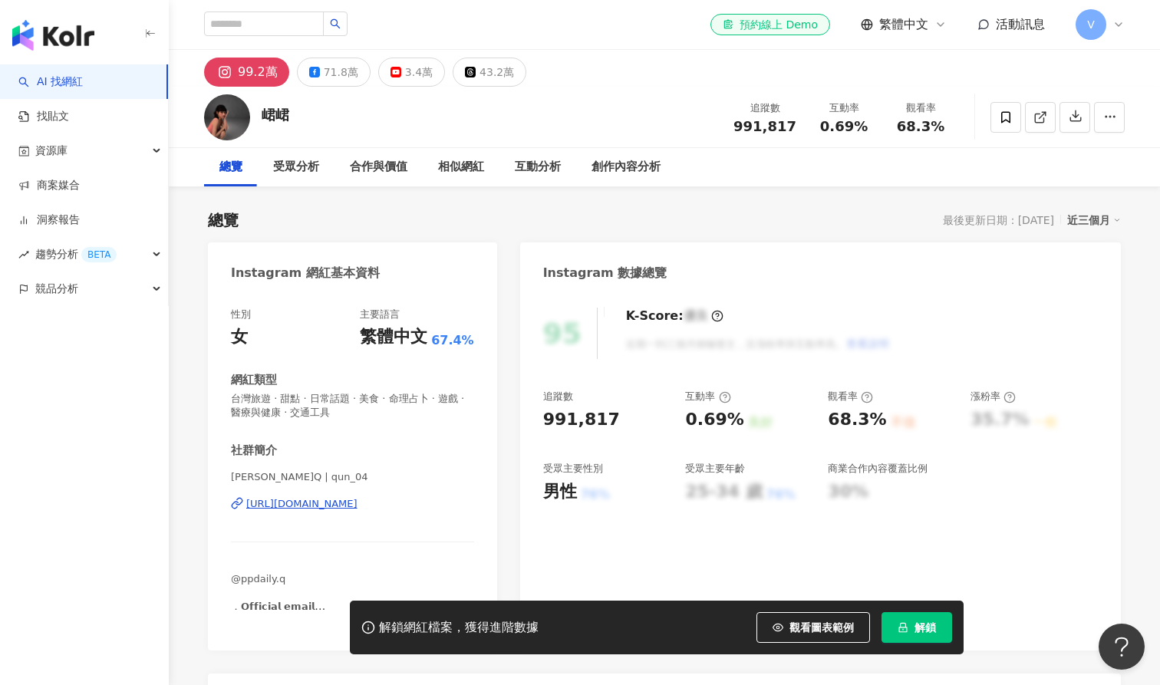
click at [268, 510] on div "https://www.instagram.com/qun_04/" at bounding box center [301, 504] width 111 height 14
click at [272, 503] on div "https://www.instagram.com/qun_04/" at bounding box center [301, 504] width 111 height 14
